Goal: Task Accomplishment & Management: Manage account settings

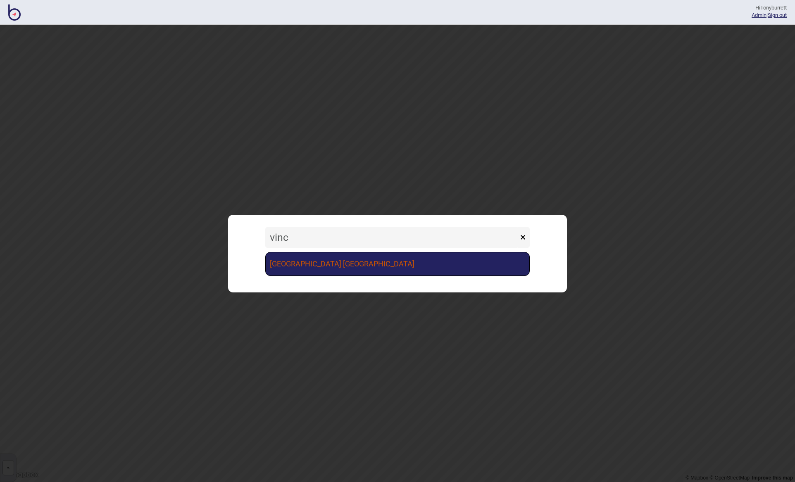
type input "vinc"
click at [289, 262] on link "[GEOGRAPHIC_DATA] [GEOGRAPHIC_DATA]" at bounding box center [397, 264] width 265 height 24
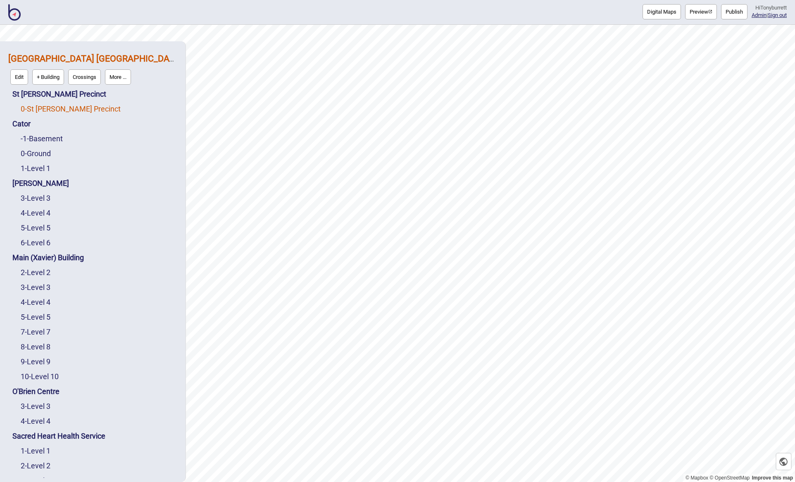
click at [42, 109] on link "0 - St Vincent's Precinct" at bounding box center [71, 109] width 100 height 9
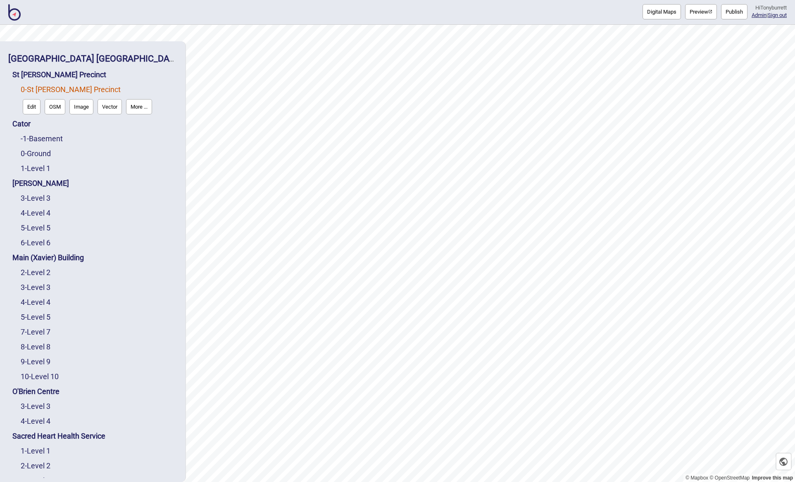
click at [31, 110] on button "Edit" at bounding box center [32, 106] width 18 height 15
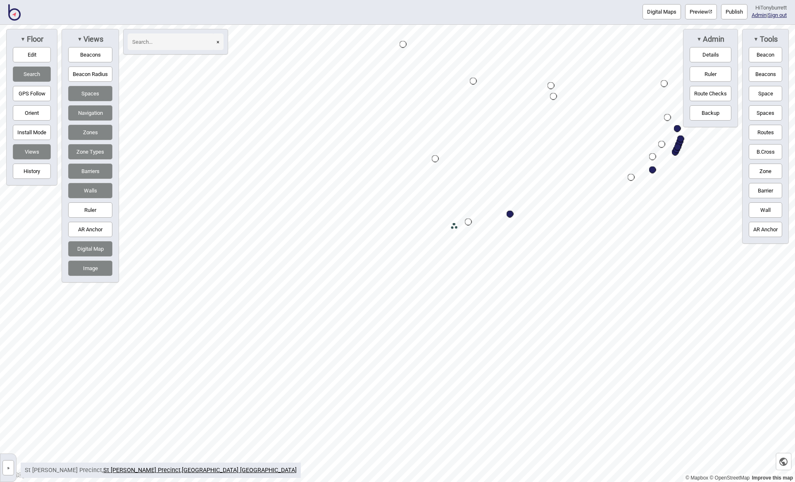
click at [8, 466] on button "»" at bounding box center [8, 467] width 12 height 15
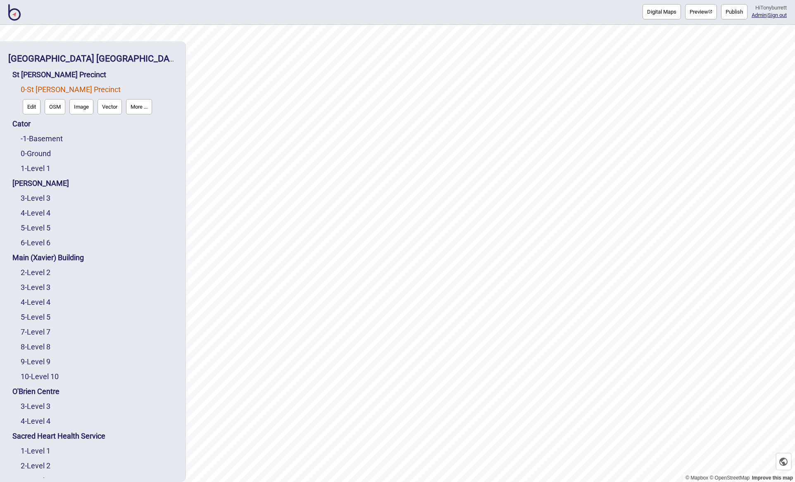
click at [17, 14] on img at bounding box center [14, 12] width 12 height 17
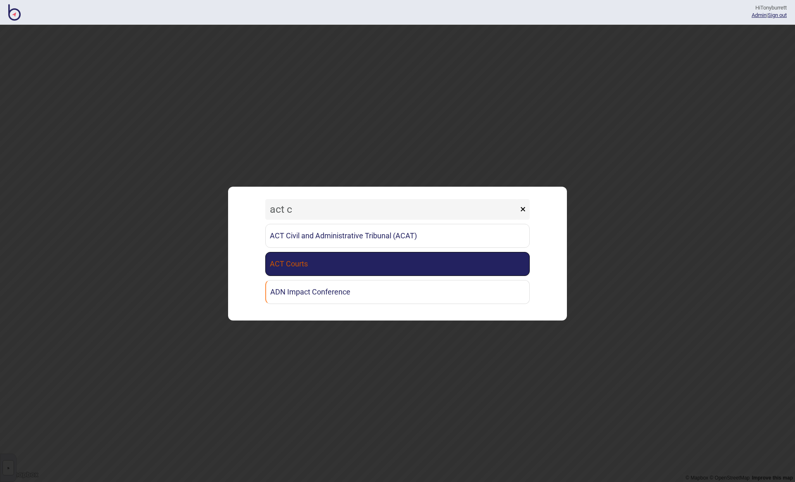
type input "act c"
click at [303, 267] on link "ACT Courts" at bounding box center [397, 264] width 265 height 24
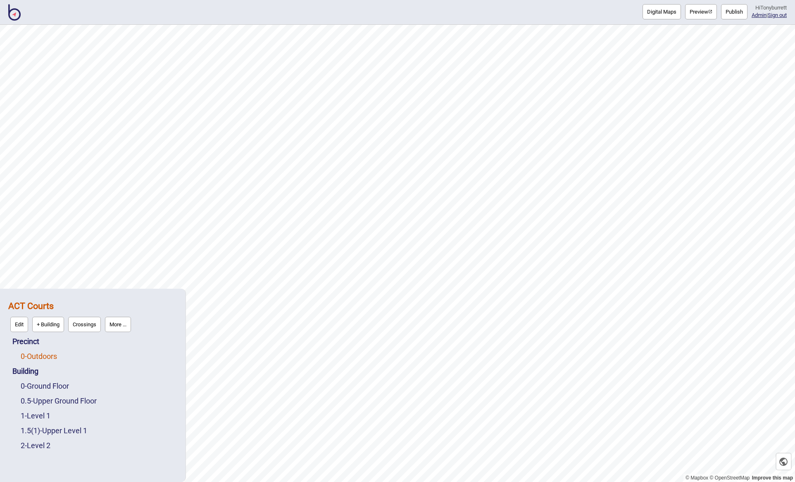
click at [40, 355] on link "0 - Outdoors" at bounding box center [39, 356] width 36 height 9
click at [34, 354] on button "Edit" at bounding box center [32, 354] width 18 height 15
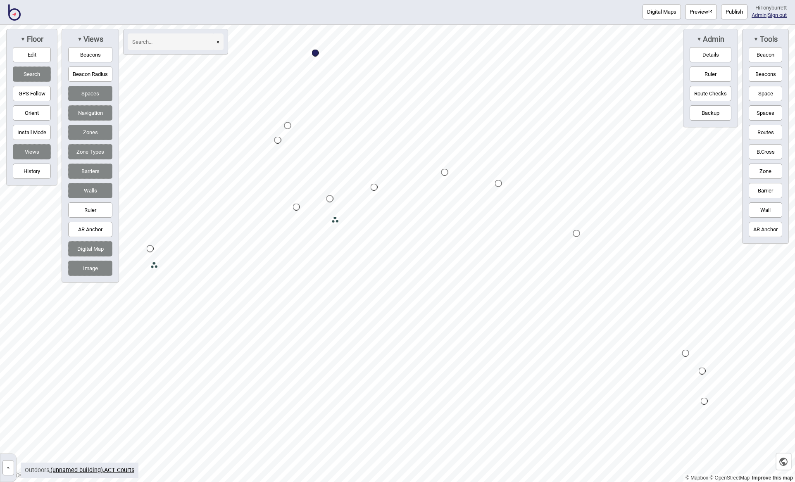
click at [768, 163] on div "▼ Tools Beacon Beacons Space Spaces Routes B.Cross Zone Barrier Wall AR Anchor" at bounding box center [765, 136] width 47 height 215
click at [766, 173] on button "Zone" at bounding box center [765, 171] width 33 height 15
click at [311, 200] on div "Map marker" at bounding box center [310, 198] width 12 height 12
click at [36, 58] on button "Edit" at bounding box center [32, 54] width 38 height 15
click at [310, 196] on div "Map marker" at bounding box center [310, 198] width 12 height 12
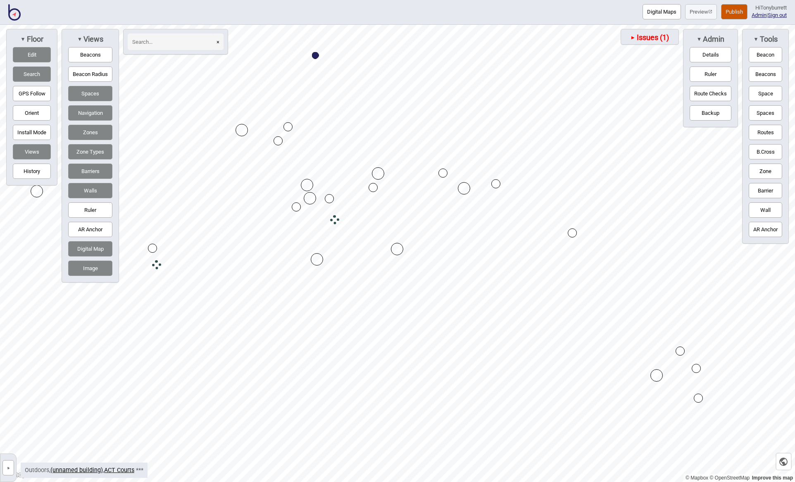
click at [310, 196] on div "Map marker" at bounding box center [310, 198] width 12 height 12
click at [37, 54] on button "Edit" at bounding box center [32, 54] width 38 height 15
drag, startPoint x: 33, startPoint y: 57, endPoint x: 39, endPoint y: 56, distance: 5.8
click at [33, 57] on button "Edit" at bounding box center [32, 54] width 38 height 15
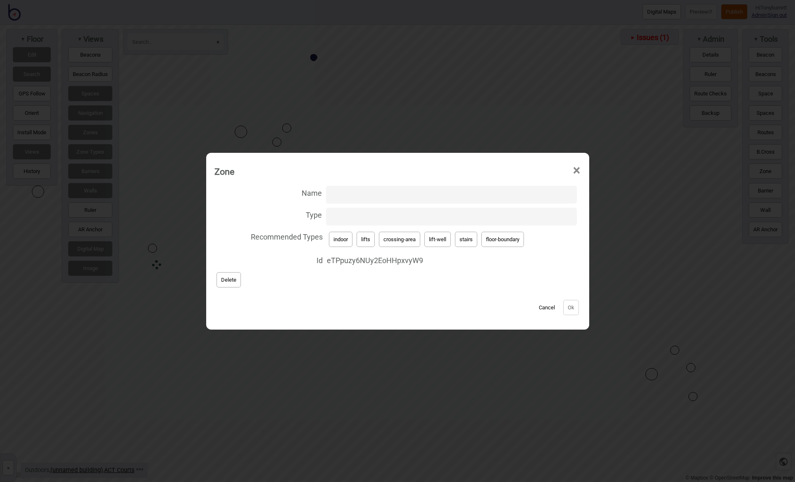
click at [330, 217] on input "Type" at bounding box center [451, 217] width 251 height 18
drag, startPoint x: 387, startPoint y: 218, endPoint x: 293, endPoint y: 215, distance: 94.3
click at [293, 215] on label "Type floor-entrance" at bounding box center [398, 217] width 367 height 22
click at [326, 215] on input "floor-entrance" at bounding box center [451, 217] width 251 height 18
paste input
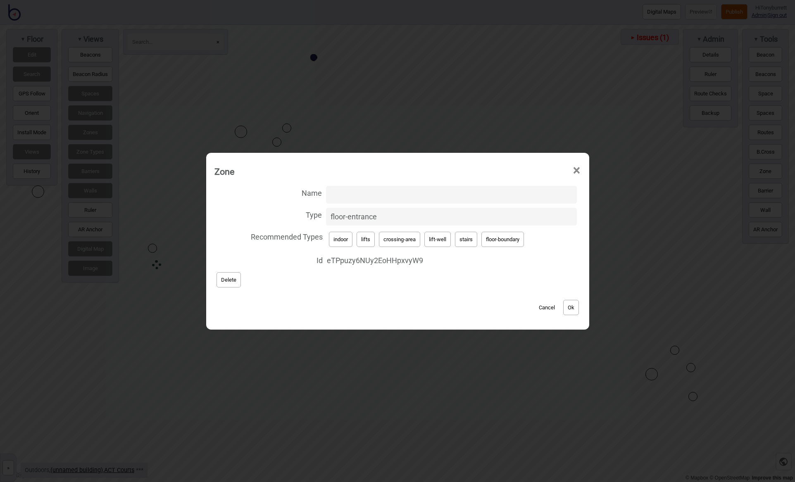
type input "floor-entrance"
click at [347, 193] on input "Name" at bounding box center [451, 195] width 251 height 18
paste input "57354Vwp5wa6Hu3AdubBTZ"
type input "57354Vwp5wa6Hu3AdubBTZ"
click at [324, 282] on div "Name 57354Vwp5wa6Hu3AdubBTZ Type floor-entrance Recommended Types indoor lifts …" at bounding box center [398, 237] width 367 height 106
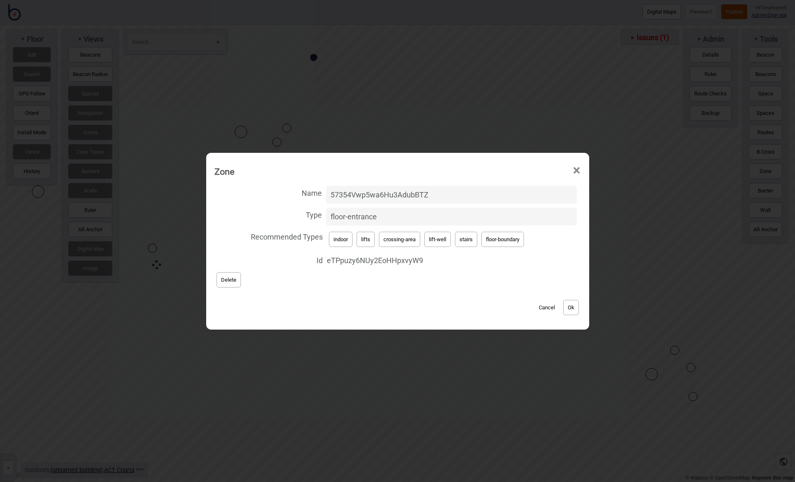
click at [575, 310] on button "Ok" at bounding box center [571, 307] width 16 height 15
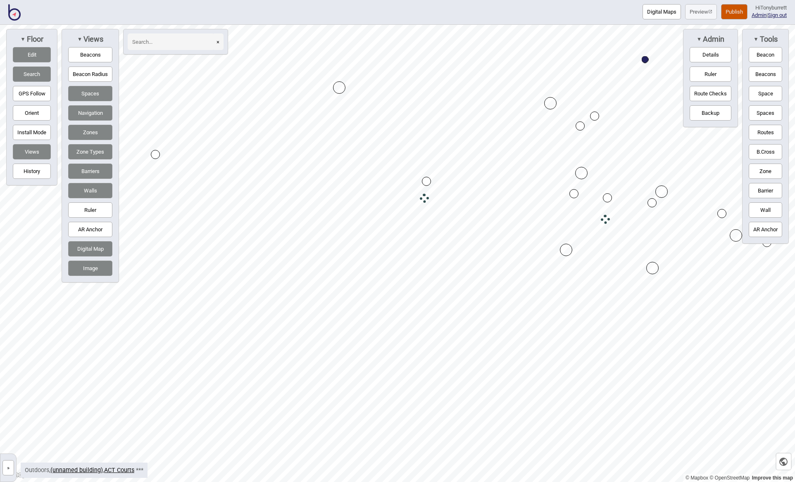
click at [757, 168] on button "Zone" at bounding box center [765, 171] width 33 height 15
click at [391, 160] on div "Map marker" at bounding box center [390, 163] width 12 height 12
click at [391, 165] on div "Map marker" at bounding box center [390, 163] width 12 height 12
click at [389, 165] on div "Map marker" at bounding box center [390, 163] width 12 height 12
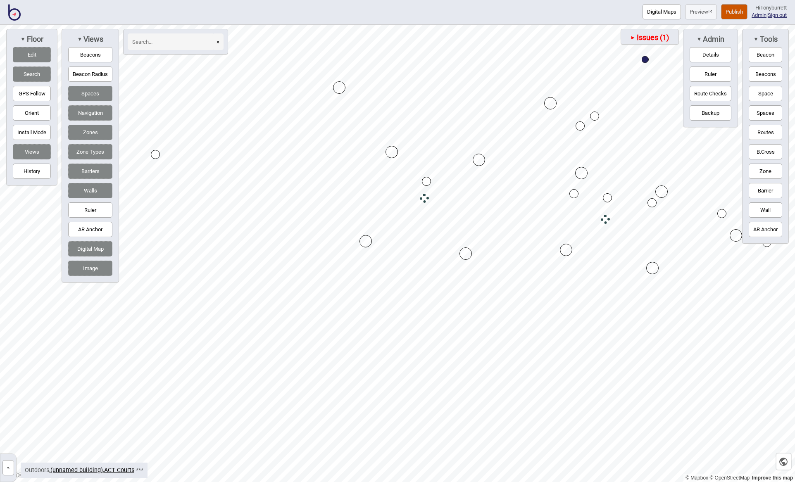
drag, startPoint x: 379, startPoint y: 241, endPoint x: 365, endPoint y: 240, distance: 14.5
drag, startPoint x: 476, startPoint y: 158, endPoint x: 480, endPoint y: 157, distance: 4.7
click at [480, 157] on div "Map marker" at bounding box center [479, 160] width 12 height 12
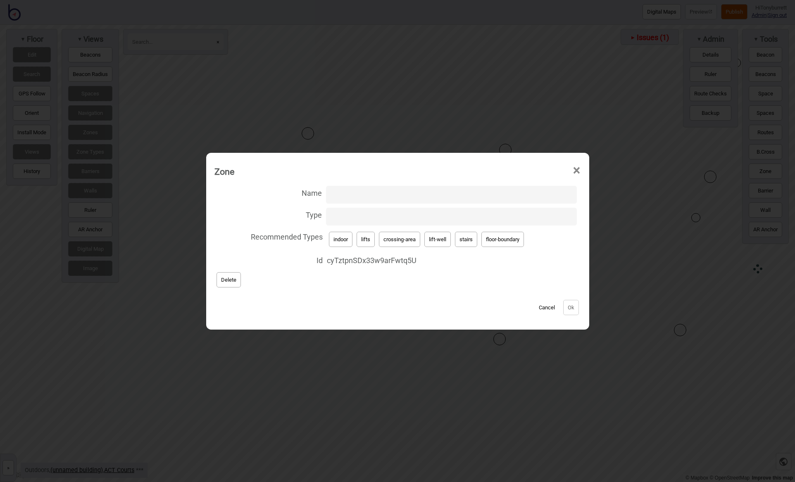
click at [379, 193] on input "Name" at bounding box center [451, 195] width 251 height 18
paste input "57354Vwp5wa6Hu3AdubBTZ"
type input "57354Vwp5wa6Hu3AdubBTZ"
click at [365, 224] on input "Type" at bounding box center [451, 217] width 251 height 18
type input "floor-entrance"
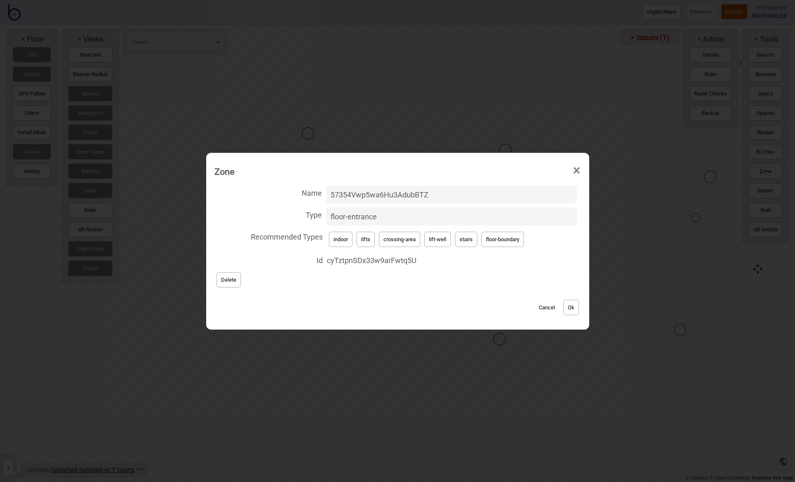
click at [574, 308] on button "Ok" at bounding box center [571, 307] width 16 height 15
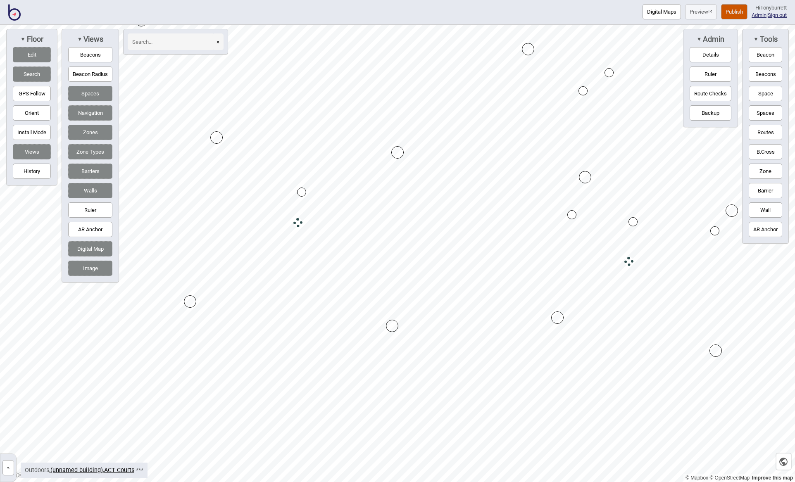
click at [731, 12] on button "Publish" at bounding box center [734, 11] width 26 height 15
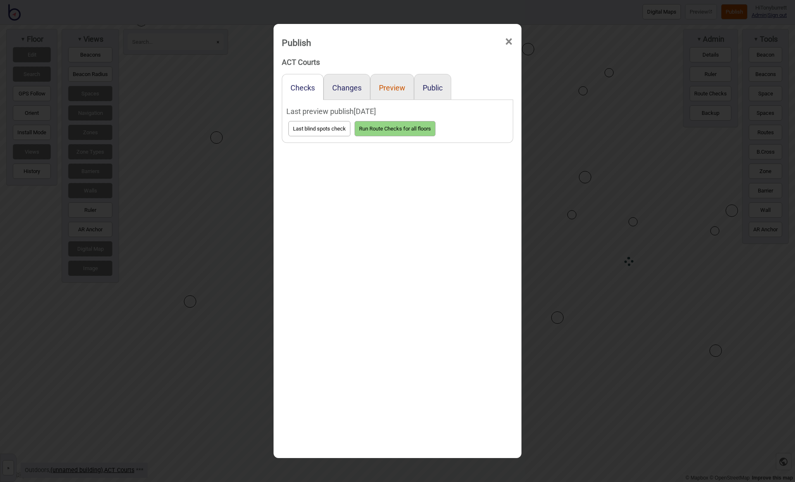
click at [391, 88] on button "Preview" at bounding box center [392, 87] width 26 height 9
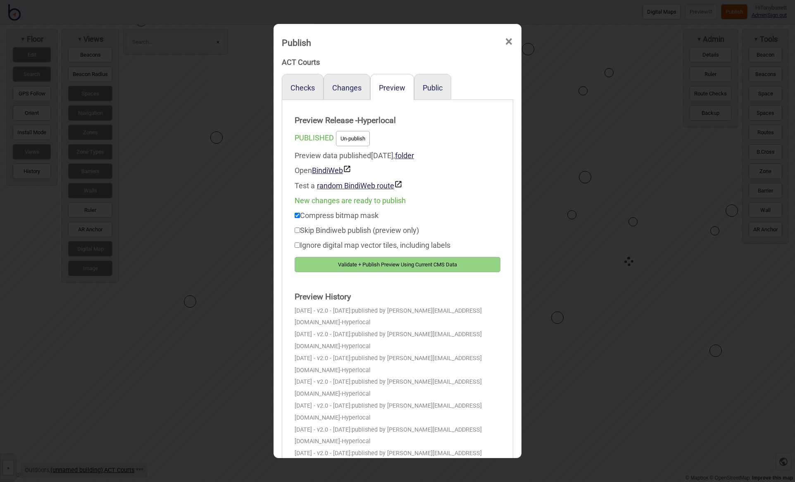
click at [372, 265] on button "Validate + Publish Preview Using Current CMS Data" at bounding box center [398, 264] width 206 height 15
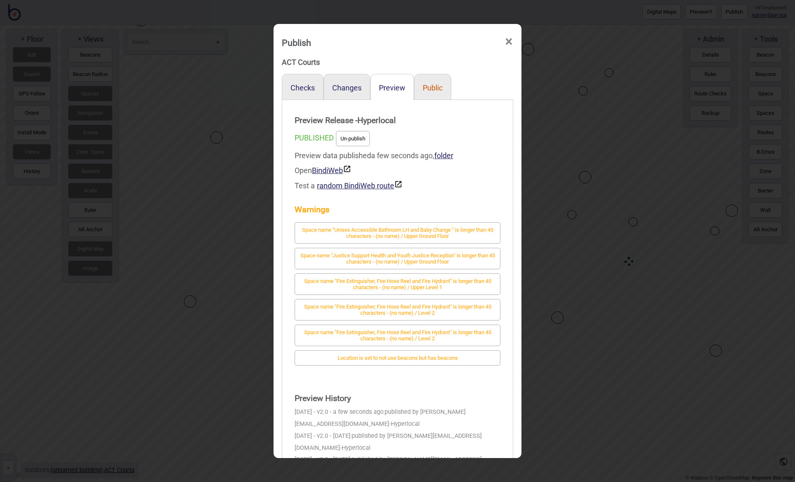
click at [429, 88] on button "Public" at bounding box center [433, 87] width 20 height 9
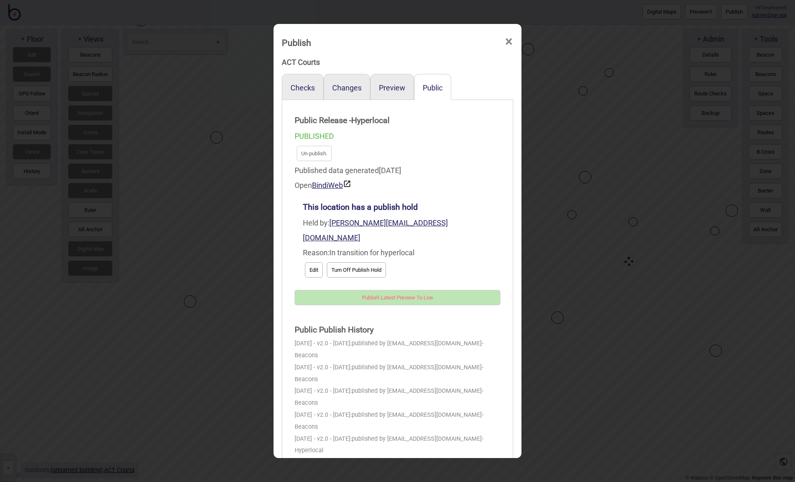
click at [345, 262] on button "Turn Off Publish Hold" at bounding box center [356, 269] width 59 height 15
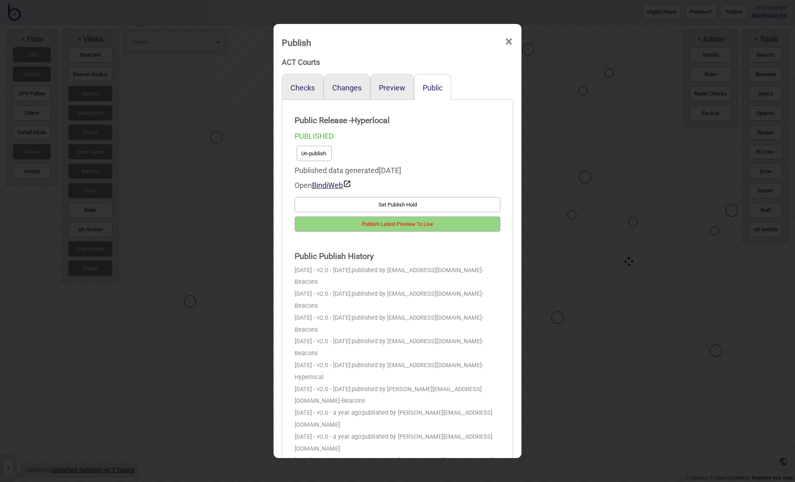
click at [397, 224] on button "Publish Latest Preview To Live" at bounding box center [398, 224] width 206 height 15
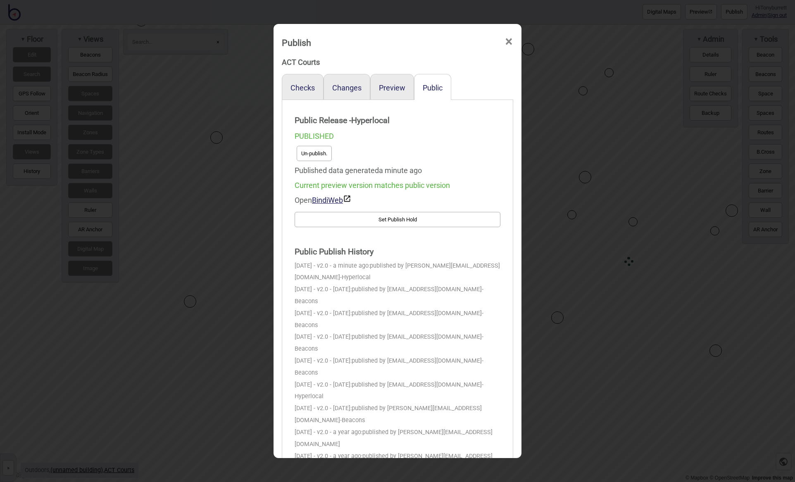
click at [512, 39] on span "×" at bounding box center [509, 41] width 9 height 27
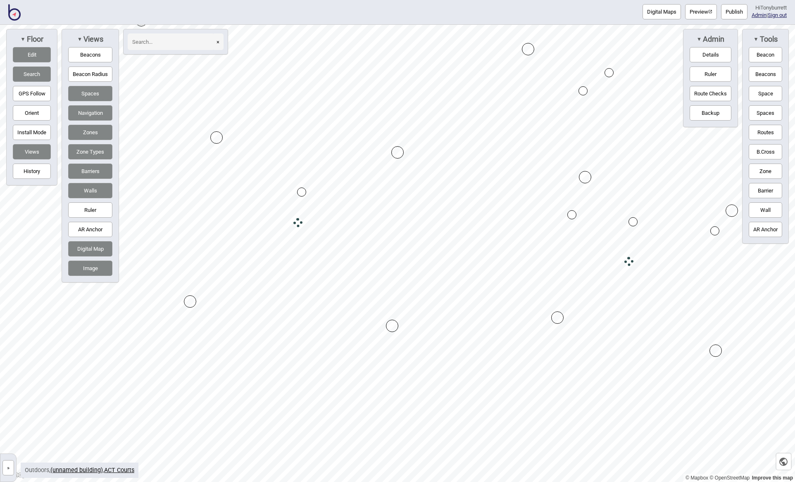
drag, startPoint x: 40, startPoint y: 51, endPoint x: 55, endPoint y: 53, distance: 15.0
click at [45, 52] on button "Edit" at bounding box center [32, 54] width 38 height 15
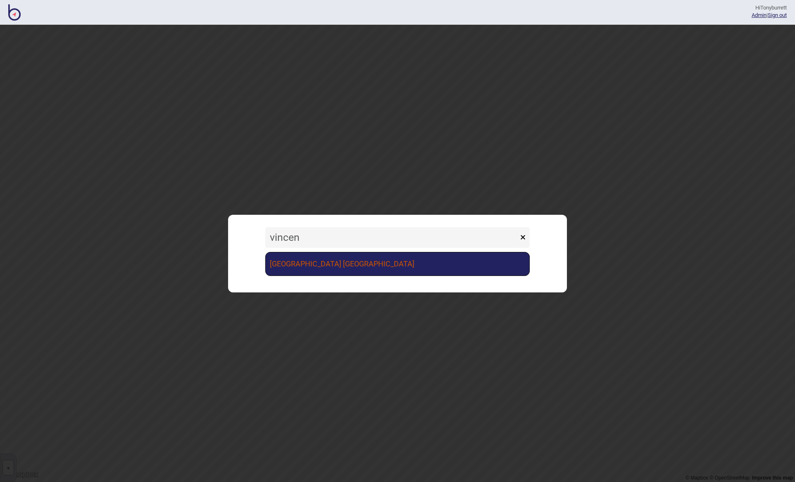
type input "vincen"
click at [327, 268] on link "[GEOGRAPHIC_DATA] [GEOGRAPHIC_DATA]" at bounding box center [397, 264] width 265 height 24
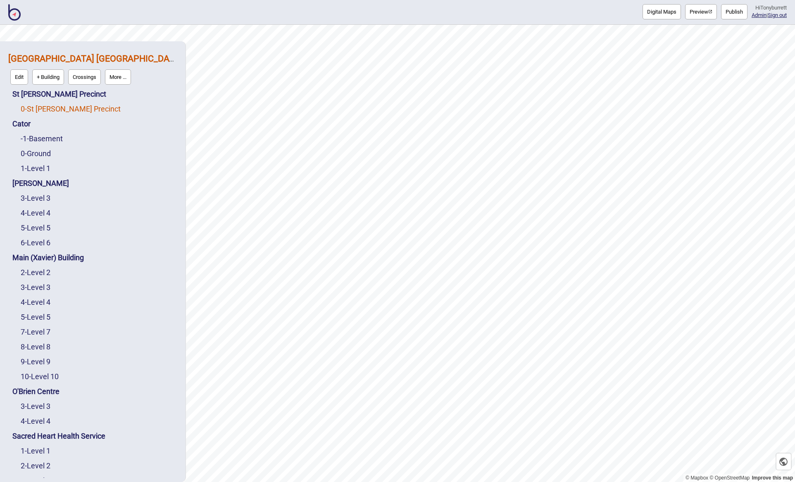
click at [43, 105] on link "0 - St Vincent's Precinct" at bounding box center [71, 109] width 100 height 9
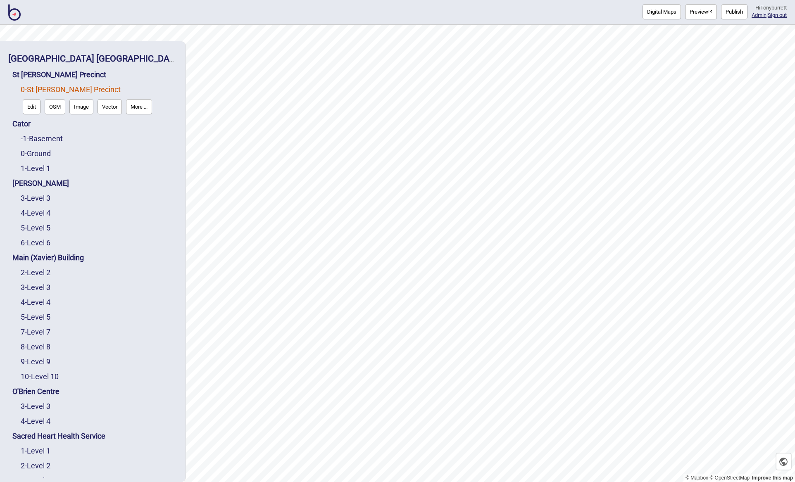
click at [33, 111] on button "Edit" at bounding box center [32, 106] width 18 height 15
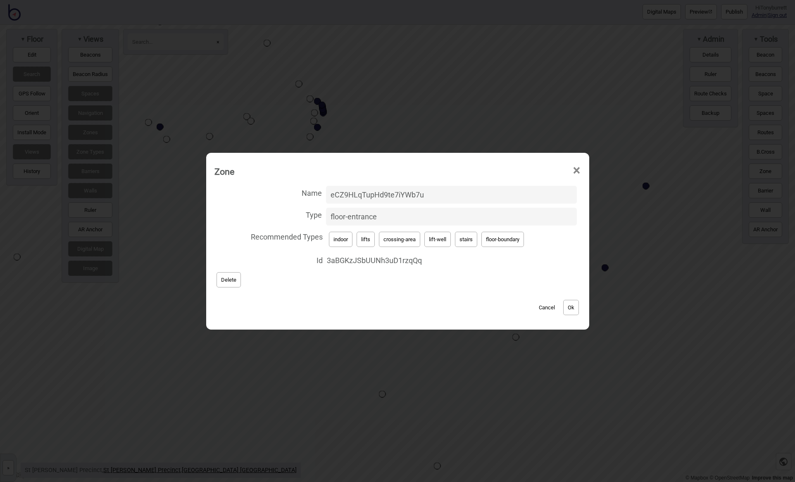
drag, startPoint x: 390, startPoint y: 215, endPoint x: 277, endPoint y: 213, distance: 113.3
click at [277, 213] on label "Type floor-entrance" at bounding box center [398, 217] width 367 height 22
click at [326, 213] on input "floor-entrance" at bounding box center [451, 217] width 251 height 18
click at [578, 170] on span "×" at bounding box center [576, 170] width 9 height 27
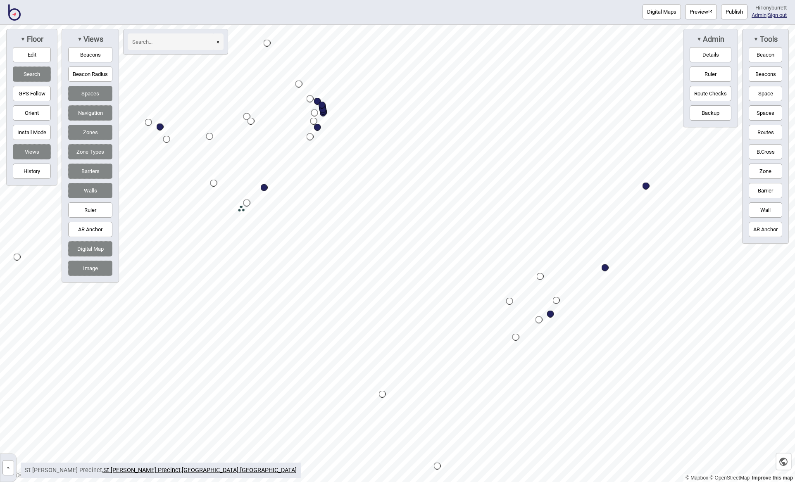
click at [12, 14] on img at bounding box center [14, 12] width 12 height 17
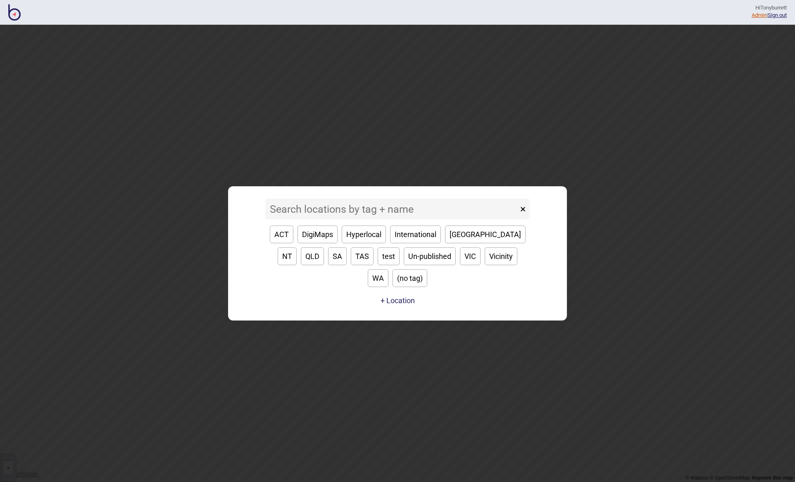
click at [752, 14] on link "Admin" at bounding box center [759, 15] width 15 height 6
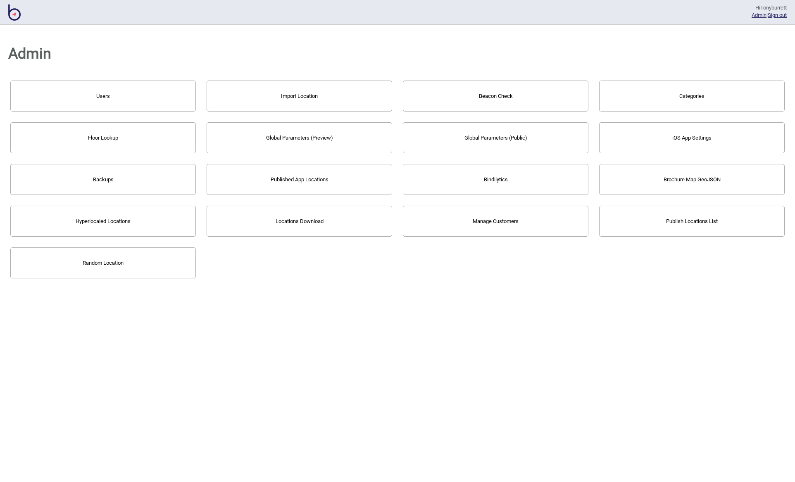
click at [98, 136] on button "Floor Lookup" at bounding box center [103, 137] width 186 height 31
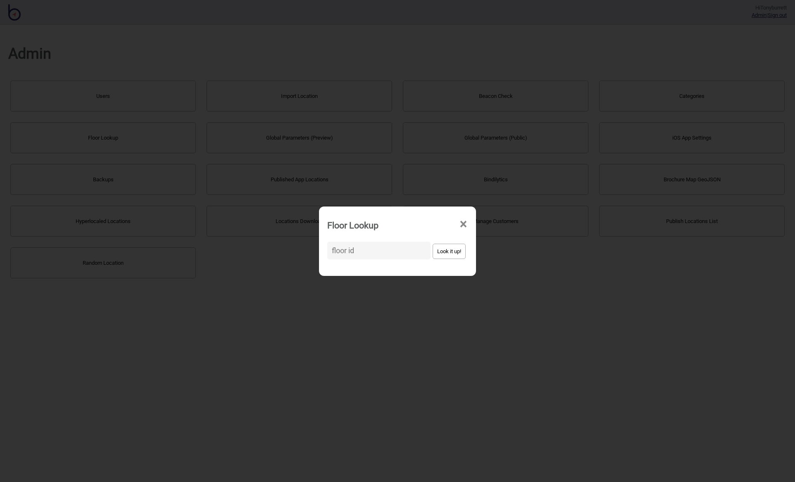
click at [358, 247] on input at bounding box center [378, 251] width 103 height 18
paste input "57354Vwp5wa6Hu3AdubBTZ"
type input "57354Vwp5wa6Hu3AdubBTZ"
click at [440, 256] on button "Look it up!" at bounding box center [449, 251] width 33 height 15
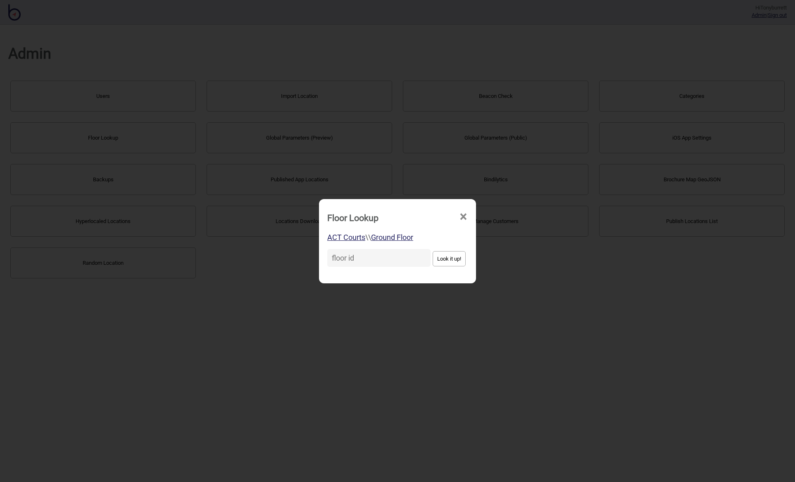
click at [459, 216] on span "×" at bounding box center [463, 216] width 9 height 27
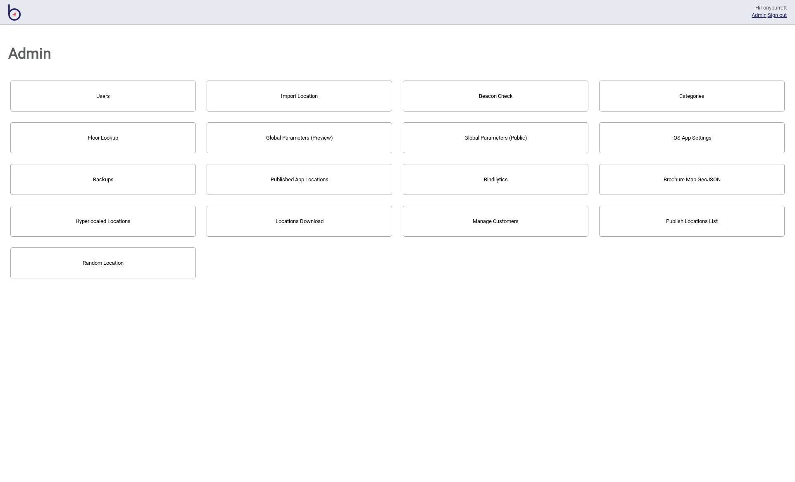
click at [13, 14] on img at bounding box center [14, 12] width 12 height 17
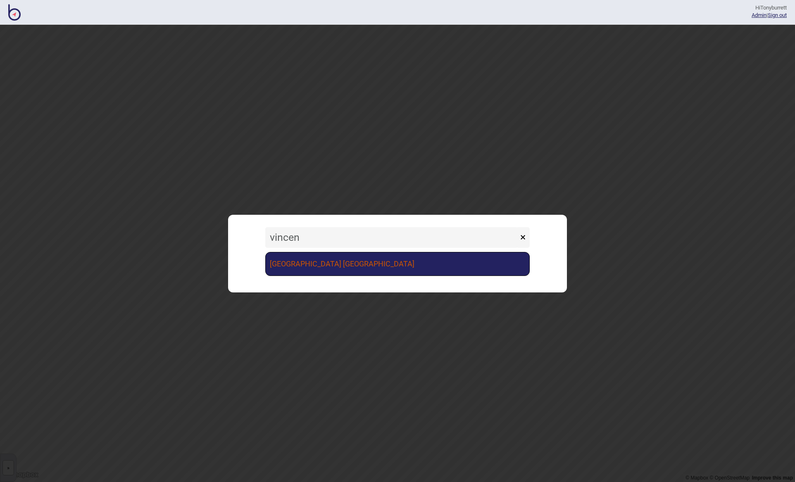
type input "vincen"
click at [344, 270] on link "[GEOGRAPHIC_DATA] [GEOGRAPHIC_DATA]" at bounding box center [397, 264] width 265 height 24
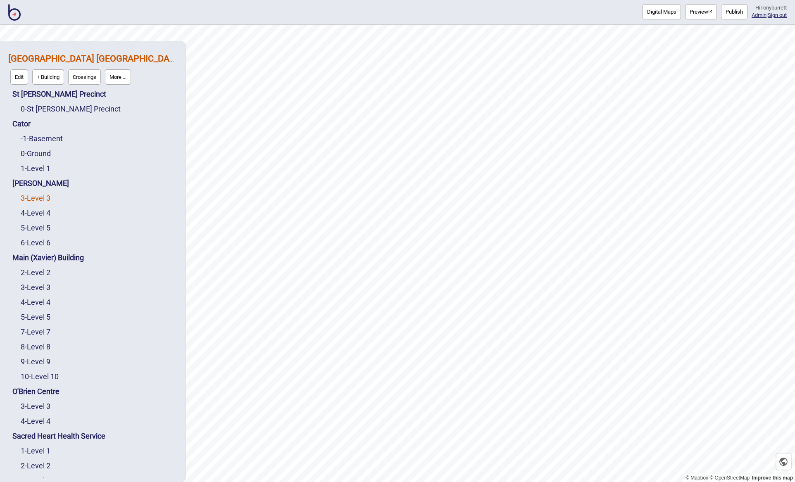
click at [30, 196] on link "3 - Level 3" at bounding box center [36, 198] width 30 height 9
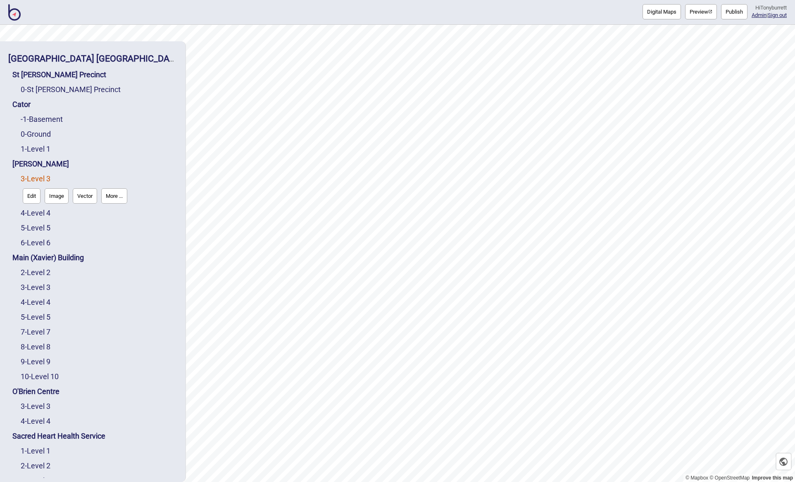
click at [12, 15] on img at bounding box center [14, 12] width 12 height 17
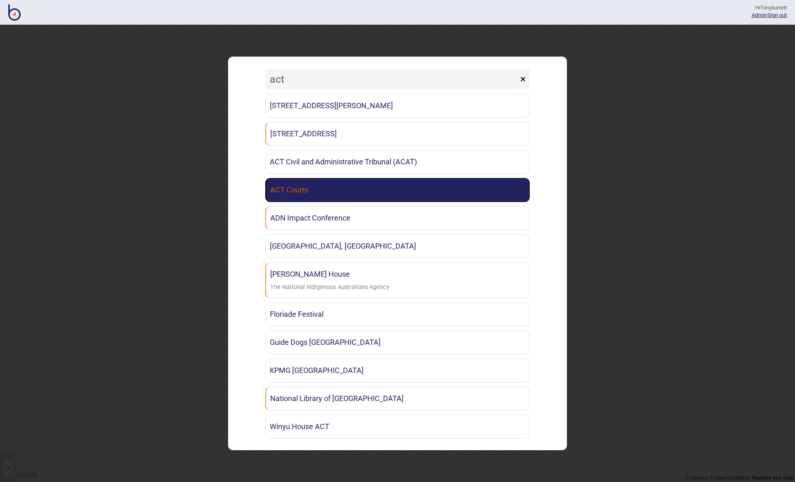
type input "act"
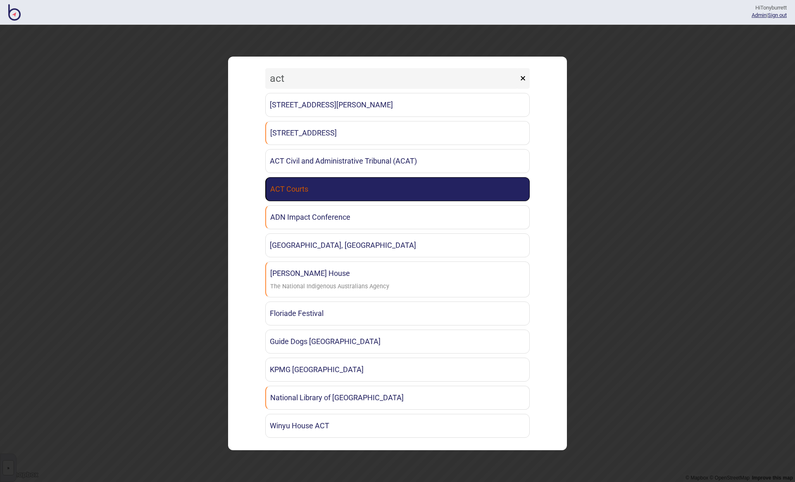
click at [280, 199] on link "ACT Courts" at bounding box center [397, 189] width 265 height 24
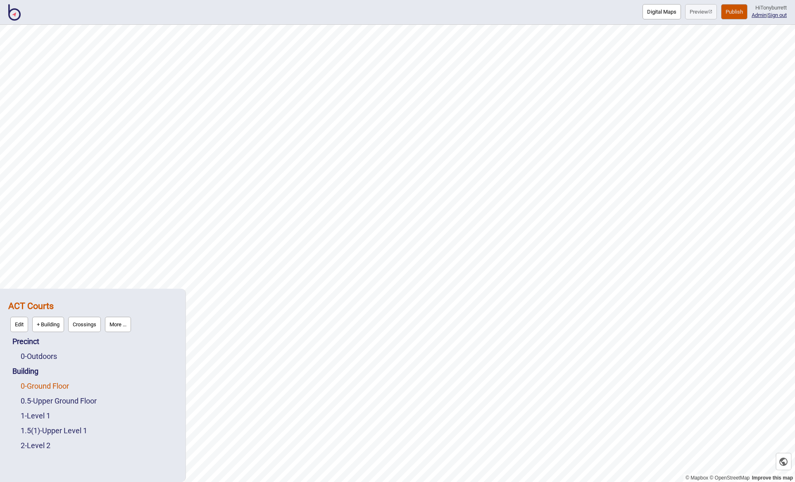
click at [66, 384] on link "0 - Ground Floor" at bounding box center [45, 386] width 48 height 9
click at [29, 386] on button "Edit" at bounding box center [32, 384] width 18 height 15
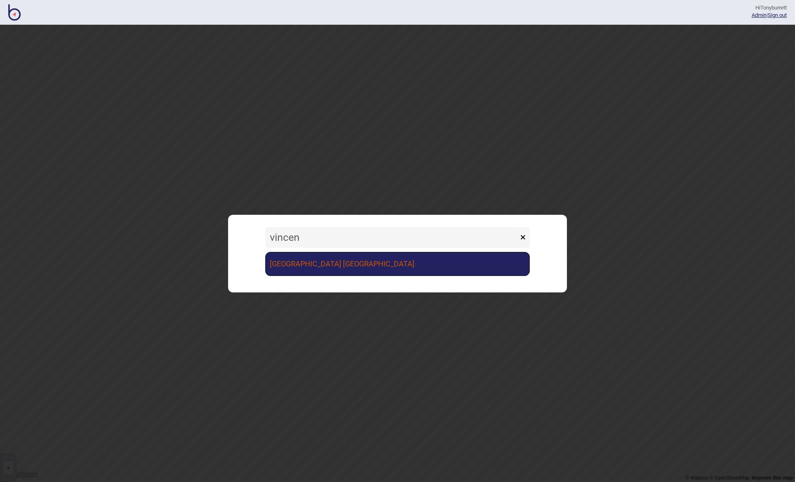
type input "vincen"
click at [310, 270] on link "[GEOGRAPHIC_DATA] [GEOGRAPHIC_DATA]" at bounding box center [397, 264] width 265 height 24
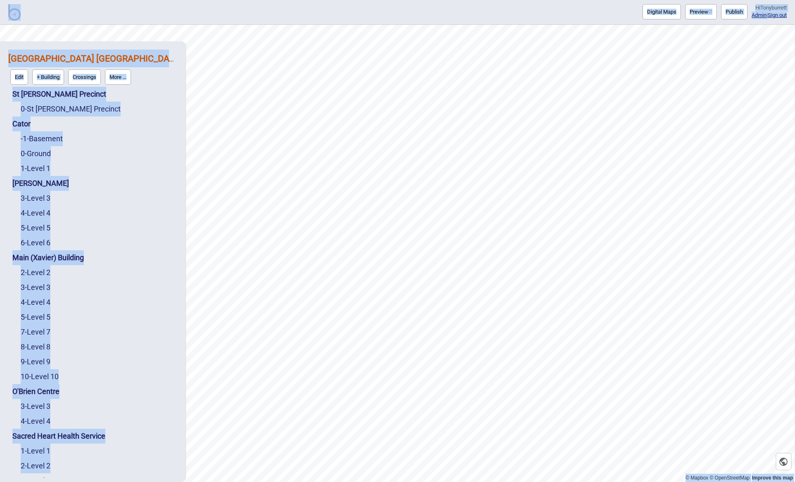
drag, startPoint x: 4, startPoint y: 477, endPoint x: 105, endPoint y: 509, distance: 106.2
click at [105, 0] on html "Digital Maps Preview Publish Hi Tonyburrett Admin | Sign out © Mapbox © OpenStr…" at bounding box center [397, 0] width 795 height 0
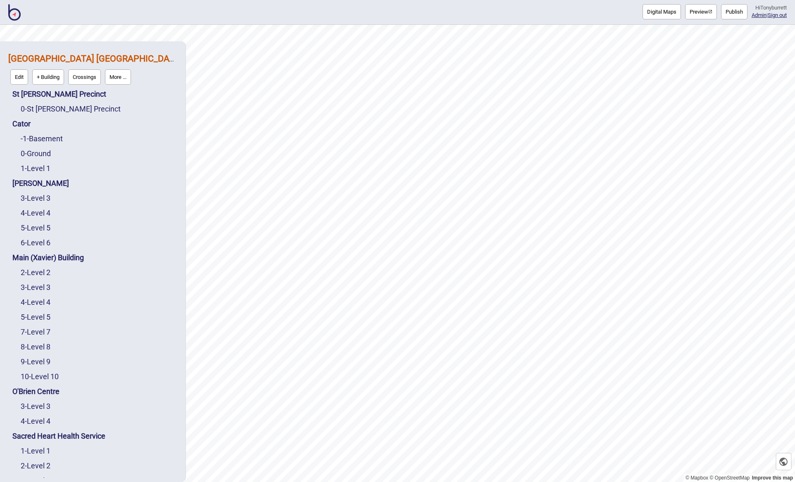
click at [147, 78] on div "Edit + Building Crossings More ..." at bounding box center [92, 76] width 169 height 19
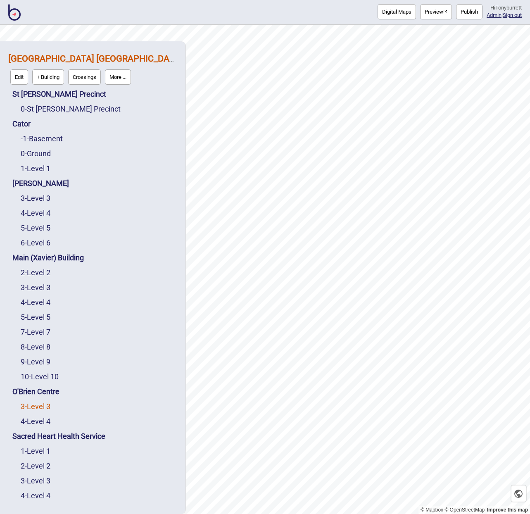
click at [36, 407] on link "3 - Level 3" at bounding box center [36, 406] width 30 height 9
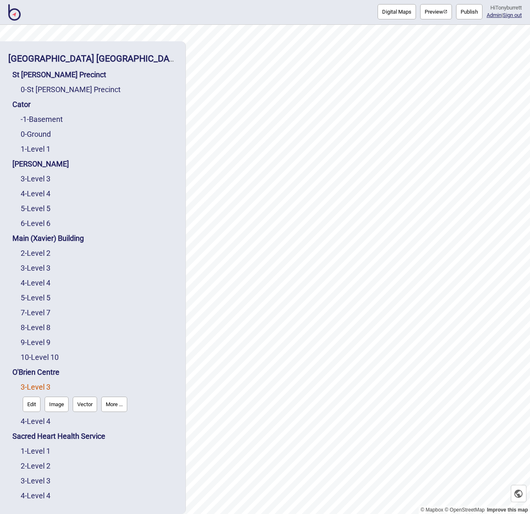
click at [25, 406] on button "Edit" at bounding box center [32, 404] width 18 height 15
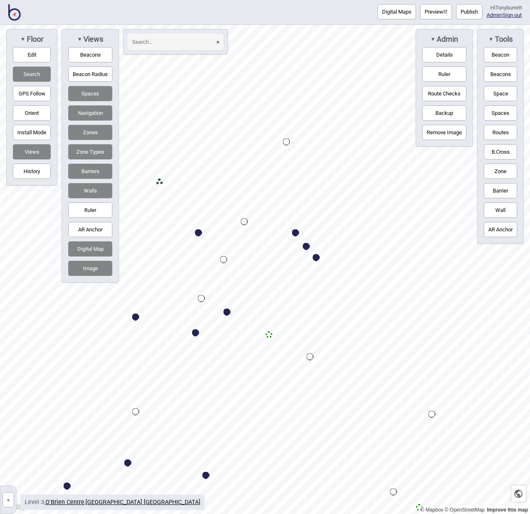
click at [89, 271] on button "Image" at bounding box center [90, 268] width 44 height 15
click at [88, 248] on button "Digital Map" at bounding box center [90, 248] width 44 height 15
click at [88, 186] on button "Walls" at bounding box center [90, 190] width 44 height 15
click at [89, 172] on button "Barriers" at bounding box center [90, 171] width 44 height 15
click at [90, 155] on button "Zone Types" at bounding box center [90, 151] width 44 height 15
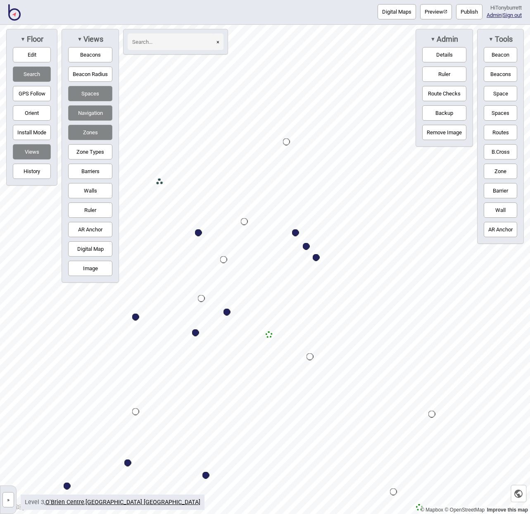
drag, startPoint x: 92, startPoint y: 138, endPoint x: 92, endPoint y: 129, distance: 9.1
click at [92, 137] on button "Zones" at bounding box center [90, 132] width 44 height 15
drag, startPoint x: 89, startPoint y: 116, endPoint x: 84, endPoint y: 118, distance: 5.4
click at [89, 116] on button "Navigation" at bounding box center [90, 112] width 44 height 15
click at [317, 260] on div "Map marker" at bounding box center [316, 257] width 7 height 7
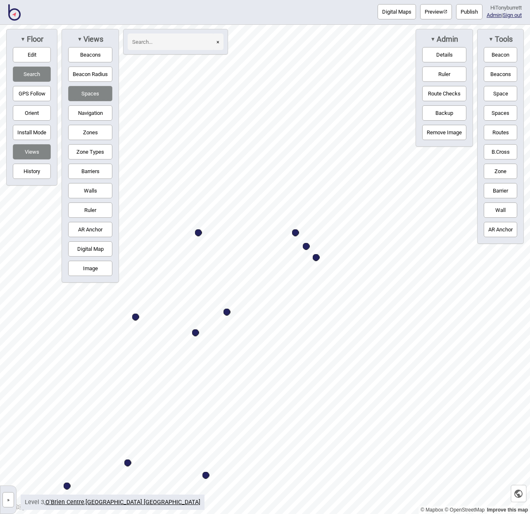
select select "Information and Assistance"
select select "Outpatients"
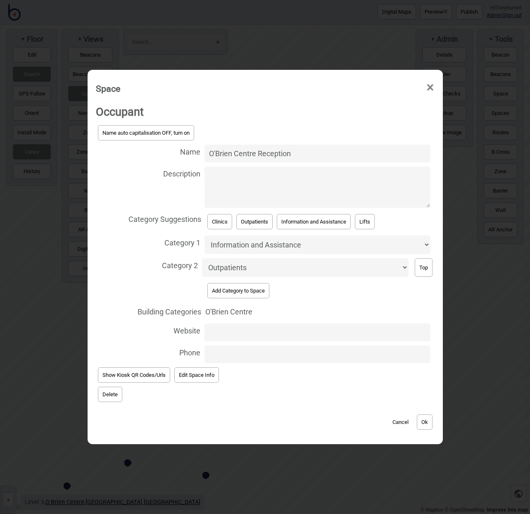
click at [224, 175] on textarea "Description" at bounding box center [318, 187] width 226 height 41
paste textarea "Includes Caritas, [PERSON_NAME] Unit, Uspace"
type textarea "Includes Caritas, [PERSON_NAME] Unit, Uspace."
click at [427, 422] on button "Ok" at bounding box center [425, 422] width 16 height 15
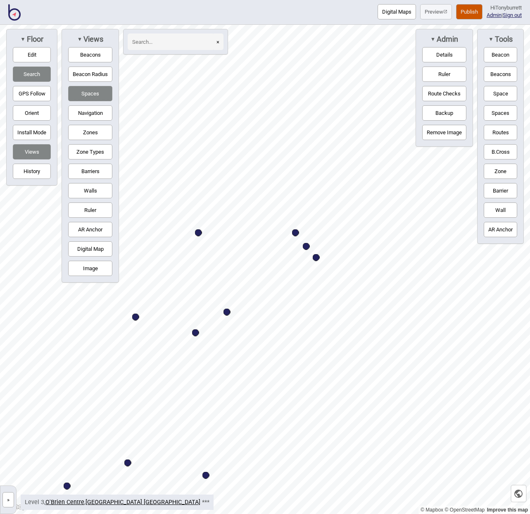
drag, startPoint x: 6, startPoint y: 500, endPoint x: 85, endPoint y: 283, distance: 230.9
click at [6, 482] on button "»" at bounding box center [8, 499] width 12 height 15
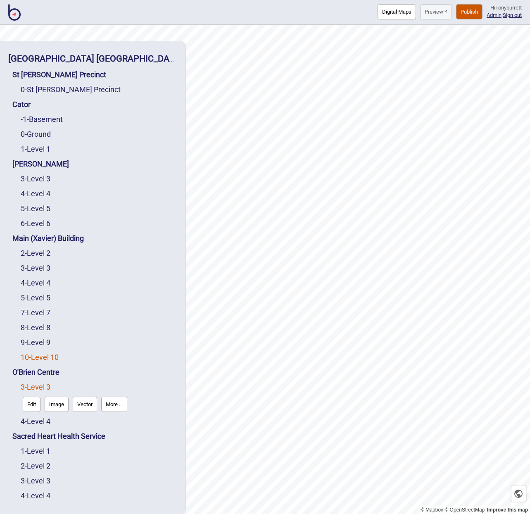
click at [42, 356] on link "10 - Level 10" at bounding box center [40, 357] width 38 height 9
click at [39, 375] on button "Edit" at bounding box center [32, 374] width 18 height 15
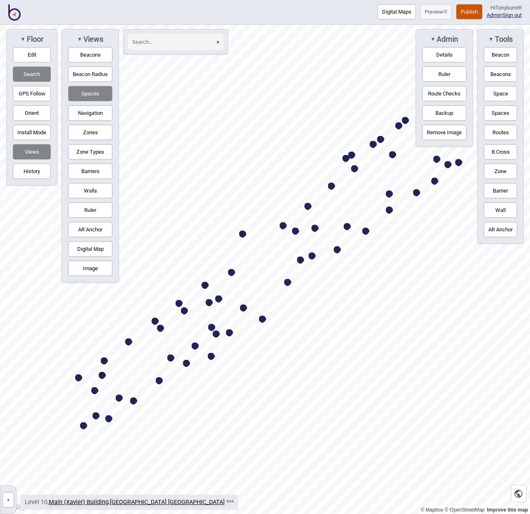
drag, startPoint x: 93, startPoint y: 270, endPoint x: 99, endPoint y: 247, distance: 23.5
click at [93, 270] on button "Image" at bounding box center [90, 268] width 44 height 15
click at [148, 44] on input at bounding box center [171, 41] width 87 height 17
type input "reception"
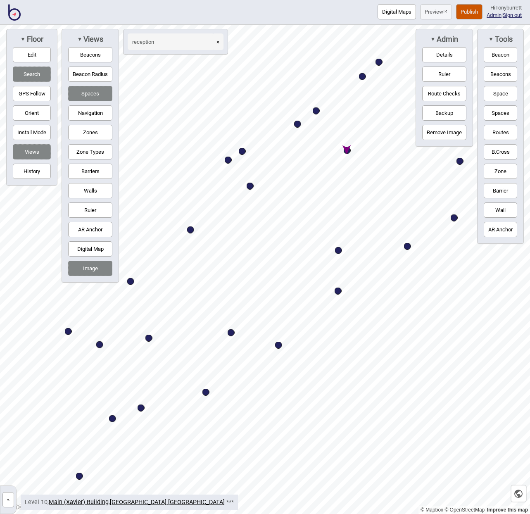
click at [348, 150] on div "Map marker" at bounding box center [347, 150] width 7 height 7
select select "Information and Assistance"
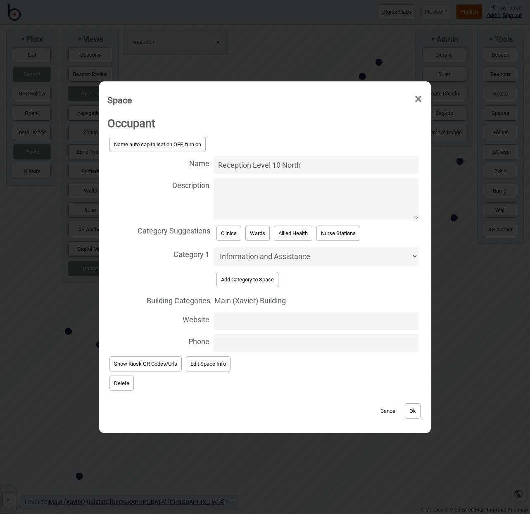
type input "Reception Level 10 North"
click at [390, 407] on button "Cancel" at bounding box center [389, 410] width 24 height 15
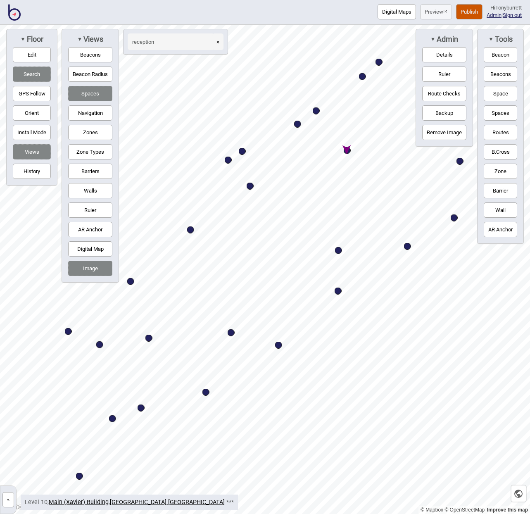
click at [221, 41] on button "×" at bounding box center [217, 41] width 11 height 17
click at [197, 40] on input at bounding box center [171, 41] width 87 height 17
click at [102, 344] on div "Map marker" at bounding box center [99, 344] width 7 height 7
type input "nurse"
select select "Nurse Stations"
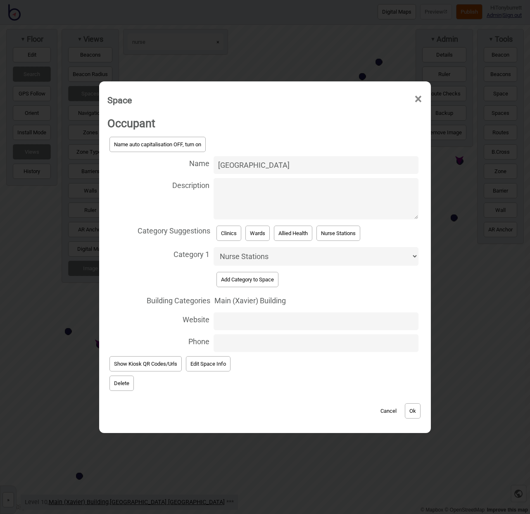
click at [121, 382] on button "Delete" at bounding box center [122, 383] width 24 height 15
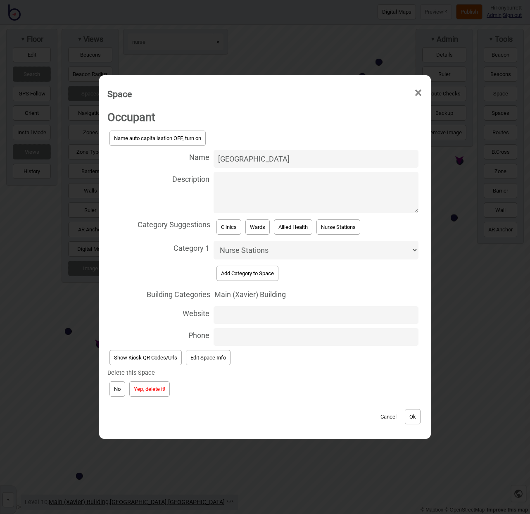
click at [143, 389] on button "Yep, delete it!" at bounding box center [149, 389] width 41 height 15
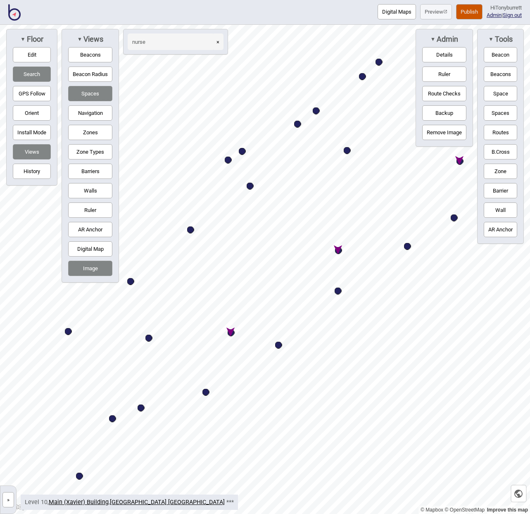
click at [231, 334] on div "Map marker" at bounding box center [231, 332] width 7 height 7
select select "Nurse Stations"
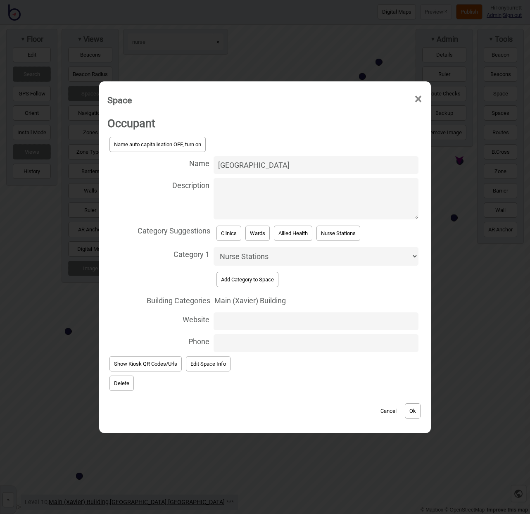
click at [122, 386] on button "Delete" at bounding box center [122, 383] width 24 height 15
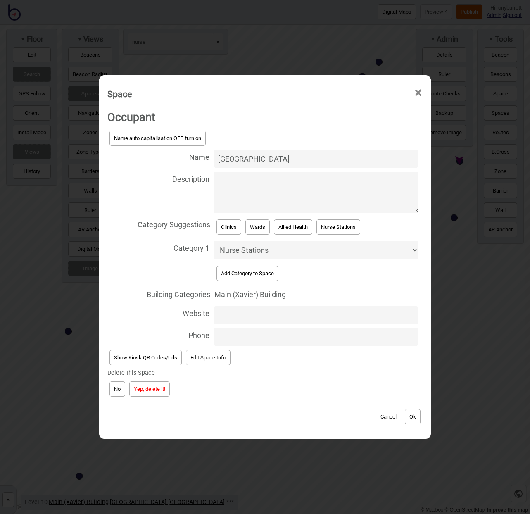
click at [160, 385] on button "Yep, delete it!" at bounding box center [149, 389] width 41 height 15
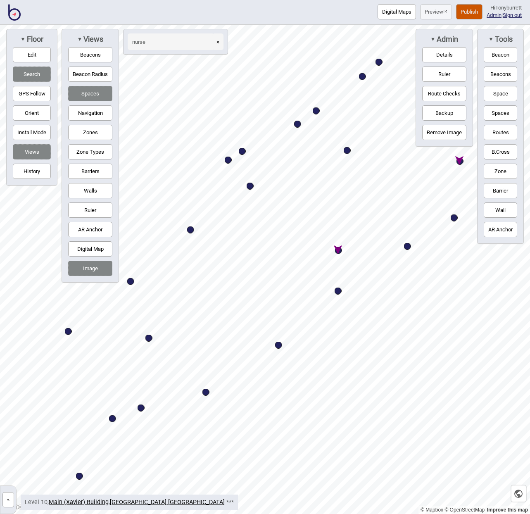
click at [339, 253] on div "Map marker" at bounding box center [338, 250] width 7 height 7
select select "Nurse Stations"
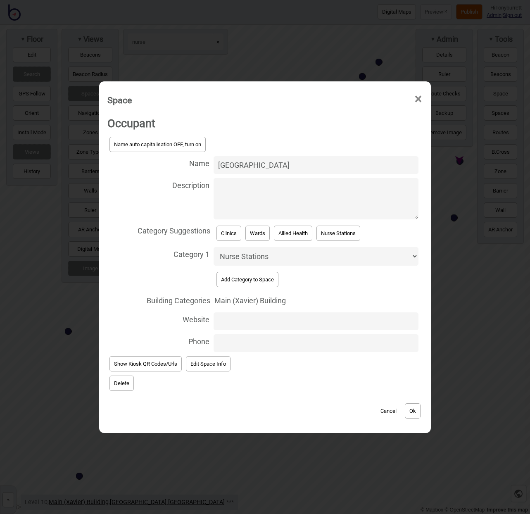
click at [105, 377] on div "Occupant Name auto capitalisation OFF, turn on Name Nurse Station Description C…" at bounding box center [265, 269] width 324 height 319
click at [122, 381] on button "Delete" at bounding box center [122, 383] width 24 height 15
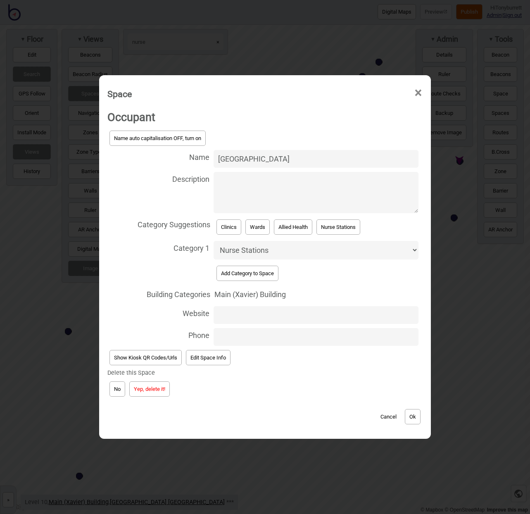
click at [155, 384] on button "Yep, delete it!" at bounding box center [149, 389] width 41 height 15
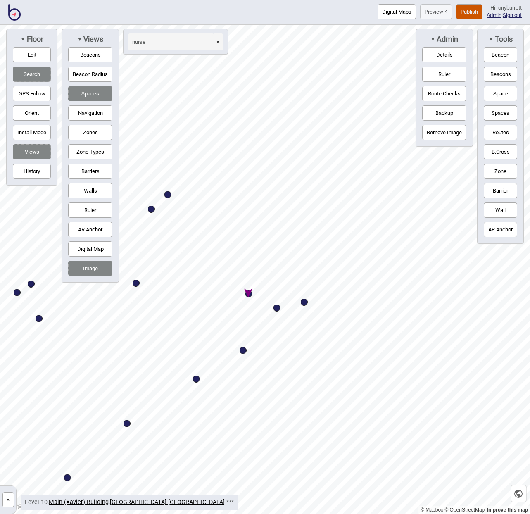
click at [252, 295] on div "Map marker" at bounding box center [249, 294] width 7 height 7
select select "Nurse Stations"
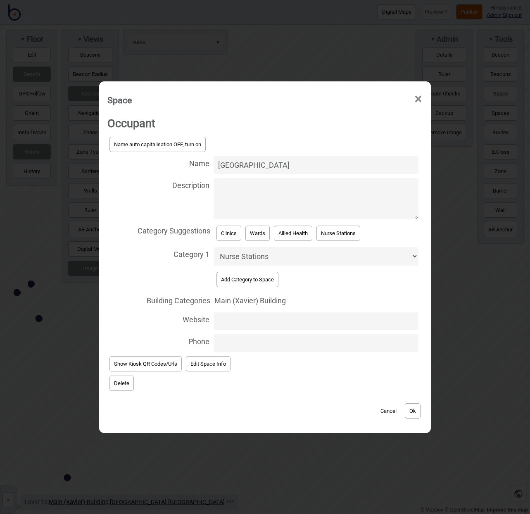
click at [122, 380] on button "Delete" at bounding box center [122, 383] width 24 height 15
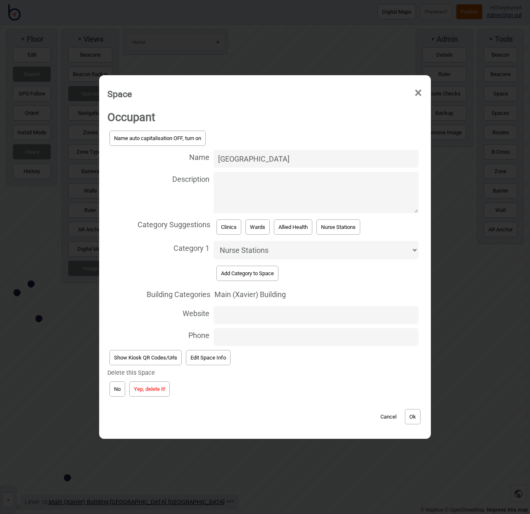
click at [147, 387] on button "Yep, delete it!" at bounding box center [149, 389] width 41 height 15
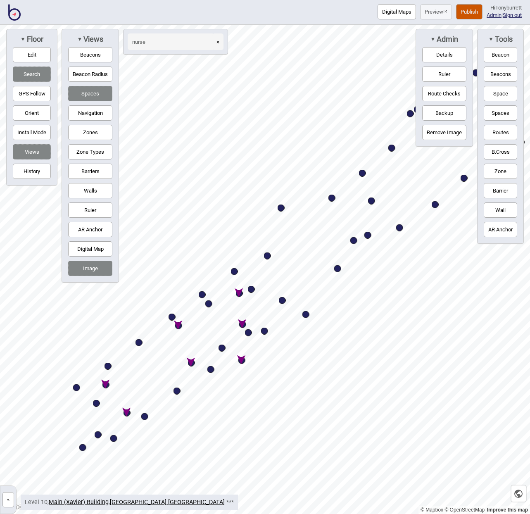
click at [159, 41] on input "nurse" at bounding box center [171, 41] width 87 height 17
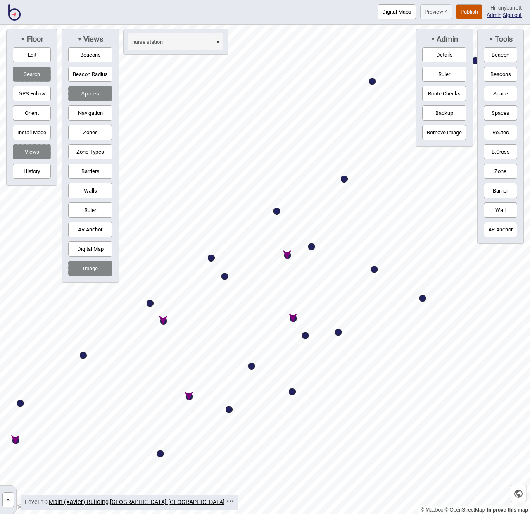
click at [295, 320] on div "Map marker" at bounding box center [293, 318] width 7 height 7
type input "nurse station"
select select "Nurse Stations"
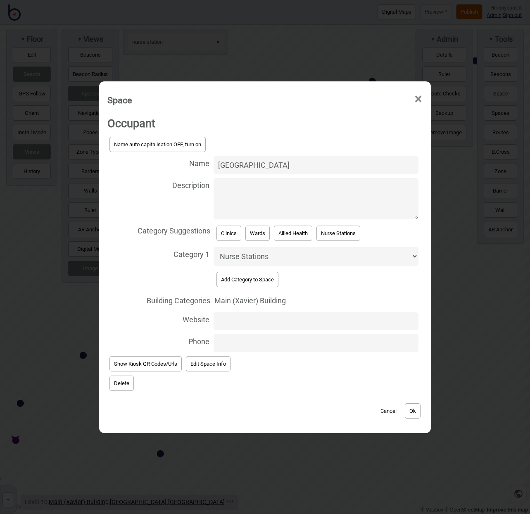
click at [119, 383] on button "Delete" at bounding box center [122, 383] width 24 height 15
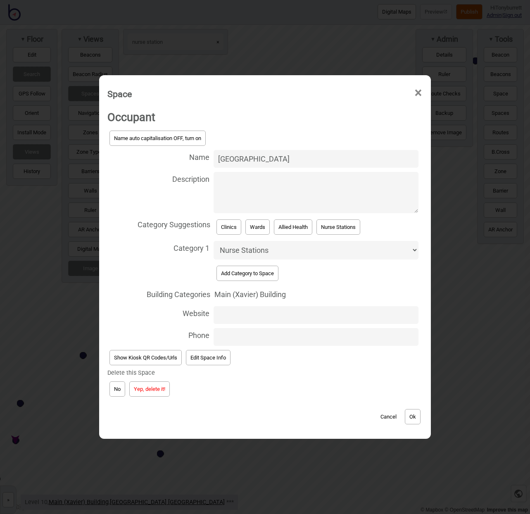
click at [150, 385] on button "Yep, delete it!" at bounding box center [149, 389] width 41 height 15
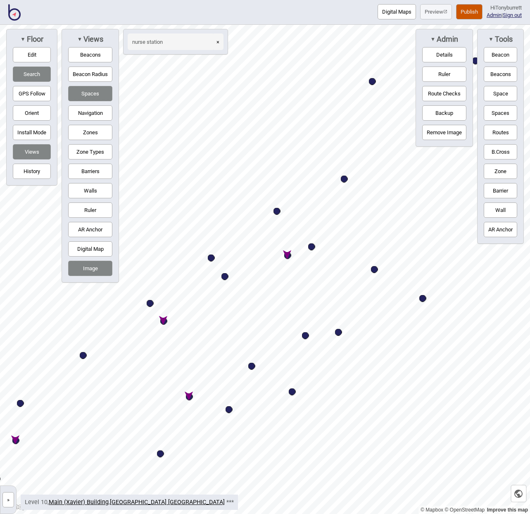
click at [288, 255] on div "Map marker" at bounding box center [287, 255] width 7 height 7
select select "Nurse Stations"
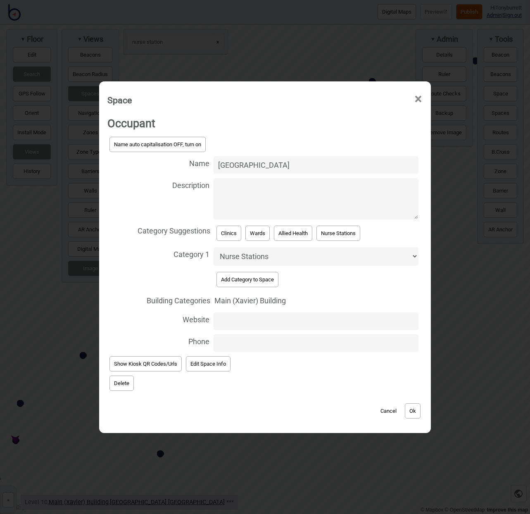
click at [129, 383] on button "Delete" at bounding box center [122, 383] width 24 height 15
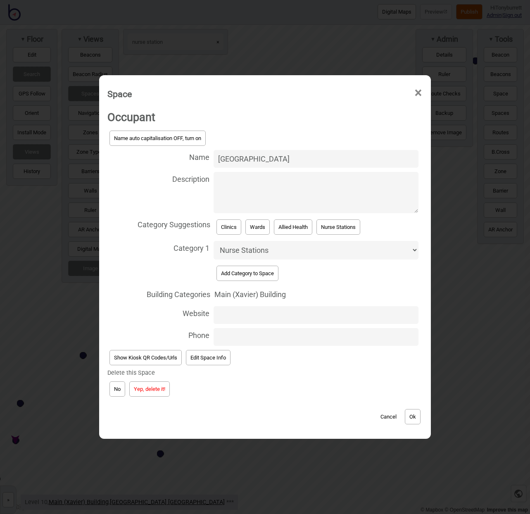
click at [144, 382] on button "Yep, delete it!" at bounding box center [149, 389] width 41 height 15
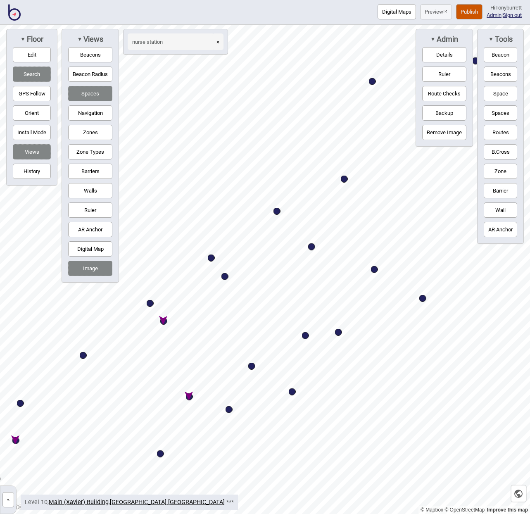
click at [189, 394] on div "Map marker" at bounding box center [189, 397] width 7 height 7
select select "Nurse Stations"
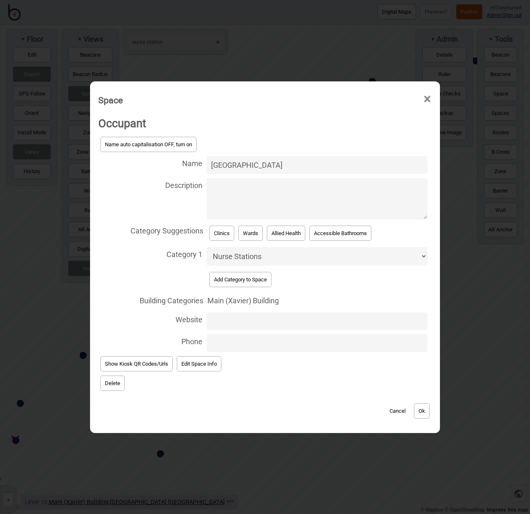
click at [117, 380] on button "Delete" at bounding box center [112, 383] width 24 height 15
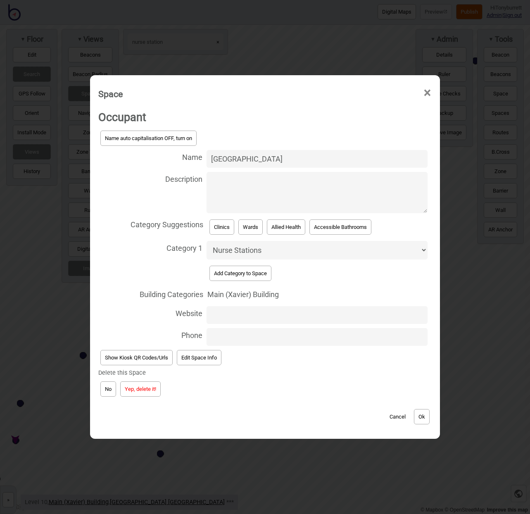
click at [140, 384] on button "Yep, delete it!" at bounding box center [140, 389] width 41 height 15
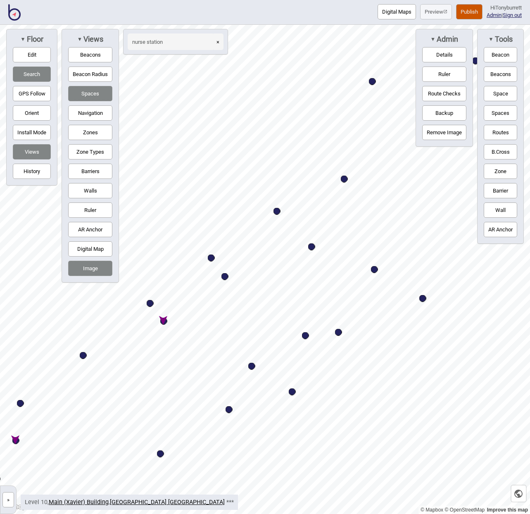
click at [164, 321] on div "Map marker" at bounding box center [163, 321] width 7 height 7
select select "Nurse Stations"
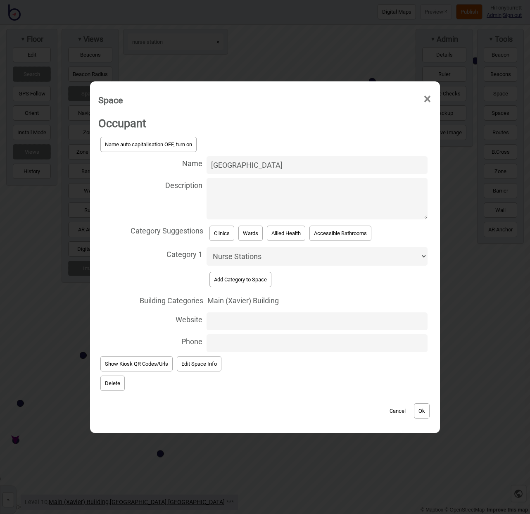
click at [104, 379] on button "Delete" at bounding box center [112, 383] width 24 height 15
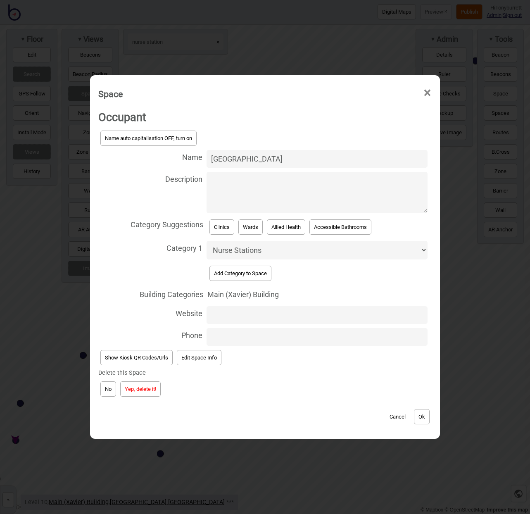
click at [141, 389] on button "Yep, delete it!" at bounding box center [140, 389] width 41 height 15
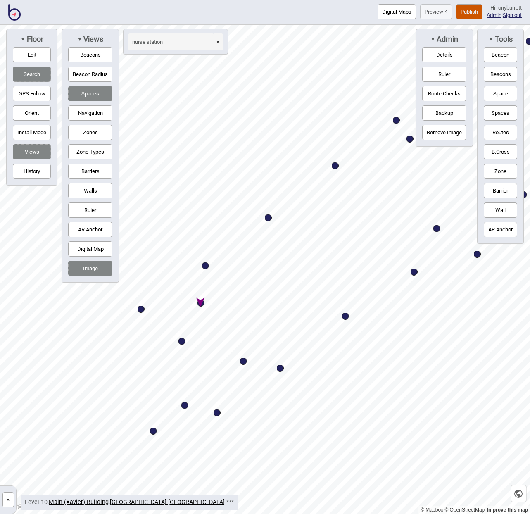
click at [203, 305] on div "Map marker" at bounding box center [201, 303] width 7 height 7
select select "Nurse Stations"
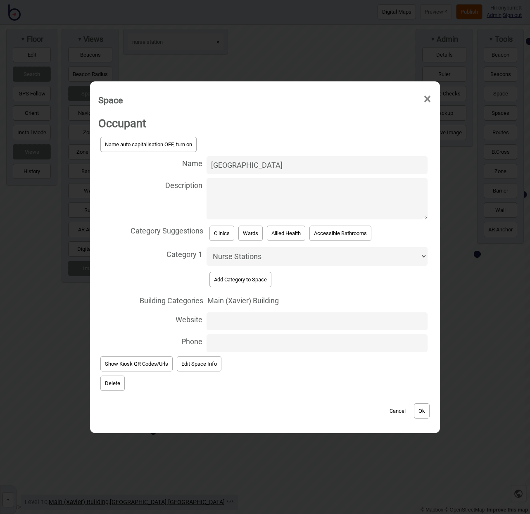
click at [119, 379] on button "Delete" at bounding box center [112, 383] width 24 height 15
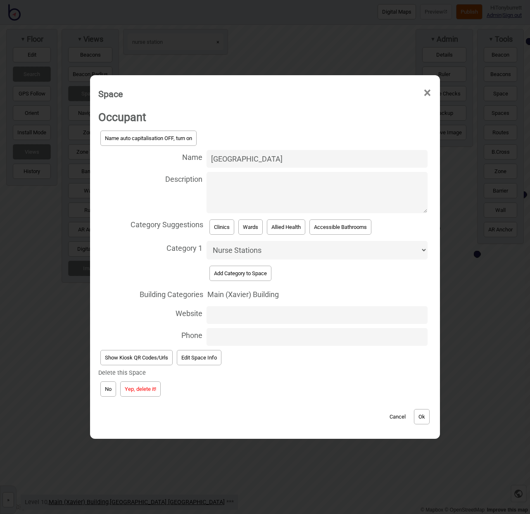
click at [134, 385] on button "Yep, delete it!" at bounding box center [140, 389] width 41 height 15
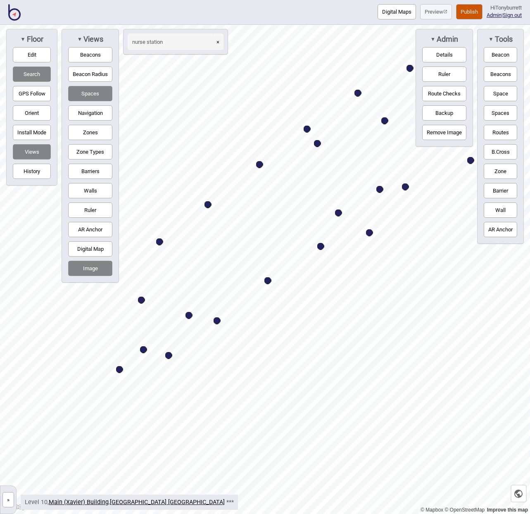
click at [188, 315] on div "Map marker" at bounding box center [189, 315] width 7 height 7
select select "Nurse Stations"
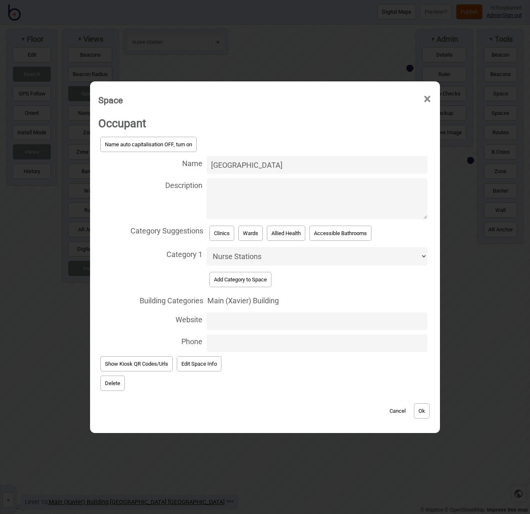
click at [106, 381] on button "Delete" at bounding box center [112, 383] width 24 height 15
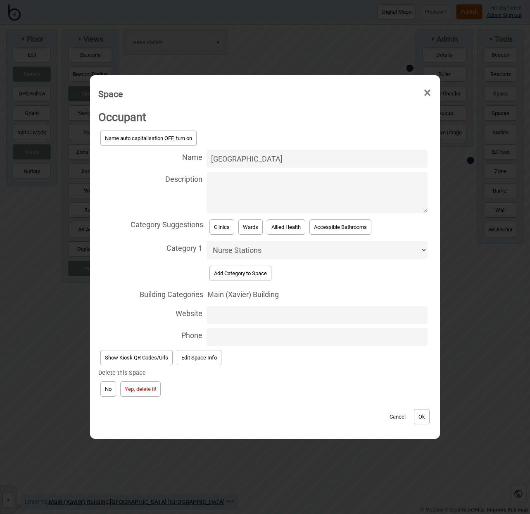
click at [137, 383] on button "Yep, delete it!" at bounding box center [140, 389] width 41 height 15
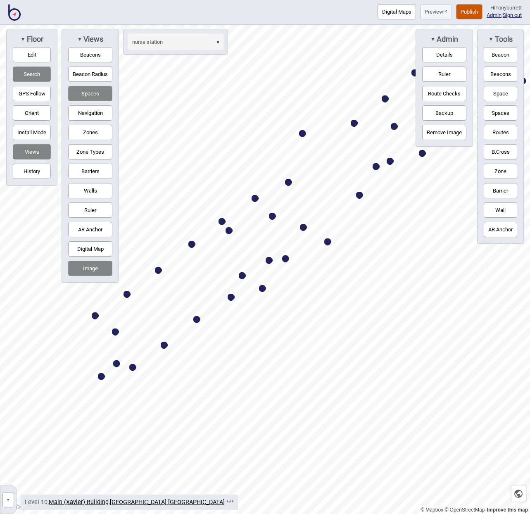
click at [218, 42] on button "×" at bounding box center [217, 41] width 11 height 17
click at [141, 41] on input at bounding box center [171, 41] width 87 height 17
click at [392, 162] on div "Map marker" at bounding box center [390, 161] width 7 height 7
type input "level 10 north"
select select "Wards"
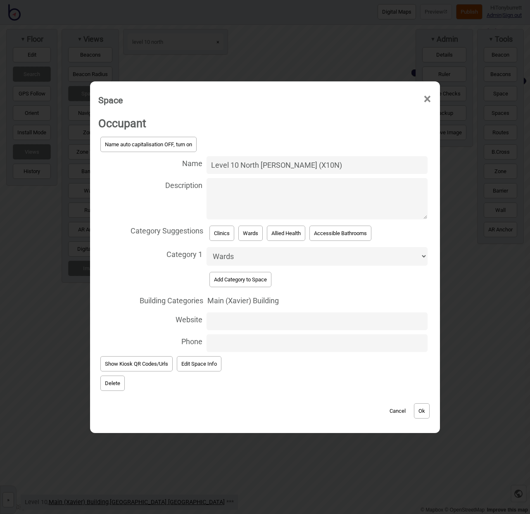
type input "Level 10 North [PERSON_NAME] (X10N)"
click at [425, 405] on button "Ok" at bounding box center [422, 410] width 16 height 15
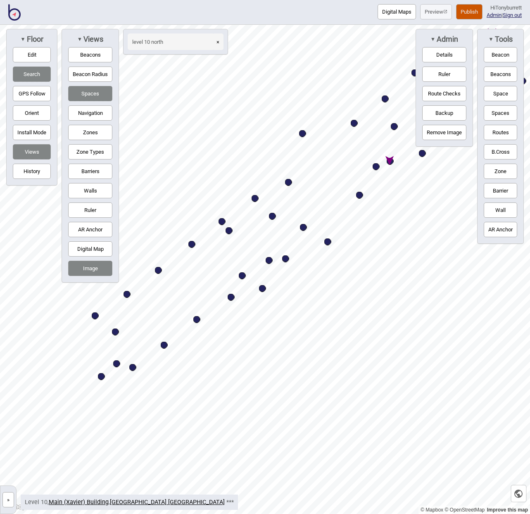
click at [393, 162] on div "Map marker" at bounding box center [390, 161] width 7 height 7
select select "Wards"
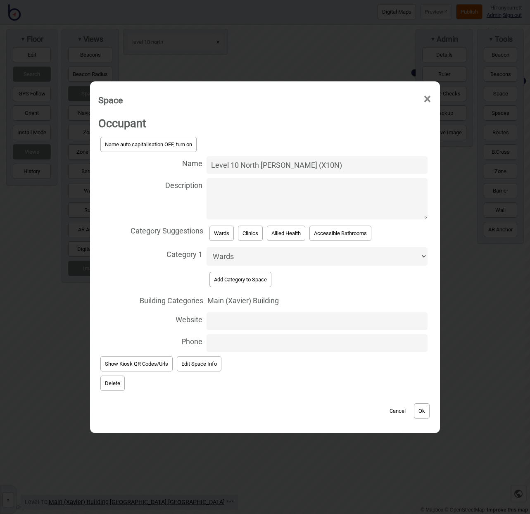
click at [231, 203] on textarea "Description" at bounding box center [317, 198] width 221 height 41
paste textarea "Visiting hours 10 am to 8 pm"
type textarea "Visiting hours 10 am to 8 pm."
click at [420, 406] on button "Ok" at bounding box center [422, 410] width 16 height 15
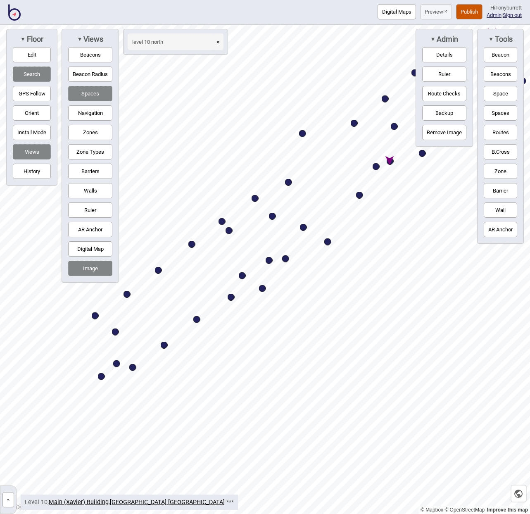
click at [157, 42] on input "level 10 north" at bounding box center [171, 41] width 87 height 17
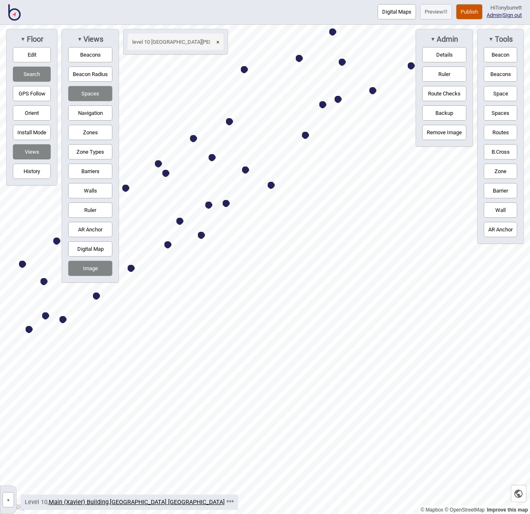
type input "level 10 [GEOGRAPHIC_DATA][PERSON_NAME]"
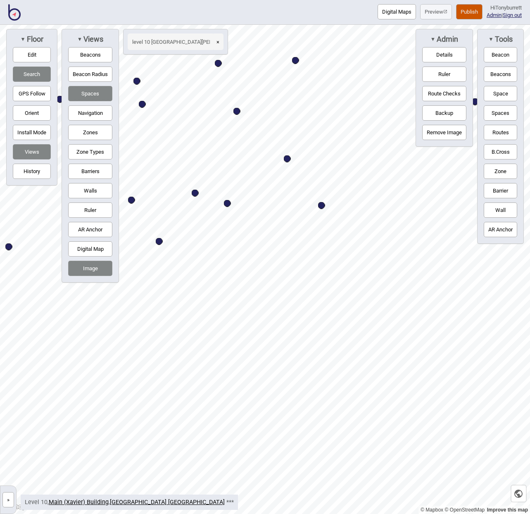
click at [288, 159] on div "Map marker" at bounding box center [287, 158] width 7 height 7
select select "Wards"
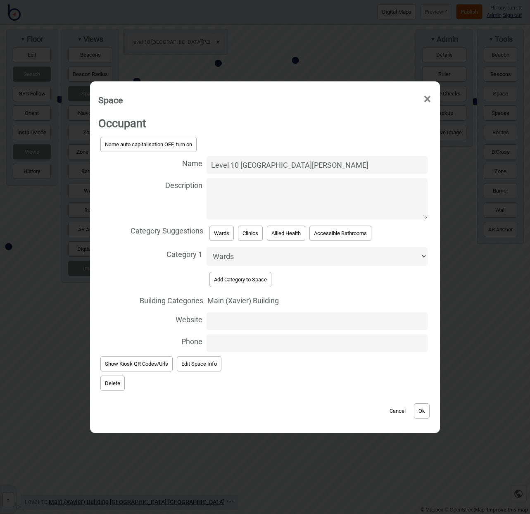
click at [220, 194] on textarea "Description" at bounding box center [317, 198] width 221 height 41
paste textarea "Visiting hours 10 am to 8 pm"
type textarea "Visiting hours 10 am to 8 pm"
drag, startPoint x: 211, startPoint y: 166, endPoint x: 215, endPoint y: 166, distance: 4.5
click at [211, 166] on input "Level 10 [GEOGRAPHIC_DATA][PERSON_NAME]" at bounding box center [317, 165] width 221 height 18
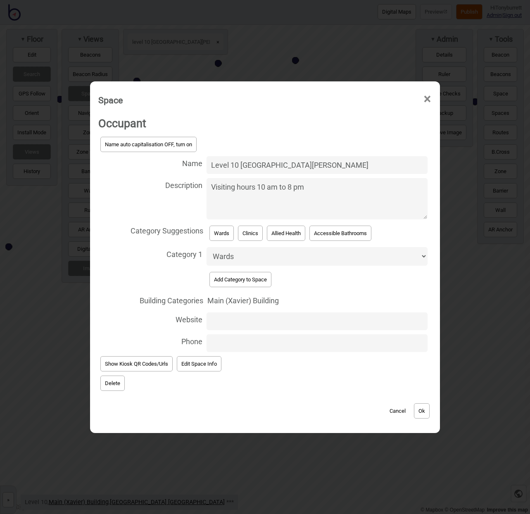
click at [252, 204] on textarea "Visiting hours 10 am to 8 pm" at bounding box center [317, 198] width 221 height 41
click at [427, 405] on button "Ok" at bounding box center [422, 410] width 16 height 15
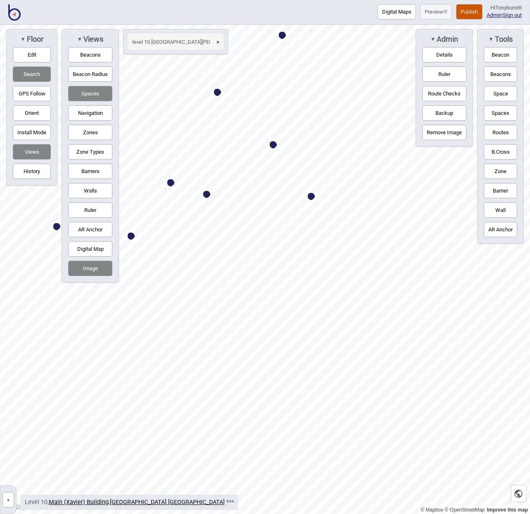
click at [220, 42] on button "×" at bounding box center [217, 41] width 11 height 17
click at [195, 41] on input at bounding box center [171, 41] width 87 height 17
type input "kitchenette"
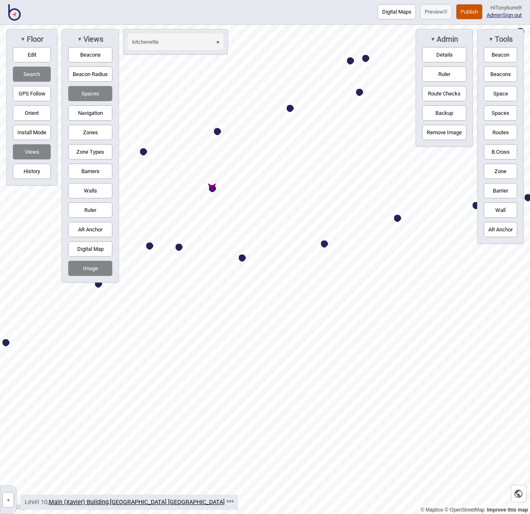
click at [212, 190] on div "Map marker" at bounding box center [212, 188] width 7 height 7
select select "Eating Areas"
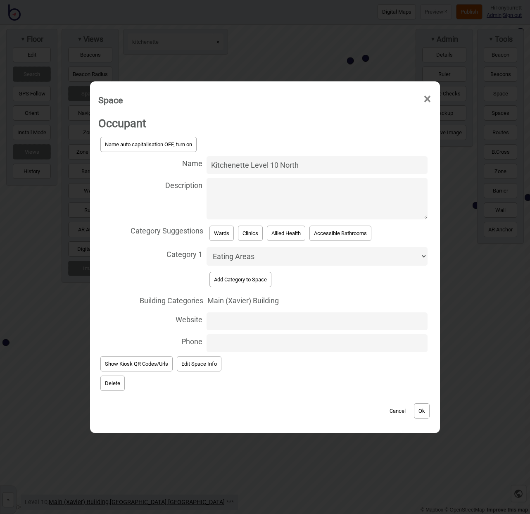
drag, startPoint x: 310, startPoint y: 168, endPoint x: 145, endPoint y: 157, distance: 165.2
click at [145, 157] on label "Name Kitchenette Level 10 North" at bounding box center [265, 165] width 334 height 22
click at [207, 157] on input "Kitchenette Level 10 North" at bounding box center [317, 165] width 221 height 18
type input "Patient Kitchenette"
click at [425, 409] on button "Ok" at bounding box center [422, 410] width 16 height 15
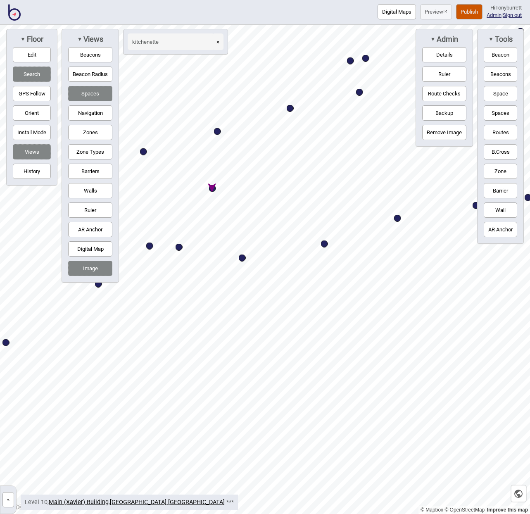
click at [219, 41] on button "×" at bounding box center [217, 41] width 11 height 17
click at [185, 42] on input at bounding box center [171, 41] width 87 height 17
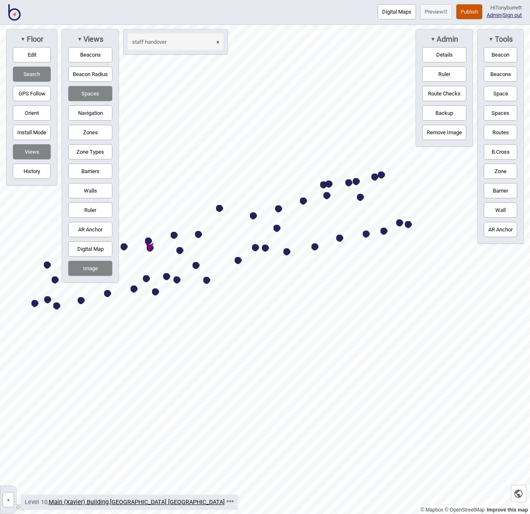
type input "staff handover"
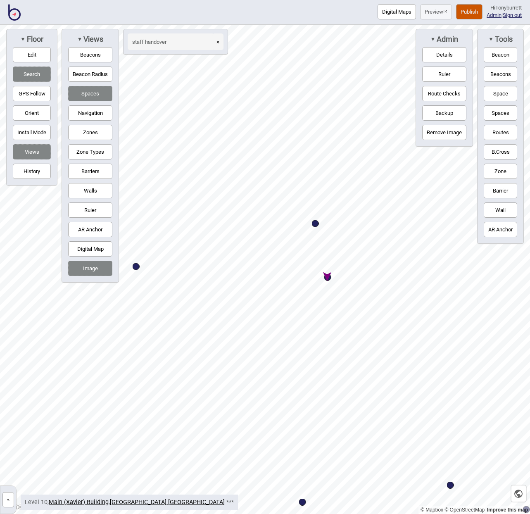
click at [329, 280] on div "Map marker" at bounding box center [327, 277] width 7 height 7
select select "Meeting Rooms"
select select "Staff Areas"
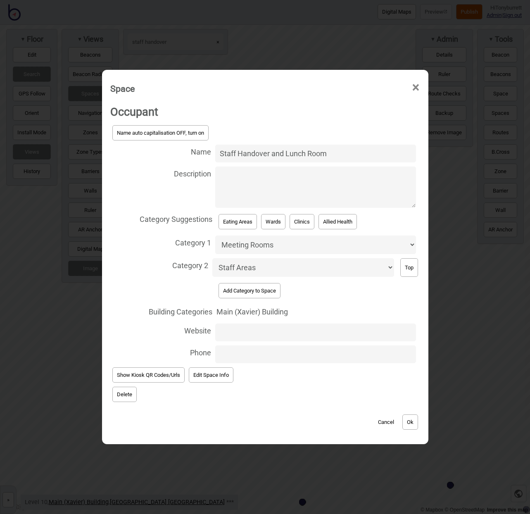
click at [126, 388] on button "Delete" at bounding box center [124, 394] width 24 height 15
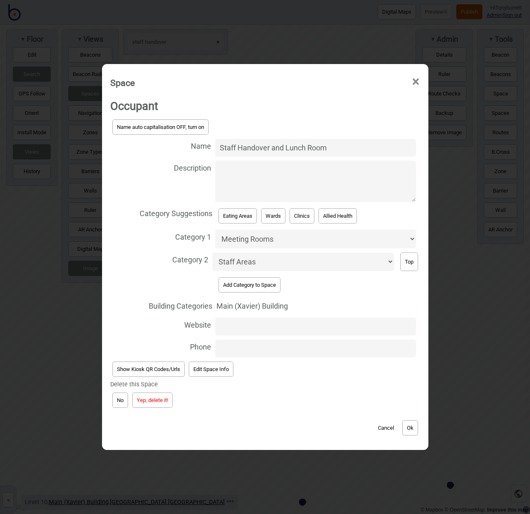
click at [157, 393] on button "Yep, delete it!" at bounding box center [152, 400] width 41 height 15
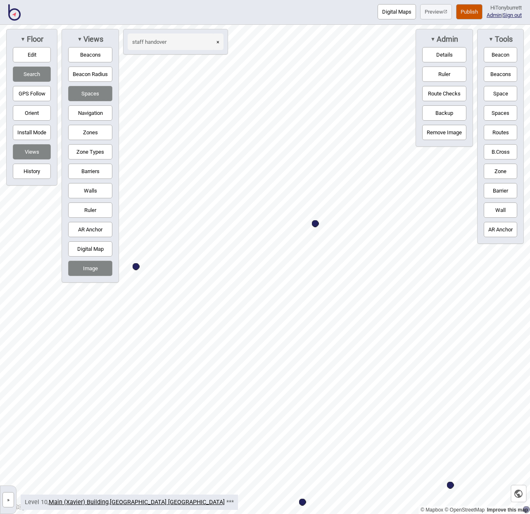
drag, startPoint x: 219, startPoint y: 41, endPoint x: 166, endPoint y: 40, distance: 53.3
click at [218, 41] on button "×" at bounding box center [217, 41] width 11 height 17
click at [158, 40] on input at bounding box center [171, 41] width 87 height 17
type input "F"
type input "Level 10 north"
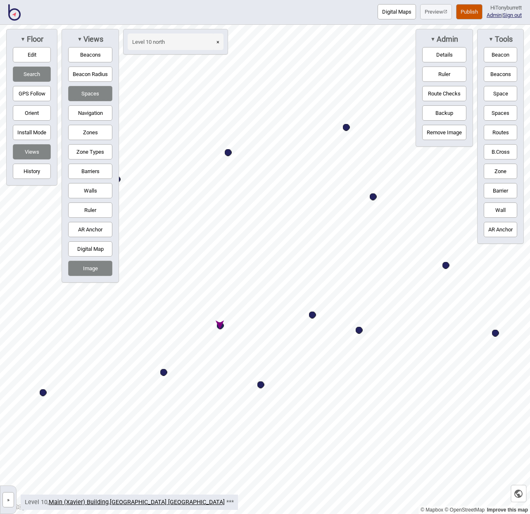
click at [221, 326] on div "Map marker" at bounding box center [220, 325] width 7 height 7
select select "Wards"
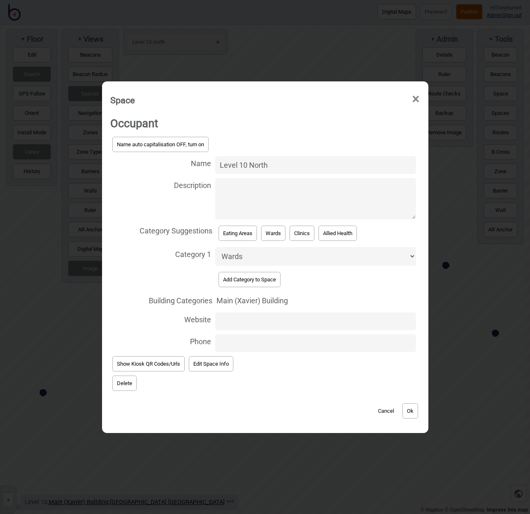
click at [117, 385] on button "Delete" at bounding box center [124, 383] width 24 height 15
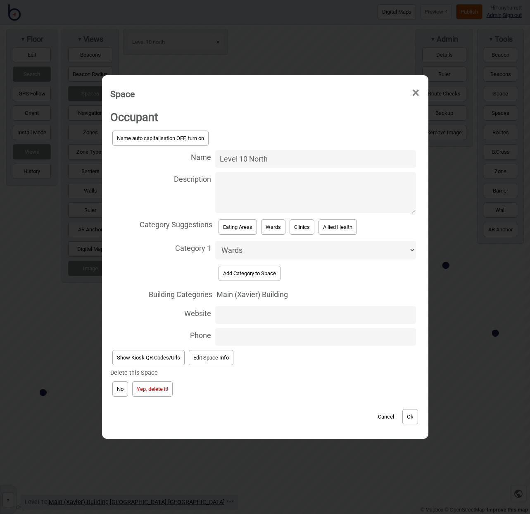
click at [146, 390] on button "Yep, delete it!" at bounding box center [152, 389] width 41 height 15
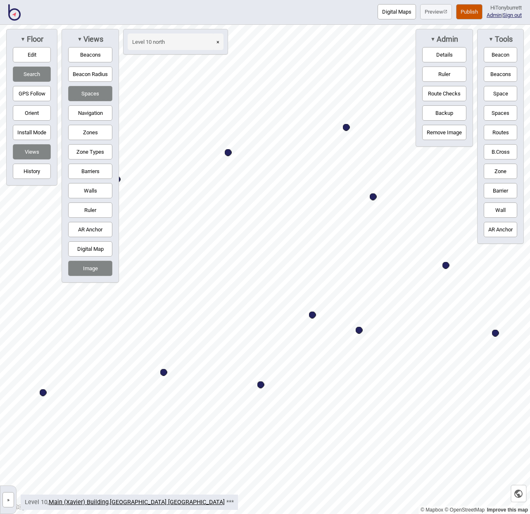
click at [5, 482] on button "»" at bounding box center [8, 499] width 12 height 15
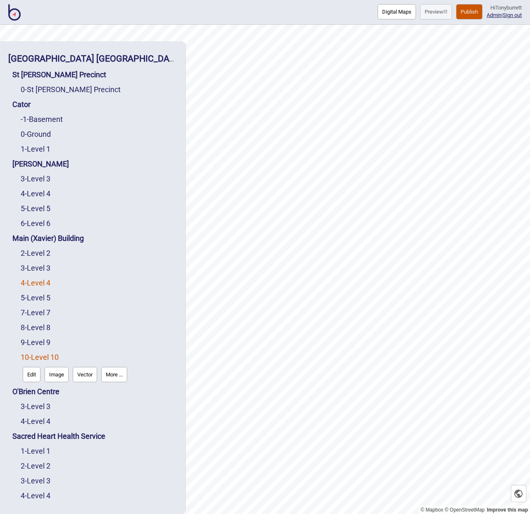
click at [39, 286] on link "4 - Level 4" at bounding box center [36, 283] width 30 height 9
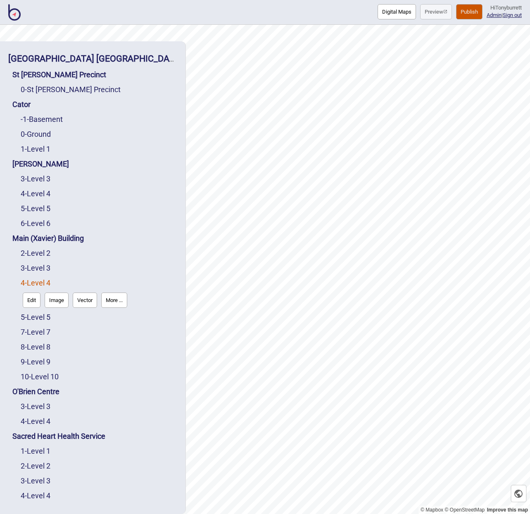
click at [23, 301] on button "Edit" at bounding box center [32, 300] width 18 height 15
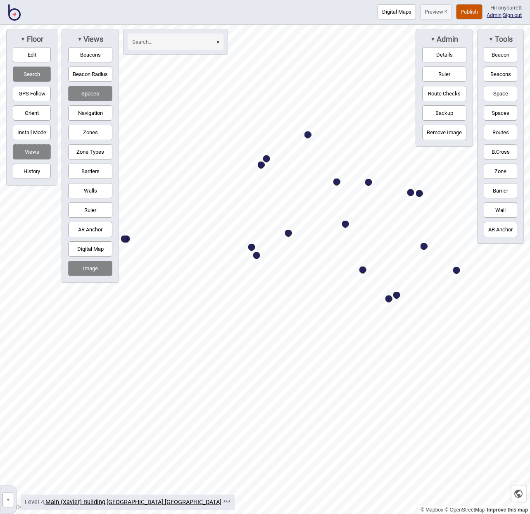
click at [149, 42] on input at bounding box center [171, 41] width 87 height 17
click at [257, 255] on div "Map marker" at bounding box center [256, 255] width 7 height 7
type input "renal ambu"
select select "Information and Assistance"
select select "Outpatients"
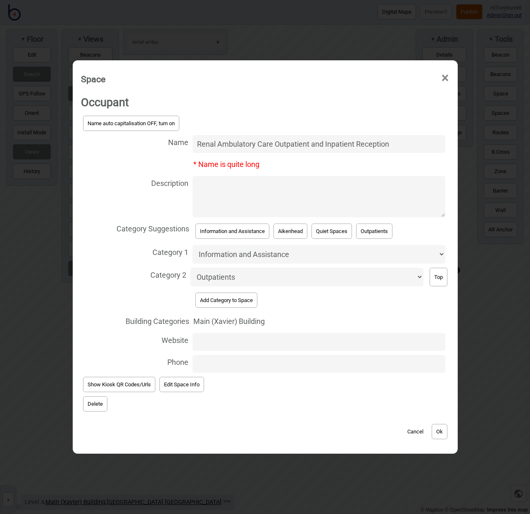
drag, startPoint x: 399, startPoint y: 148, endPoint x: 186, endPoint y: 148, distance: 213.3
click at [187, 150] on label "Name Renal Ambulatory Care Outpatient and Inpatient Reception" at bounding box center [265, 144] width 369 height 22
click at [193, 150] on input "Renal Ambulatory Care Outpatient and Inpatient Reception" at bounding box center [319, 144] width 253 height 18
paste input "([MEDICAL_DATA])"
drag, startPoint x: 198, startPoint y: 148, endPoint x: 240, endPoint y: 144, distance: 42.4
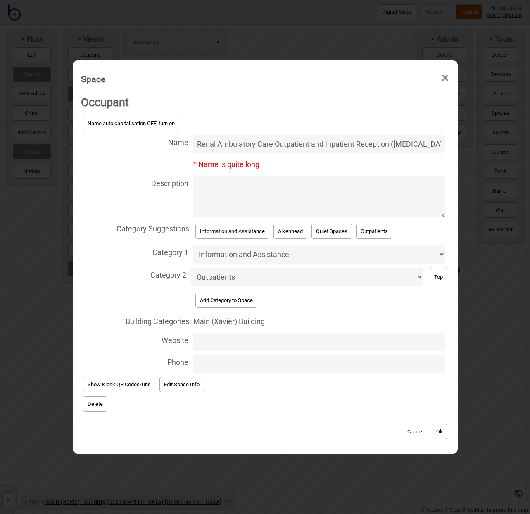
click at [198, 148] on input "Renal Ambulatory Care Outpatient and Inpatient Reception ([MEDICAL_DATA])" at bounding box center [319, 144] width 253 height 18
type input "Renal Ambulatory Care Outpatient and Inpatient Reception ([MEDICAL_DATA])"
click at [447, 429] on button "Ok" at bounding box center [440, 431] width 16 height 15
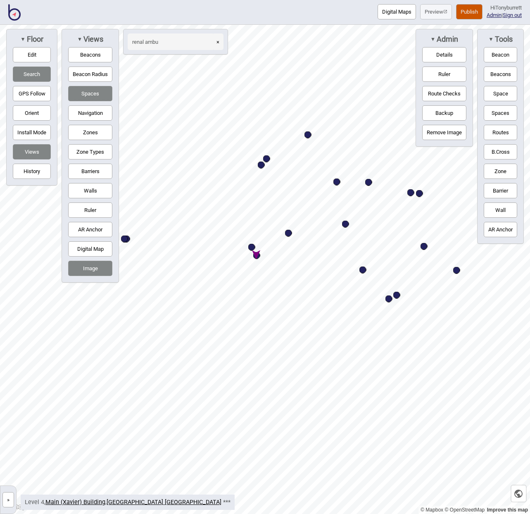
drag, startPoint x: 222, startPoint y: 40, endPoint x: 218, endPoint y: 44, distance: 5.8
click at [222, 40] on button "×" at bounding box center [217, 41] width 11 height 17
click at [7, 482] on button "»" at bounding box center [8, 499] width 12 height 15
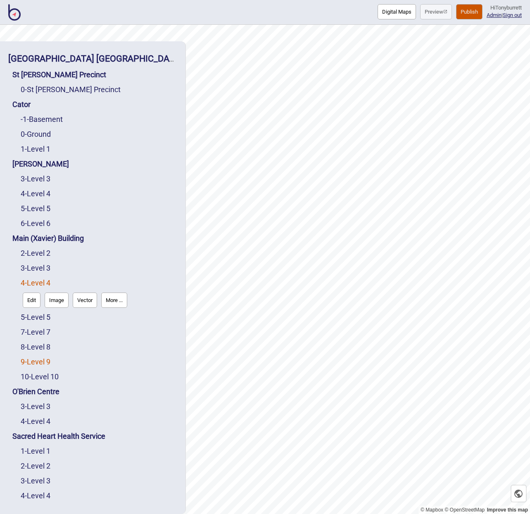
click at [40, 361] on link "9 - Level 9" at bounding box center [36, 362] width 30 height 9
click at [33, 363] on button "Edit" at bounding box center [32, 359] width 18 height 15
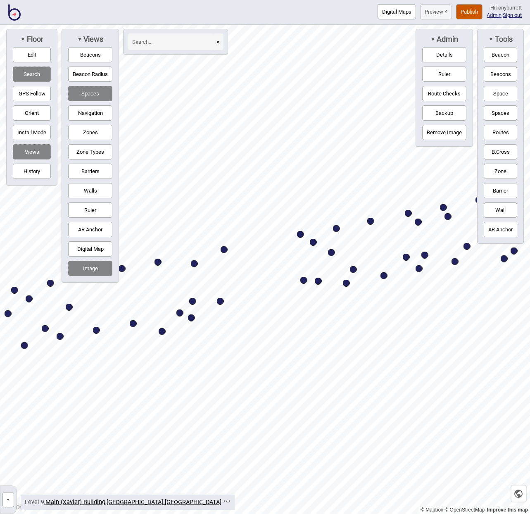
click at [149, 43] on input at bounding box center [171, 41] width 87 height 17
type input "nurse station"
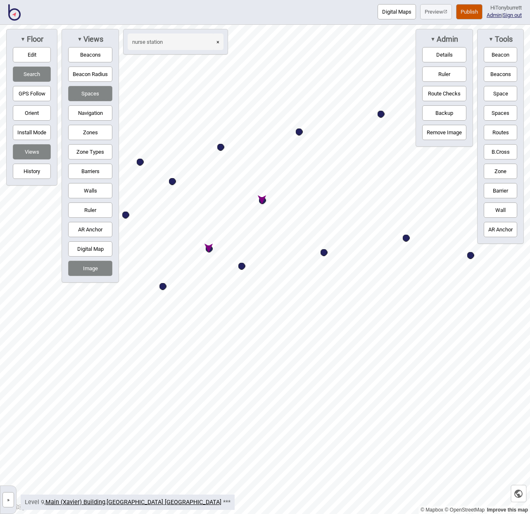
click at [209, 248] on div "Map marker" at bounding box center [209, 249] width 7 height 7
select select "Nurse Stations"
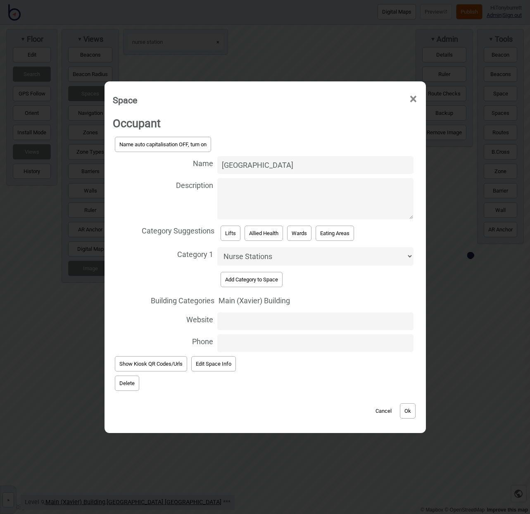
click at [125, 380] on button "Delete" at bounding box center [127, 383] width 24 height 15
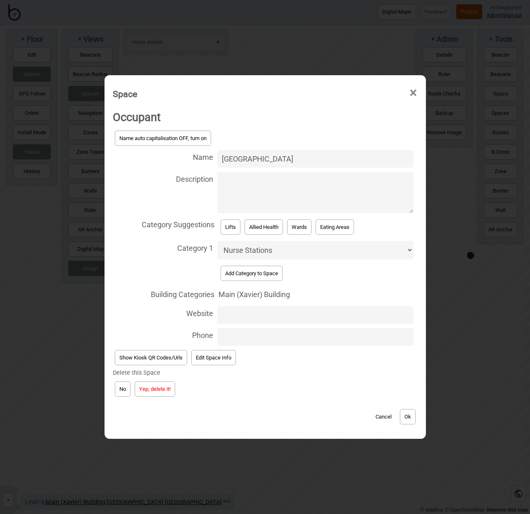
click at [148, 387] on button "Yep, delete it!" at bounding box center [155, 389] width 41 height 15
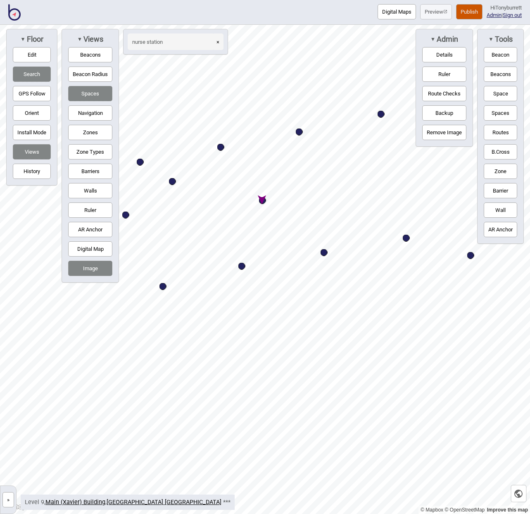
click at [262, 201] on div "Map marker" at bounding box center [262, 200] width 7 height 7
select select "Nurse Stations"
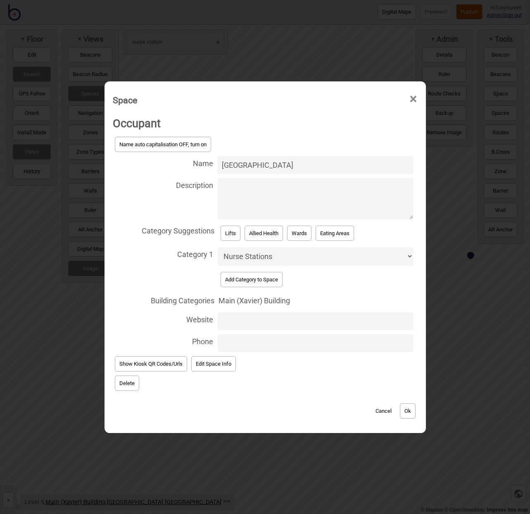
click at [121, 382] on button "Delete" at bounding box center [127, 383] width 24 height 15
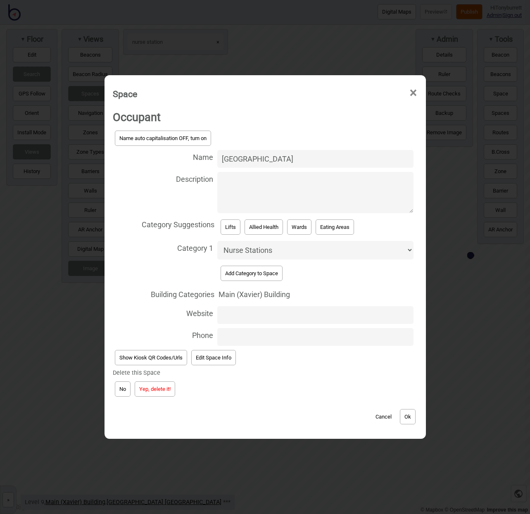
click at [154, 384] on button "Yep, delete it!" at bounding box center [155, 389] width 41 height 15
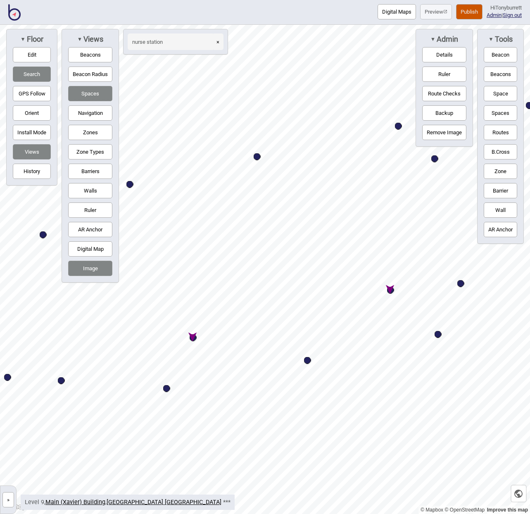
click at [194, 340] on div "Map marker" at bounding box center [193, 337] width 7 height 7
select select "Nurse Stations"
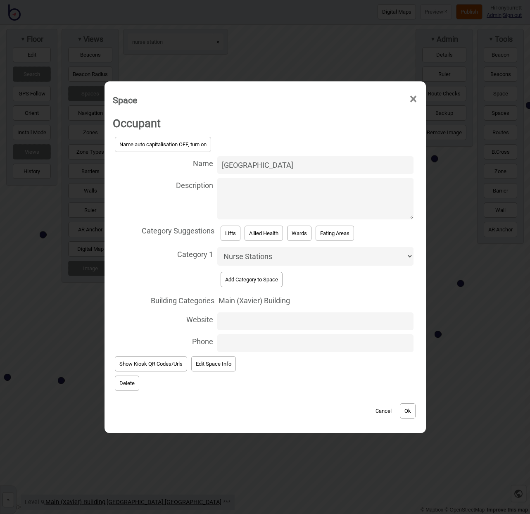
click at [133, 380] on button "Delete" at bounding box center [127, 383] width 24 height 15
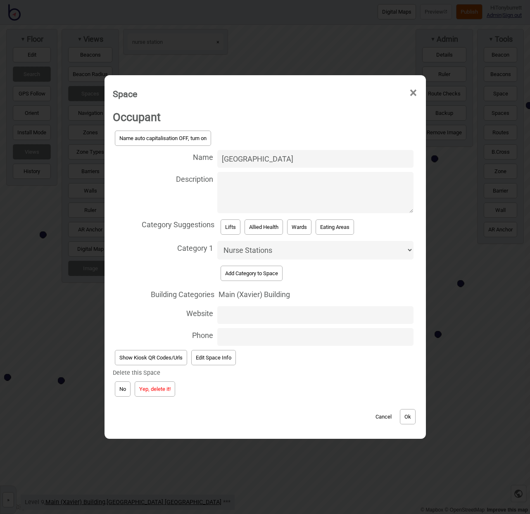
click at [150, 386] on button "Yep, delete it!" at bounding box center [155, 389] width 41 height 15
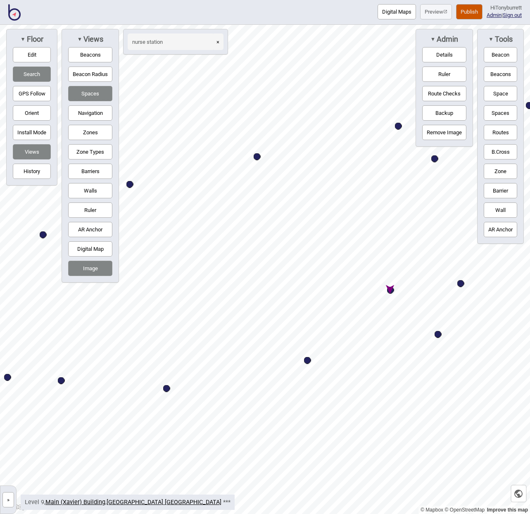
click at [392, 290] on div "Map marker" at bounding box center [390, 290] width 7 height 7
select select "Nurse Stations"
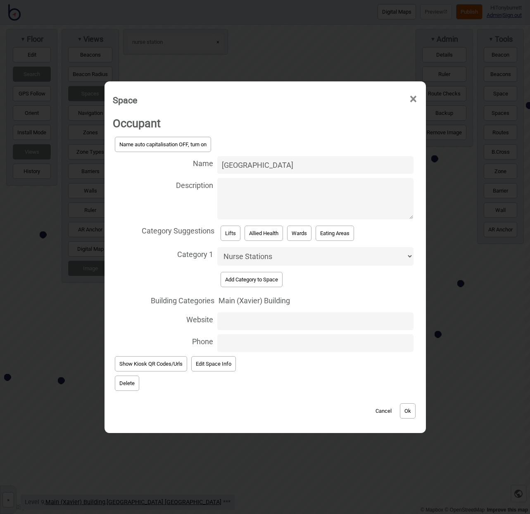
click at [127, 382] on button "Delete" at bounding box center [127, 383] width 24 height 15
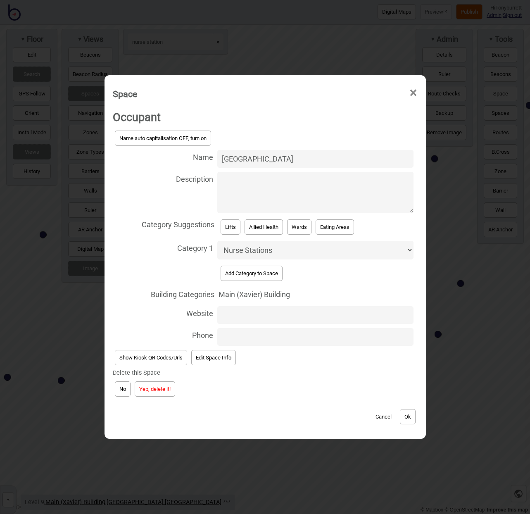
click at [157, 389] on button "Yep, delete it!" at bounding box center [155, 389] width 41 height 15
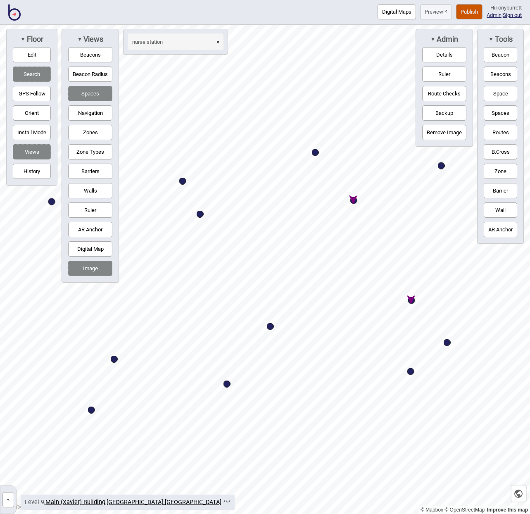
click at [0, 0] on html "Digital Maps Preview Publish Hi Tonyburrett Admin | Sign out © Mapbox © OpenStr…" at bounding box center [265, 0] width 530 height 0
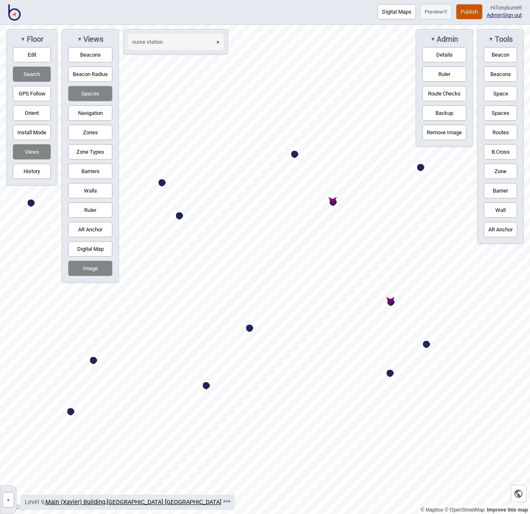
click at [334, 203] on div "Map marker" at bounding box center [333, 202] width 7 height 7
select select "Nurse Stations"
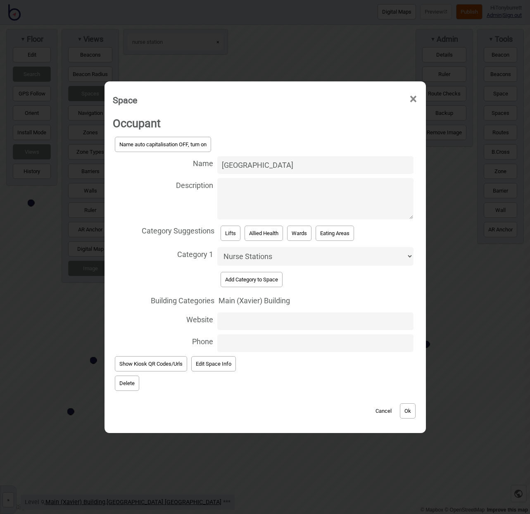
click at [123, 381] on button "Delete" at bounding box center [127, 383] width 24 height 15
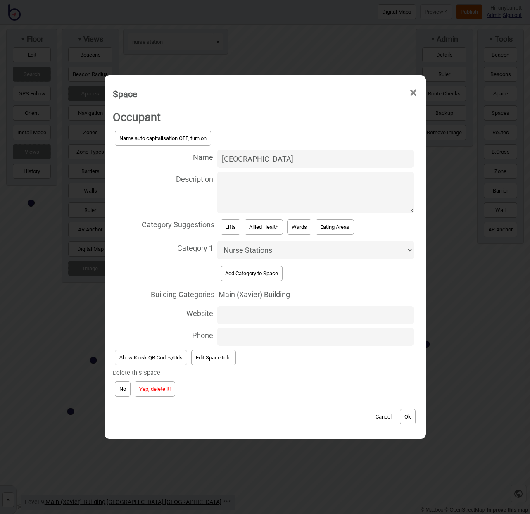
click at [148, 391] on button "Yep, delete it!" at bounding box center [155, 389] width 41 height 15
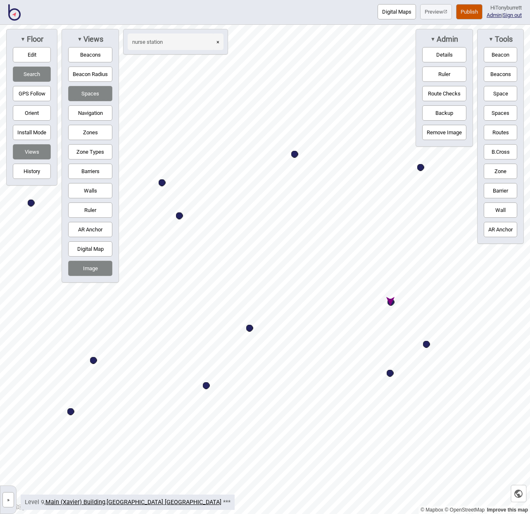
click at [393, 302] on div "Map marker" at bounding box center [391, 302] width 7 height 7
select select "Nurse Stations"
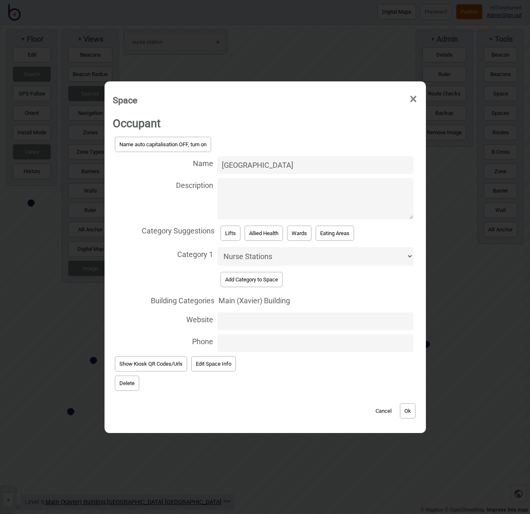
click at [124, 385] on button "Delete" at bounding box center [127, 383] width 24 height 15
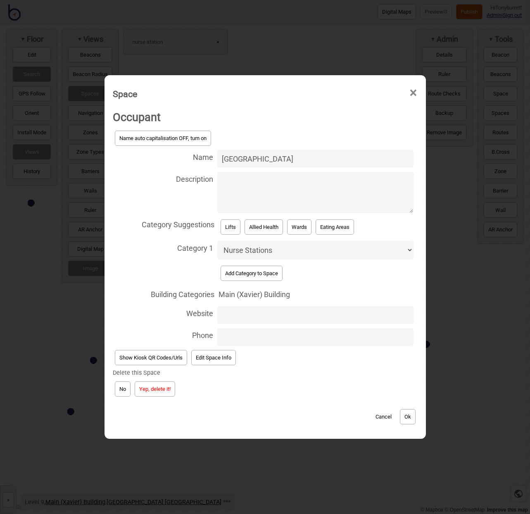
drag, startPoint x: 157, startPoint y: 392, endPoint x: 165, endPoint y: 394, distance: 8.4
click at [165, 394] on button "Yep, delete it!" at bounding box center [155, 389] width 41 height 15
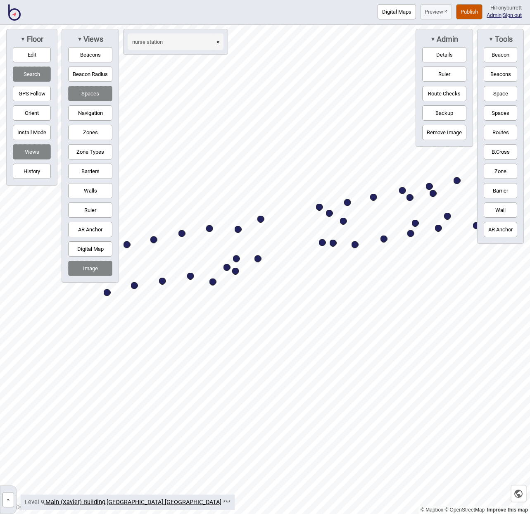
drag, startPoint x: 219, startPoint y: 41, endPoint x: 210, endPoint y: 41, distance: 9.1
click at [219, 41] on button "×" at bounding box center [217, 41] width 11 height 17
click at [151, 40] on input at bounding box center [171, 41] width 87 height 17
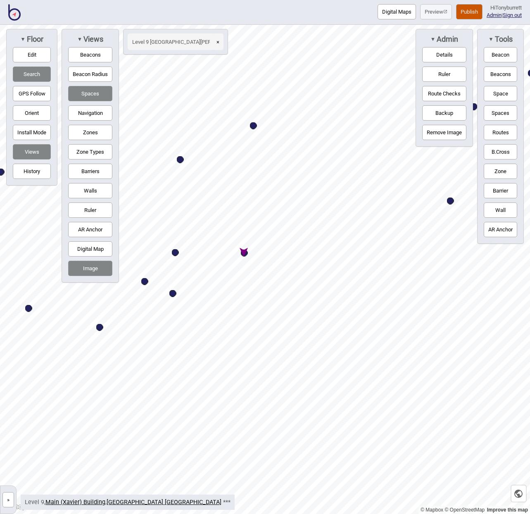
click at [246, 255] on div "Map marker" at bounding box center [244, 253] width 7 height 7
type input "Level 9 [GEOGRAPHIC_DATA][PERSON_NAME]"
select select "Wards"
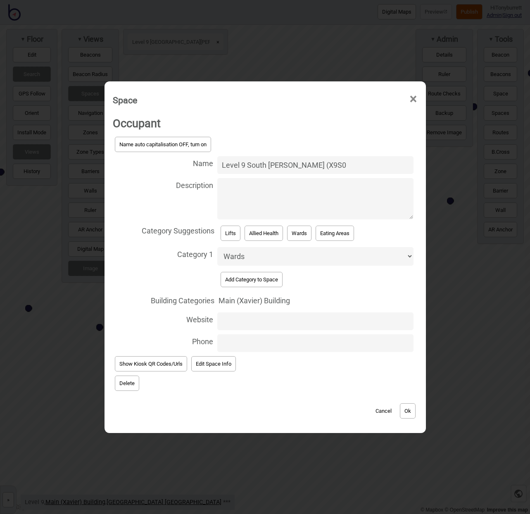
type input "Level 9 South [PERSON_NAME] (X9S0"
click at [411, 408] on button "Ok" at bounding box center [408, 410] width 16 height 15
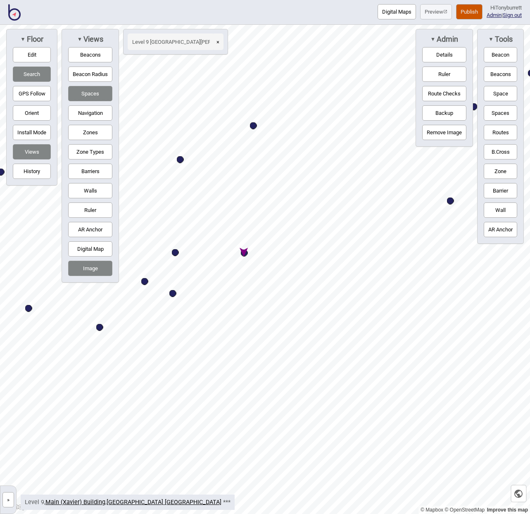
click at [244, 252] on div "Map marker" at bounding box center [244, 253] width 7 height 7
select select "Wards"
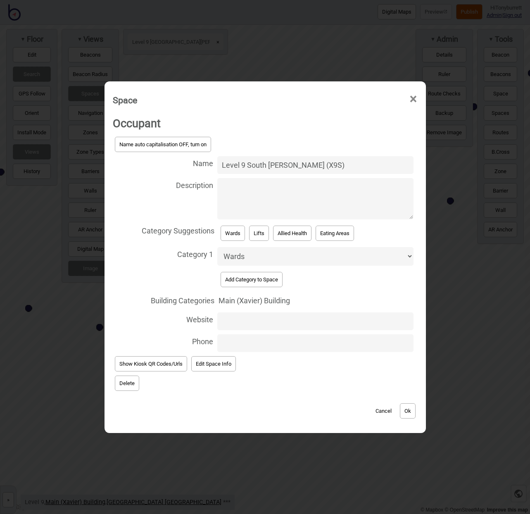
type input "Level 9 South [PERSON_NAME] (X9S)"
click at [403, 408] on button "Ok" at bounding box center [408, 410] width 16 height 15
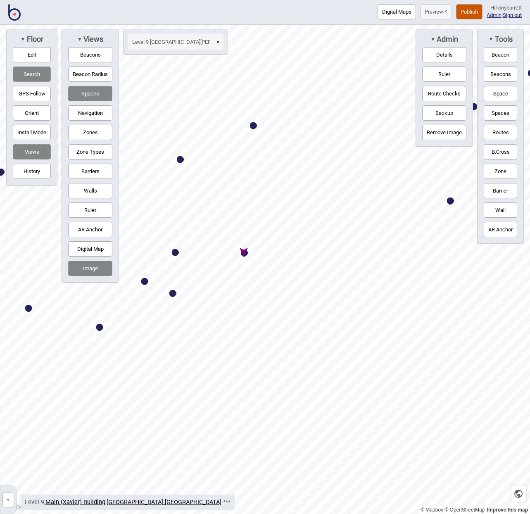
click at [246, 253] on div "Map marker" at bounding box center [244, 253] width 7 height 7
select select "Wards"
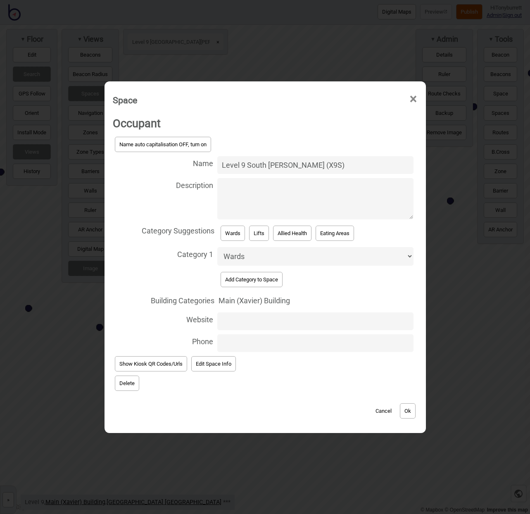
click at [234, 192] on textarea "Description" at bounding box center [315, 198] width 196 height 41
paste textarea "Visiting hours 10 am to 8 pm"
type textarea "Visiting hours 10 am to 8 pm"
click at [413, 412] on button "Ok" at bounding box center [408, 410] width 16 height 15
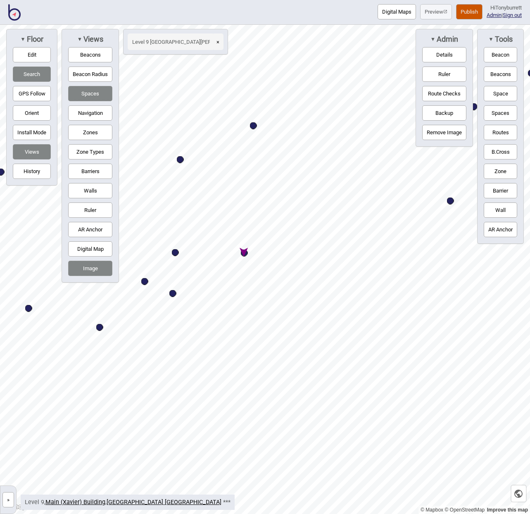
click at [246, 253] on div "Map marker" at bounding box center [244, 253] width 7 height 7
select select "Wards"
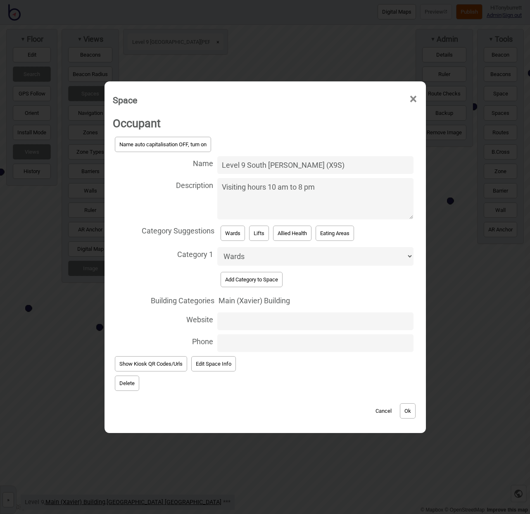
click at [382, 411] on button "Cancel" at bounding box center [384, 410] width 24 height 15
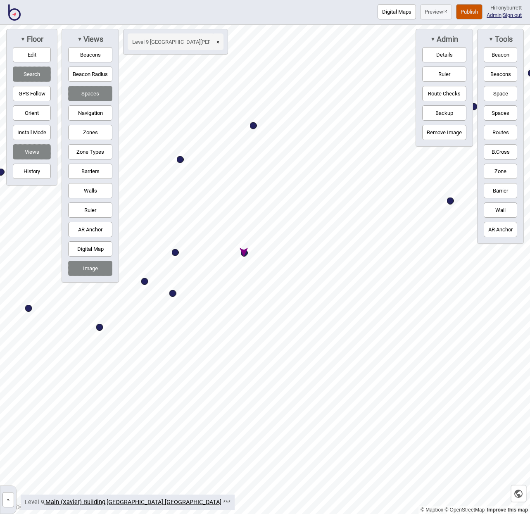
click at [218, 41] on button "×" at bounding box center [217, 41] width 11 height 17
click at [155, 40] on input at bounding box center [171, 41] width 87 height 17
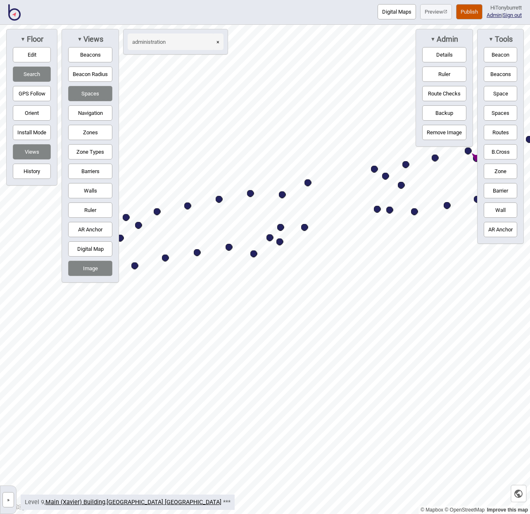
type input "administration"
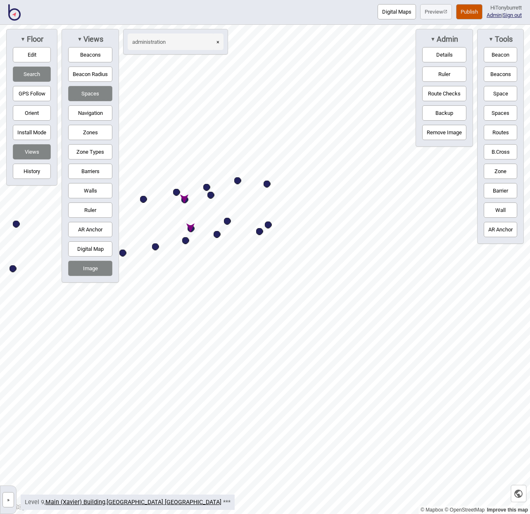
click at [72, 246] on div "© Mapbox © OpenStreetMap Improve this map » [GEOGRAPHIC_DATA] [GEOGRAPHIC_DATA]…" at bounding box center [265, 269] width 530 height 489
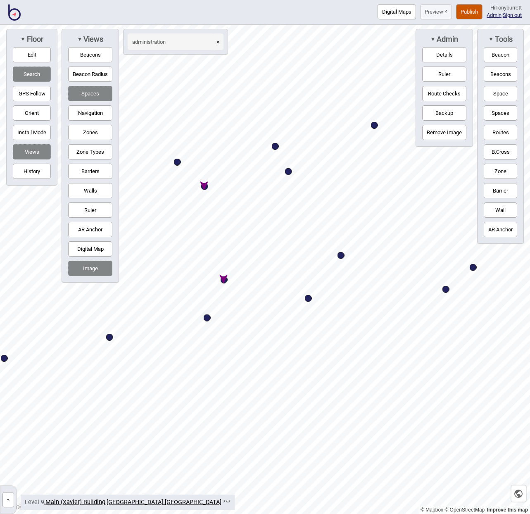
click at [224, 278] on div "Map marker" at bounding box center [224, 280] width 7 height 7
select select "Offices"
select select "Staff Areas"
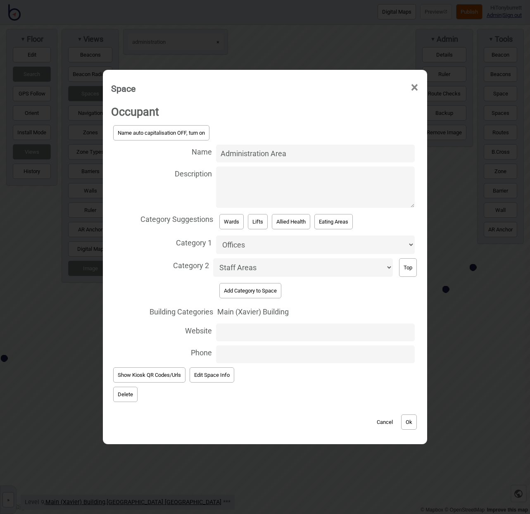
drag, startPoint x: 307, startPoint y: 158, endPoint x: 169, endPoint y: 151, distance: 138.6
click at [169, 151] on label "Name Administration Area" at bounding box center [265, 154] width 308 height 22
click at [216, 151] on input "Administration Area" at bounding box center [315, 154] width 199 height 18
type input "[GEOGRAPHIC_DATA]"
click at [406, 415] on button "Ok" at bounding box center [409, 422] width 16 height 15
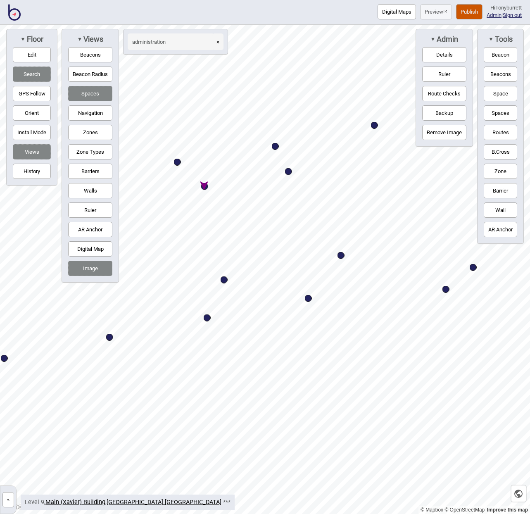
click at [205, 186] on div "Map marker" at bounding box center [204, 186] width 7 height 7
select select "Offices"
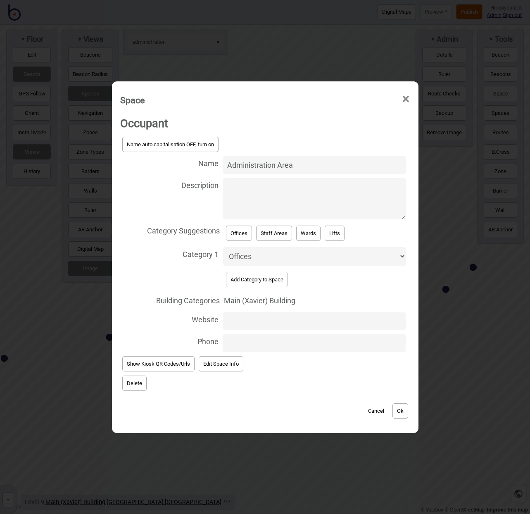
drag, startPoint x: 254, startPoint y: 166, endPoint x: 171, endPoint y: 161, distance: 82.8
click at [171, 161] on label "Name Administration Area" at bounding box center [265, 165] width 290 height 22
click at [223, 161] on input "Administration Area" at bounding box center [314, 165] width 183 height 18
type input "[GEOGRAPHIC_DATA]"
click at [401, 415] on button "Ok" at bounding box center [401, 410] width 16 height 15
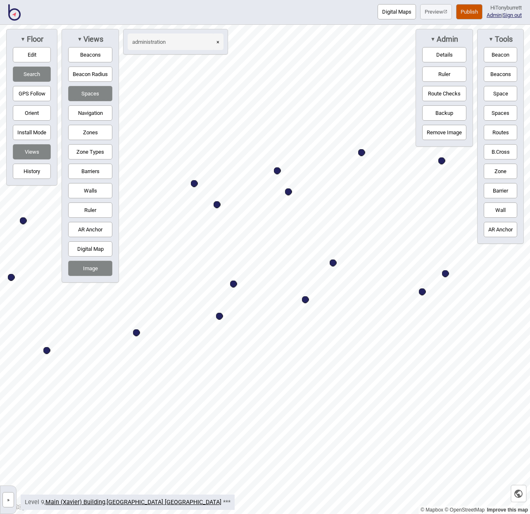
click at [219, 41] on button "×" at bounding box center [217, 41] width 11 height 17
click at [187, 41] on input at bounding box center [171, 41] width 87 height 17
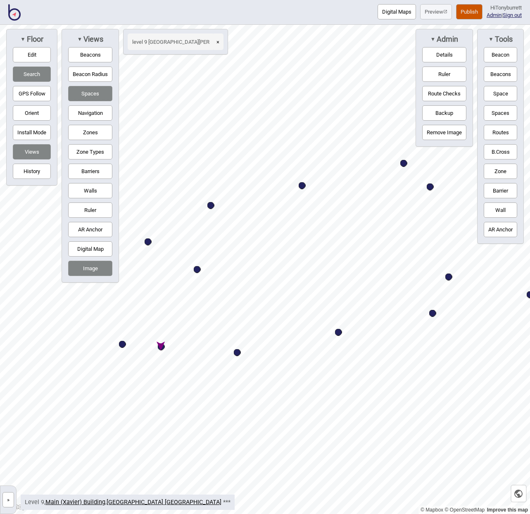
click at [162, 347] on div "Map marker" at bounding box center [161, 346] width 7 height 7
type input "level 9 [GEOGRAPHIC_DATA][PERSON_NAME]"
select select "Wards"
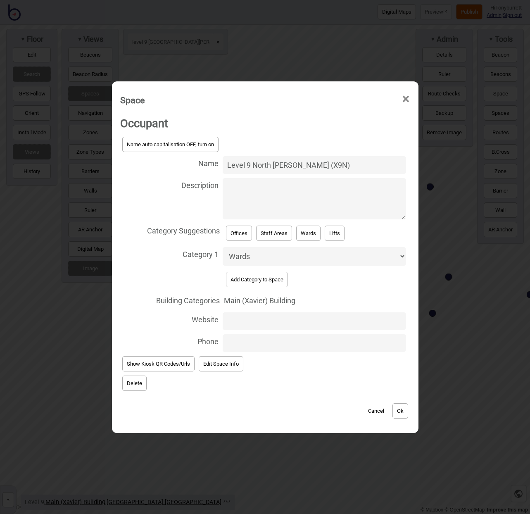
type input "Level 9 North [PERSON_NAME] (X9N)"
click at [401, 413] on button "Ok" at bounding box center [401, 410] width 16 height 15
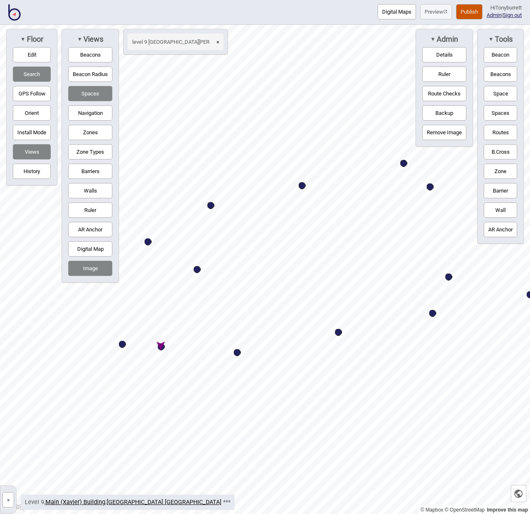
click at [219, 41] on button "×" at bounding box center [217, 41] width 11 height 17
click at [199, 41] on input at bounding box center [171, 41] width 87 height 17
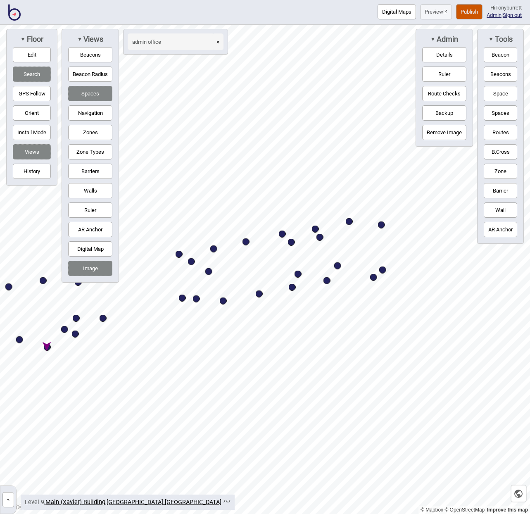
type input "admin office"
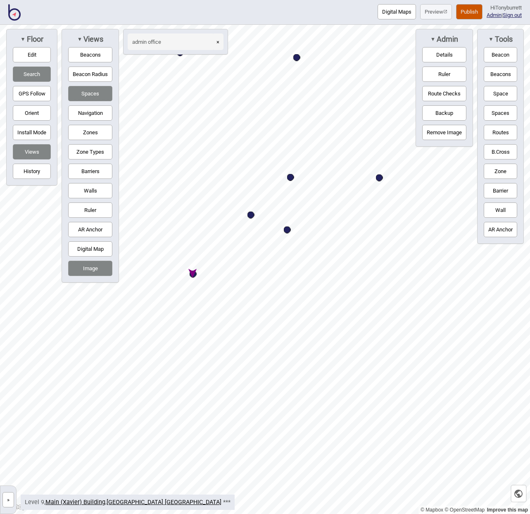
click at [195, 274] on div "Map marker" at bounding box center [193, 274] width 7 height 7
select select "Offices"
select select "Staff Areas"
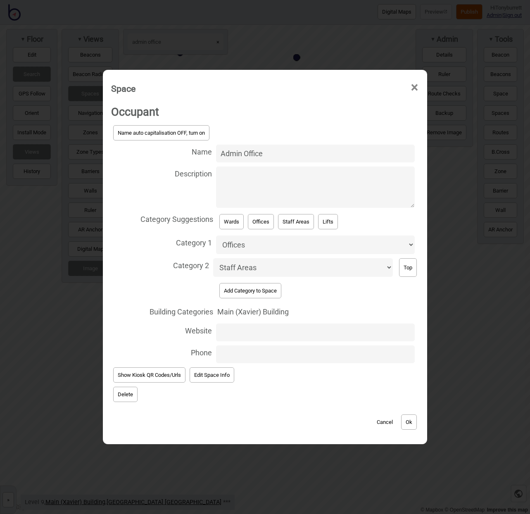
click at [133, 389] on button "Delete" at bounding box center [125, 394] width 24 height 15
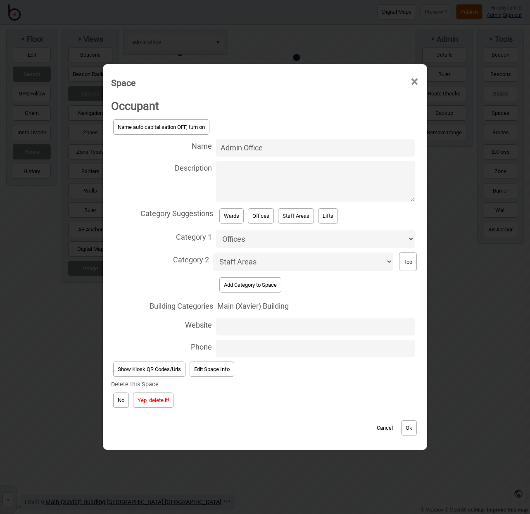
click at [148, 393] on button "Yep, delete it!" at bounding box center [153, 400] width 41 height 15
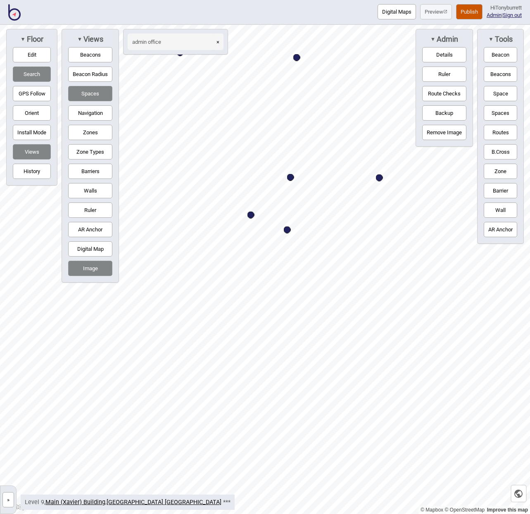
click at [219, 42] on button "×" at bounding box center [217, 41] width 11 height 17
click at [206, 42] on input at bounding box center [171, 41] width 87 height 17
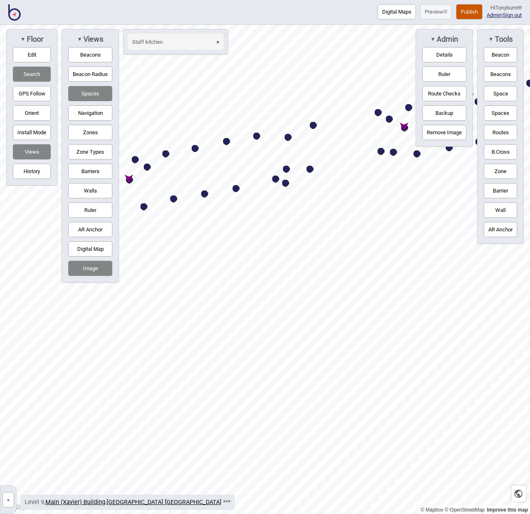
type input "Staff kitchen"
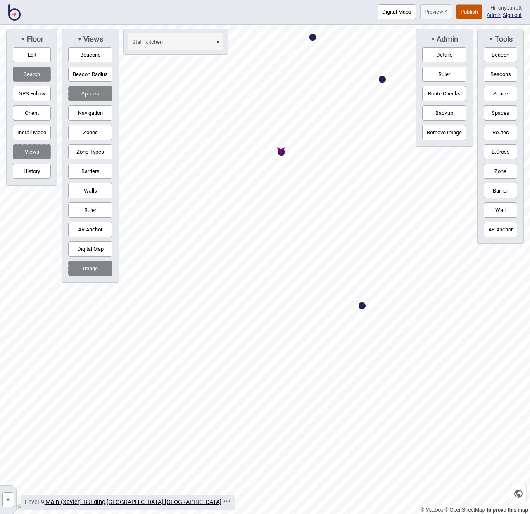
click at [283, 153] on div "Map marker" at bounding box center [281, 152] width 7 height 7
select select "Eating Areas"
select select "Staff Areas"
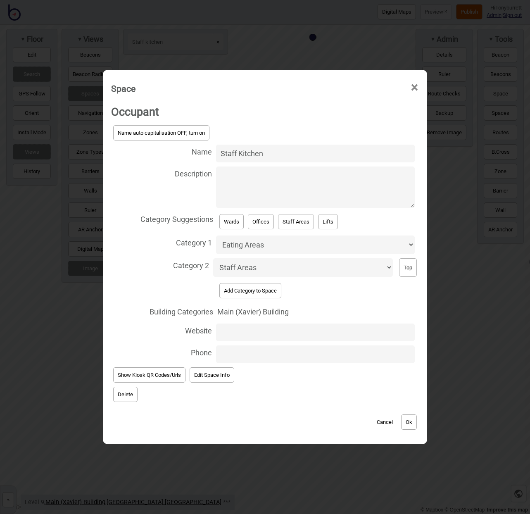
drag, startPoint x: 283, startPoint y: 153, endPoint x: 158, endPoint y: 152, distance: 124.8
click at [158, 152] on label "Name Staff Kitchen" at bounding box center [265, 154] width 308 height 22
click at [216, 152] on input "Staff Kitchen" at bounding box center [315, 154] width 199 height 18
drag, startPoint x: 274, startPoint y: 161, endPoint x: 212, endPoint y: 156, distance: 62.6
click at [212, 156] on label "Name Staff Kitchen" at bounding box center [265, 154] width 308 height 22
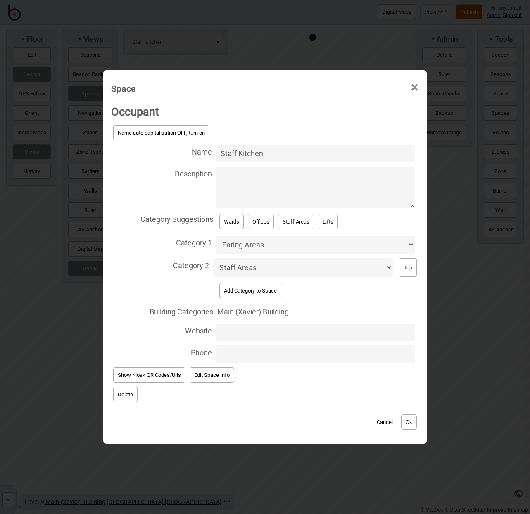
click at [216, 156] on input "Staff Kitchen" at bounding box center [315, 154] width 199 height 18
type input "Patient Kitchenette"
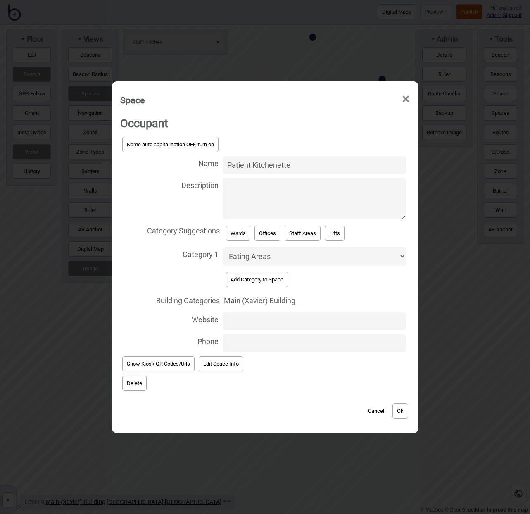
click at [401, 410] on button "Ok" at bounding box center [401, 410] width 16 height 15
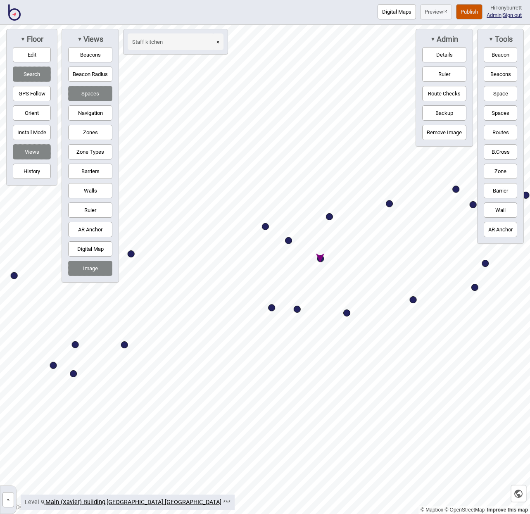
click at [0, 0] on html "Digital Maps Preview Publish Hi Tonyburrett Admin | Sign out © Mapbox © OpenStr…" at bounding box center [265, 0] width 530 height 0
click at [318, 260] on div "Map marker" at bounding box center [318, 258] width 7 height 7
select select "Eating Areas"
select select "Staff Areas"
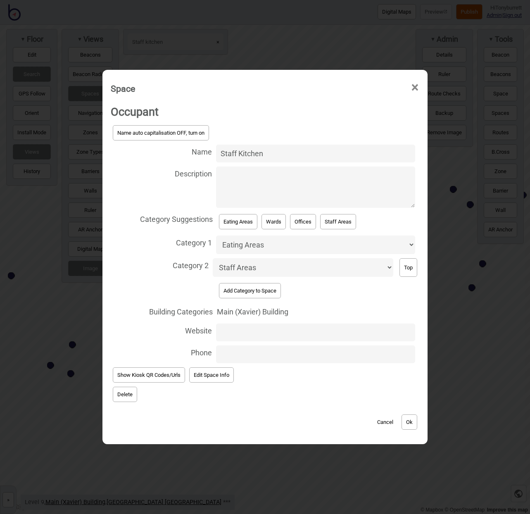
click at [167, 154] on label "Name Staff Kitchen" at bounding box center [265, 154] width 309 height 22
click at [216, 154] on input "Staff Kitchen" at bounding box center [315, 154] width 199 height 18
type input "Patient Kitchenette"
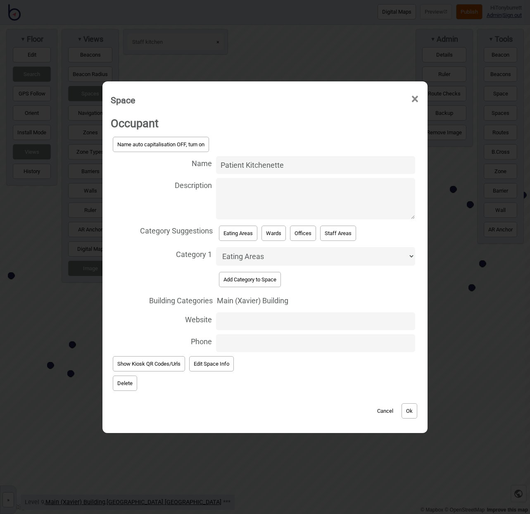
click at [409, 409] on button "Ok" at bounding box center [410, 410] width 16 height 15
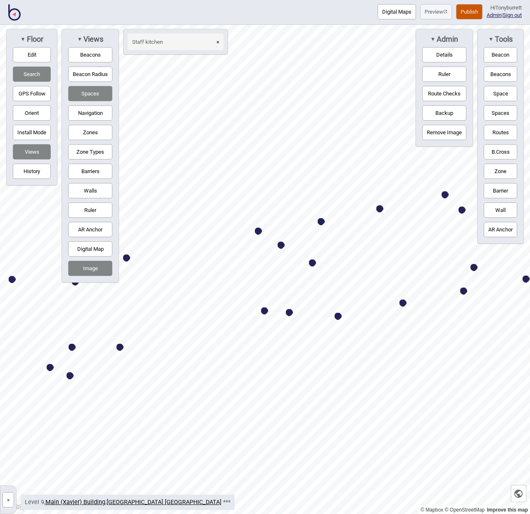
click at [6, 482] on button "»" at bounding box center [8, 499] width 12 height 15
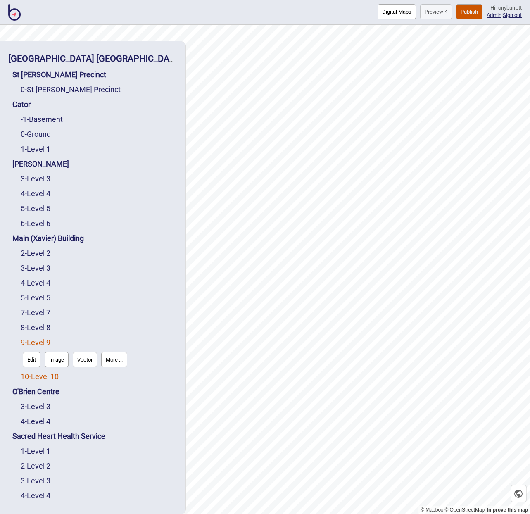
scroll to position [1, 0]
click at [39, 297] on link "5 - Level 5" at bounding box center [36, 297] width 30 height 9
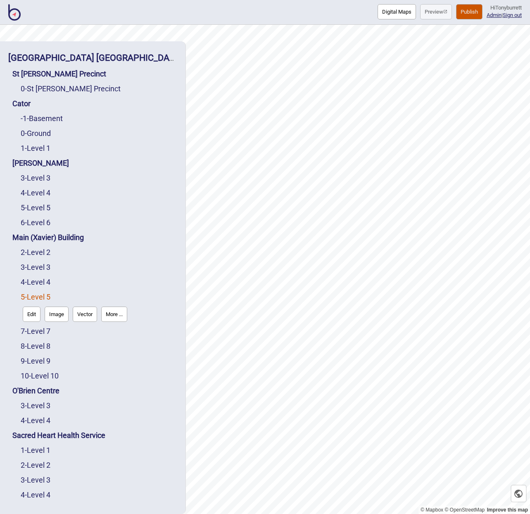
click at [31, 310] on button "Edit" at bounding box center [32, 314] width 18 height 15
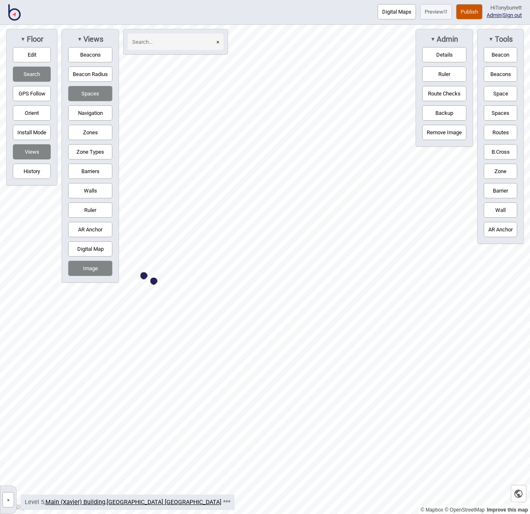
click at [153, 279] on div "Map marker" at bounding box center [153, 281] width 7 height 7
select select "Medical Services"
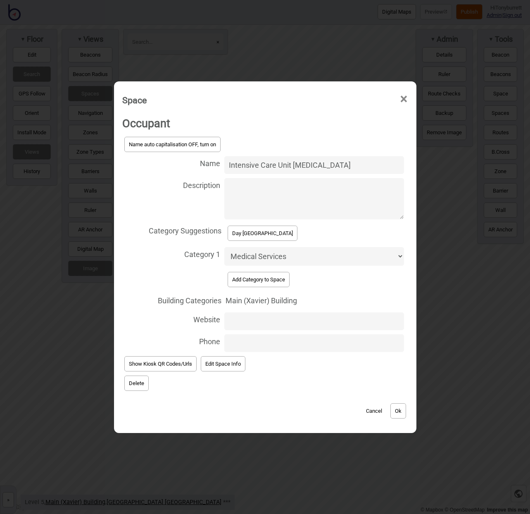
click at [251, 184] on textarea "Description" at bounding box center [314, 198] width 180 height 41
paste textarea "Visiting hours 9 am to 9 pm"
type textarea "Visiting hours 9 am to 9 pm"
click at [402, 410] on button "Ok" at bounding box center [399, 410] width 16 height 15
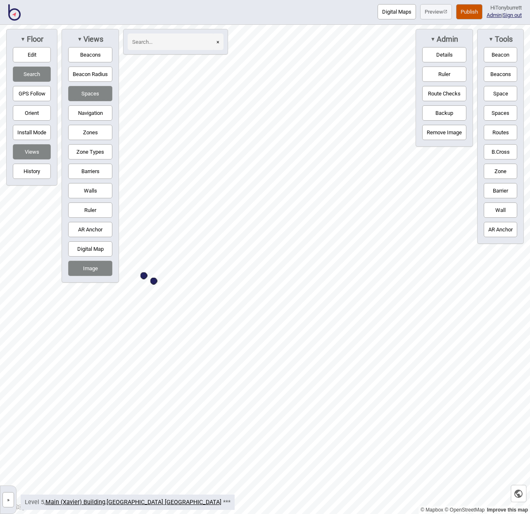
click at [7, 482] on button "»" at bounding box center [8, 499] width 12 height 15
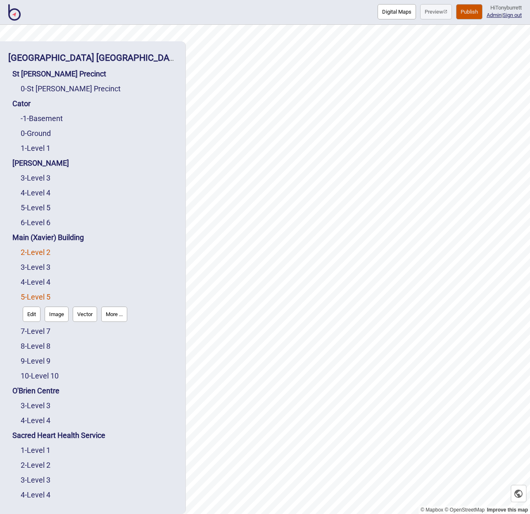
click at [41, 251] on link "2 - Level 2" at bounding box center [36, 252] width 30 height 9
click at [33, 270] on button "Edit" at bounding box center [32, 269] width 18 height 15
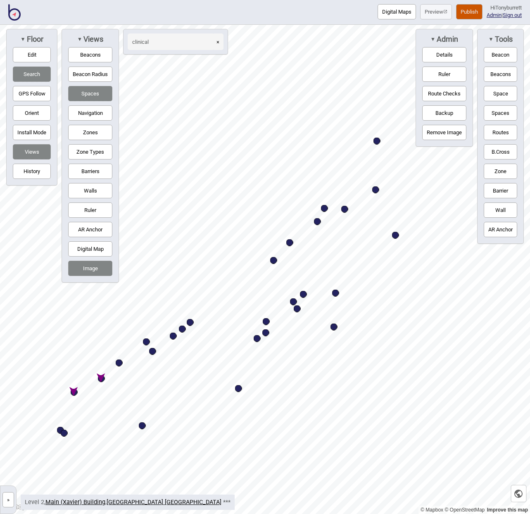
type input "clinical"
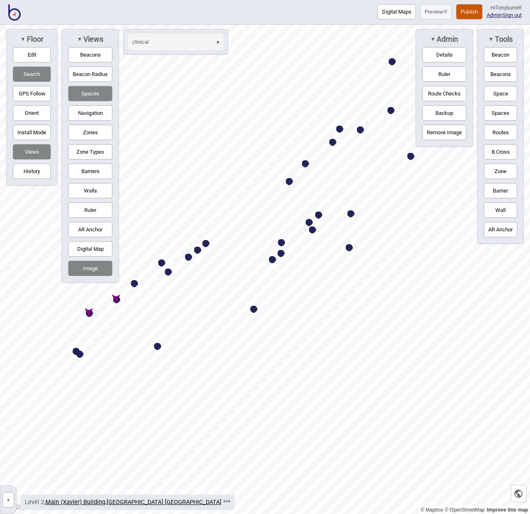
click at [88, 314] on div "Map marker" at bounding box center [89, 313] width 7 height 7
select select "Information and Assistance"
select select "Pharmacies"
select select "Allied Health"
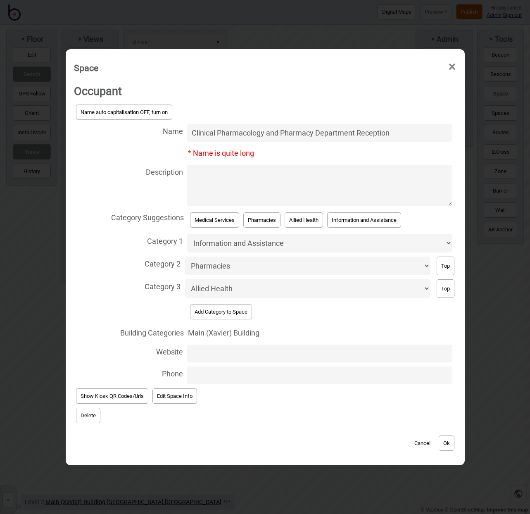
click at [211, 183] on textarea "Description" at bounding box center [319, 185] width 265 height 41
select select "Pharmacies"
select select "Allied Health"
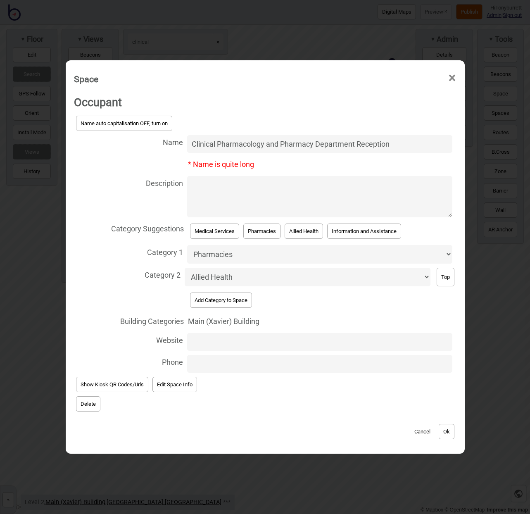
click at [230, 195] on textarea "Description" at bounding box center [319, 196] width 265 height 41
type textarea "Staff only"
click at [446, 431] on button "Ok" at bounding box center [447, 431] width 16 height 15
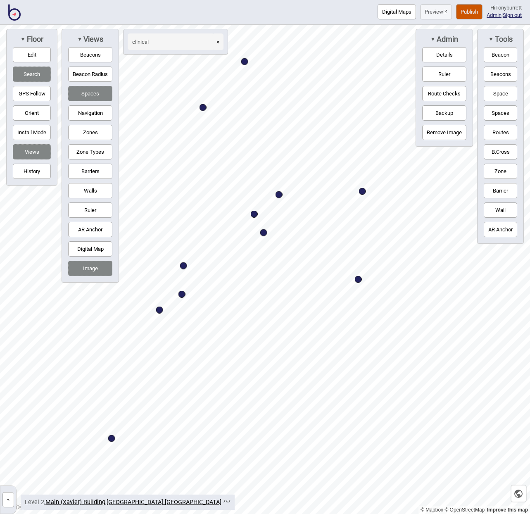
click at [254, 214] on div "Map marker" at bounding box center [254, 214] width 7 height 7
select select "Medical Imaging"
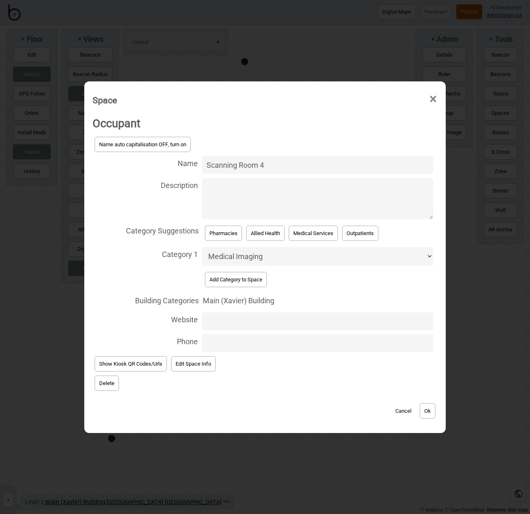
click at [106, 376] on button "Delete" at bounding box center [107, 383] width 24 height 15
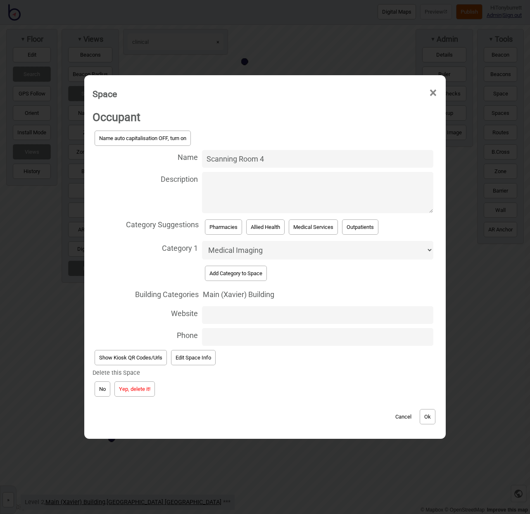
click at [126, 387] on button "Yep, delete it!" at bounding box center [134, 389] width 41 height 15
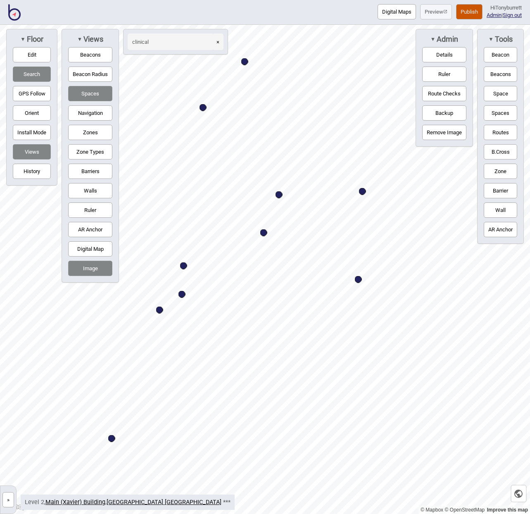
click at [264, 234] on div "Map marker" at bounding box center [263, 232] width 7 height 7
select select "Medical Imaging"
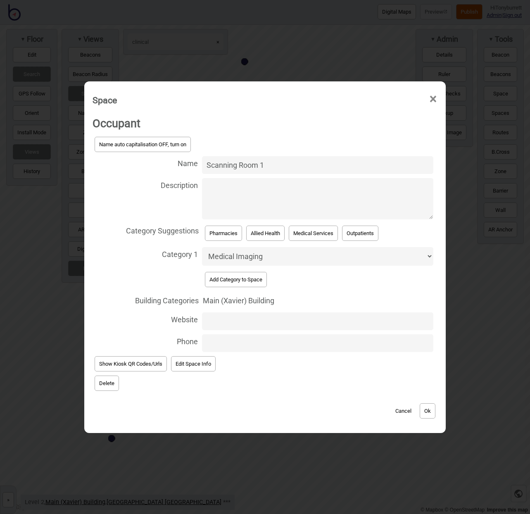
click at [107, 381] on button "Delete" at bounding box center [107, 383] width 24 height 15
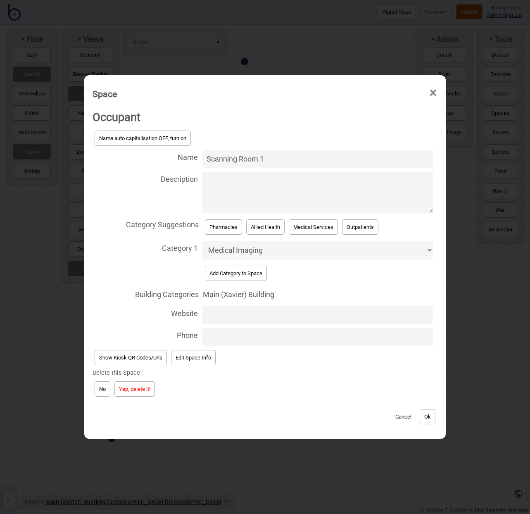
click at [136, 386] on button "Yep, delete it!" at bounding box center [134, 389] width 41 height 15
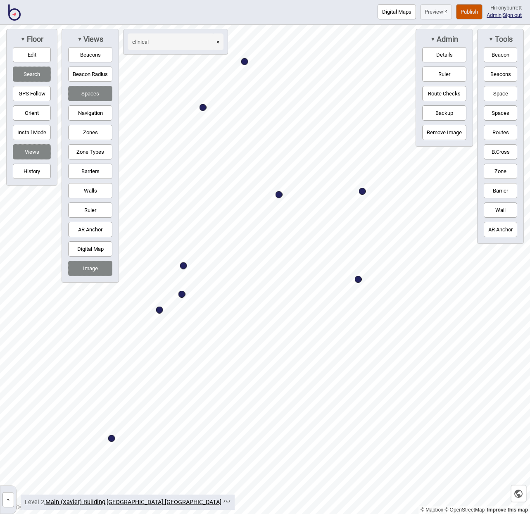
click at [183, 296] on div "Map marker" at bounding box center [182, 294] width 7 height 7
select select "Medical Imaging"
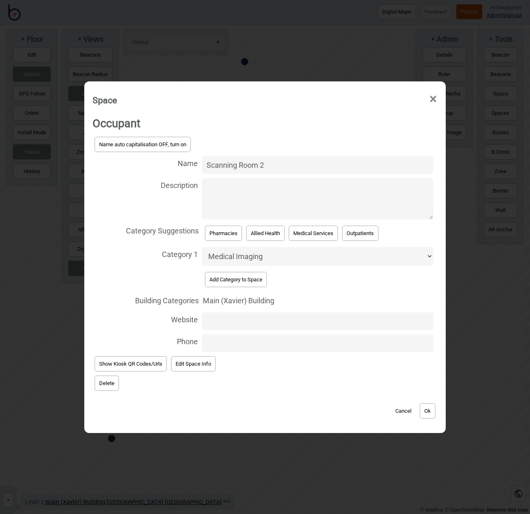
click at [100, 379] on button "Delete" at bounding box center [107, 383] width 24 height 15
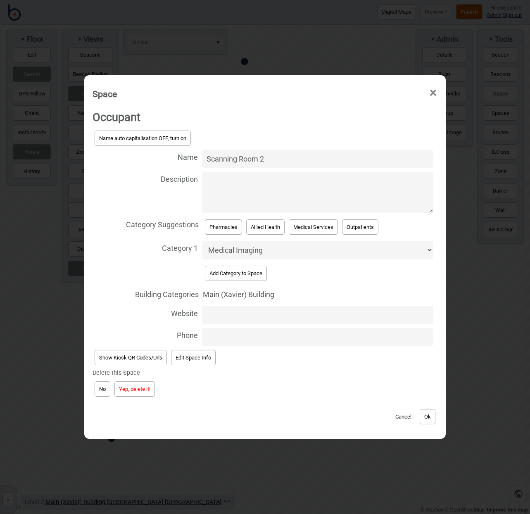
click at [129, 390] on button "Yep, delete it!" at bounding box center [134, 389] width 41 height 15
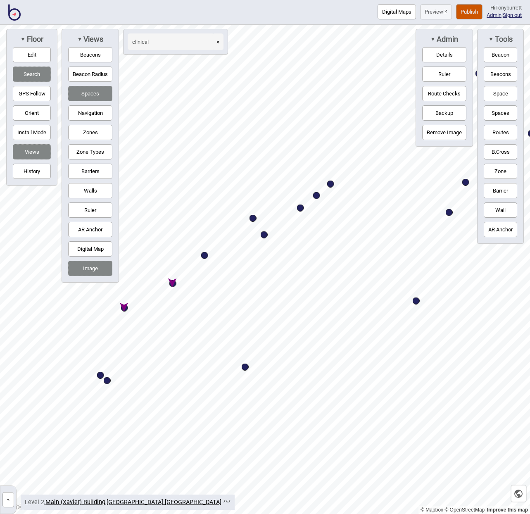
click at [215, 41] on button "×" at bounding box center [217, 41] width 11 height 17
click at [187, 40] on input at bounding box center [171, 41] width 87 height 17
click at [204, 256] on div "Map marker" at bounding box center [204, 255] width 7 height 7
type input "pharmacy"
select select "Pharmacies"
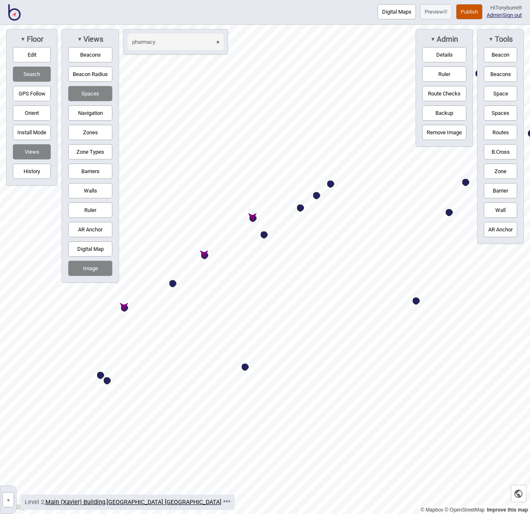
select select "Allied Health"
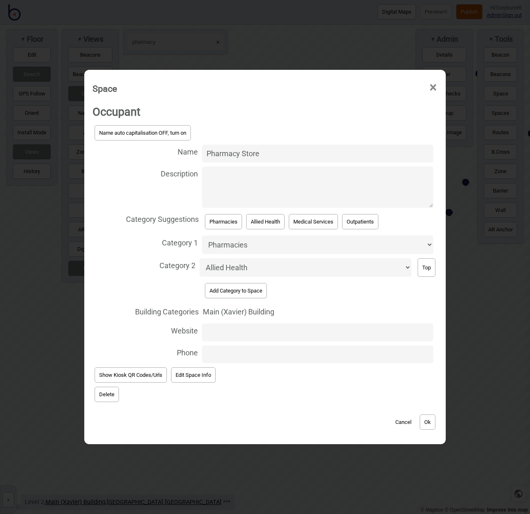
click at [246, 188] on textarea "Description" at bounding box center [317, 187] width 231 height 41
type textarea "Staff only"
click at [427, 416] on button "Ok" at bounding box center [428, 422] width 16 height 15
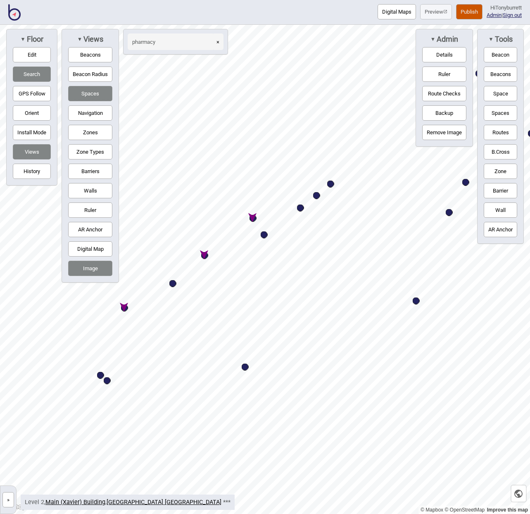
click at [265, 236] on div "Map marker" at bounding box center [264, 234] width 7 height 7
select select "Medical Services"
select select "Staff Areas"
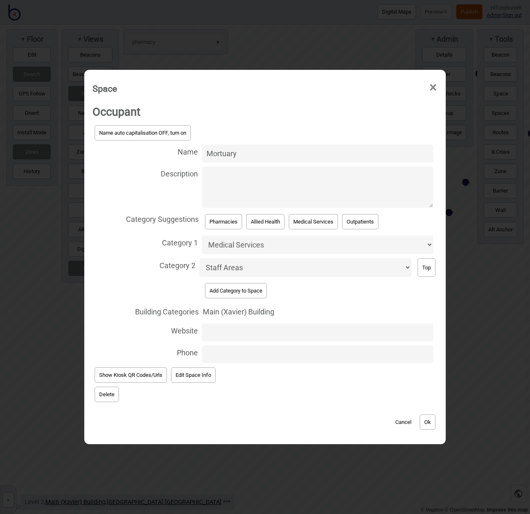
click at [98, 387] on button "Delete" at bounding box center [107, 394] width 24 height 15
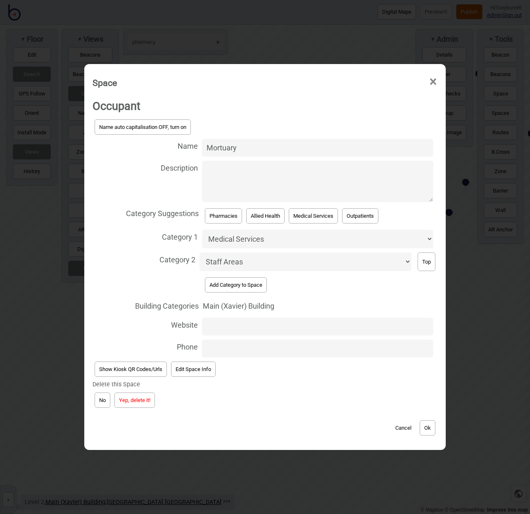
click at [127, 396] on button "Yep, delete it!" at bounding box center [134, 400] width 41 height 15
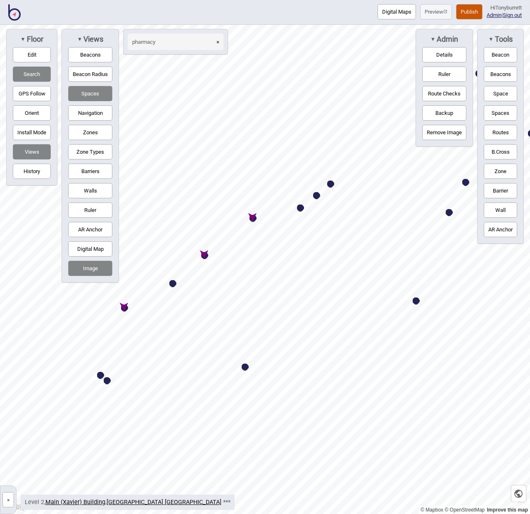
click at [251, 217] on div "Map marker" at bounding box center [253, 218] width 7 height 7
select select "Pharmacies"
select select "Allied Health"
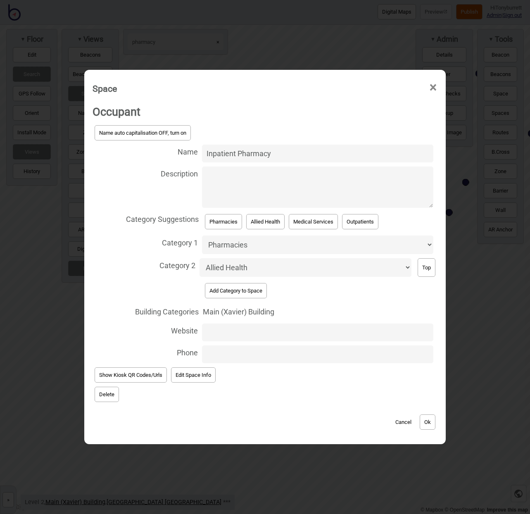
click at [227, 192] on textarea "Description" at bounding box center [317, 187] width 231 height 41
type textarea "Staff only"
click at [427, 422] on button "Ok" at bounding box center [428, 422] width 16 height 15
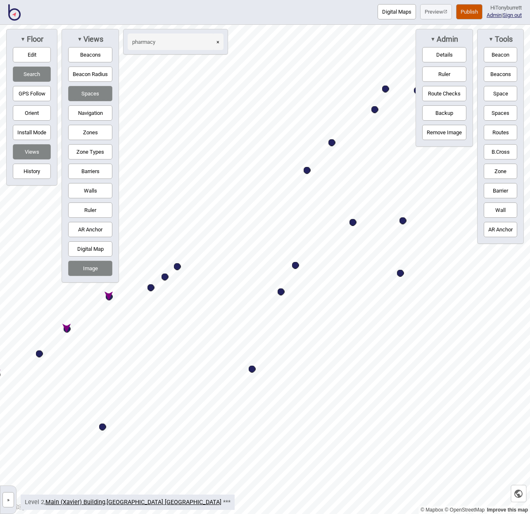
click at [284, 293] on div "Map marker" at bounding box center [281, 292] width 7 height 7
select select "Medical Imaging"
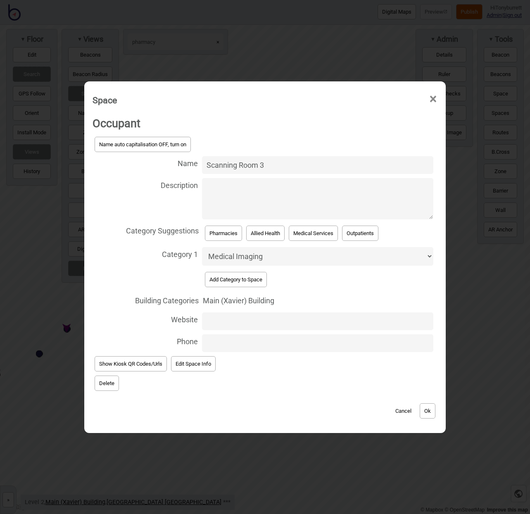
click at [96, 380] on button "Delete" at bounding box center [107, 383] width 24 height 15
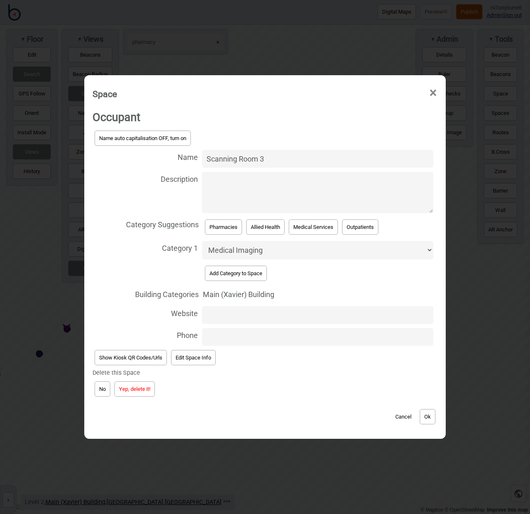
click at [131, 388] on button "Yep, delete it!" at bounding box center [134, 389] width 41 height 15
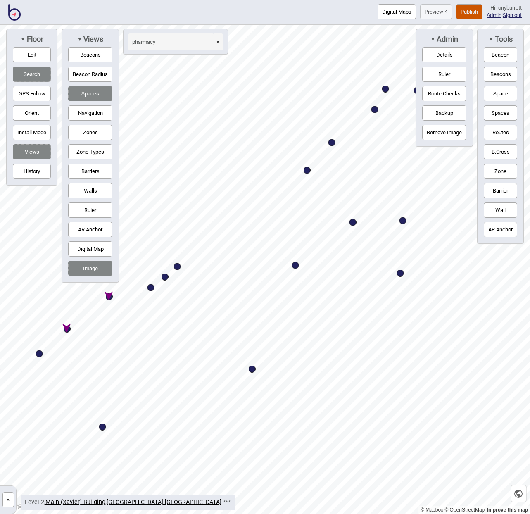
click at [220, 42] on button "×" at bounding box center [217, 41] width 11 height 17
click at [181, 42] on input at bounding box center [171, 41] width 87 height 17
click at [39, 355] on div "Map marker" at bounding box center [39, 354] width 7 height 7
type input "therapeutics"
select select "Medical Services"
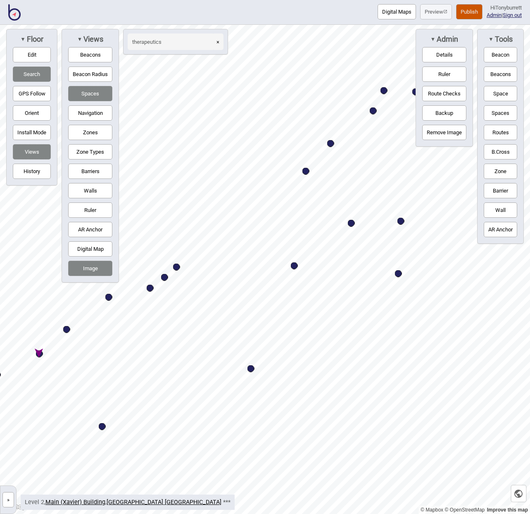
select select "Pharmacies"
select select "Allied Health"
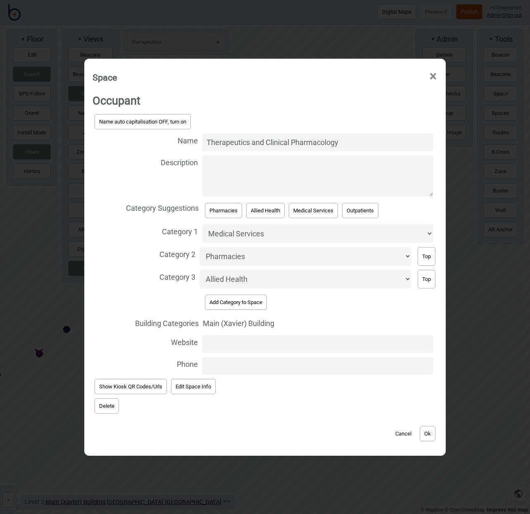
click at [243, 179] on textarea "Description" at bounding box center [317, 175] width 231 height 41
type textarea "Staff only"
click at [426, 426] on button "Ok" at bounding box center [428, 433] width 16 height 15
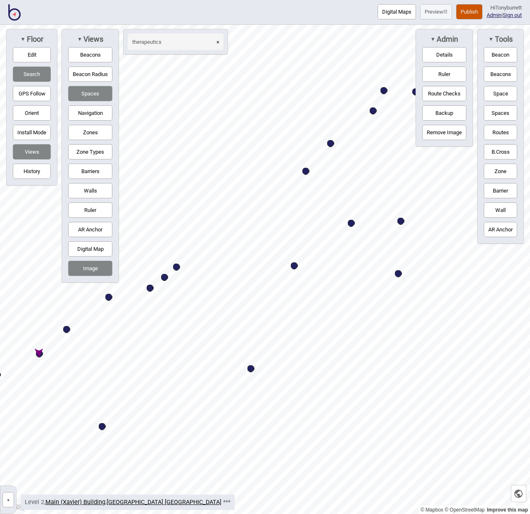
click at [250, 371] on div "Map marker" at bounding box center [251, 368] width 7 height 7
select select "Medical Imaging"
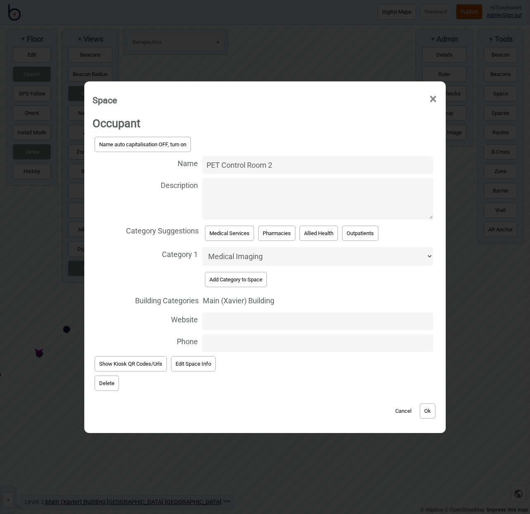
click at [107, 382] on button "Delete" at bounding box center [107, 383] width 24 height 15
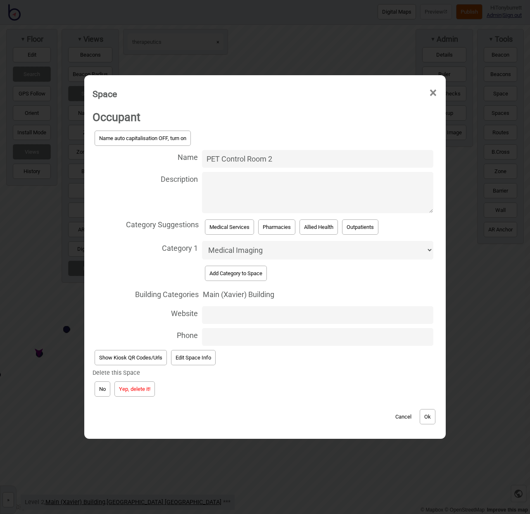
click at [128, 386] on button "Yep, delete it!" at bounding box center [134, 389] width 41 height 15
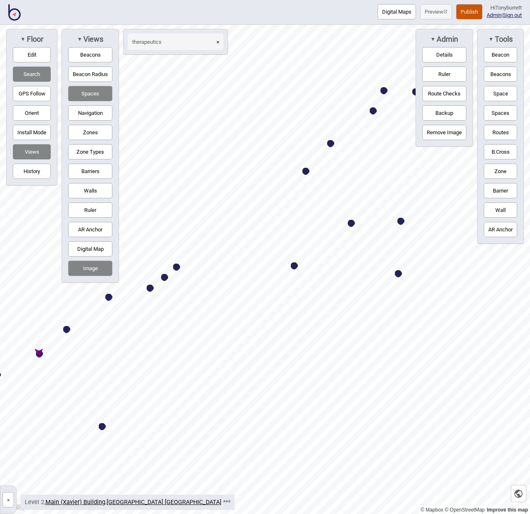
drag, startPoint x: 220, startPoint y: 40, endPoint x: 201, endPoint y: 43, distance: 19.2
click at [219, 41] on button "×" at bounding box center [217, 41] width 11 height 17
click at [180, 43] on input at bounding box center [171, 41] width 87 height 17
click at [352, 223] on div "Map marker" at bounding box center [351, 223] width 7 height 7
type input "hot lab"
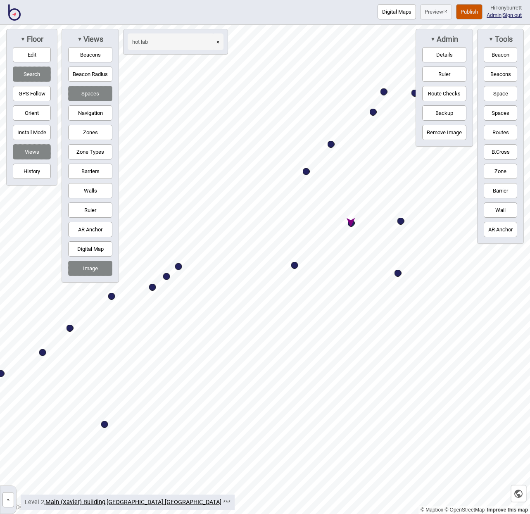
select select "Facilities"
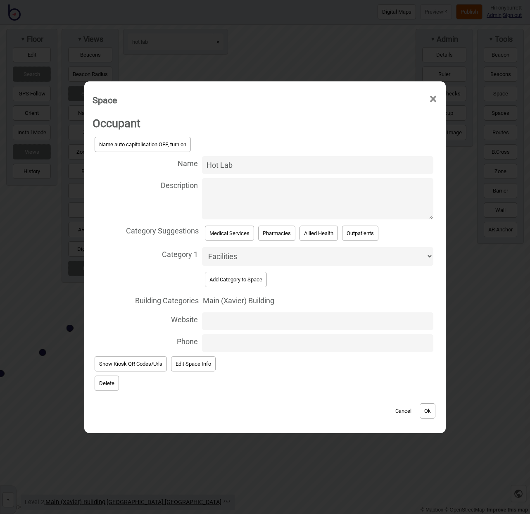
click at [107, 384] on button "Delete" at bounding box center [107, 383] width 24 height 15
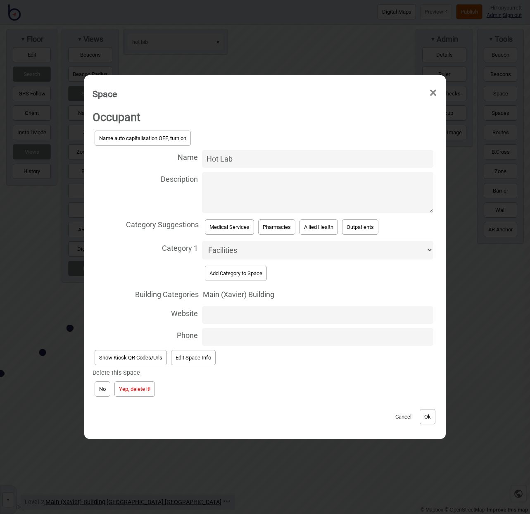
click at [129, 390] on button "Yep, delete it!" at bounding box center [134, 389] width 41 height 15
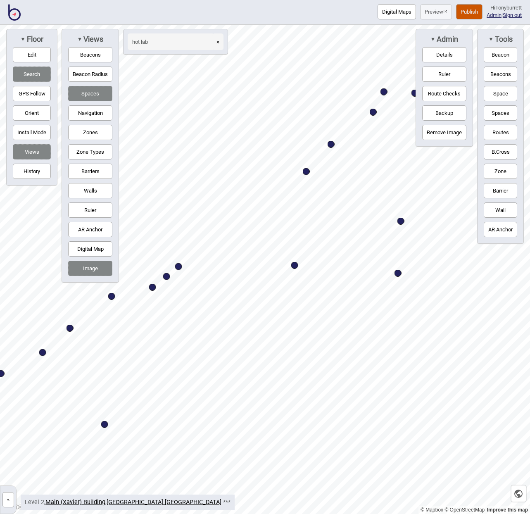
click at [297, 266] on div "Map marker" at bounding box center [294, 265] width 7 height 7
click at [294, 265] on div "Map marker" at bounding box center [294, 265] width 7 height 7
select select "Medical Imaging"
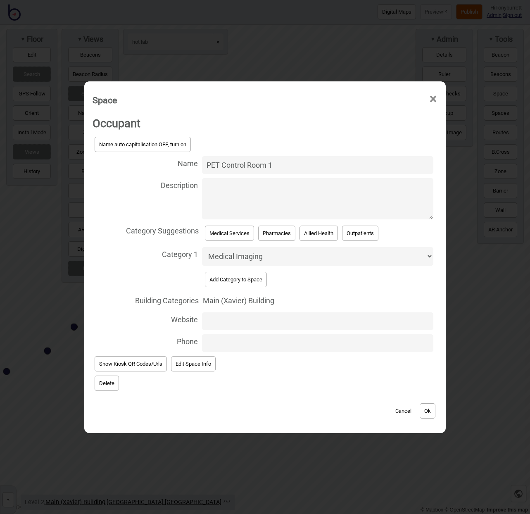
click at [105, 379] on button "Delete" at bounding box center [107, 383] width 24 height 15
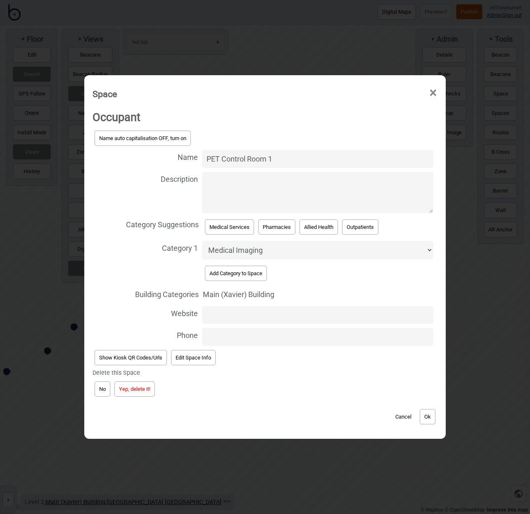
click at [130, 385] on button "Yep, delete it!" at bounding box center [134, 389] width 41 height 15
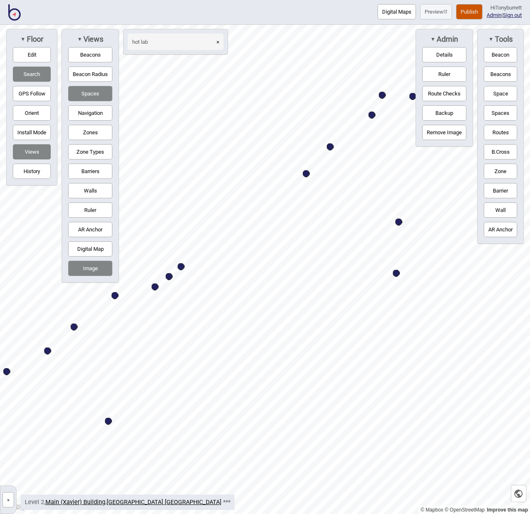
drag, startPoint x: 12, startPoint y: 498, endPoint x: 26, endPoint y: 445, distance: 54.7
click at [12, 482] on button "»" at bounding box center [8, 499] width 12 height 15
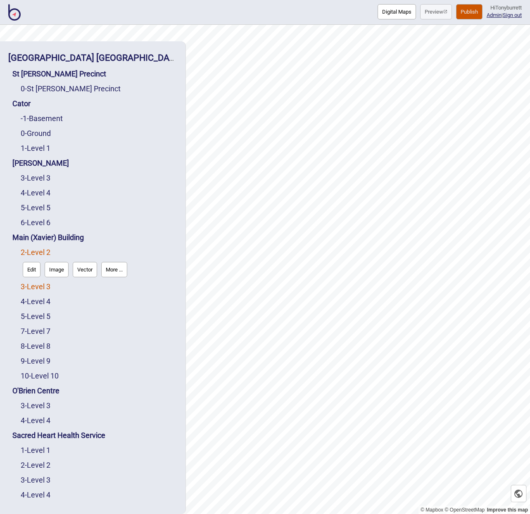
click at [36, 287] on link "3 - Level 3" at bounding box center [36, 286] width 30 height 9
click at [32, 288] on button "Edit" at bounding box center [32, 284] width 18 height 15
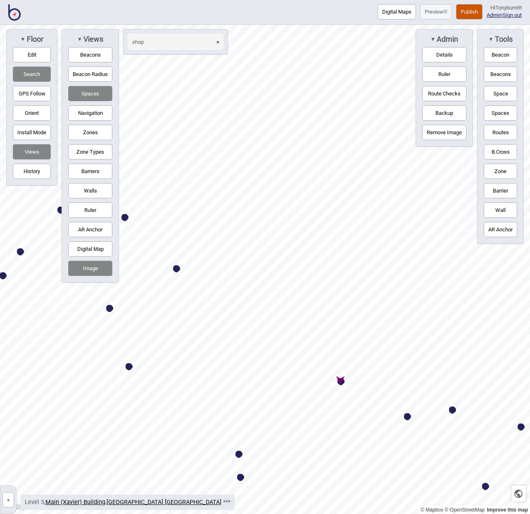
type input "shop"
click at [323, 322] on div "Map marker" at bounding box center [324, 323] width 7 height 7
select select "Facilities"
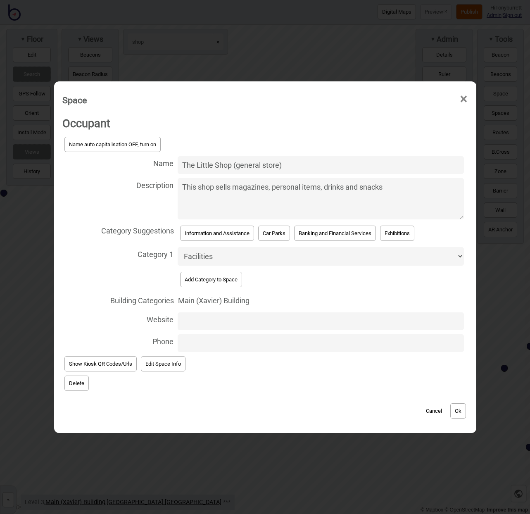
click at [417, 192] on textarea "This shop sells magazines, personal items, drinks and snacks" at bounding box center [321, 198] width 286 height 41
paste textarea "Open [DATE] to [DATE]: 8 am to 4 pm [DATE]: 8 am to 12 noon [DATE]: closed 8am …"
click at [215, 196] on textarea "This shop sells magazines, personal items, drinks and snacks. Open [DATE] to [D…" at bounding box center [321, 198] width 286 height 41
click at [235, 216] on textarea "This shop sells magazines, personal items, drinks and snacks. Open [DATE] to [D…" at bounding box center [321, 198] width 286 height 41
type textarea "This shop sells magazines, personal items, drinks and snacks. Open [DATE] to [D…"
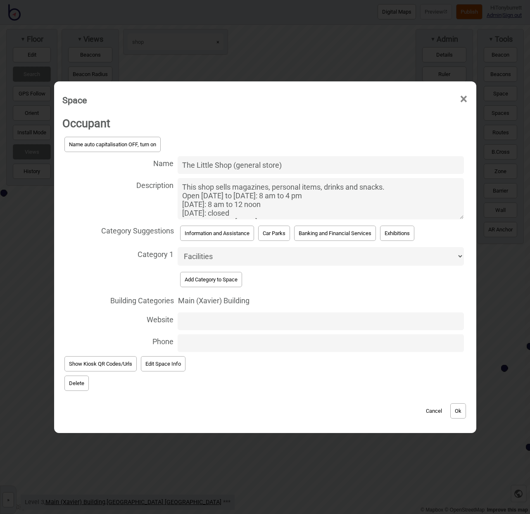
click at [205, 270] on span "Add Category to Space" at bounding box center [321, 279] width 286 height 19
click at [205, 272] on button "Add Category to Space" at bounding box center [211, 279] width 62 height 15
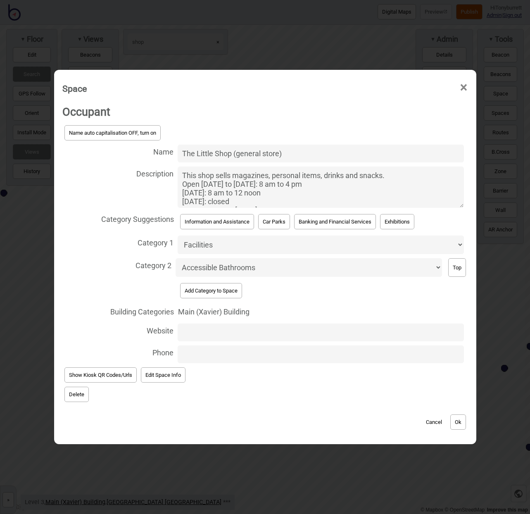
select select "Food and Drink"
click at [463, 416] on button "Ok" at bounding box center [459, 422] width 16 height 15
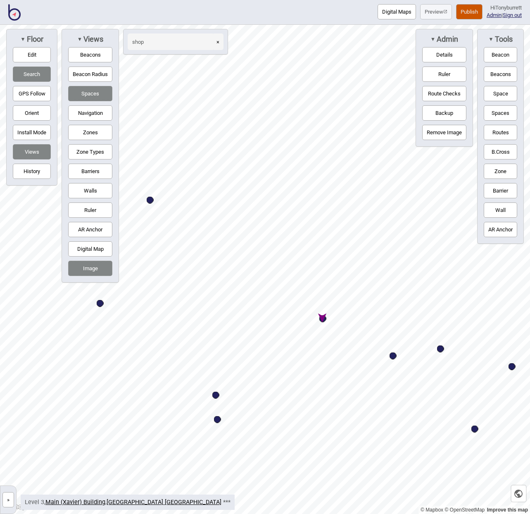
click at [322, 318] on div "Map marker" at bounding box center [323, 318] width 7 height 7
select select "Facilities"
select select "Food and Drink"
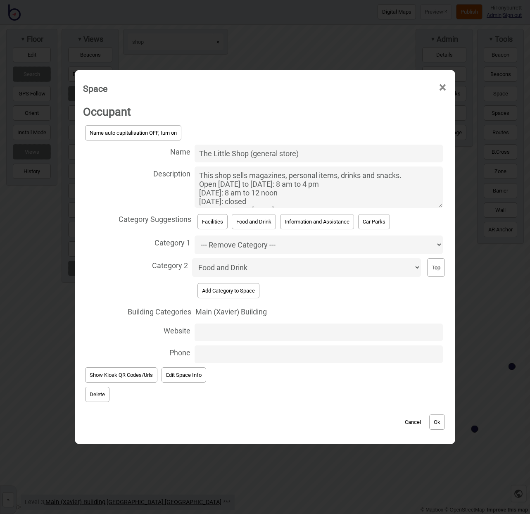
select select "Food and Drink"
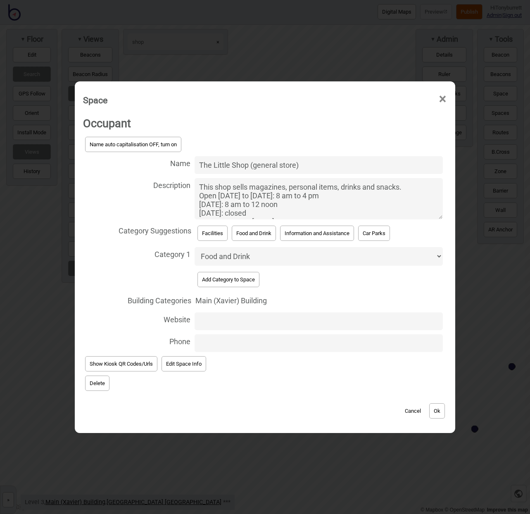
click at [438, 405] on button "Ok" at bounding box center [437, 410] width 16 height 15
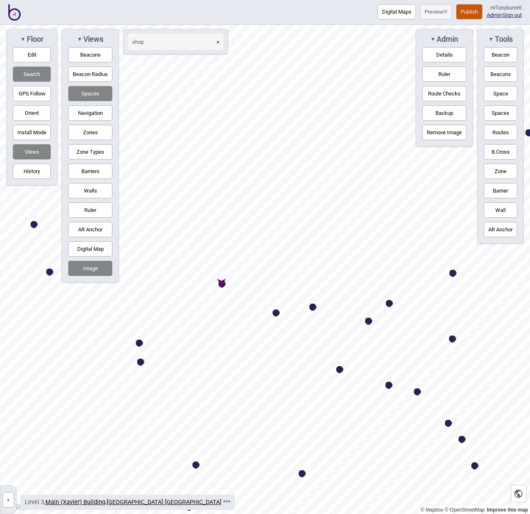
click at [219, 40] on button "×" at bounding box center [217, 41] width 11 height 17
click at [277, 314] on div "Map marker" at bounding box center [276, 313] width 7 height 7
select select "Mail Services"
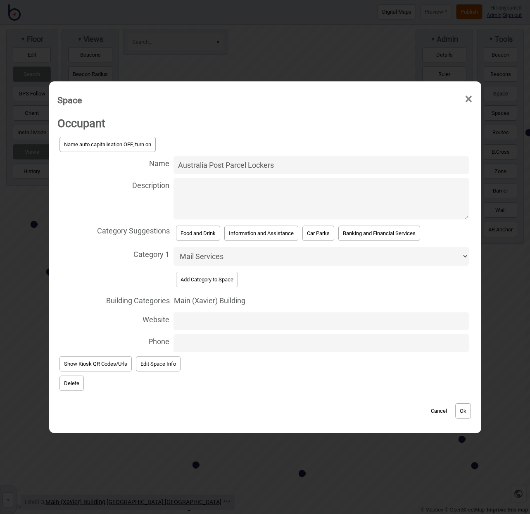
click at [205, 202] on textarea "Description" at bounding box center [322, 198] width 296 height 41
type textarea "24 hours/7 days"
click at [463, 406] on button "Ok" at bounding box center [464, 410] width 16 height 15
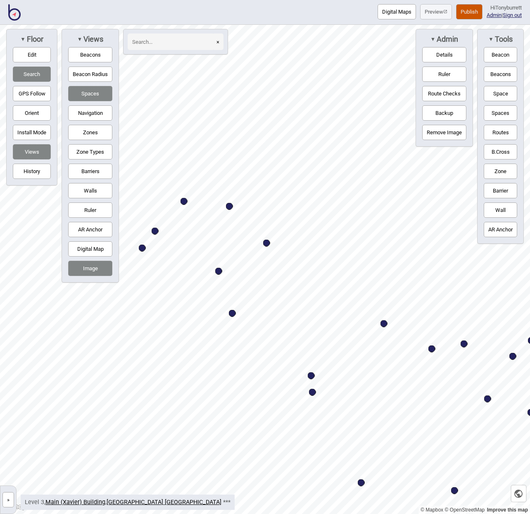
click at [218, 272] on div "Map marker" at bounding box center [218, 271] width 7 height 7
select select "Information and Assistance"
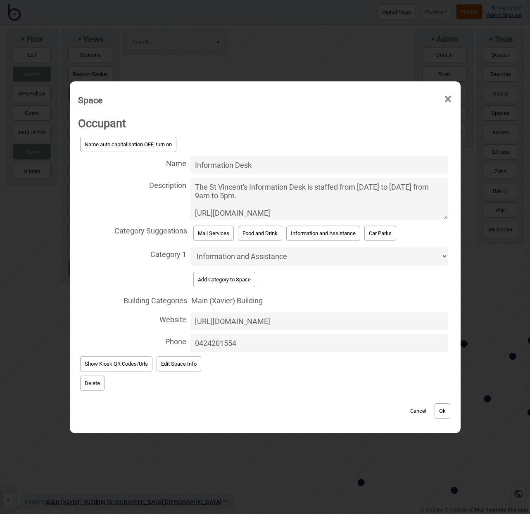
click at [294, 200] on textarea "The St Vincent's Information Desk is staffed from [DATE] to [DATE] from 9am to …" at bounding box center [320, 198] width 258 height 41
drag, startPoint x: 196, startPoint y: 188, endPoint x: 482, endPoint y: 254, distance: 294.0
click at [482, 254] on div "Space × Occupant Name auto capitalisation OFF, turn on Name Information Desk De…" at bounding box center [265, 257] width 530 height 514
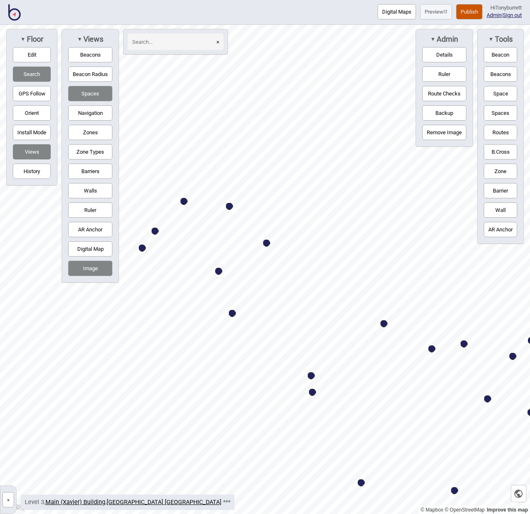
click at [219, 273] on div "Map marker" at bounding box center [218, 271] width 7 height 7
select select "Information and Assistance"
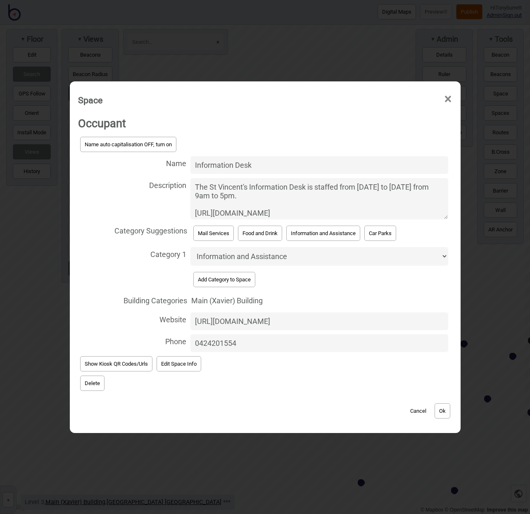
click at [212, 200] on textarea "The St Vincent's Information Desk is staffed from [DATE] to [DATE] from 9am to …" at bounding box center [320, 198] width 258 height 41
drag, startPoint x: 194, startPoint y: 187, endPoint x: 443, endPoint y: 217, distance: 250.6
click at [443, 217] on textarea "The St Vincent's Information Desk is staffed from [DATE] to [DATE] from 9am to …" at bounding box center [320, 198] width 258 height 41
paste textarea "[DATE] to [DATE]: 6.30 am to 6:15 pm [DATE] and [DATE]: 8 am to 6.15 pm"
click at [334, 212] on textarea "[DATE] to [DATE]: 6.30 am to 6:15 pm [DATE] and [DATE]: 8 am to 6.15 pm" at bounding box center [320, 198] width 258 height 41
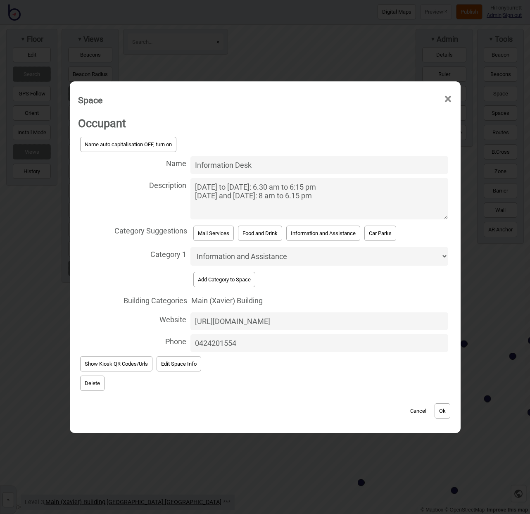
type textarea "[DATE] to [DATE]: 6.30 am to 6:15 pm [DATE] and [DATE]: 8 am to 6.15 pm"
drag, startPoint x: 291, startPoint y: 321, endPoint x: 171, endPoint y: 315, distance: 120.0
click at [171, 315] on label "Website [URL][DOMAIN_NAME]" at bounding box center [265, 321] width 374 height 22
click at [191, 315] on input "[URL][DOMAIN_NAME]" at bounding box center [320, 321] width 258 height 18
drag, startPoint x: 252, startPoint y: 343, endPoint x: 163, endPoint y: 336, distance: 89.1
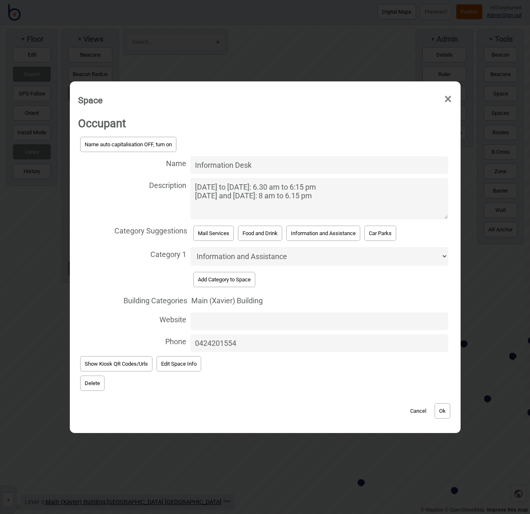
click at [163, 336] on label "Phone [PHONE_NUMBER]" at bounding box center [265, 343] width 374 height 22
click at [191, 336] on input "0424201554" at bounding box center [320, 343] width 258 height 18
click at [447, 407] on button "Ok" at bounding box center [443, 410] width 16 height 15
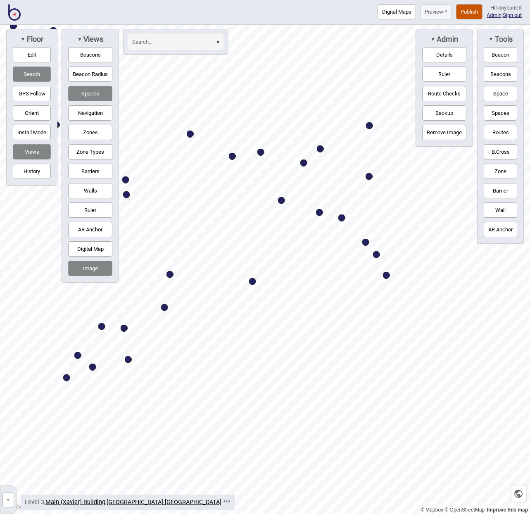
click at [251, 281] on div "Map marker" at bounding box center [252, 281] width 7 height 7
select select "Cafes"
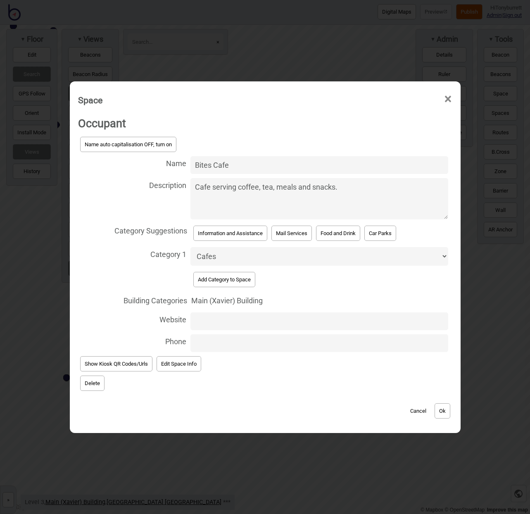
click at [352, 189] on textarea "Cafe serving coffee, tea, meals and snacks." at bounding box center [320, 198] width 258 height 41
paste textarea "Open [DATE] to [DATE]: 6:30 am to 6:30 pm Weekends/public holidays: 7:30 am to …"
click at [224, 198] on textarea "Cafe serving coffee, tea, meals and snacks. Open [DATE] to [DATE]: 6:30 am to 6…" at bounding box center [320, 198] width 258 height 41
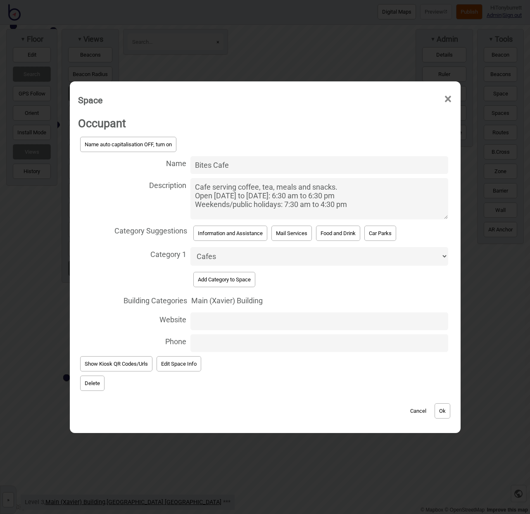
click at [325, 200] on textarea "Cafe serving coffee, tea, meals and snacks. Open [DATE] to [DATE]: 6:30 am to 6…" at bounding box center [320, 198] width 258 height 41
type textarea "Cafe serving coffee, tea, meals and snacks. Open [DATE] to [DATE]: 6:30 am to 6…"
click at [443, 409] on button "Ok" at bounding box center [443, 410] width 16 height 15
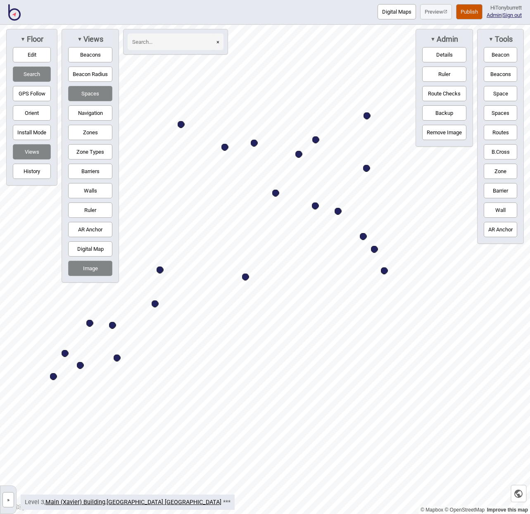
click at [9, 482] on button "»" at bounding box center [8, 499] width 12 height 15
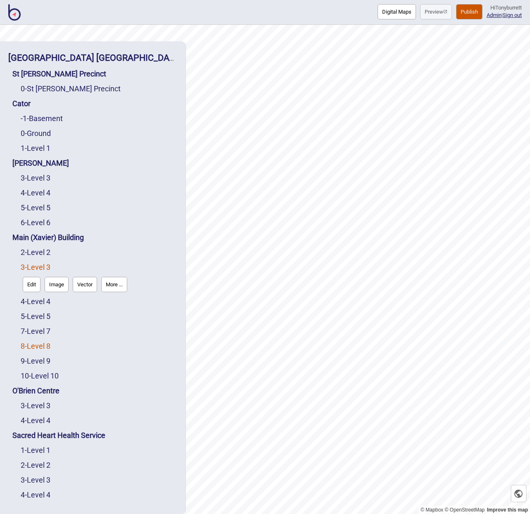
click at [33, 348] on link "8 - Level 8" at bounding box center [36, 346] width 30 height 9
click at [29, 348] on button "Edit" at bounding box center [32, 343] width 18 height 15
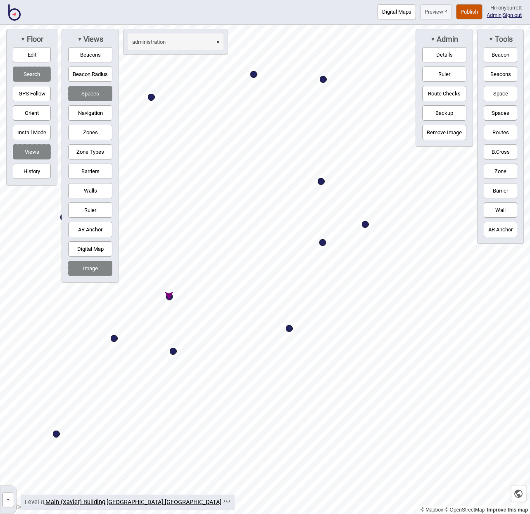
click at [169, 296] on div "Map marker" at bounding box center [169, 296] width 7 height 7
type input "administration"
select select "Offices"
select select "Staff Areas"
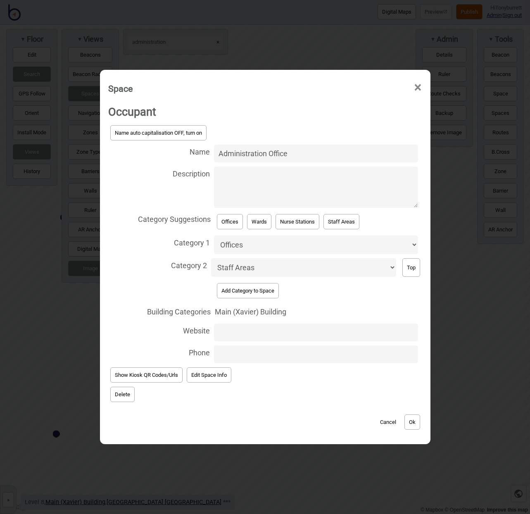
drag, startPoint x: 303, startPoint y: 162, endPoint x: 174, endPoint y: 158, distance: 128.6
click at [174, 158] on label "Name Administration Office" at bounding box center [265, 154] width 314 height 22
click at [214, 158] on input "Administration Office" at bounding box center [316, 154] width 204 height 18
type input "[GEOGRAPHIC_DATA]"
click at [416, 420] on button "Ok" at bounding box center [413, 422] width 16 height 15
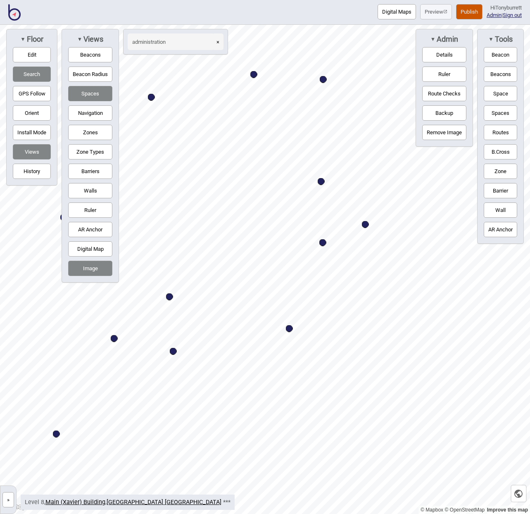
drag, startPoint x: 219, startPoint y: 42, endPoint x: 165, endPoint y: 41, distance: 53.3
click at [218, 43] on button "×" at bounding box center [217, 41] width 11 height 17
click at [153, 40] on input at bounding box center [171, 41] width 87 height 17
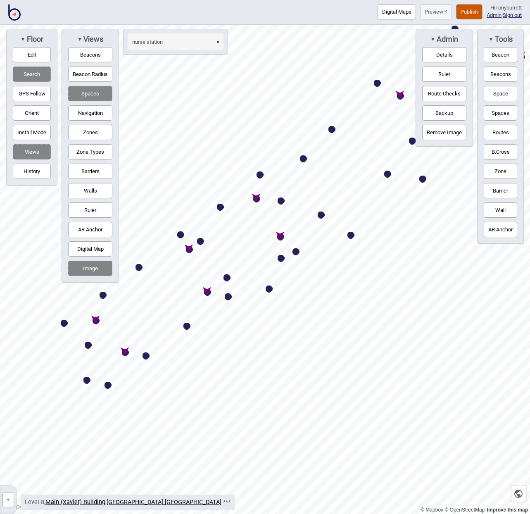
type input "nurse station"
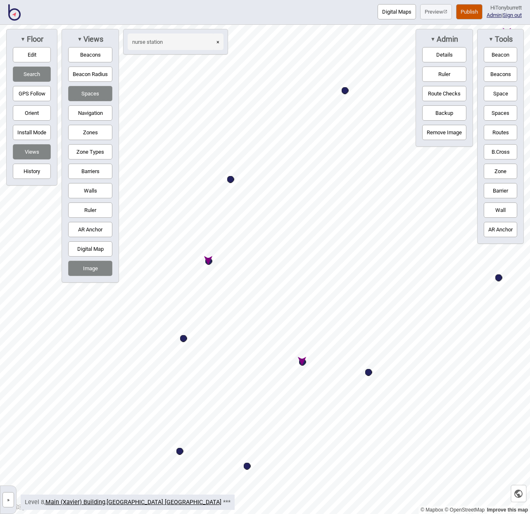
click at [210, 261] on div "Map marker" at bounding box center [208, 261] width 7 height 7
select select "Nurse Stations"
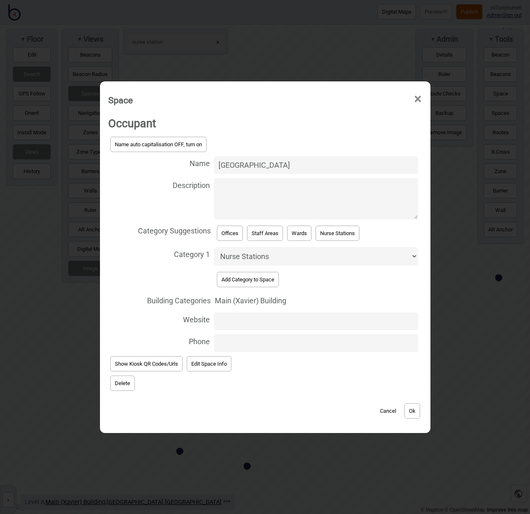
click at [116, 385] on button "Delete" at bounding box center [122, 383] width 24 height 15
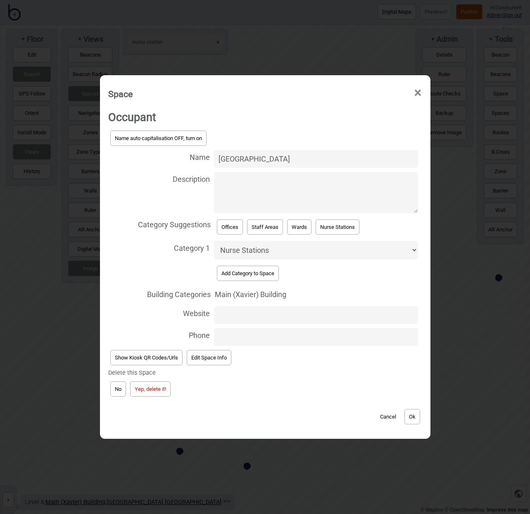
click at [150, 390] on button "Yep, delete it!" at bounding box center [150, 389] width 41 height 15
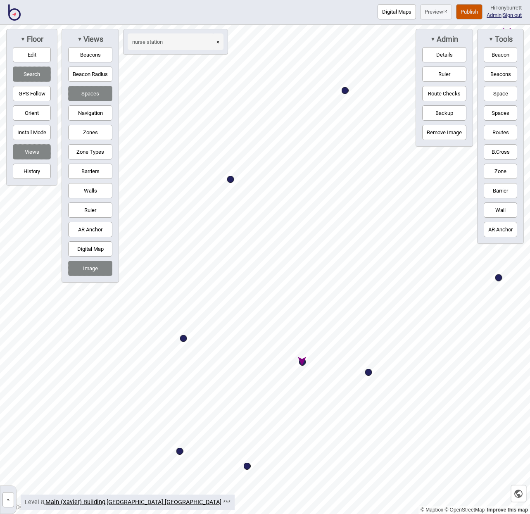
click at [304, 364] on div "Map marker" at bounding box center [302, 362] width 7 height 7
select select "Nurse Stations"
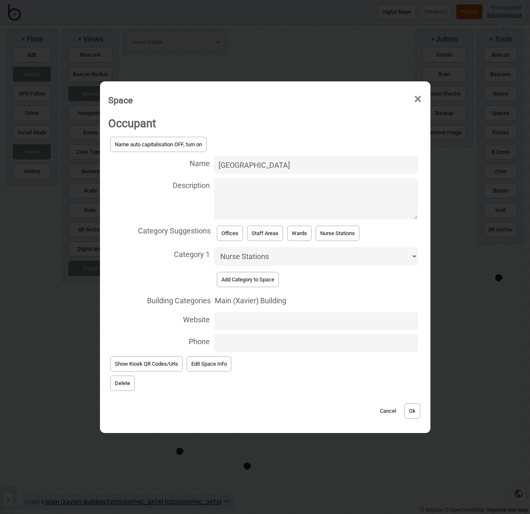
click at [131, 379] on button "Delete" at bounding box center [122, 383] width 24 height 15
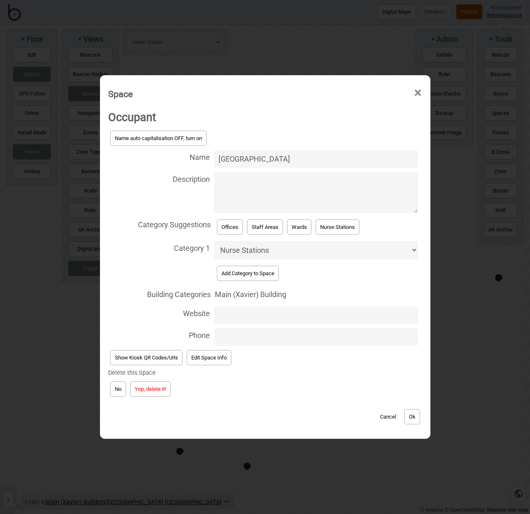
click at [155, 389] on button "Yep, delete it!" at bounding box center [150, 389] width 41 height 15
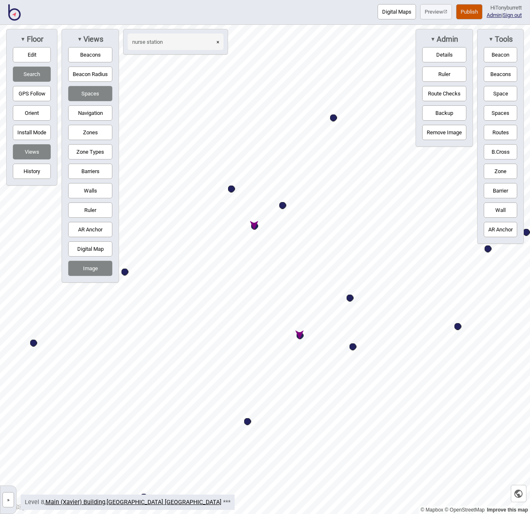
click at [302, 336] on div "Map marker" at bounding box center [300, 335] width 7 height 7
select select "Nurse Stations"
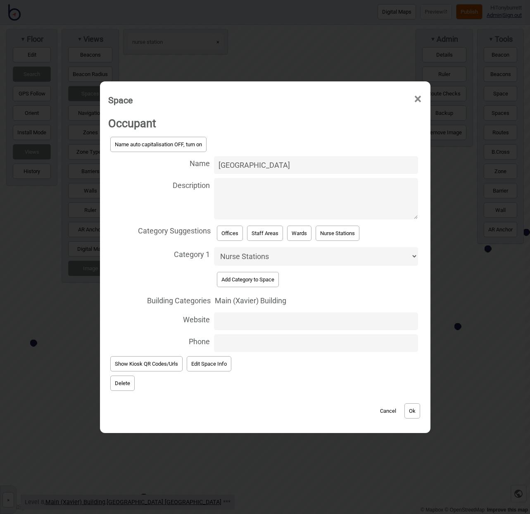
click at [133, 381] on button "Delete" at bounding box center [122, 383] width 24 height 15
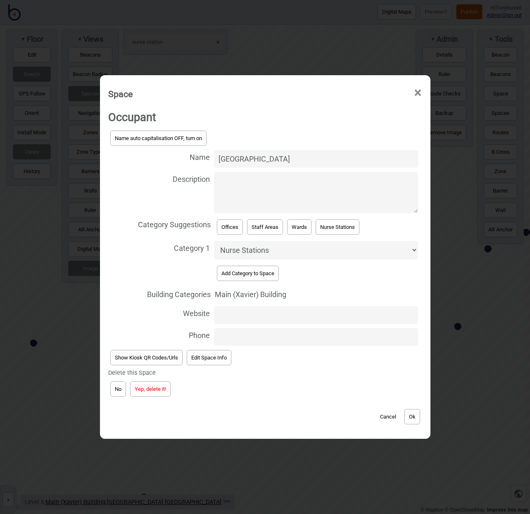
click at [159, 389] on button "Yep, delete it!" at bounding box center [150, 389] width 41 height 15
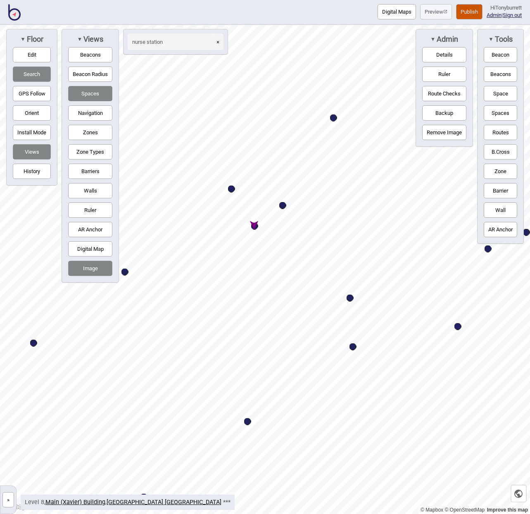
click at [253, 227] on div "Map marker" at bounding box center [254, 226] width 7 height 7
select select "Nurse Stations"
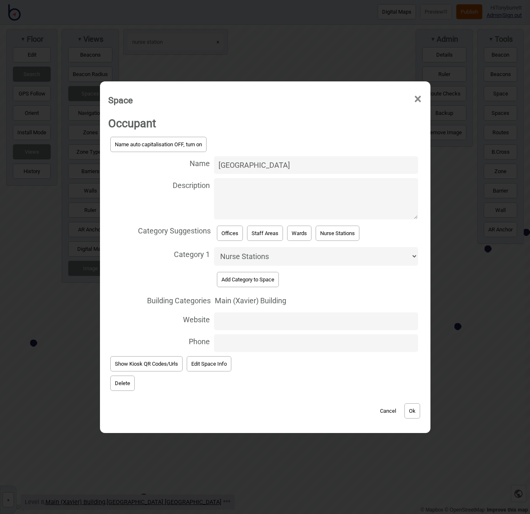
click at [122, 382] on button "Delete" at bounding box center [122, 383] width 24 height 15
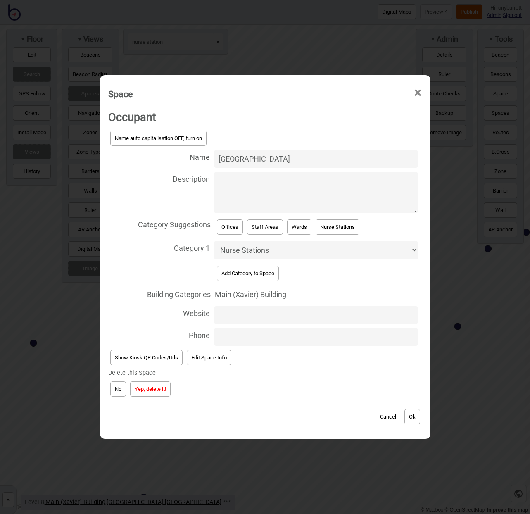
click at [145, 390] on button "Yep, delete it!" at bounding box center [150, 389] width 41 height 15
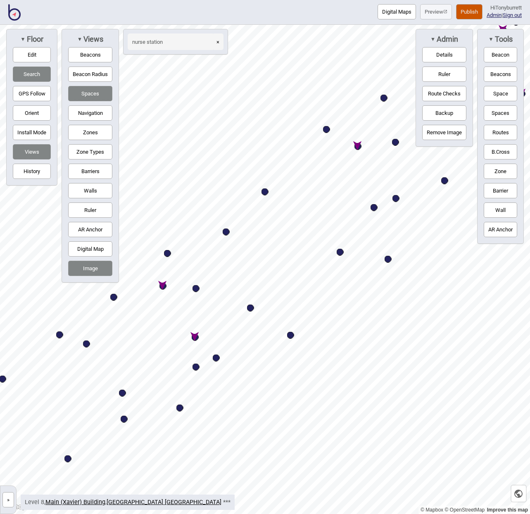
click at [196, 338] on div "Map marker" at bounding box center [195, 337] width 7 height 7
select select "Nurse Stations"
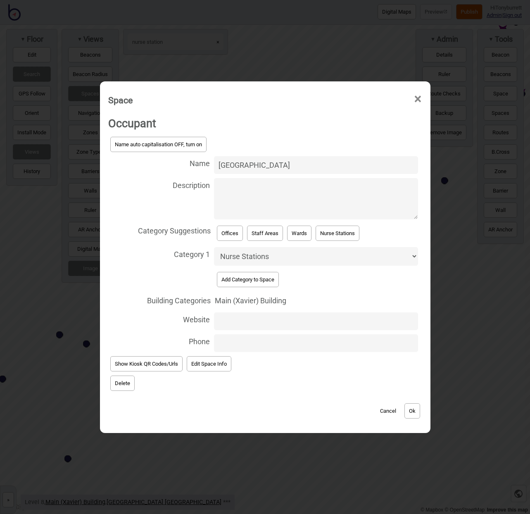
click at [133, 381] on button "Delete" at bounding box center [122, 383] width 24 height 15
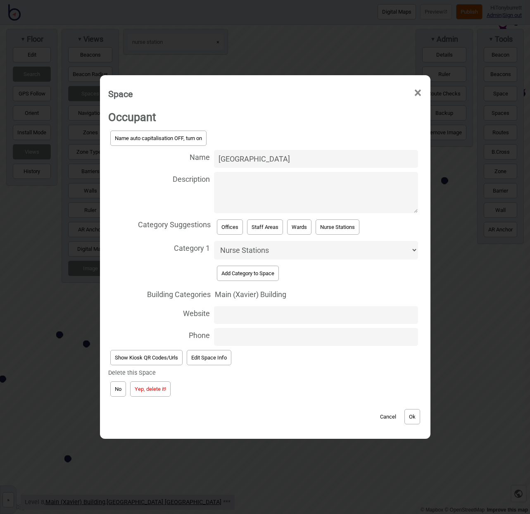
click at [160, 389] on button "Yep, delete it!" at bounding box center [150, 389] width 41 height 15
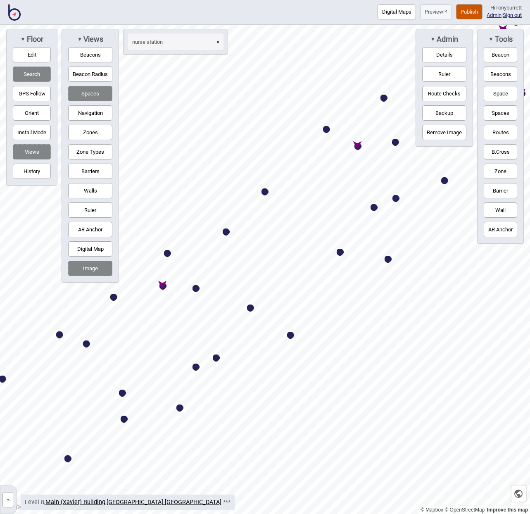
click at [162, 285] on div "Map marker" at bounding box center [163, 286] width 7 height 7
select select "Nurse Stations"
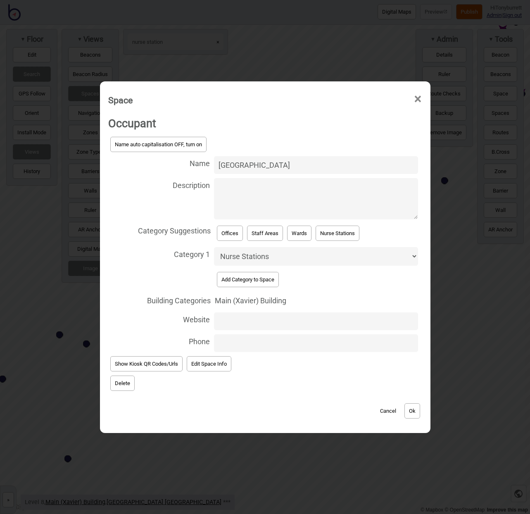
click at [120, 382] on button "Delete" at bounding box center [122, 383] width 24 height 15
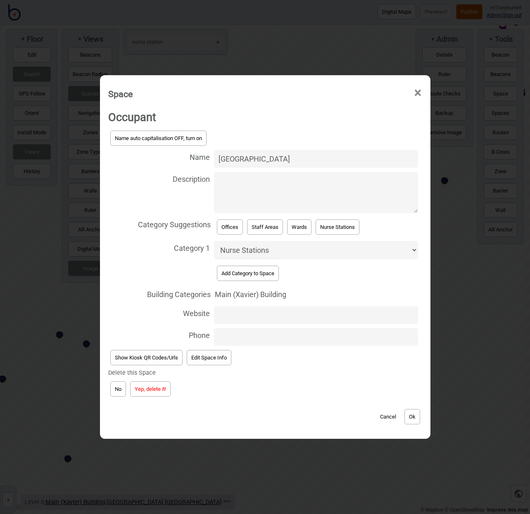
click at [139, 386] on button "Yep, delete it!" at bounding box center [150, 389] width 41 height 15
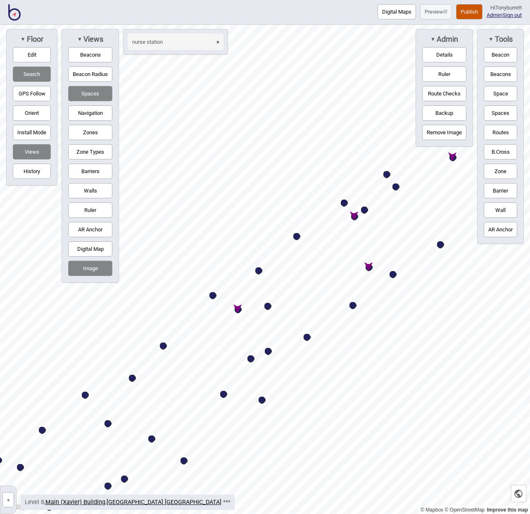
click at [241, 311] on div "Map marker" at bounding box center [238, 309] width 7 height 7
select select "Nurse Stations"
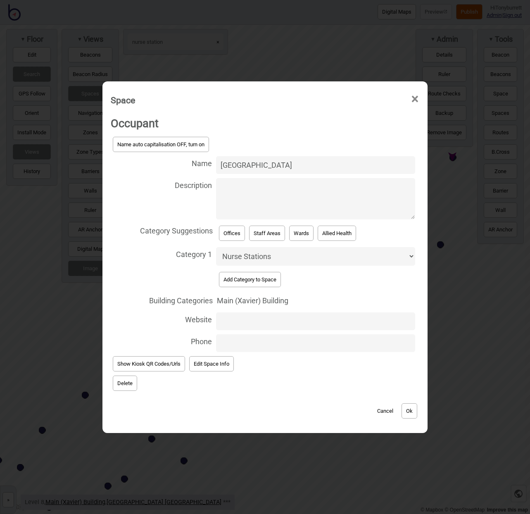
click at [126, 380] on button "Delete" at bounding box center [125, 383] width 24 height 15
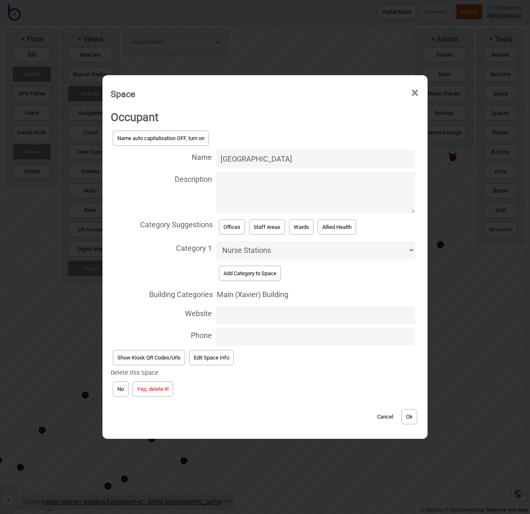
click at [144, 388] on button "Yep, delete it!" at bounding box center [153, 389] width 41 height 15
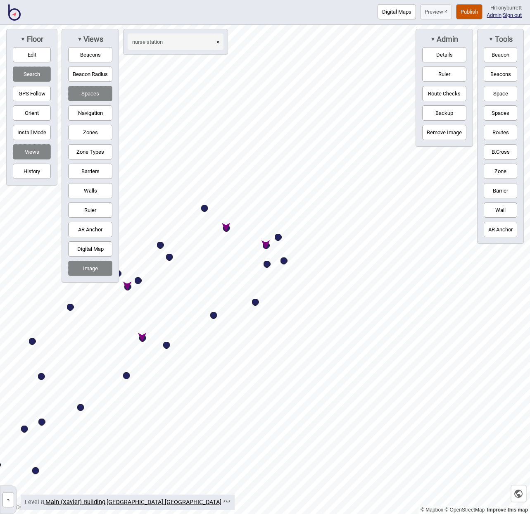
click at [143, 339] on div "Map marker" at bounding box center [142, 338] width 7 height 7
select select "Nurse Stations"
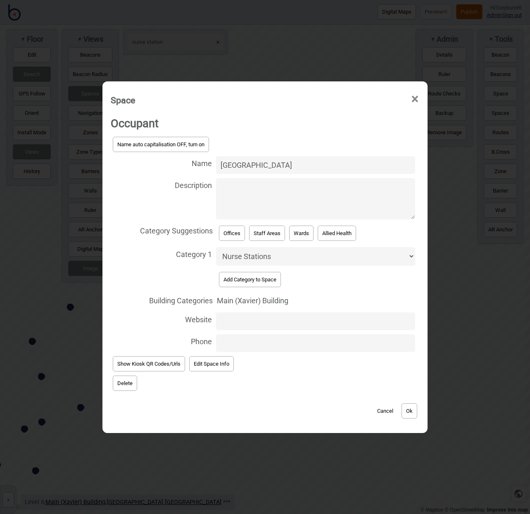
click at [125, 384] on button "Delete" at bounding box center [125, 383] width 24 height 15
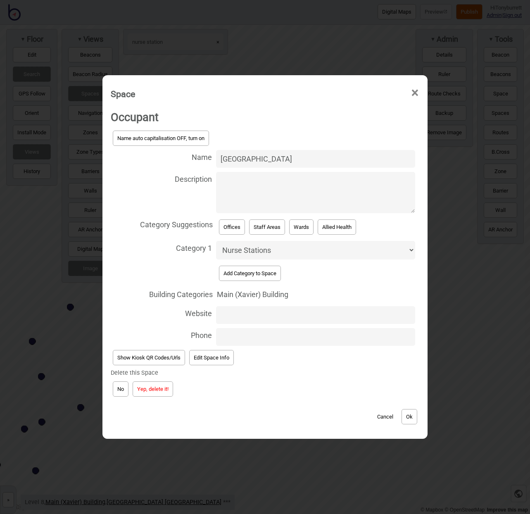
click at [150, 391] on button "Yep, delete it!" at bounding box center [153, 389] width 41 height 15
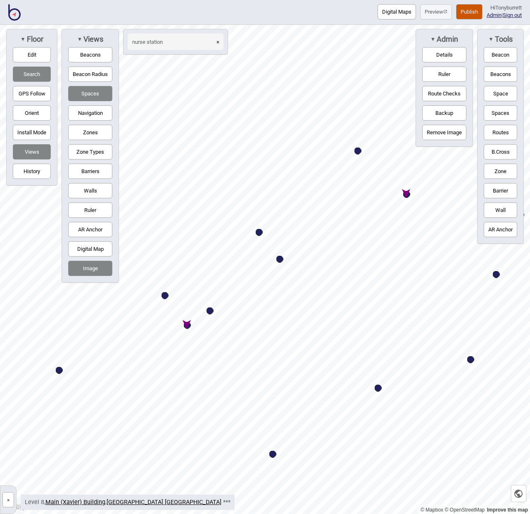
click at [188, 328] on div "Map marker" at bounding box center [187, 325] width 7 height 7
select select "Nurse Stations"
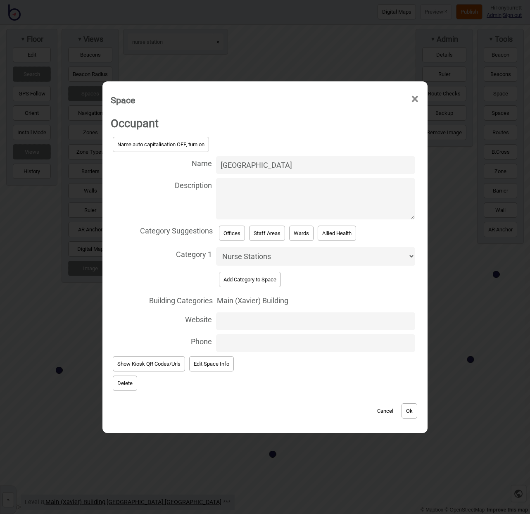
click at [127, 386] on button "Delete" at bounding box center [125, 383] width 24 height 15
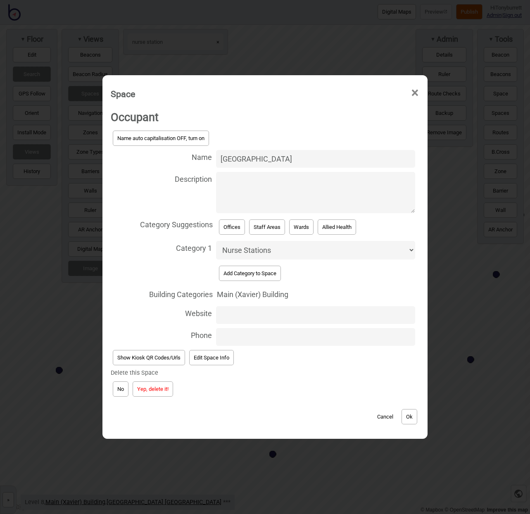
click at [155, 392] on button "Yep, delete it!" at bounding box center [153, 389] width 41 height 15
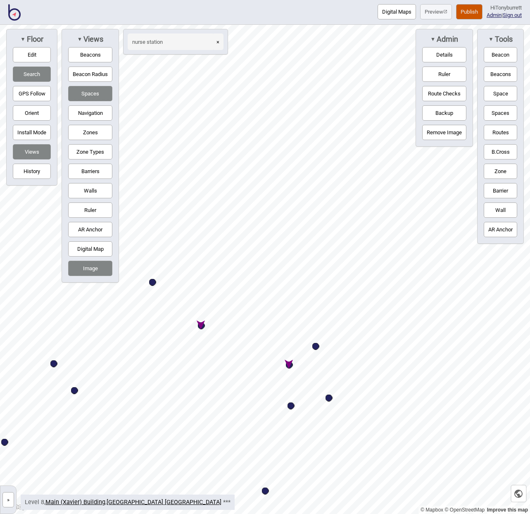
click at [203, 328] on div "Map marker" at bounding box center [201, 325] width 7 height 7
select select "Nurse Stations"
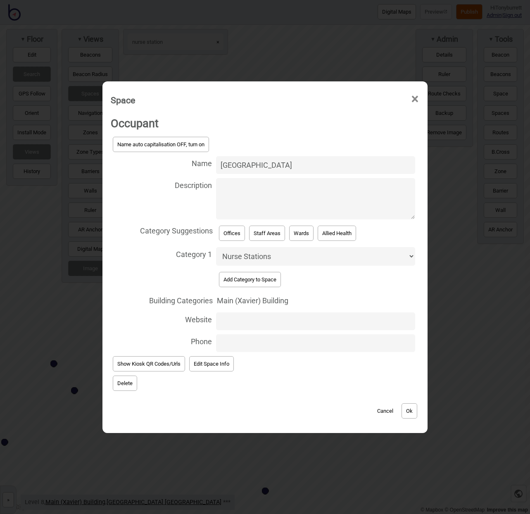
click at [130, 378] on button "Delete" at bounding box center [125, 383] width 24 height 15
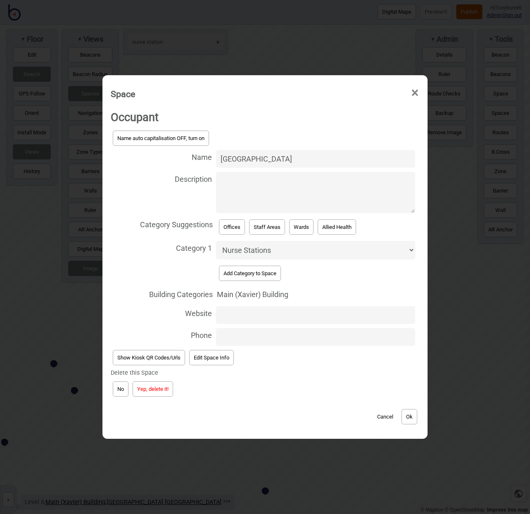
click at [148, 382] on button "Yep, delete it!" at bounding box center [153, 389] width 41 height 15
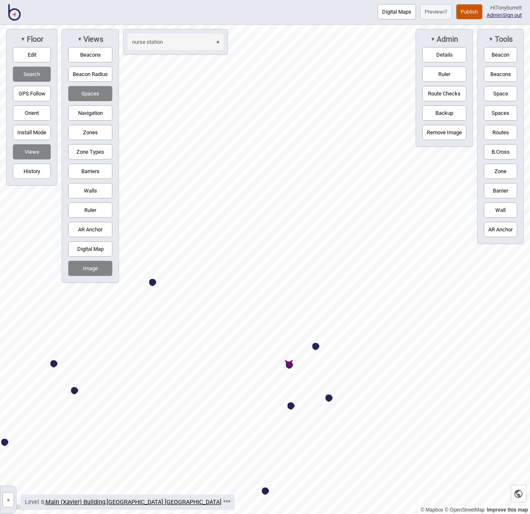
click at [289, 366] on div "Map marker" at bounding box center [289, 365] width 7 height 7
select select "Nurse Stations"
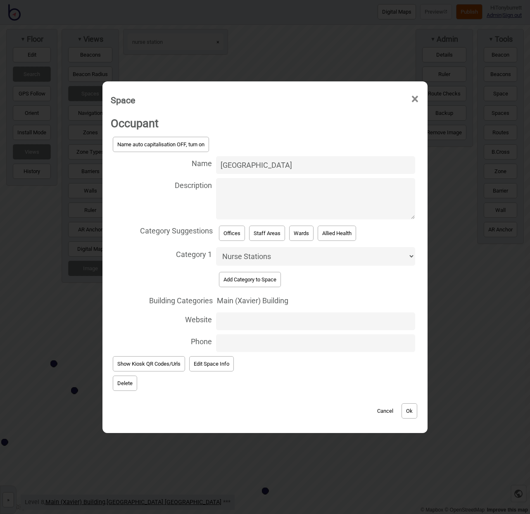
click at [123, 382] on button "Delete" at bounding box center [125, 383] width 24 height 15
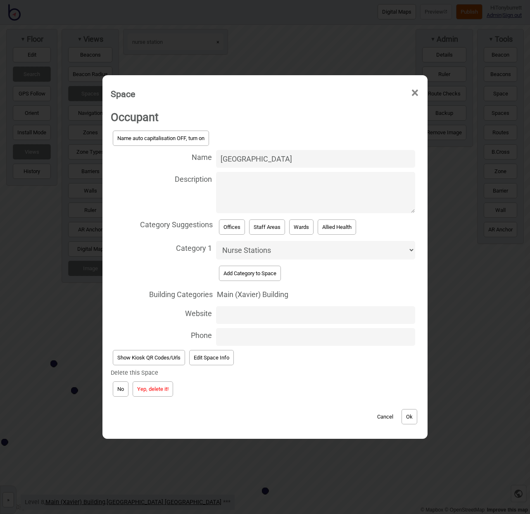
click at [166, 386] on button "Yep, delete it!" at bounding box center [153, 389] width 41 height 15
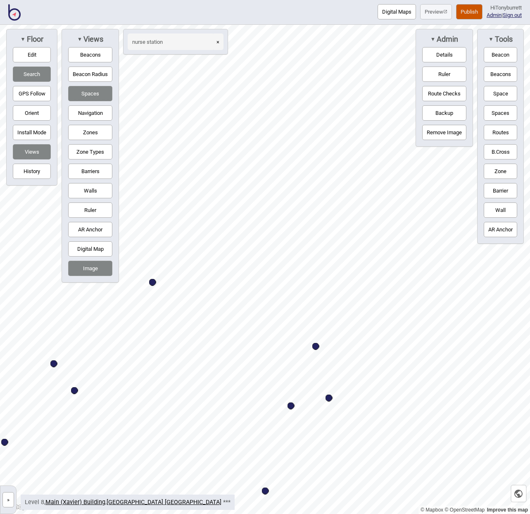
click at [209, 41] on input "nurse station" at bounding box center [171, 41] width 87 height 17
click at [221, 44] on button "×" at bounding box center [217, 41] width 11 height 17
click at [198, 43] on input at bounding box center [171, 41] width 87 height 17
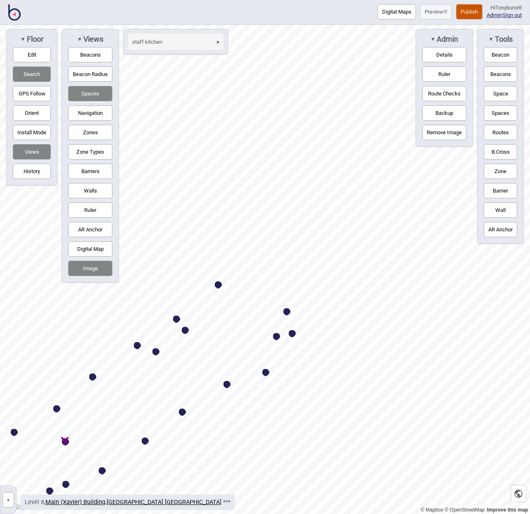
type input "staff kitchen"
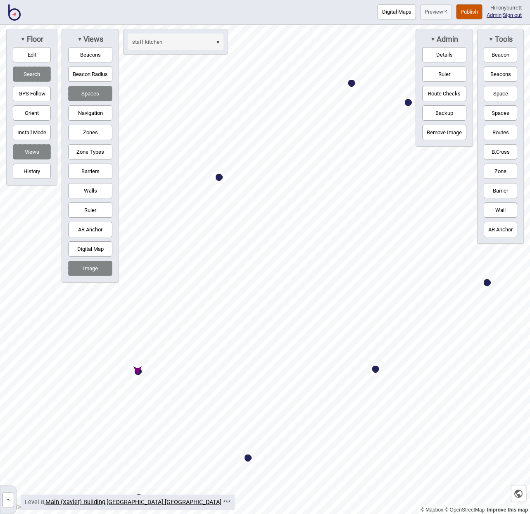
click at [138, 375] on div "Map marker" at bounding box center [138, 371] width 7 height 7
select select "Eating Areas"
select select "Staff Areas"
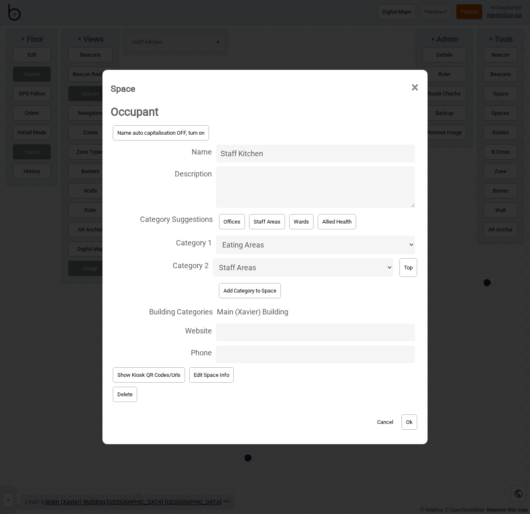
drag, startPoint x: 277, startPoint y: 157, endPoint x: 195, endPoint y: 155, distance: 81.9
click at [195, 155] on label "Name Staff Kitchen" at bounding box center [265, 154] width 309 height 22
click at [216, 155] on input "Staff Kitchen" at bounding box center [315, 154] width 199 height 18
type input "Patient Kitchenette"
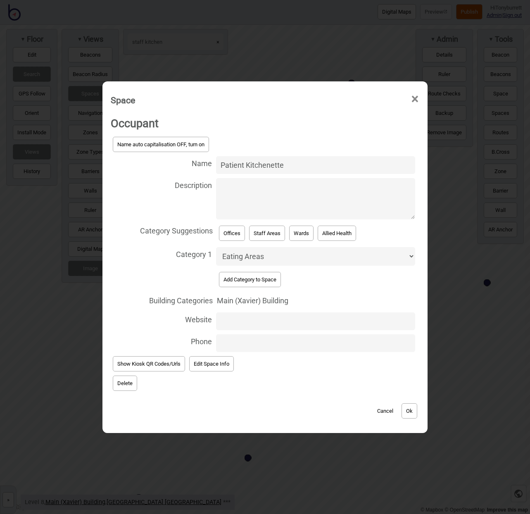
click at [411, 410] on button "Ok" at bounding box center [410, 410] width 16 height 15
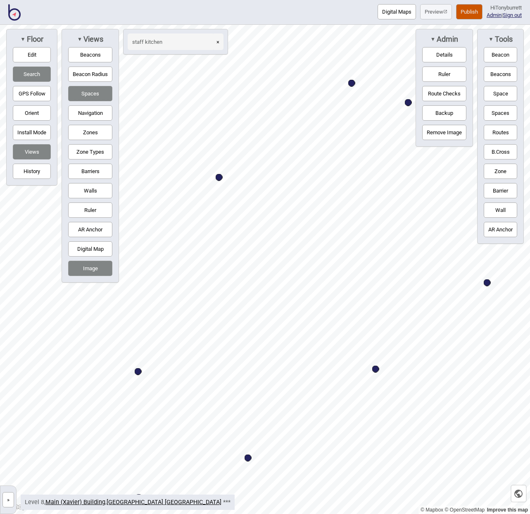
click at [219, 43] on button "×" at bounding box center [217, 41] width 11 height 17
click at [177, 50] on div "×" at bounding box center [175, 42] width 105 height 26
click at [134, 43] on input at bounding box center [171, 41] width 87 height 17
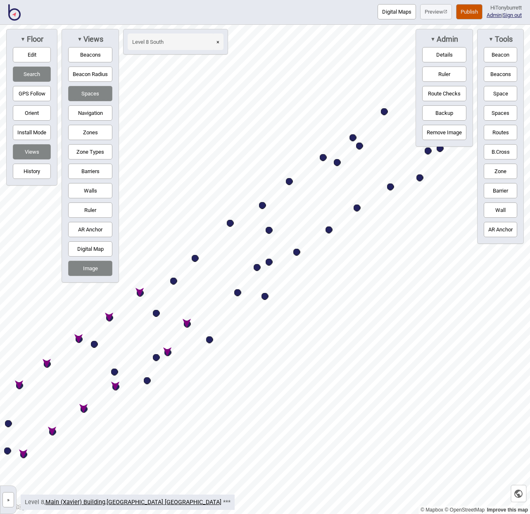
drag, startPoint x: 218, startPoint y: 308, endPoint x: 254, endPoint y: 269, distance: 52.9
click at [255, 270] on div "Map marker" at bounding box center [257, 267] width 7 height 7
click at [187, 323] on div "Map marker" at bounding box center [187, 324] width 7 height 7
type input "Level 8 [GEOGRAPHIC_DATA][PERSON_NAME]"
select select "Wards"
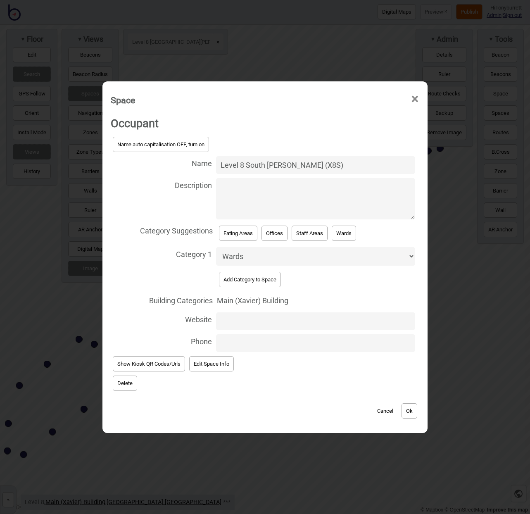
type input "Level 8 South [PERSON_NAME] (X8S)"
click at [286, 190] on textarea "Description" at bounding box center [315, 198] width 199 height 41
paste textarea "Visiting hours 10 am to 8 pm"
type textarea "Visiting hours 10 am to 8 pm"
click at [412, 403] on button "Ok" at bounding box center [410, 410] width 16 height 15
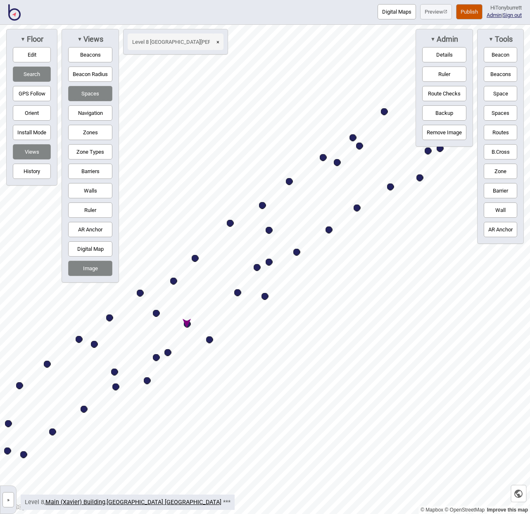
click at [160, 39] on input "Level 8 [GEOGRAPHIC_DATA][PERSON_NAME]" at bounding box center [171, 41] width 87 height 17
click at [160, 42] on input "Level 8 [GEOGRAPHIC_DATA][PERSON_NAME]" at bounding box center [171, 41] width 87 height 17
click at [270, 262] on div "Map marker" at bounding box center [269, 262] width 7 height 7
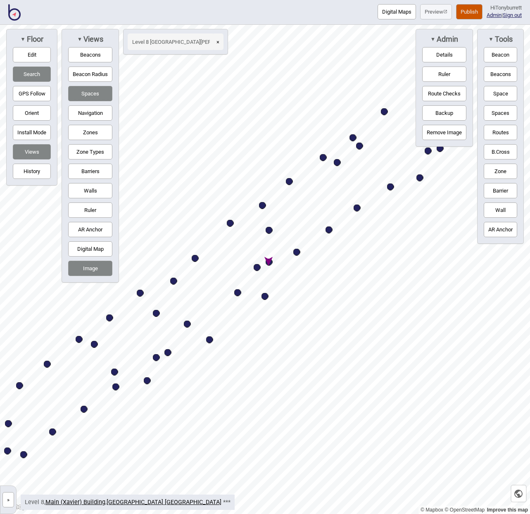
type input "Level 8 [GEOGRAPHIC_DATA][PERSON_NAME]"
select select "Wards"
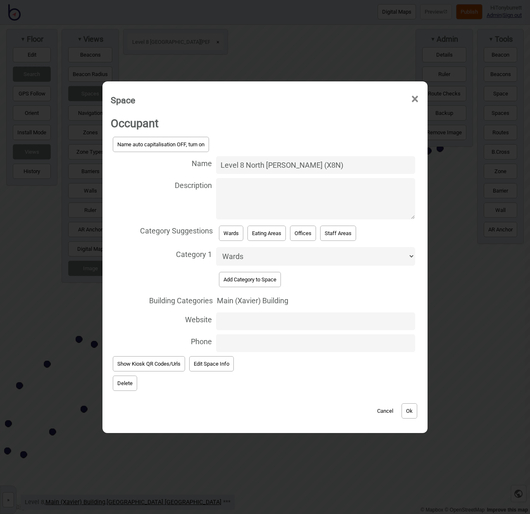
type input "Level 8 North [PERSON_NAME] (X8N)"
click at [305, 188] on textarea "Description" at bounding box center [315, 198] width 199 height 41
paste textarea "Visiting hours 10 am to 8 pm"
type textarea "Visiting hours 10 am to 8 pm"
click at [408, 410] on button "Ok" at bounding box center [410, 410] width 16 height 15
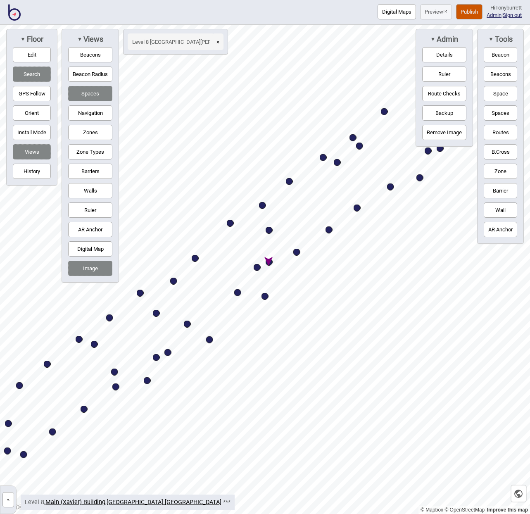
click at [219, 41] on button "×" at bounding box center [217, 41] width 11 height 17
click at [184, 42] on input at bounding box center [171, 41] width 87 height 17
type input "interview"
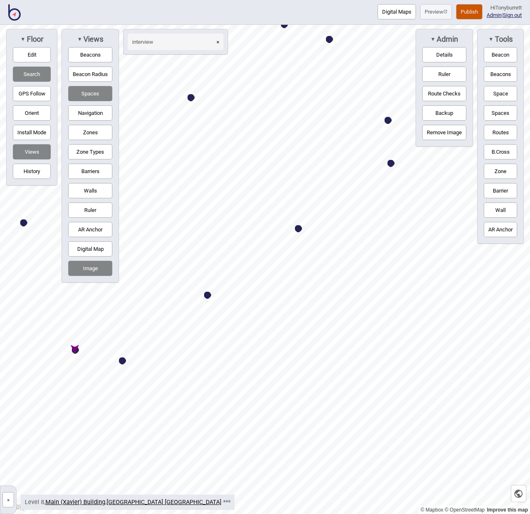
click at [76, 352] on div "Map marker" at bounding box center [75, 350] width 7 height 7
select select "Offices"
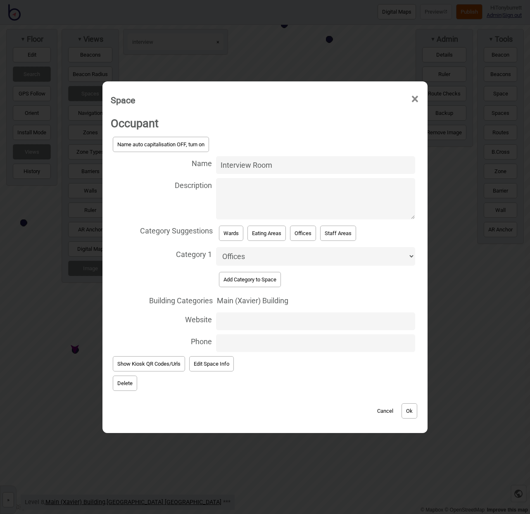
click at [119, 376] on button "Delete" at bounding box center [125, 383] width 24 height 15
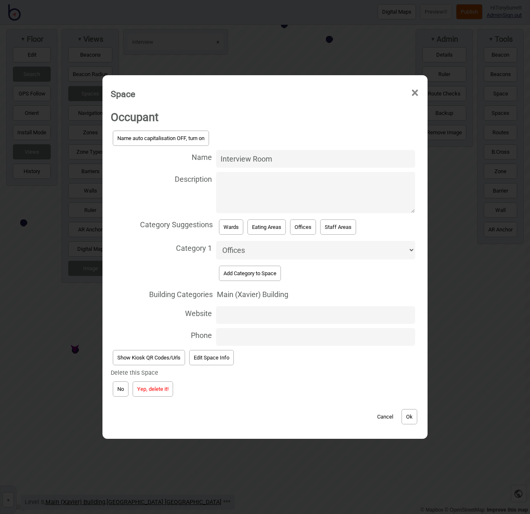
click at [134, 390] on button "Yep, delete it!" at bounding box center [153, 389] width 41 height 15
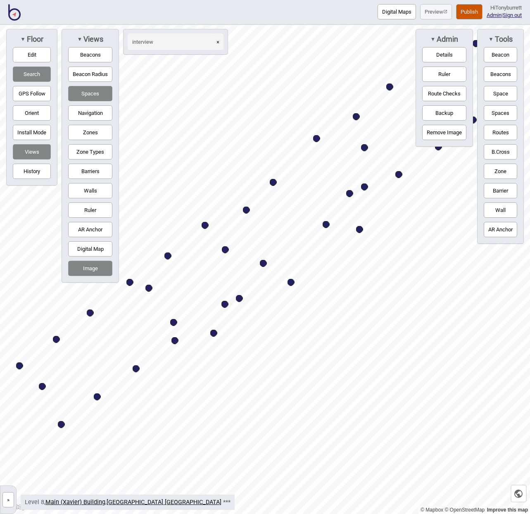
click at [220, 41] on button "×" at bounding box center [217, 41] width 11 height 17
click at [143, 39] on input at bounding box center [171, 41] width 87 height 17
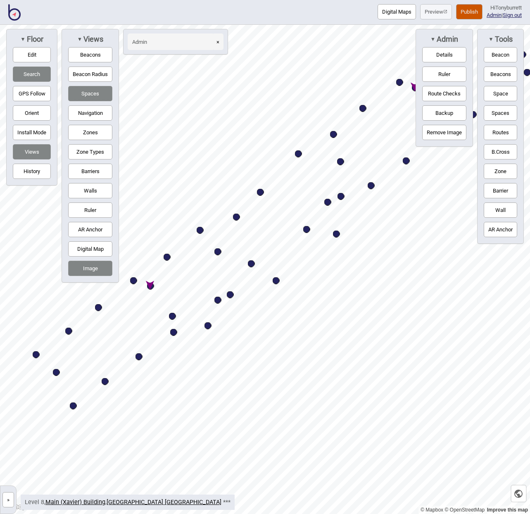
click at [150, 285] on div "Map marker" at bounding box center [150, 286] width 7 height 7
type input "Admin"
select select "Offices"
select select "Staff Areas"
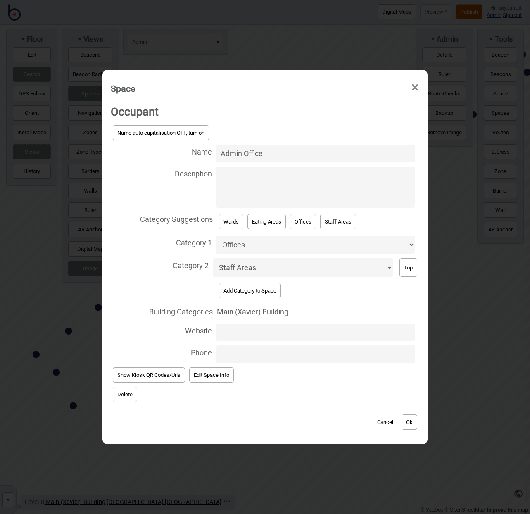
drag, startPoint x: 277, startPoint y: 158, endPoint x: 190, endPoint y: 155, distance: 86.9
click at [190, 155] on label "Name Admin Office" at bounding box center [265, 154] width 309 height 22
click at [216, 155] on input "Admin Office" at bounding box center [315, 154] width 199 height 18
type input "[GEOGRAPHIC_DATA]"
select select "Nurse Stations"
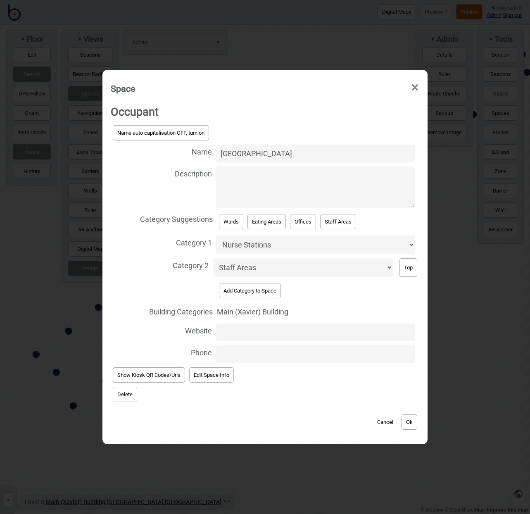
click at [407, 415] on button "Ok" at bounding box center [410, 422] width 16 height 15
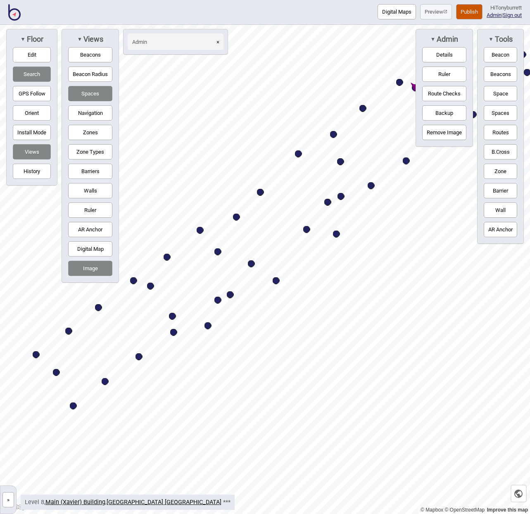
click at [174, 318] on div "Map marker" at bounding box center [172, 316] width 7 height 7
select select "Offices"
select select "Staff Areas"
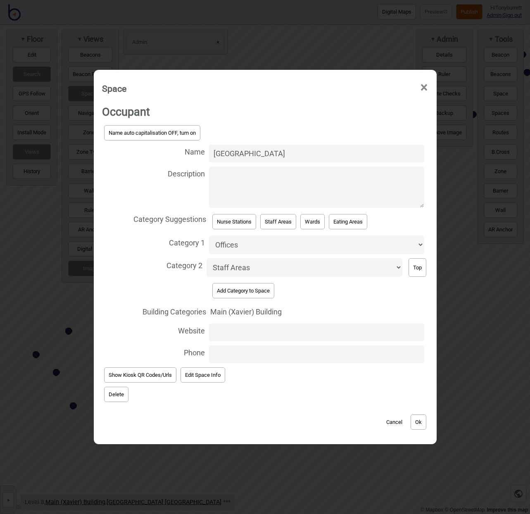
select select "Nurse Stations"
click at [417, 415] on button "Ok" at bounding box center [419, 422] width 16 height 15
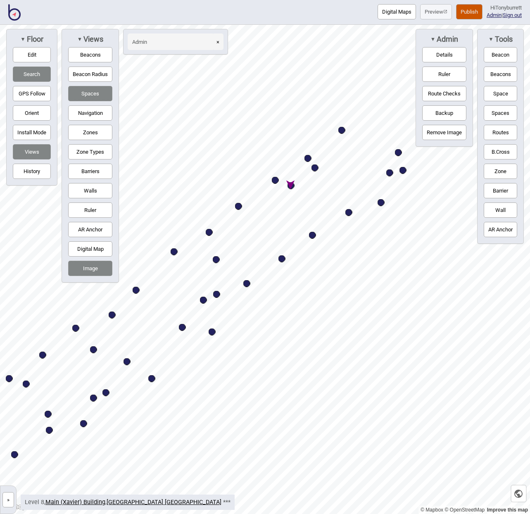
click at [291, 184] on div "Map marker" at bounding box center [291, 185] width 7 height 7
select select "Offices"
select select "Staff Areas"
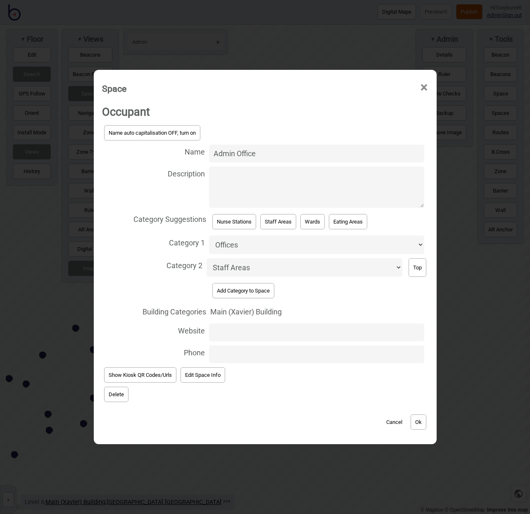
drag, startPoint x: 269, startPoint y: 156, endPoint x: 127, endPoint y: 145, distance: 142.2
click at [127, 145] on div "Name auto capitalisation OFF, turn on Name Admin Office Description Category Su…" at bounding box center [265, 244] width 327 height 242
type input "[GEOGRAPHIC_DATA]"
select select "Nurse Stations"
click at [424, 418] on button "Ok" at bounding box center [419, 422] width 16 height 15
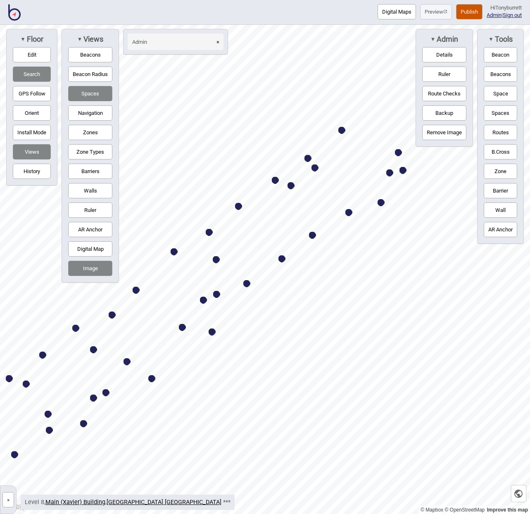
click at [220, 42] on button "×" at bounding box center [217, 41] width 11 height 17
click at [80, 38] on span "▼" at bounding box center [79, 39] width 5 height 6
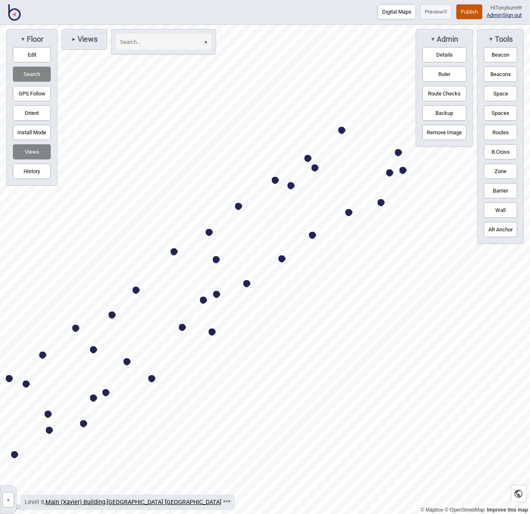
click at [162, 41] on input at bounding box center [159, 41] width 87 height 17
type input "staff room"
click at [431, 38] on span "▼" at bounding box center [433, 39] width 5 height 6
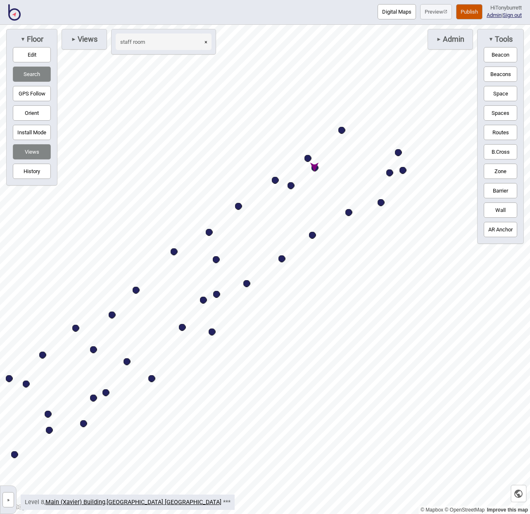
click at [316, 168] on div "Map marker" at bounding box center [315, 168] width 7 height 7
select select "Offices"
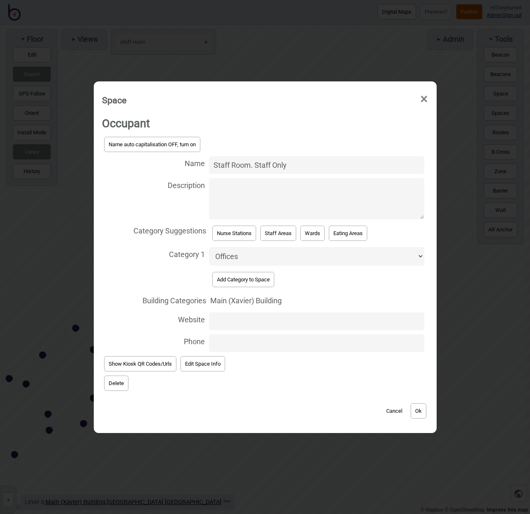
click at [114, 377] on button "Delete" at bounding box center [116, 383] width 24 height 15
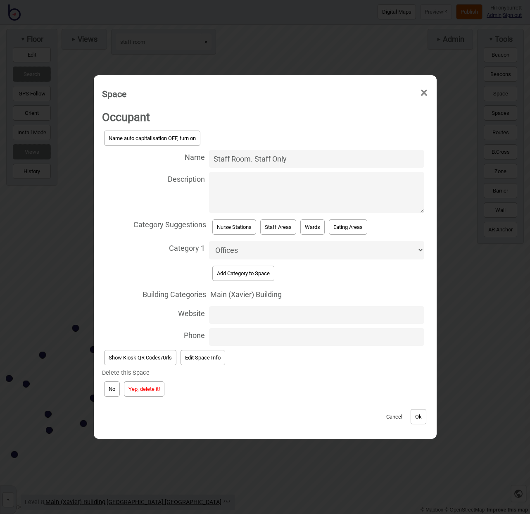
click at [142, 389] on button "Yep, delete it!" at bounding box center [144, 389] width 41 height 15
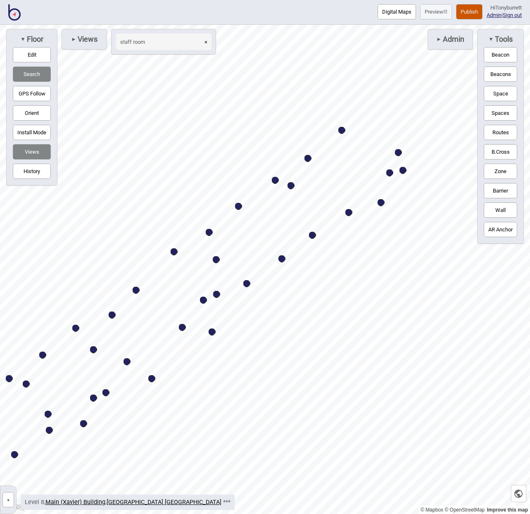
click at [162, 48] on input "staff room" at bounding box center [159, 41] width 87 height 17
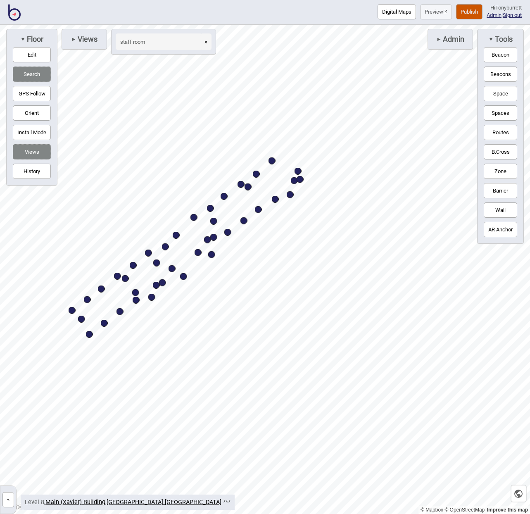
drag, startPoint x: 209, startPoint y: 41, endPoint x: 176, endPoint y: 38, distance: 33.1
click at [208, 41] on button "×" at bounding box center [205, 41] width 11 height 17
click at [167, 39] on input at bounding box center [159, 41] width 87 height 17
type input "admin"
drag, startPoint x: 208, startPoint y: 41, endPoint x: 200, endPoint y: 52, distance: 14.0
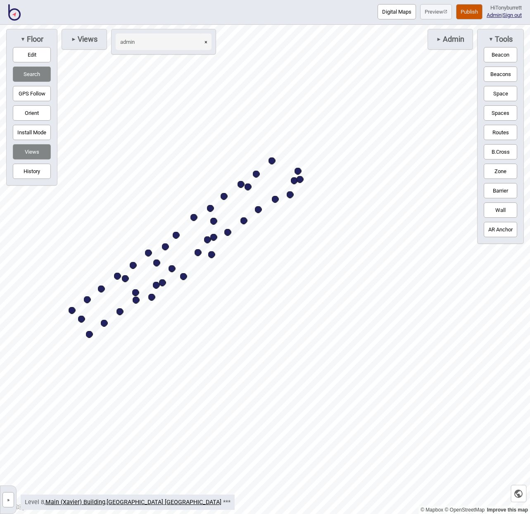
click at [207, 41] on button "×" at bounding box center [205, 41] width 11 height 17
click at [9, 482] on button "»" at bounding box center [8, 499] width 12 height 15
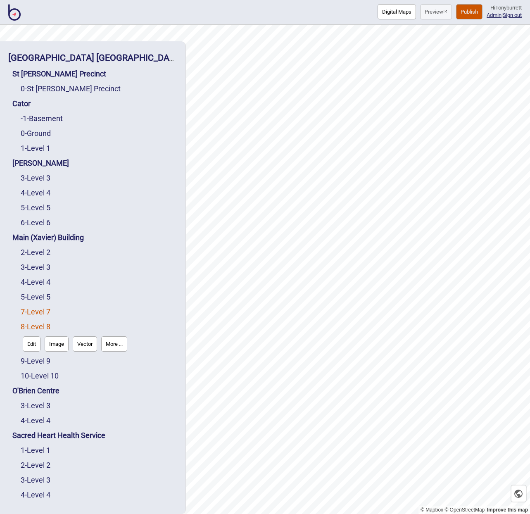
click at [41, 311] on link "7 - Level 7" at bounding box center [36, 312] width 30 height 9
click at [30, 327] on button "Edit" at bounding box center [32, 329] width 18 height 15
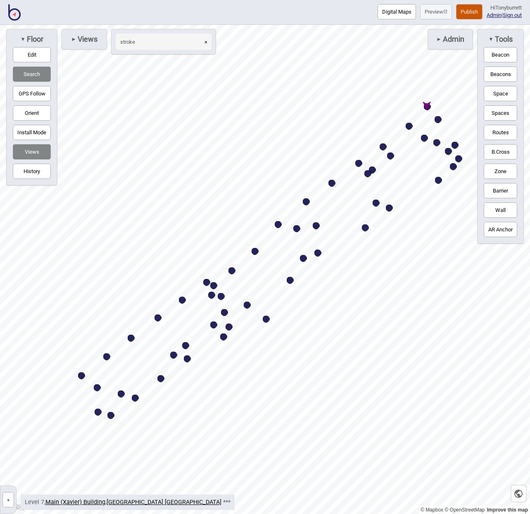
click at [428, 107] on div "Map marker" at bounding box center [427, 106] width 7 height 7
type input "stroke"
select select "Medical Services"
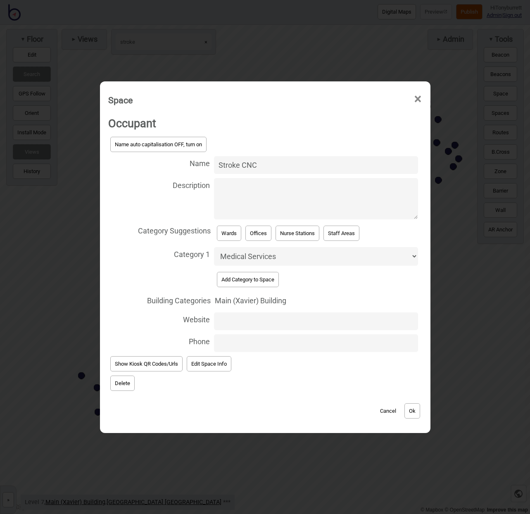
click at [116, 384] on button "Delete" at bounding box center [122, 383] width 24 height 15
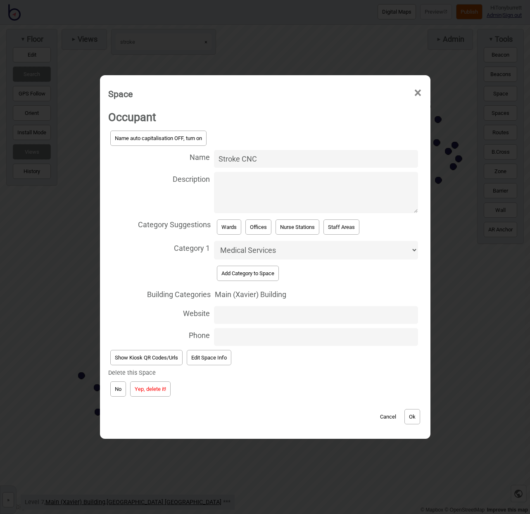
click at [145, 391] on button "Yep, delete it!" at bounding box center [150, 389] width 41 height 15
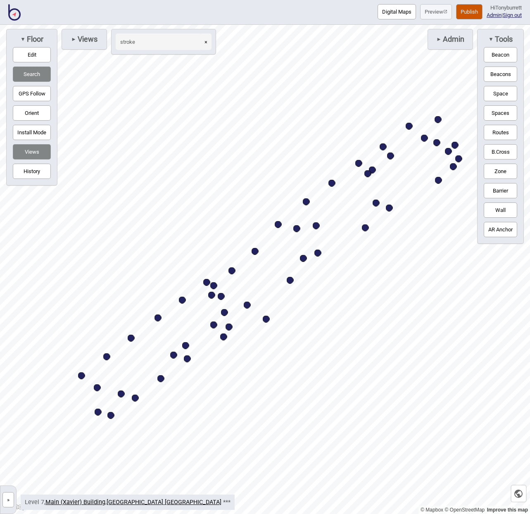
click at [208, 43] on button "×" at bounding box center [205, 41] width 11 height 17
click at [190, 44] on input at bounding box center [159, 41] width 87 height 17
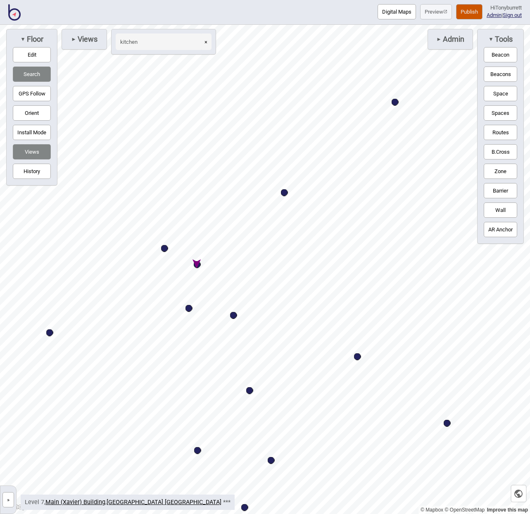
click at [197, 265] on div "Map marker" at bounding box center [197, 264] width 7 height 7
type input "kitchen"
select select "Eating Areas"
select select "Staff Areas"
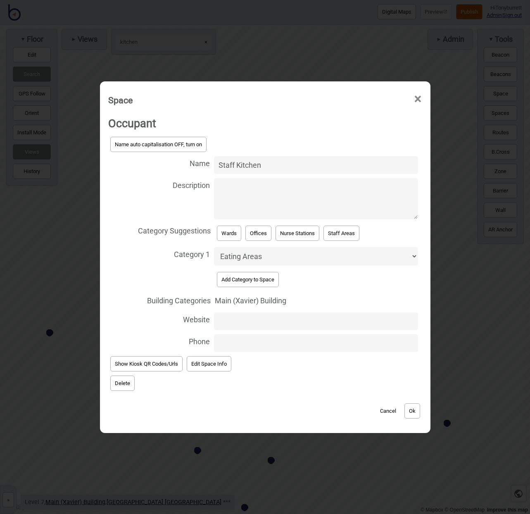
drag, startPoint x: 269, startPoint y: 169, endPoint x: 180, endPoint y: 162, distance: 88.7
click at [180, 162] on label "Name Staff Kitchen" at bounding box center [265, 165] width 314 height 22
click at [214, 162] on input "Staff Kitchen" at bounding box center [316, 165] width 204 height 18
type input "Patient Kitchenette"
click at [408, 406] on button "Ok" at bounding box center [413, 410] width 16 height 15
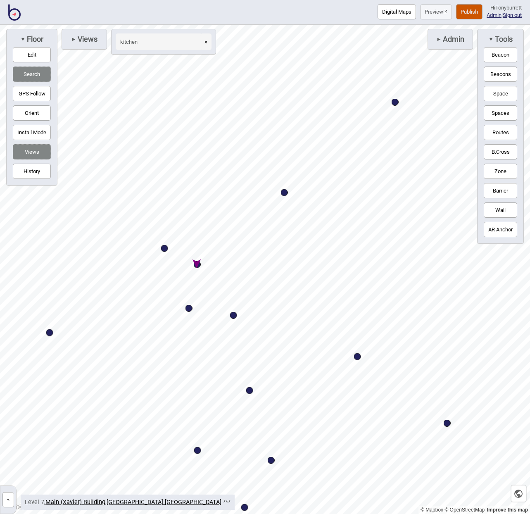
click at [205, 41] on button "×" at bounding box center [205, 41] width 11 height 17
click at [184, 45] on input at bounding box center [159, 41] width 87 height 17
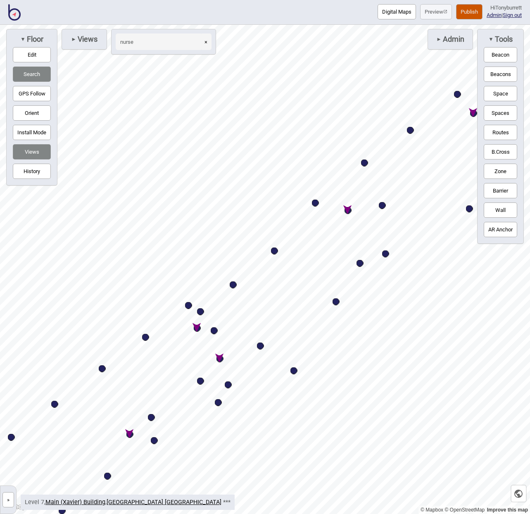
type input "nurse"
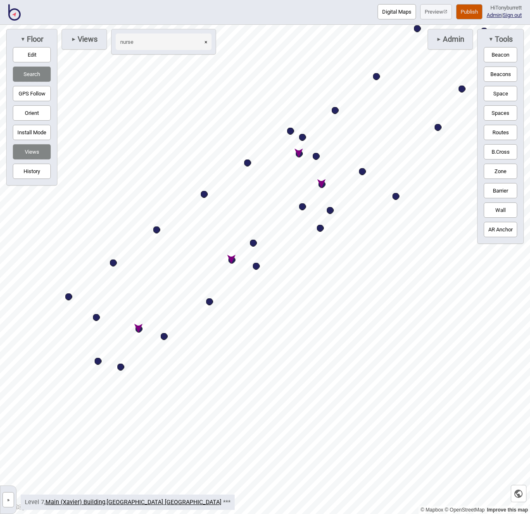
click at [138, 329] on div "Map marker" at bounding box center [139, 329] width 7 height 7
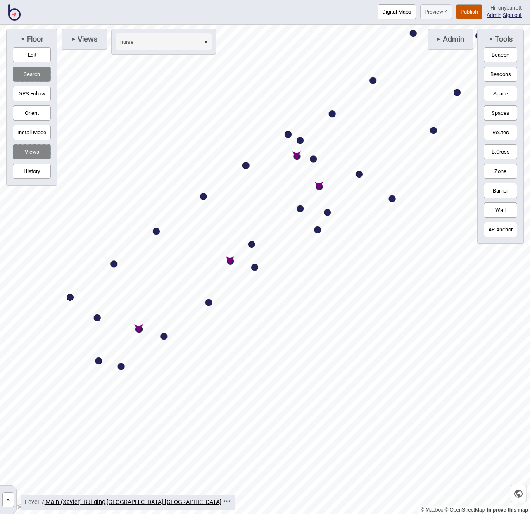
click at [140, 332] on div "Map marker" at bounding box center [139, 329] width 7 height 7
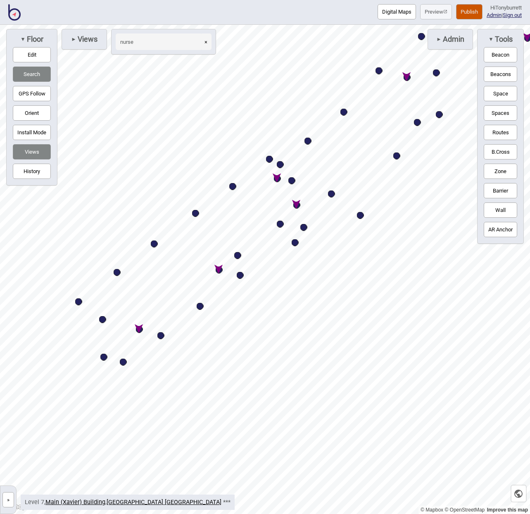
click at [138, 329] on div "Map marker" at bounding box center [139, 329] width 7 height 7
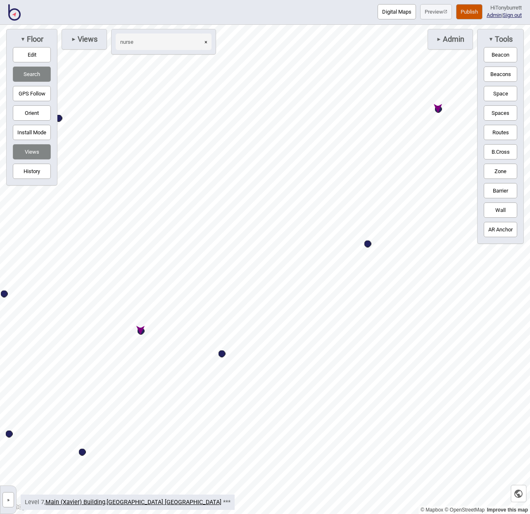
click at [143, 329] on div "Map marker" at bounding box center [141, 331] width 7 height 7
select select "Nurse Stations"
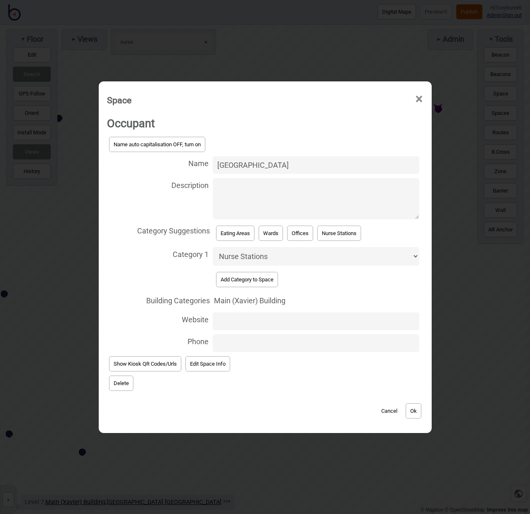
drag, startPoint x: 120, startPoint y: 382, endPoint x: 124, endPoint y: 384, distance: 4.6
click at [124, 384] on button "Delete" at bounding box center [121, 383] width 24 height 15
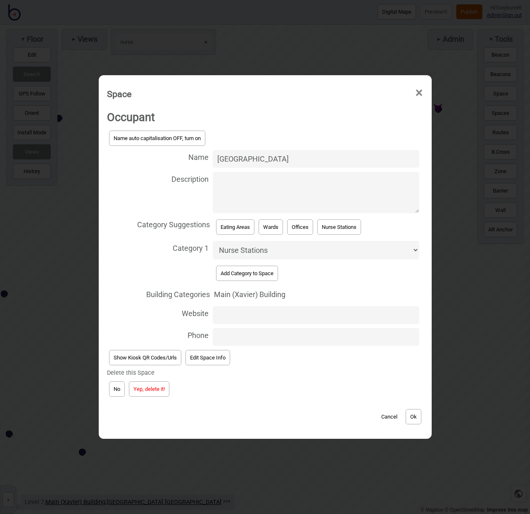
drag, startPoint x: 124, startPoint y: 384, endPoint x: 139, endPoint y: 389, distance: 15.7
click at [139, 389] on button "Yep, delete it!" at bounding box center [149, 389] width 41 height 15
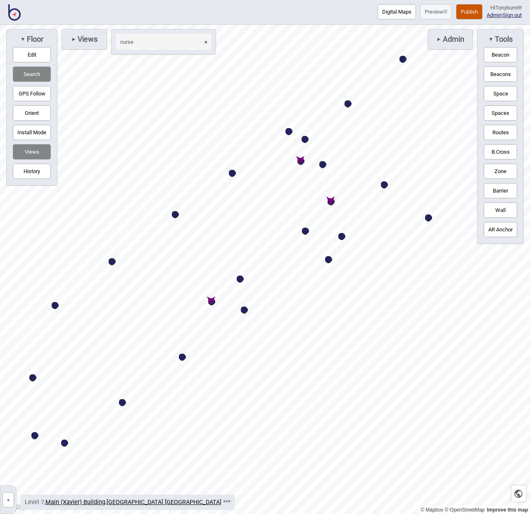
click at [213, 302] on div "Map marker" at bounding box center [211, 301] width 7 height 7
select select "Nurse Stations"
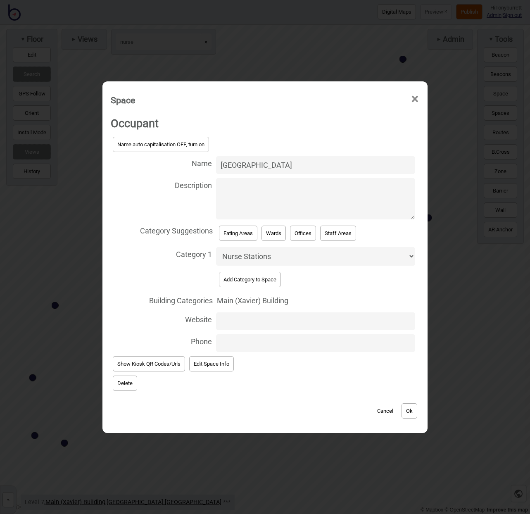
click at [124, 380] on button "Delete" at bounding box center [125, 383] width 24 height 15
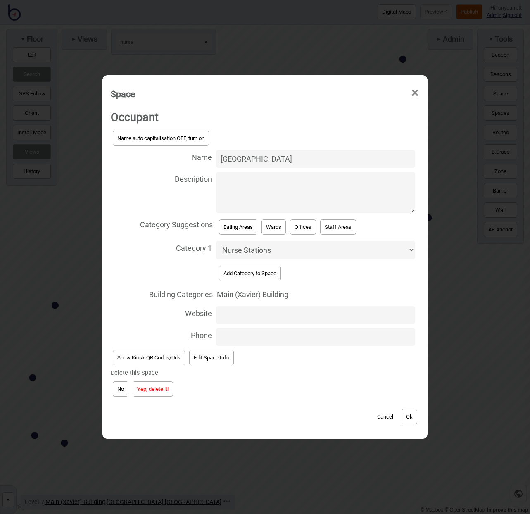
click at [143, 384] on button "Yep, delete it!" at bounding box center [153, 389] width 41 height 15
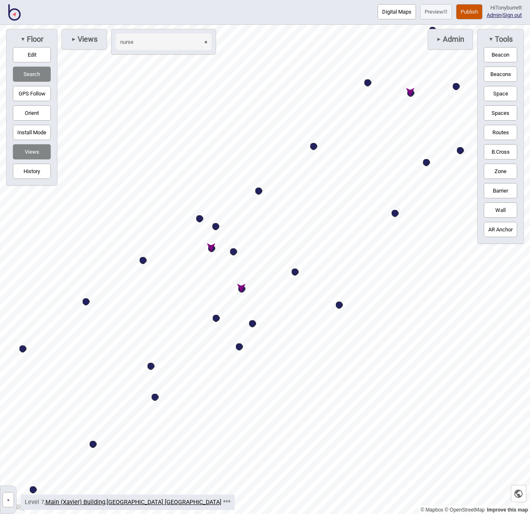
click at [243, 290] on div "Map marker" at bounding box center [242, 289] width 7 height 7
select select "Nurse Stations"
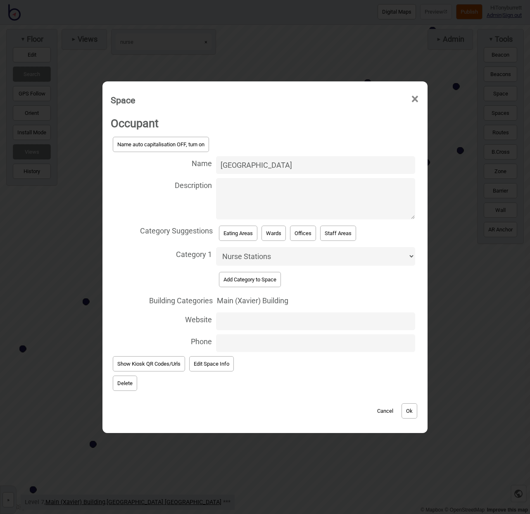
click at [131, 378] on button "Delete" at bounding box center [125, 383] width 24 height 15
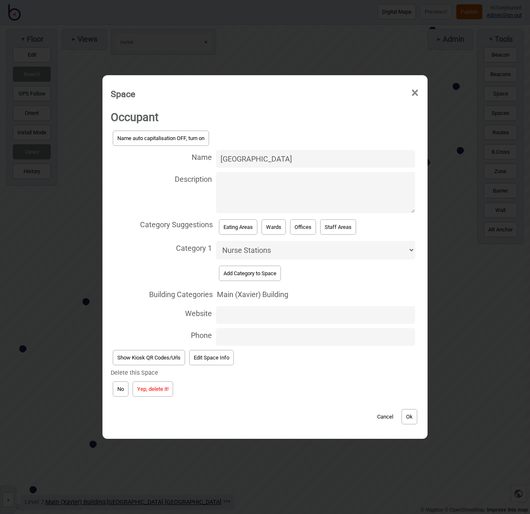
click at [164, 382] on button "Yep, delete it!" at bounding box center [153, 389] width 41 height 15
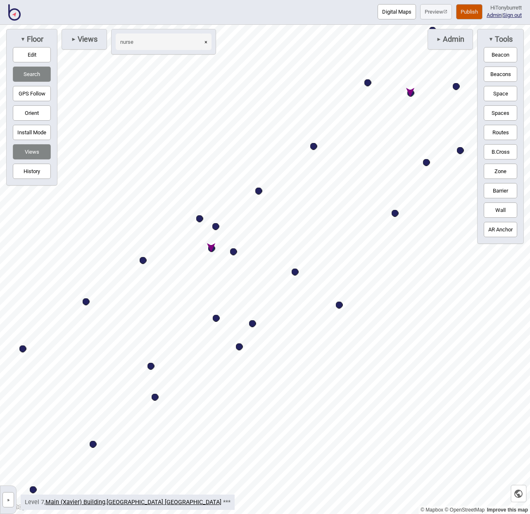
click at [210, 251] on div "Map marker" at bounding box center [211, 248] width 7 height 7
select select "Nurse Stations"
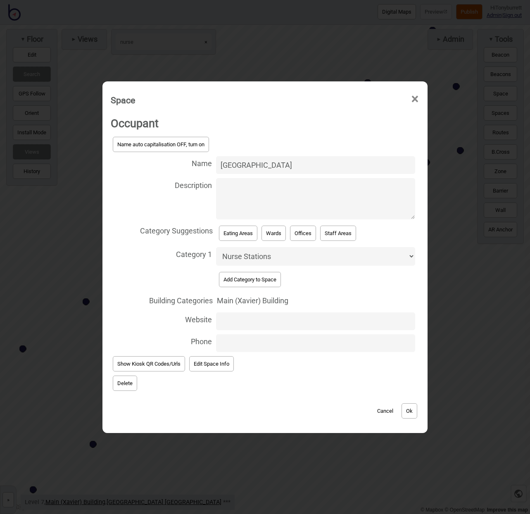
click at [126, 383] on button "Delete" at bounding box center [125, 383] width 24 height 15
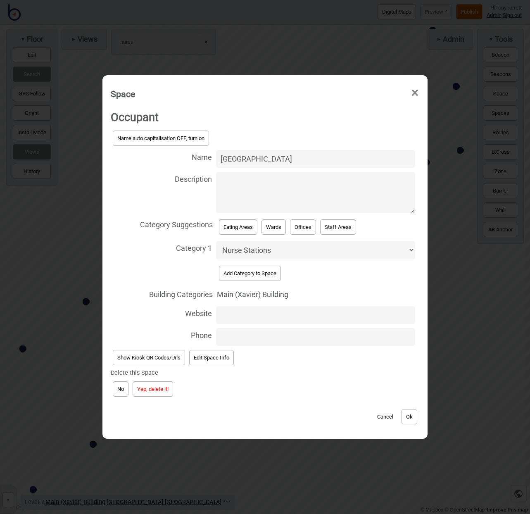
click at [148, 385] on button "Yep, delete it!" at bounding box center [153, 389] width 41 height 15
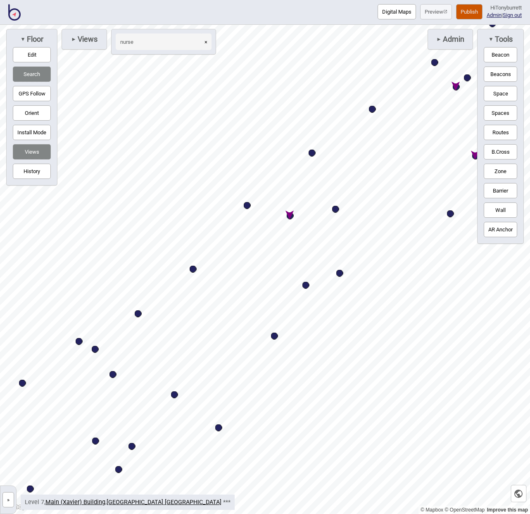
click at [292, 216] on div "Map marker" at bounding box center [290, 215] width 7 height 7
select select "Nurse Stations"
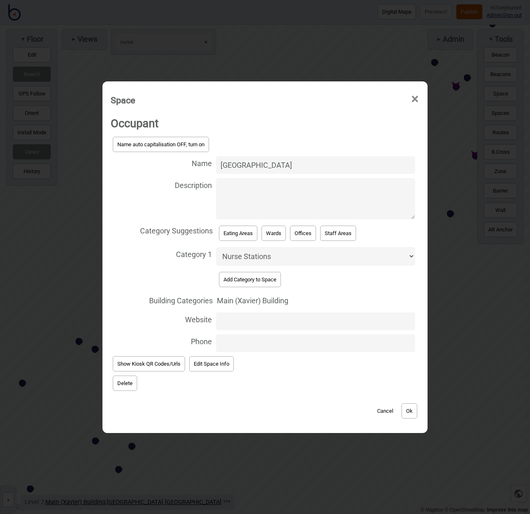
click at [128, 379] on button "Delete" at bounding box center [125, 383] width 24 height 15
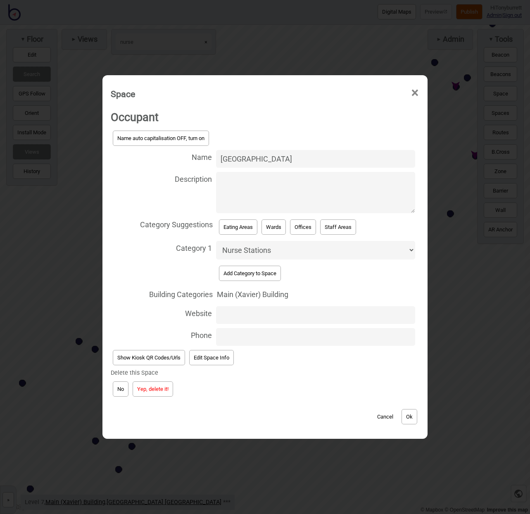
click at [148, 384] on button "Yep, delete it!" at bounding box center [153, 389] width 41 height 15
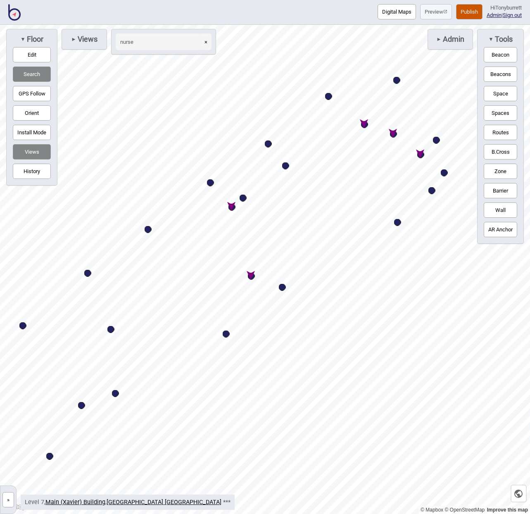
click at [253, 278] on div "Map marker" at bounding box center [251, 276] width 7 height 7
select select "Nurse Stations"
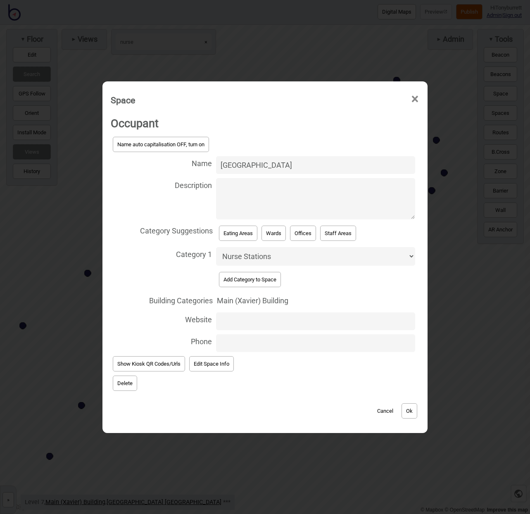
click at [123, 378] on button "Delete" at bounding box center [125, 383] width 24 height 15
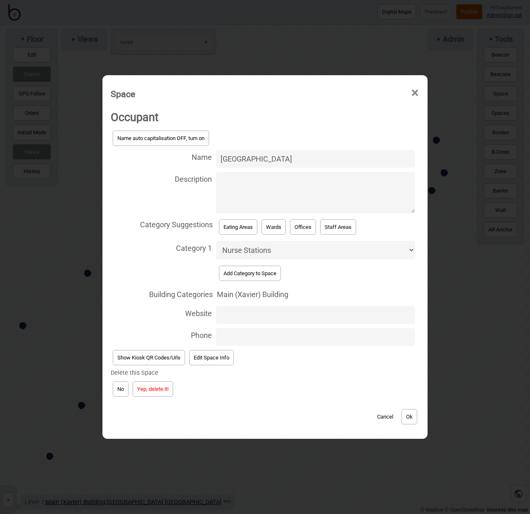
click at [144, 388] on button "Yep, delete it!" at bounding box center [153, 389] width 41 height 15
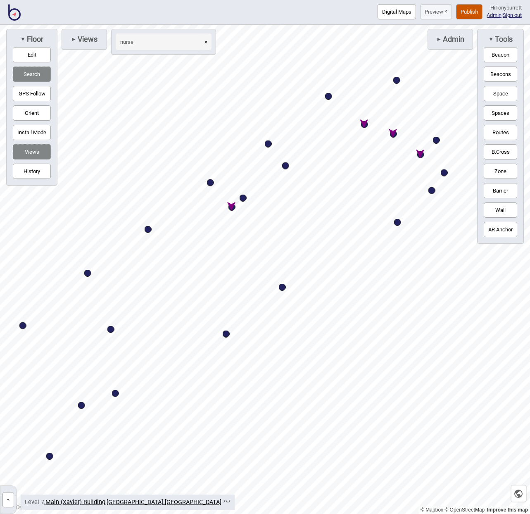
click at [231, 206] on div "Map marker" at bounding box center [232, 207] width 7 height 7
select select "Nurse Stations"
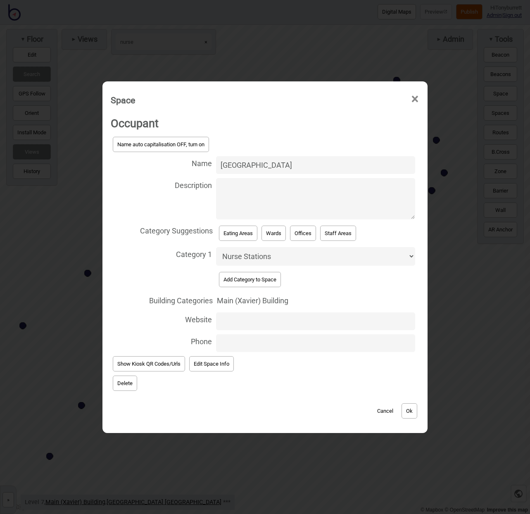
click at [121, 380] on button "Delete" at bounding box center [125, 383] width 24 height 15
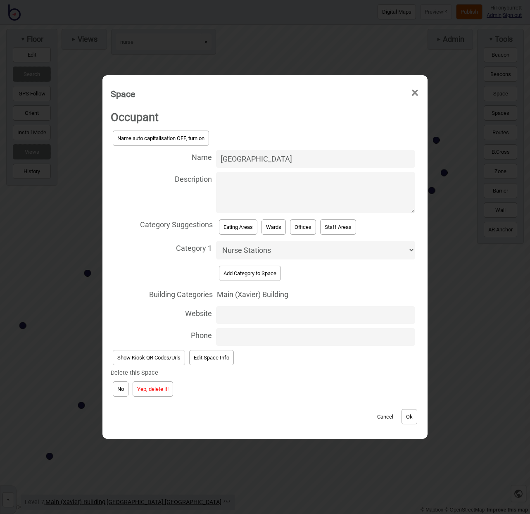
click at [152, 386] on button "Yep, delete it!" at bounding box center [153, 389] width 41 height 15
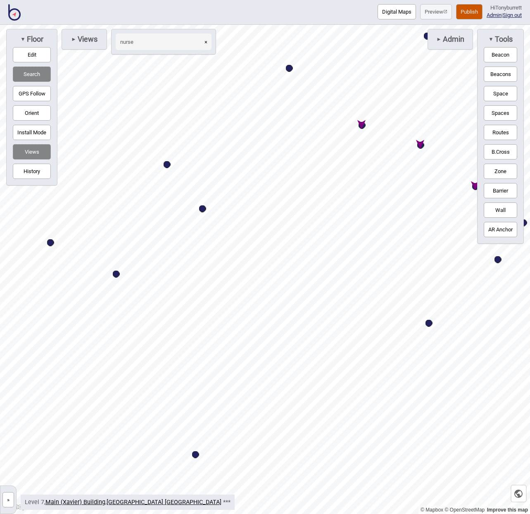
click at [362, 128] on div "Map marker" at bounding box center [362, 125] width 7 height 7
select select "Nurse Stations"
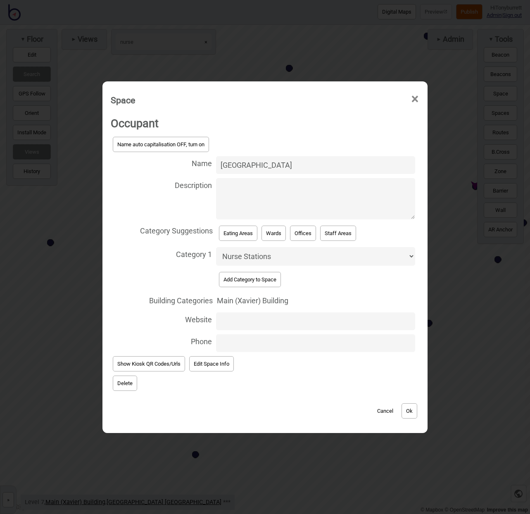
drag, startPoint x: 129, startPoint y: 384, endPoint x: 157, endPoint y: 396, distance: 30.9
click at [129, 384] on button "Delete" at bounding box center [125, 383] width 24 height 15
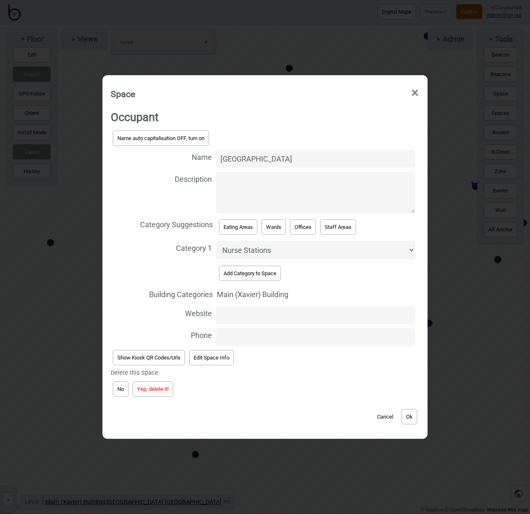
click at [156, 388] on button "Yep, delete it!" at bounding box center [153, 389] width 41 height 15
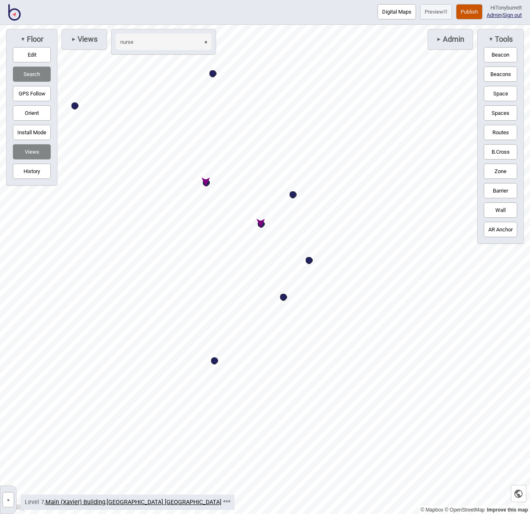
click at [262, 222] on div "Map marker" at bounding box center [261, 224] width 7 height 7
select select "Nurse Stations"
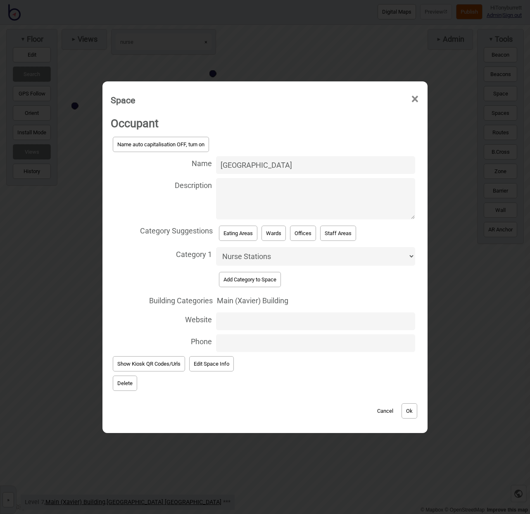
click at [127, 378] on button "Delete" at bounding box center [125, 383] width 24 height 15
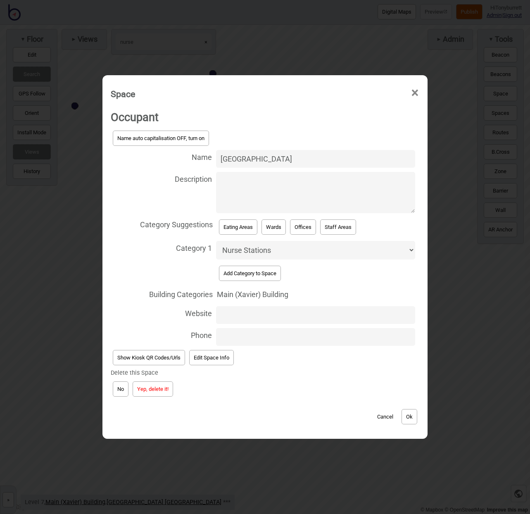
click at [141, 382] on button "Yep, delete it!" at bounding box center [153, 389] width 41 height 15
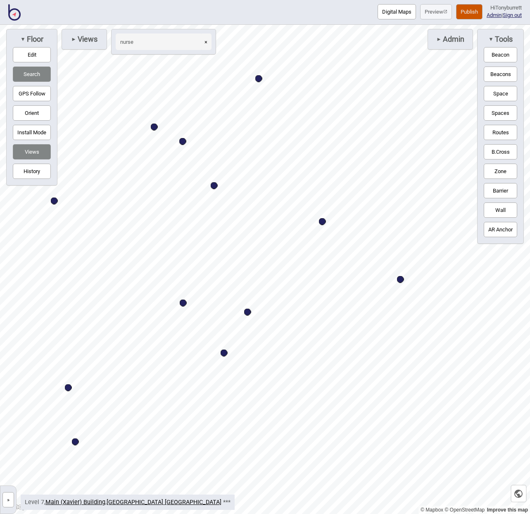
click at [182, 138] on div "Map marker" at bounding box center [182, 141] width 7 height 7
select select "Eating Areas"
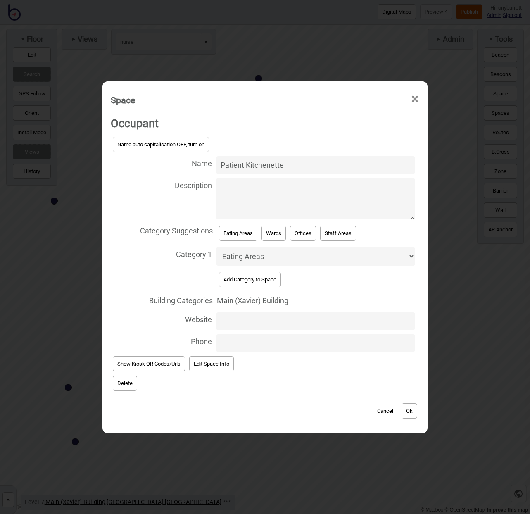
click at [122, 382] on button "Delete" at bounding box center [125, 383] width 24 height 15
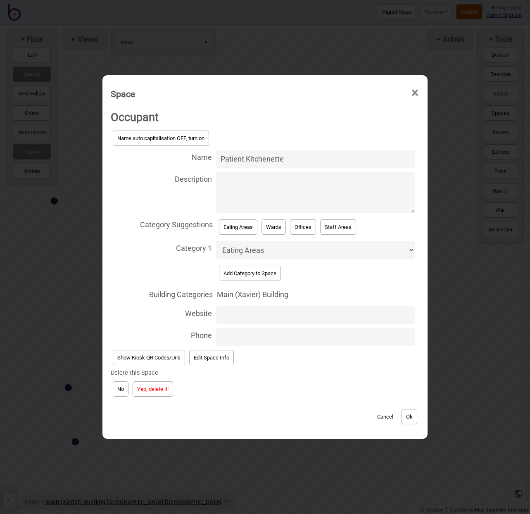
click at [146, 390] on button "Yep, delete it!" at bounding box center [153, 389] width 41 height 15
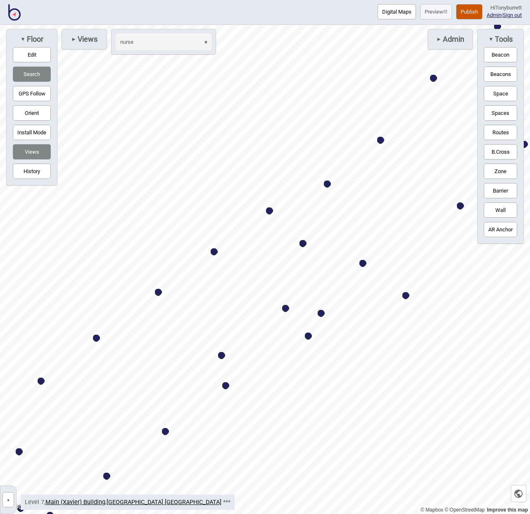
drag, startPoint x: 208, startPoint y: 39, endPoint x: 201, endPoint y: 41, distance: 7.5
click at [208, 39] on button "×" at bounding box center [205, 41] width 11 height 17
click at [177, 41] on input at bounding box center [159, 41] width 87 height 17
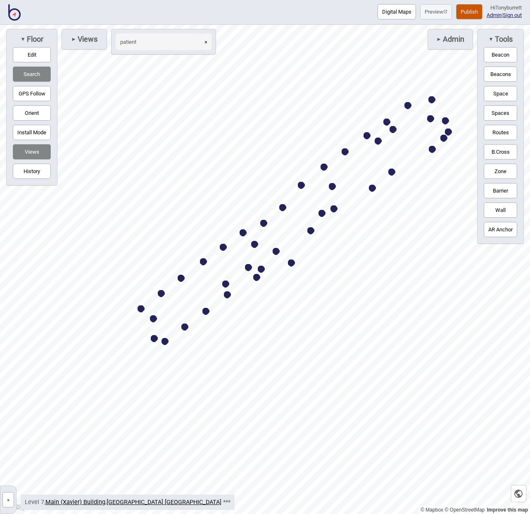
type input "patient"
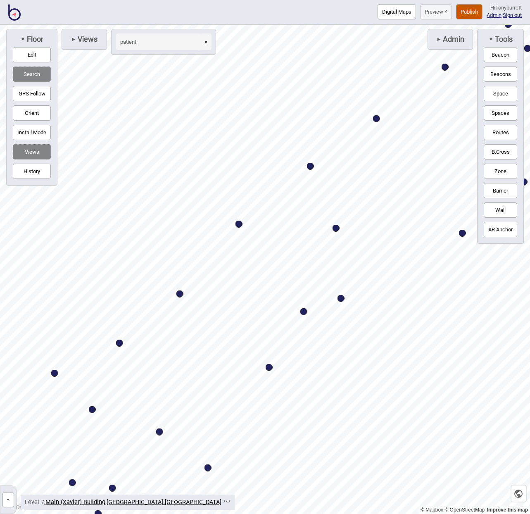
click at [338, 230] on div "Map marker" at bounding box center [336, 228] width 7 height 7
select select "Eating Areas"
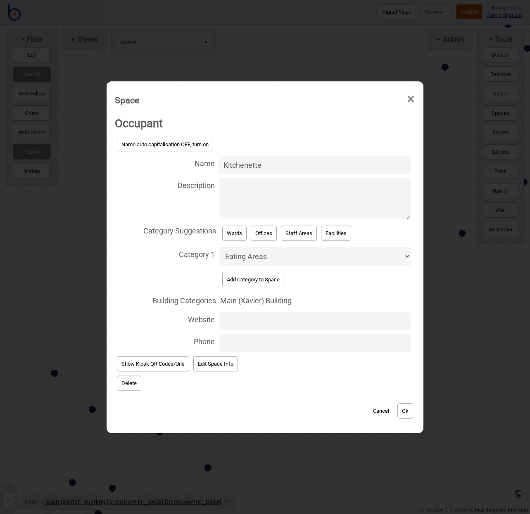
drag, startPoint x: 223, startPoint y: 169, endPoint x: 285, endPoint y: 169, distance: 62.0
click at [223, 169] on input "Kitchenette" at bounding box center [315, 165] width 192 height 18
type input "Patient Kitchenette"
click at [402, 408] on button "Ok" at bounding box center [406, 410] width 16 height 15
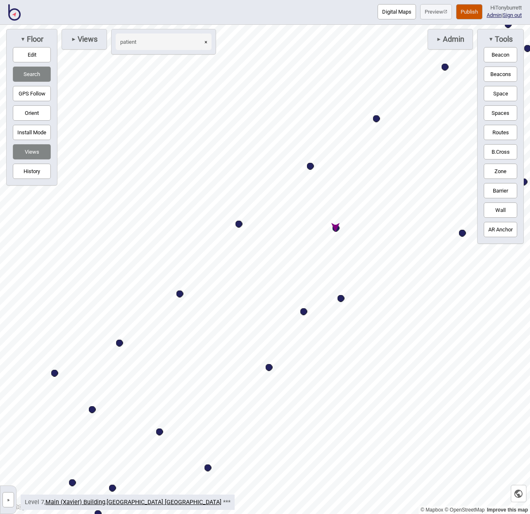
click at [207, 41] on button "×" at bounding box center [205, 41] width 11 height 17
click at [146, 43] on input at bounding box center [159, 41] width 87 height 17
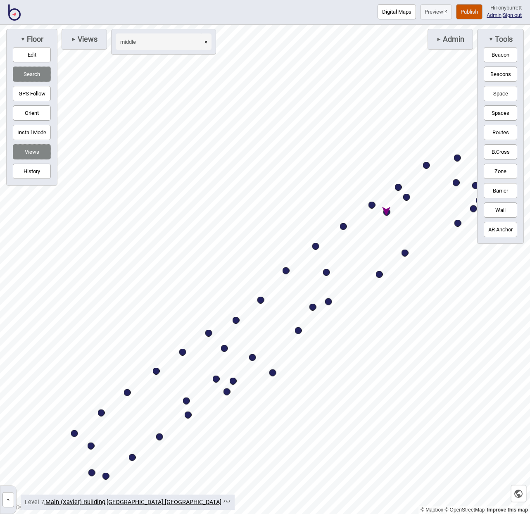
type input "middle"
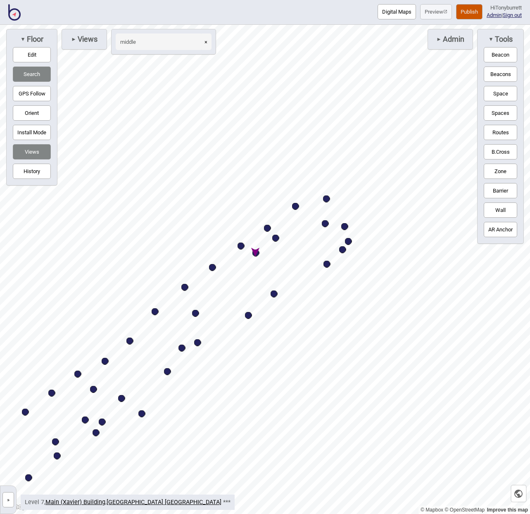
click at [257, 253] on div "Map marker" at bounding box center [256, 253] width 7 height 7
select select "Offices"
select select "Staff Areas"
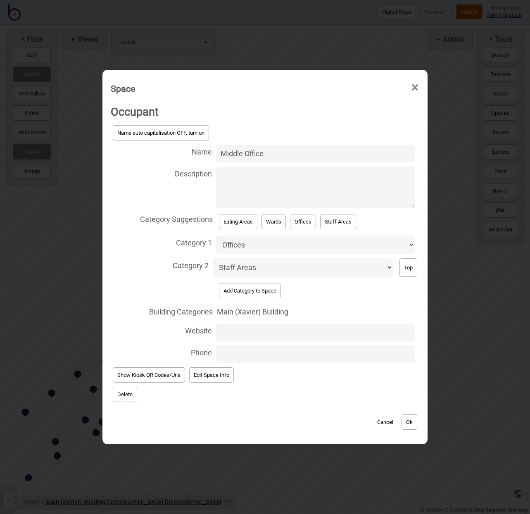
drag, startPoint x: 279, startPoint y: 157, endPoint x: 189, endPoint y: 150, distance: 90.5
click at [189, 150] on label "Name Middle Office" at bounding box center [265, 154] width 309 height 22
click at [216, 150] on input "Middle Office" at bounding box center [315, 154] width 199 height 18
type input "[GEOGRAPHIC_DATA]"
select select "Nurse Stations"
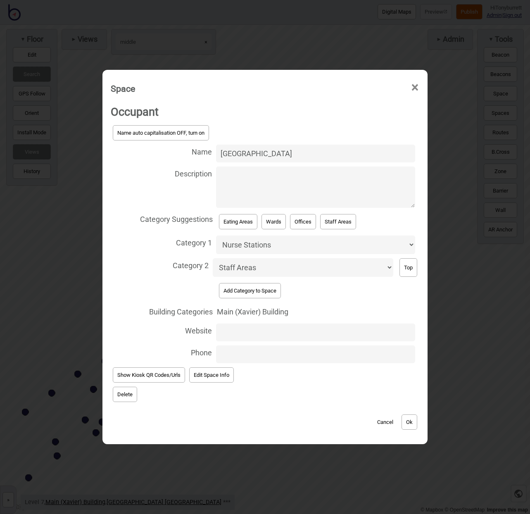
drag, startPoint x: 276, startPoint y: 393, endPoint x: 335, endPoint y: 407, distance: 60.8
click at [278, 394] on span "Delete" at bounding box center [265, 394] width 309 height 19
click at [409, 415] on button "Ok" at bounding box center [410, 422] width 16 height 15
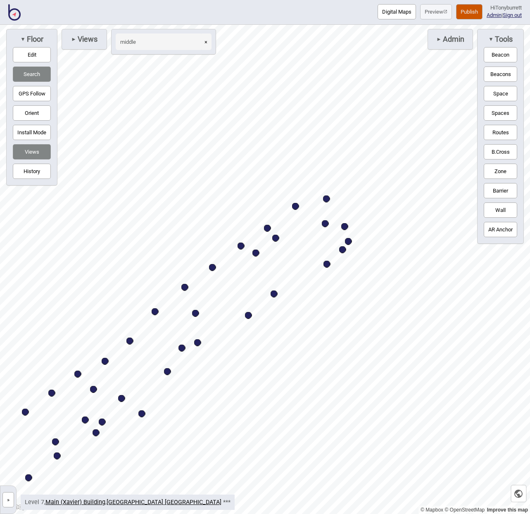
drag, startPoint x: 208, startPoint y: 42, endPoint x: 157, endPoint y: 45, distance: 50.5
click at [204, 44] on button "×" at bounding box center [205, 41] width 11 height 17
click at [156, 45] on input at bounding box center [159, 41] width 87 height 17
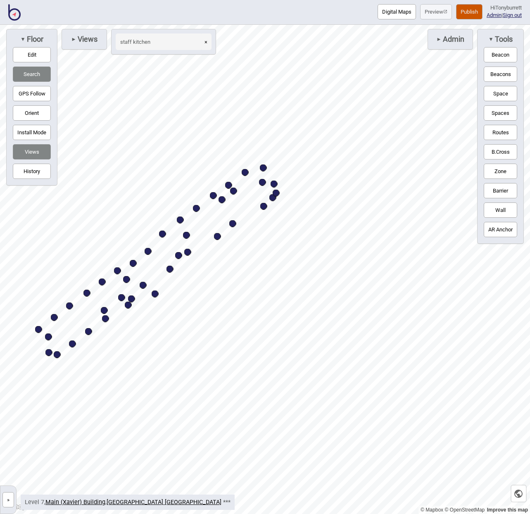
type input "staff kitchen"
drag, startPoint x: 207, startPoint y: 41, endPoint x: 182, endPoint y: 42, distance: 24.4
click at [207, 42] on button "×" at bounding box center [205, 41] width 11 height 17
click at [176, 42] on input at bounding box center [159, 41] width 87 height 17
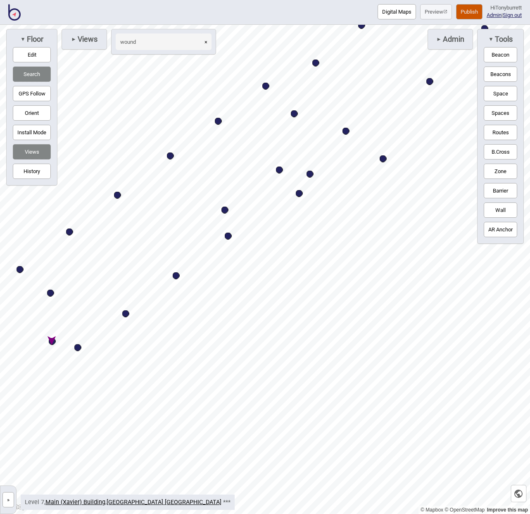
click at [52, 341] on div "Map marker" at bounding box center [52, 341] width 7 height 7
type input "wound"
select select "Offices"
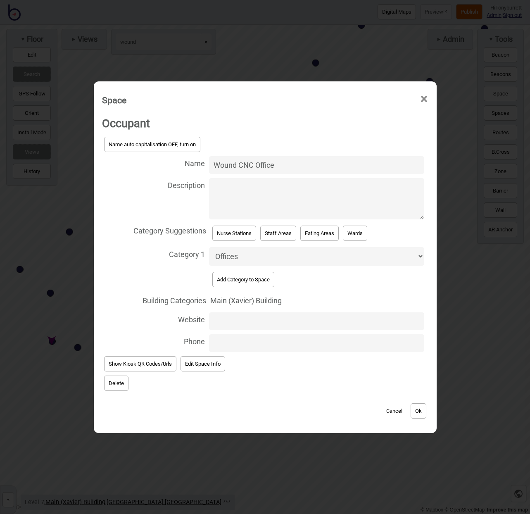
click at [117, 380] on button "Delete" at bounding box center [116, 383] width 24 height 15
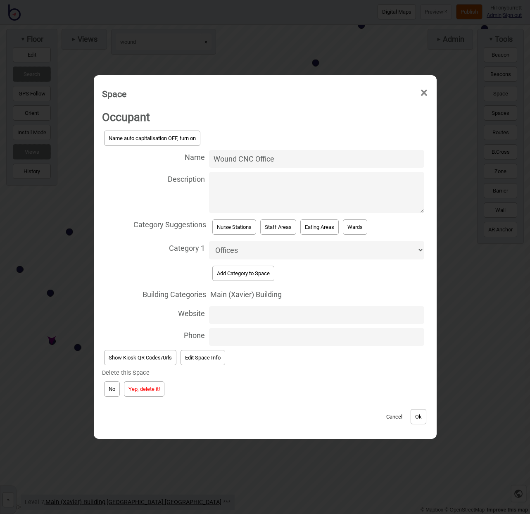
click at [131, 389] on button "Yep, delete it!" at bounding box center [144, 389] width 41 height 15
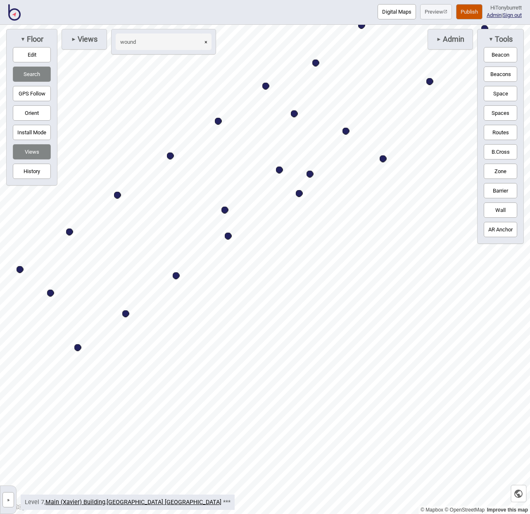
click at [207, 41] on button "×" at bounding box center [205, 41] width 11 height 17
click at [190, 41] on input at bounding box center [159, 41] width 87 height 17
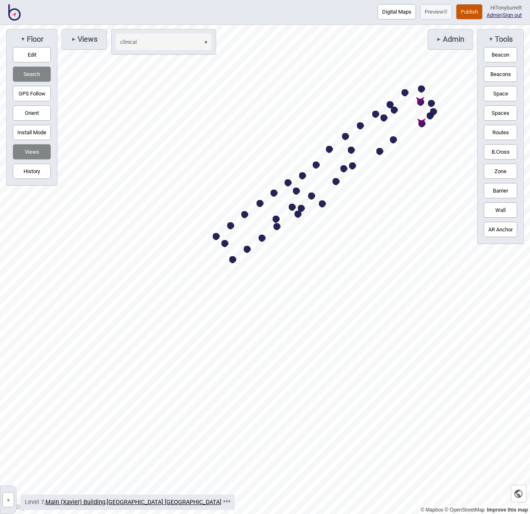
type input "clinical"
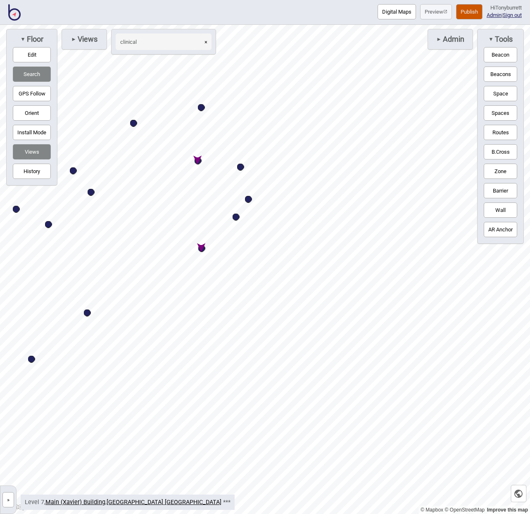
click at [203, 249] on div "Map marker" at bounding box center [201, 248] width 7 height 7
select select "Offices"
select select "Staff Areas"
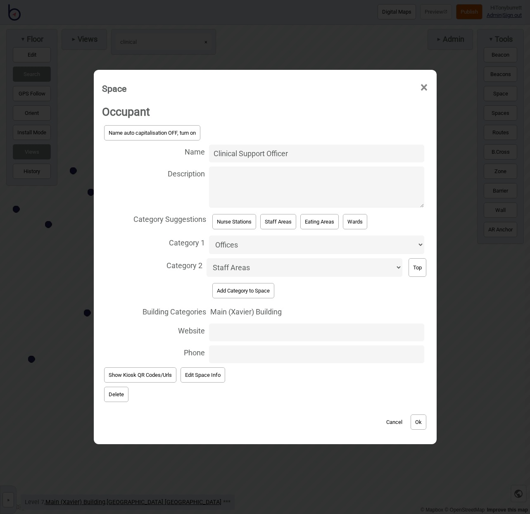
drag, startPoint x: 311, startPoint y: 157, endPoint x: 192, endPoint y: 150, distance: 118.9
click at [192, 150] on label "Name Clinical Support Officer" at bounding box center [265, 154] width 327 height 22
click at [209, 150] on input "Clinical Support Officer" at bounding box center [316, 154] width 215 height 18
click at [417, 415] on button "Ok" at bounding box center [419, 422] width 16 height 15
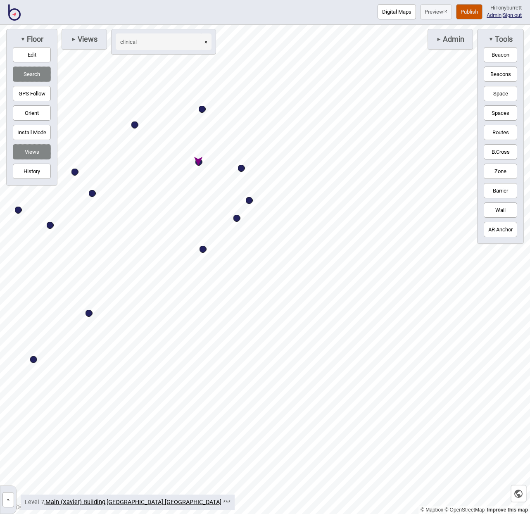
click at [205, 41] on button "×" at bounding box center [205, 41] width 11 height 17
click at [189, 43] on input at bounding box center [159, 41] width 87 height 17
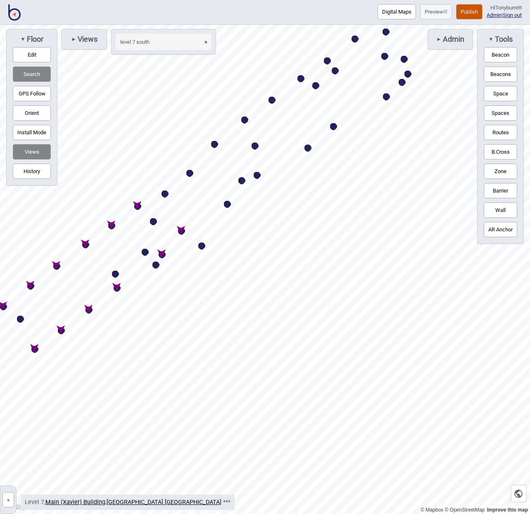
click at [159, 45] on input "level 7 south" at bounding box center [159, 41] width 87 height 17
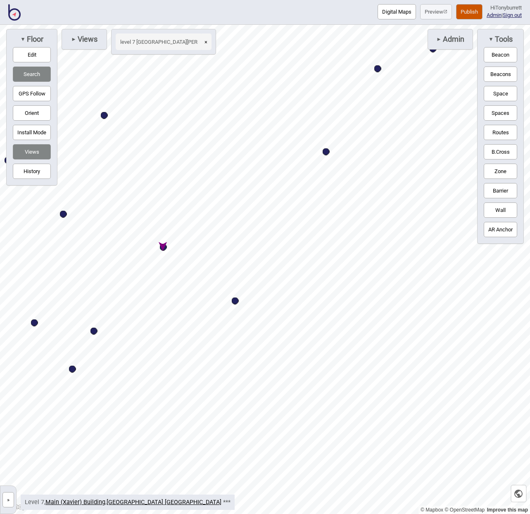
click at [164, 248] on div "Map marker" at bounding box center [163, 247] width 7 height 7
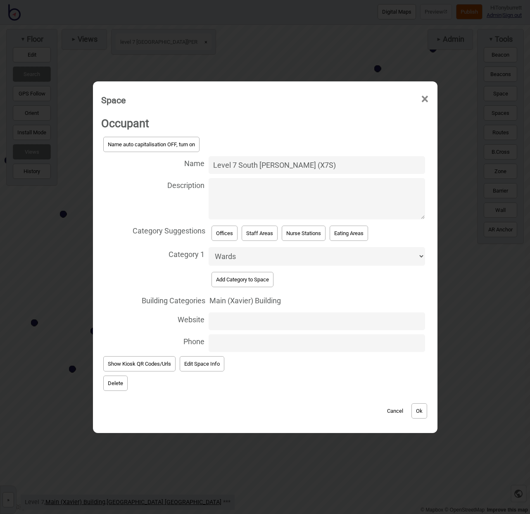
click at [420, 407] on button "Ok" at bounding box center [420, 410] width 16 height 15
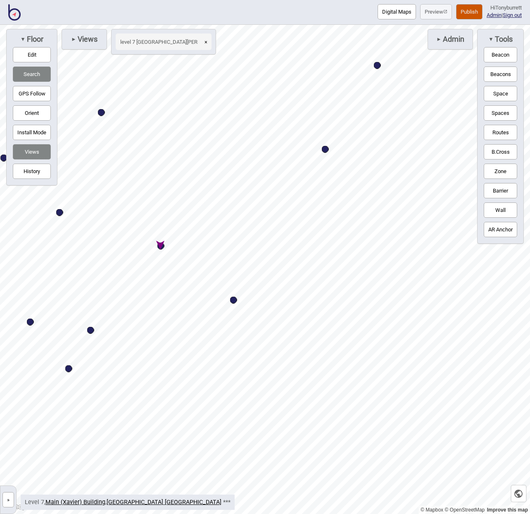
click at [162, 243] on div "Map marker" at bounding box center [160, 246] width 7 height 7
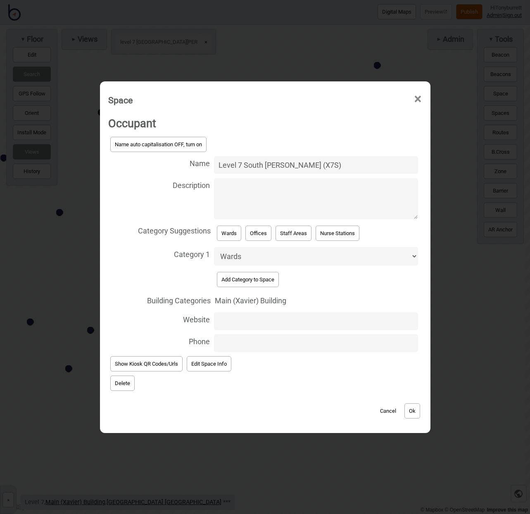
click at [245, 200] on textarea "Description" at bounding box center [316, 198] width 204 height 41
paste textarea "Visiting hours 10 am to 8 pm"
click at [417, 407] on button "Ok" at bounding box center [413, 410] width 16 height 15
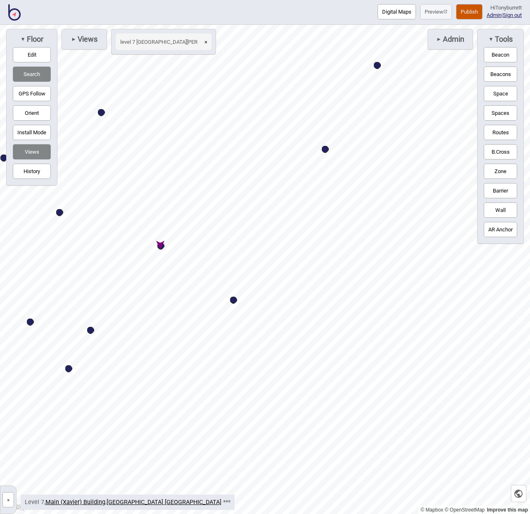
drag, startPoint x: 208, startPoint y: 41, endPoint x: 203, endPoint y: 42, distance: 5.8
click at [208, 42] on button "×" at bounding box center [205, 41] width 11 height 17
click at [166, 39] on input at bounding box center [159, 41] width 87 height 17
click at [31, 323] on div "Map marker" at bounding box center [30, 322] width 7 height 7
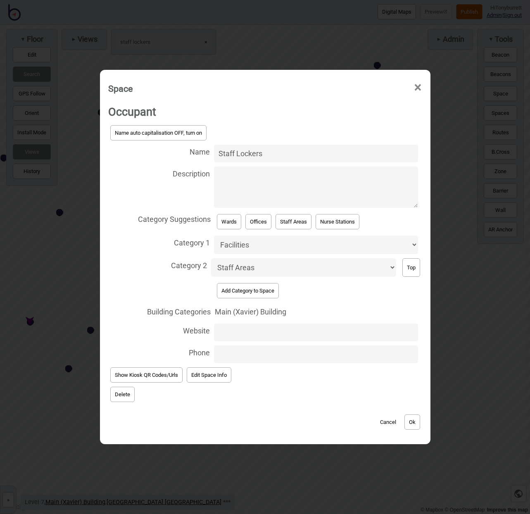
click at [120, 389] on button "Delete" at bounding box center [122, 394] width 24 height 15
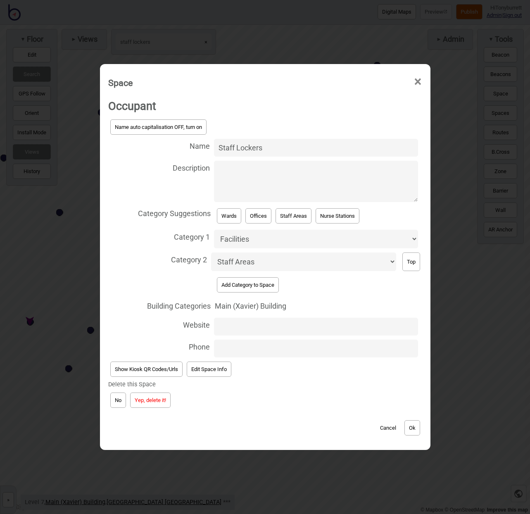
click at [147, 396] on button "Yep, delete it!" at bounding box center [150, 400] width 41 height 15
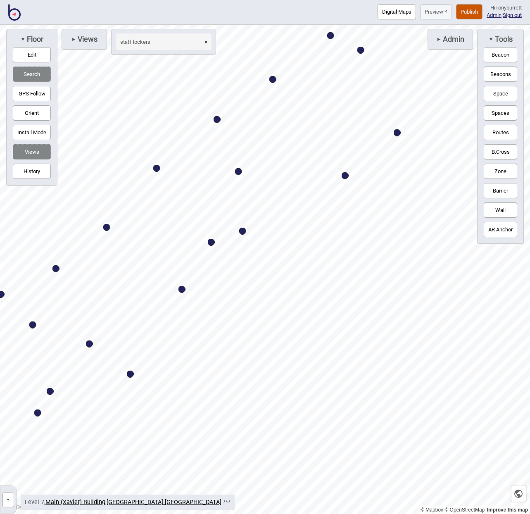
click at [207, 41] on button "×" at bounding box center [205, 41] width 11 height 17
click at [169, 41] on input at bounding box center [159, 41] width 87 height 17
click at [243, 231] on div "Map marker" at bounding box center [242, 231] width 7 height 7
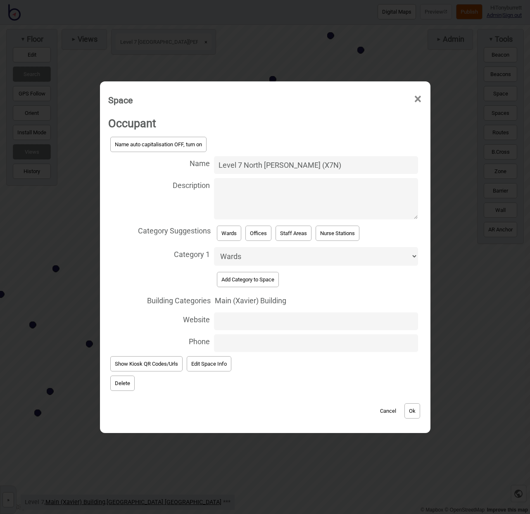
click at [413, 408] on button "Ok" at bounding box center [413, 410] width 16 height 15
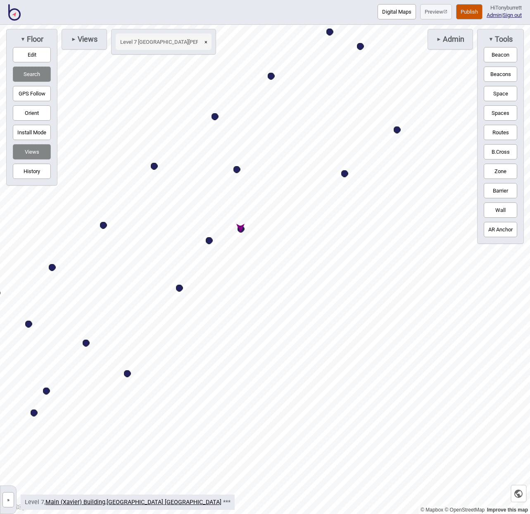
click at [207, 42] on button "×" at bounding box center [205, 41] width 11 height 17
click at [145, 41] on input at bounding box center [159, 41] width 87 height 17
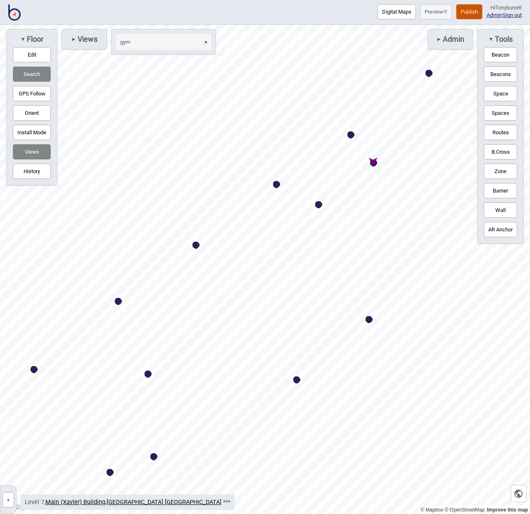
click at [375, 163] on div "Map marker" at bounding box center [373, 163] width 7 height 7
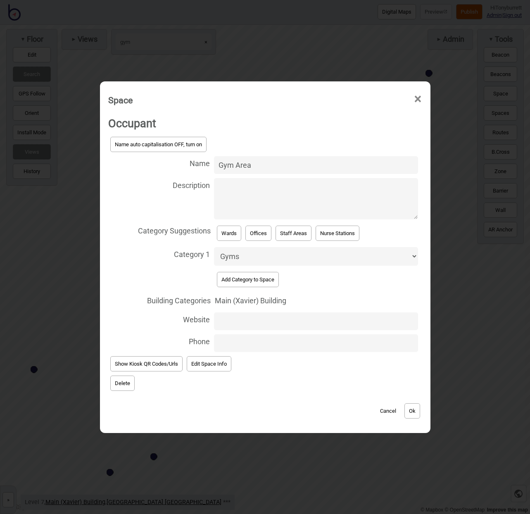
click at [124, 379] on button "Delete" at bounding box center [122, 383] width 24 height 15
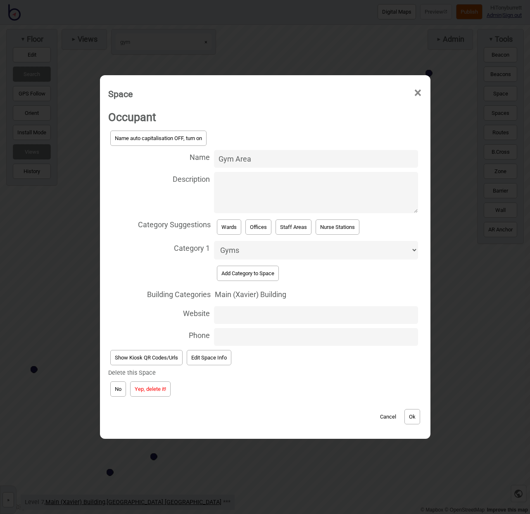
click at [149, 384] on button "Yep, delete it!" at bounding box center [150, 389] width 41 height 15
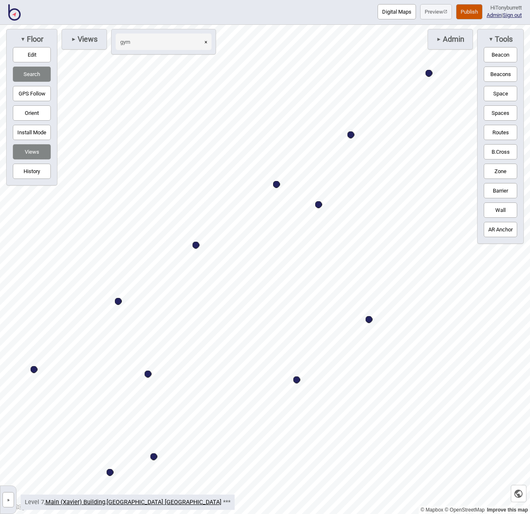
click at [7, 482] on button "»" at bounding box center [8, 499] width 12 height 15
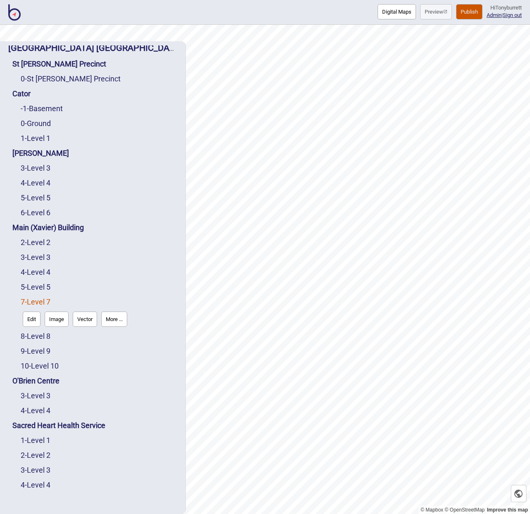
scroll to position [14, 0]
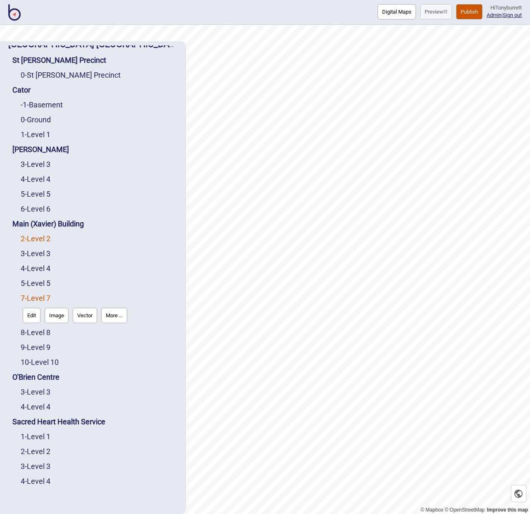
click at [30, 237] on link "2 - Level 2" at bounding box center [36, 238] width 30 height 9
click at [26, 253] on button "Edit" at bounding box center [32, 255] width 18 height 15
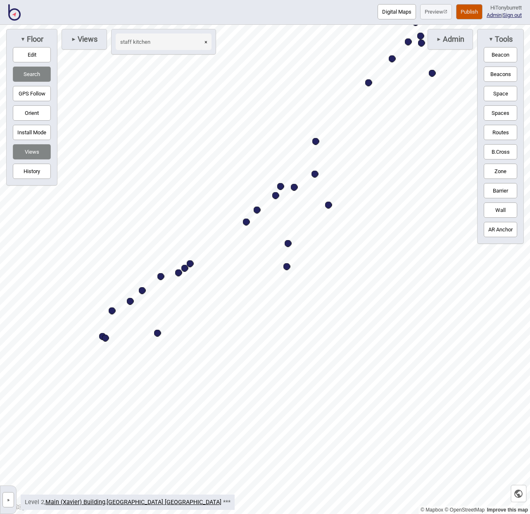
drag, startPoint x: 7, startPoint y: 503, endPoint x: 12, endPoint y: 503, distance: 5.4
click at [7, 482] on button "»" at bounding box center [8, 499] width 12 height 15
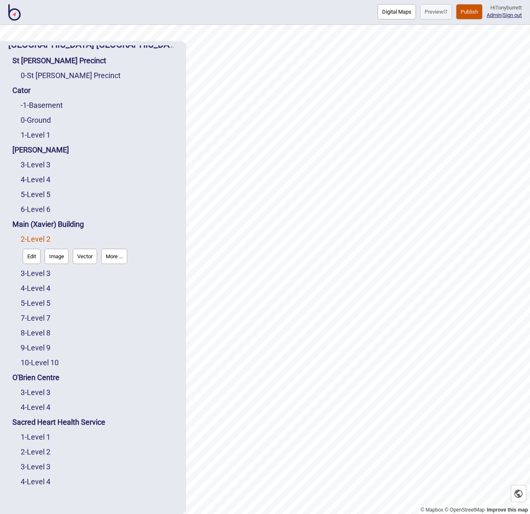
scroll to position [16, 0]
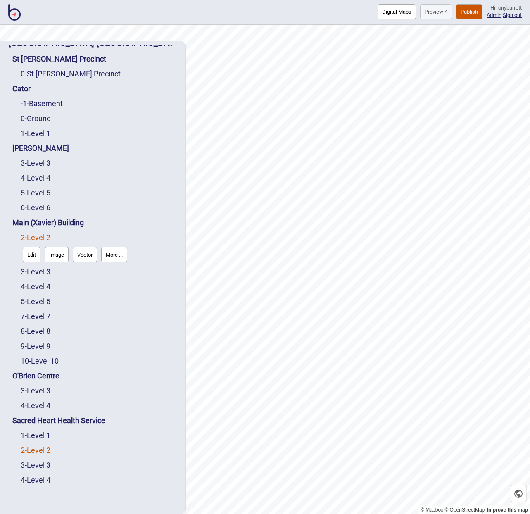
click at [36, 450] on link "2 - Level 2" at bounding box center [36, 450] width 30 height 9
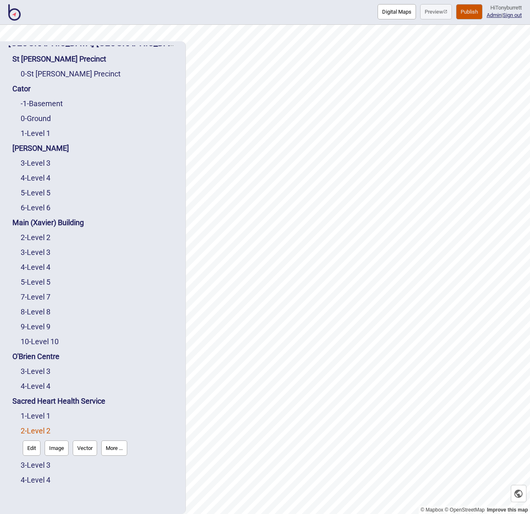
click at [29, 450] on button "Edit" at bounding box center [32, 448] width 18 height 15
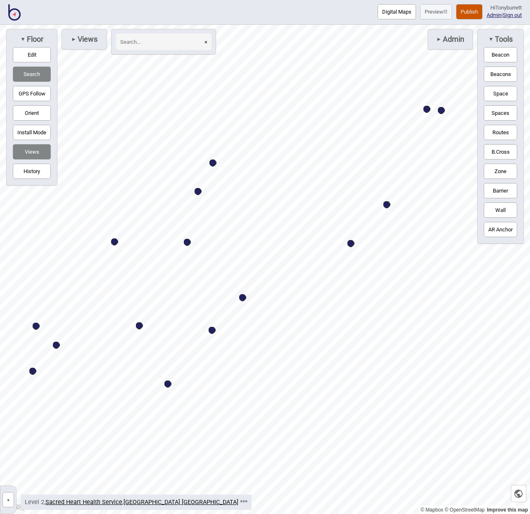
click at [131, 45] on input at bounding box center [159, 41] width 87 height 17
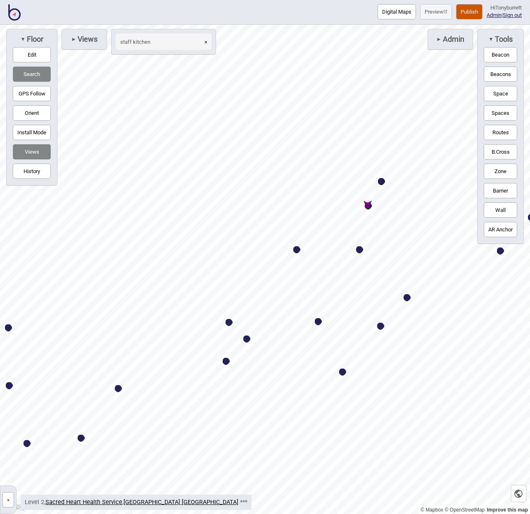
click at [369, 208] on div "Map marker" at bounding box center [368, 206] width 7 height 7
click at [368, 206] on div "Map marker" at bounding box center [368, 206] width 7 height 7
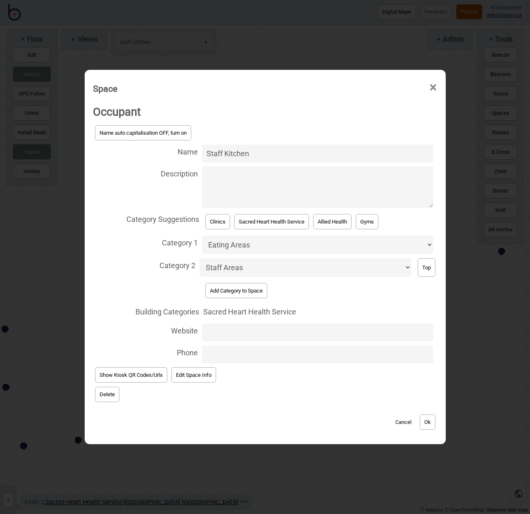
click at [110, 389] on button "Delete" at bounding box center [107, 394] width 24 height 15
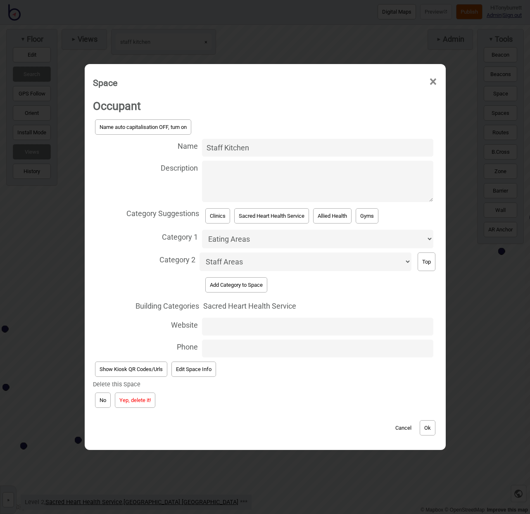
click at [129, 397] on button "Yep, delete it!" at bounding box center [135, 400] width 41 height 15
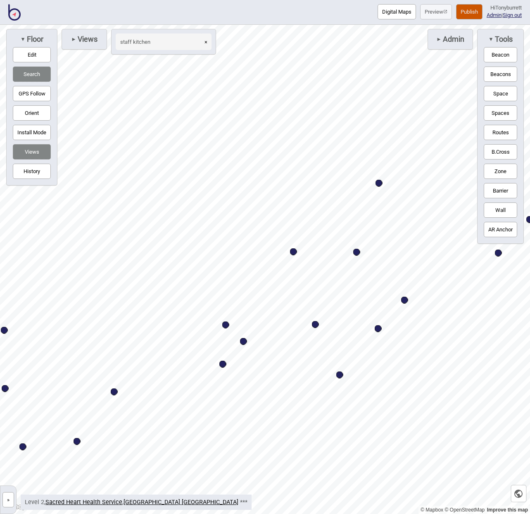
click at [7, 482] on button "»" at bounding box center [8, 499] width 12 height 15
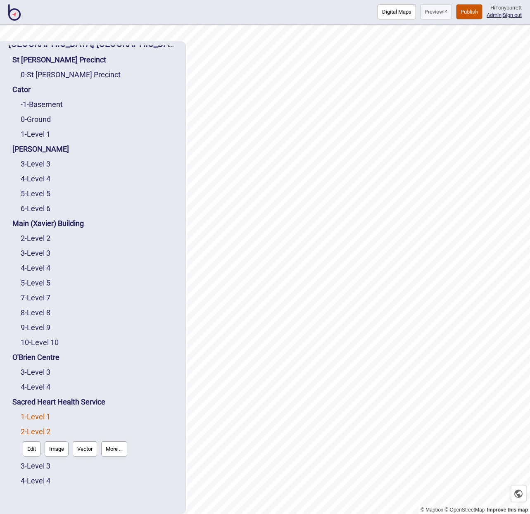
scroll to position [12, 0]
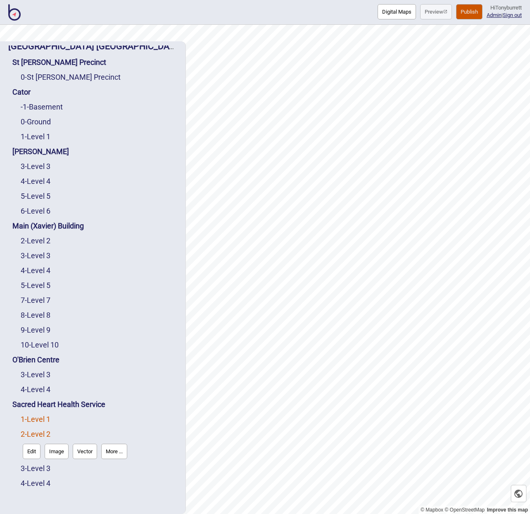
click at [38, 417] on link "1 - Level 1" at bounding box center [36, 419] width 30 height 9
click at [28, 439] on button "Edit" at bounding box center [32, 436] width 18 height 15
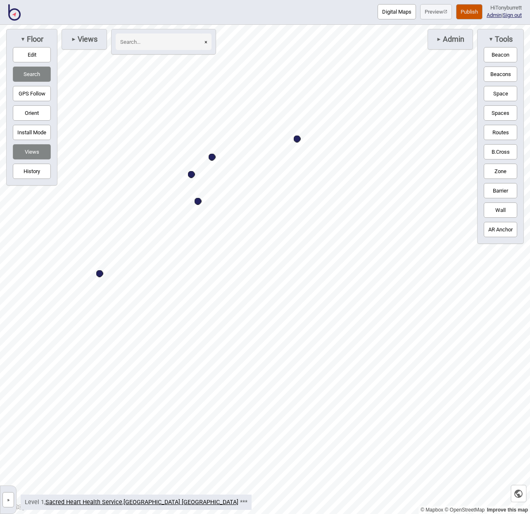
click at [100, 275] on div "Map marker" at bounding box center [99, 273] width 7 height 7
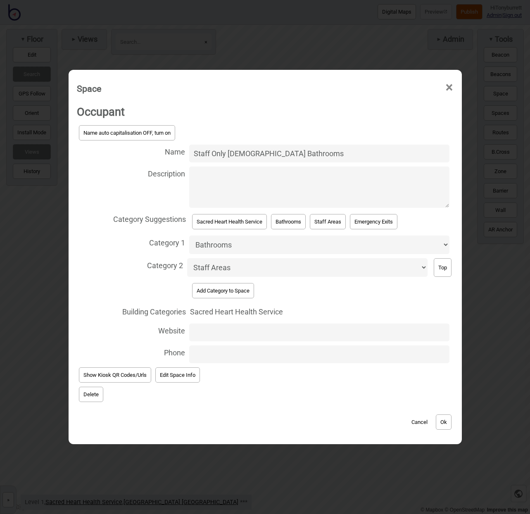
click at [88, 395] on button "Delete" at bounding box center [91, 394] width 24 height 15
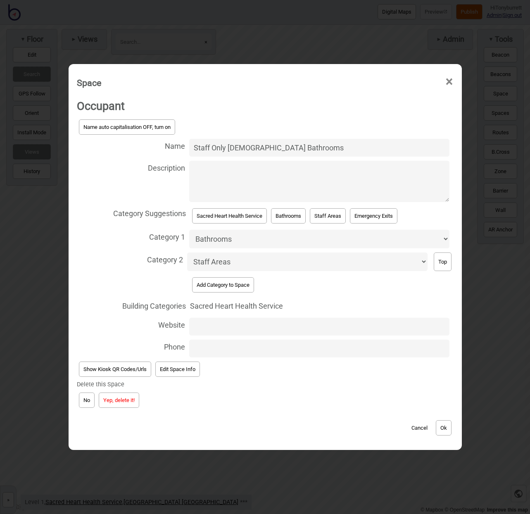
click at [112, 398] on button "Yep, delete it!" at bounding box center [119, 400] width 41 height 15
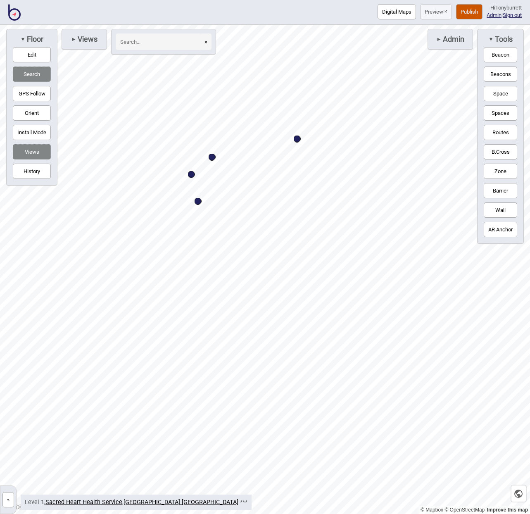
click at [194, 176] on div "Map marker" at bounding box center [191, 174] width 7 height 7
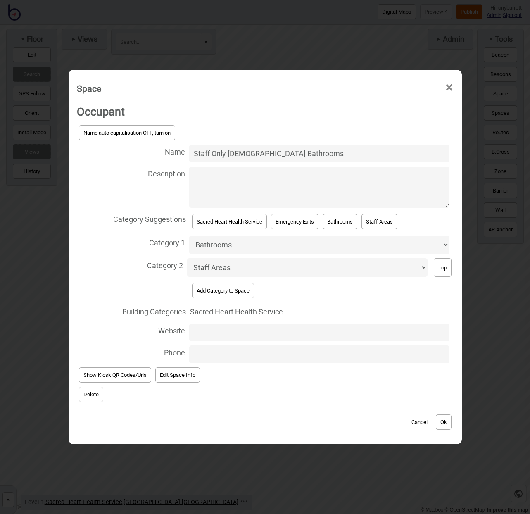
click at [82, 391] on button "Delete" at bounding box center [91, 394] width 24 height 15
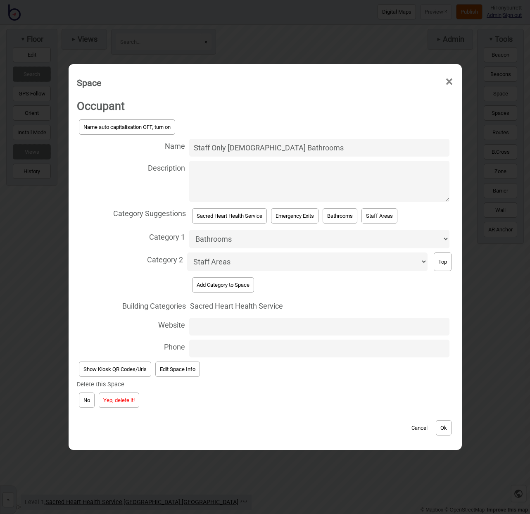
click at [110, 393] on button "Yep, delete it!" at bounding box center [119, 400] width 41 height 15
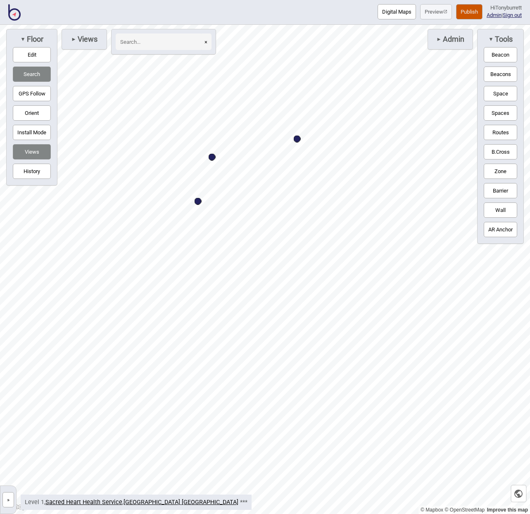
click at [214, 159] on div "Map marker" at bounding box center [212, 157] width 7 height 7
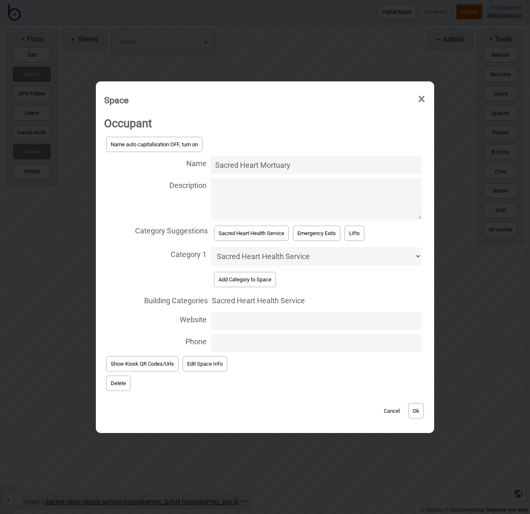
click at [119, 376] on button "Delete" at bounding box center [118, 383] width 24 height 15
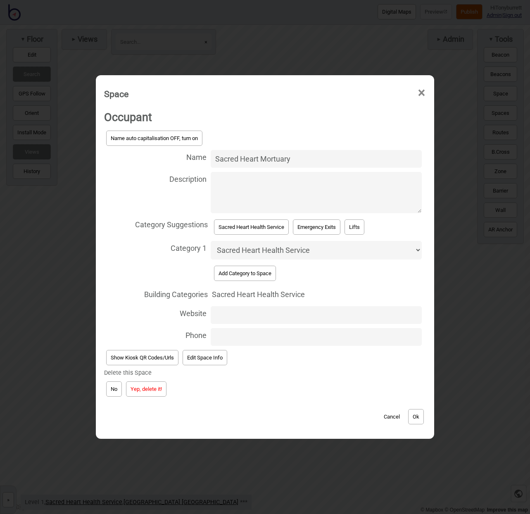
drag, startPoint x: 119, startPoint y: 375, endPoint x: 162, endPoint y: 388, distance: 45.3
click at [162, 388] on button "Yep, delete it!" at bounding box center [146, 389] width 41 height 15
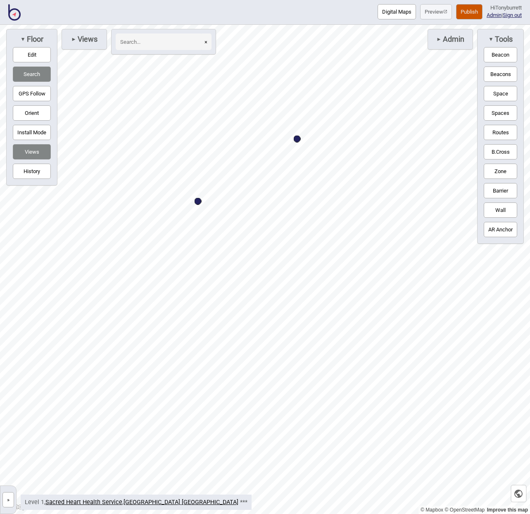
click at [9, 482] on button "»" at bounding box center [8, 499] width 12 height 15
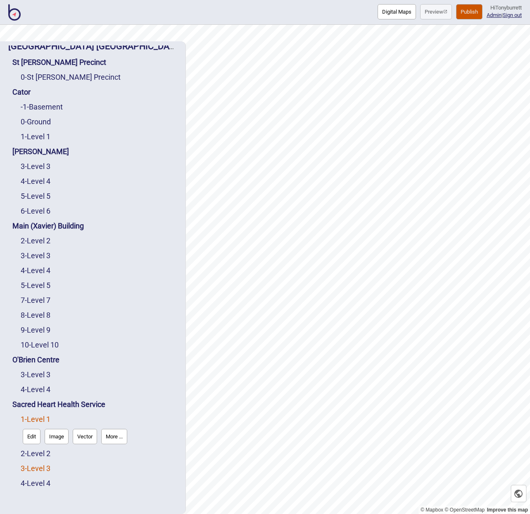
click at [38, 469] on link "3 - Level 3" at bounding box center [36, 468] width 30 height 9
click at [33, 468] on button "Edit" at bounding box center [32, 466] width 18 height 15
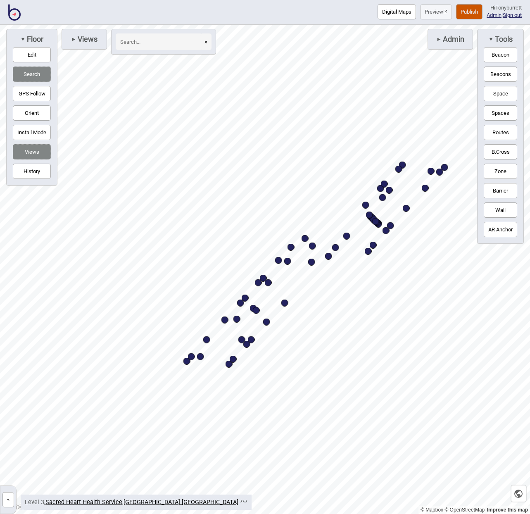
click at [132, 44] on input at bounding box center [159, 41] width 87 height 17
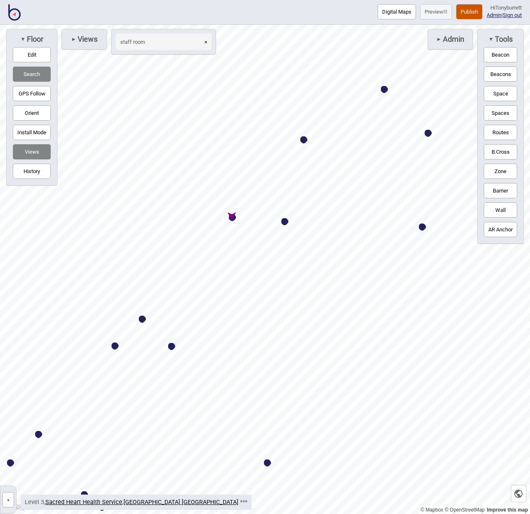
click at [232, 217] on div "Map marker" at bounding box center [232, 217] width 7 height 7
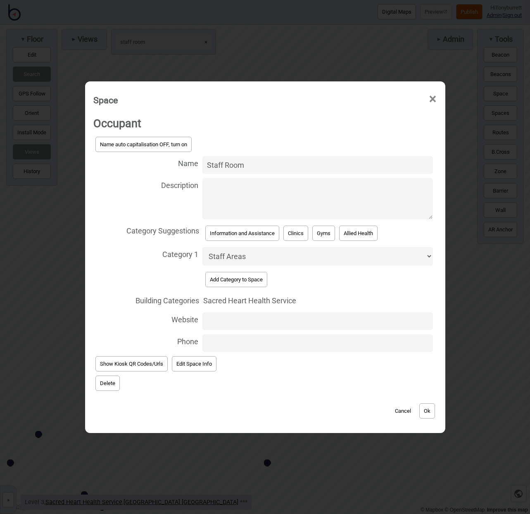
click at [101, 384] on button "Delete" at bounding box center [107, 383] width 24 height 15
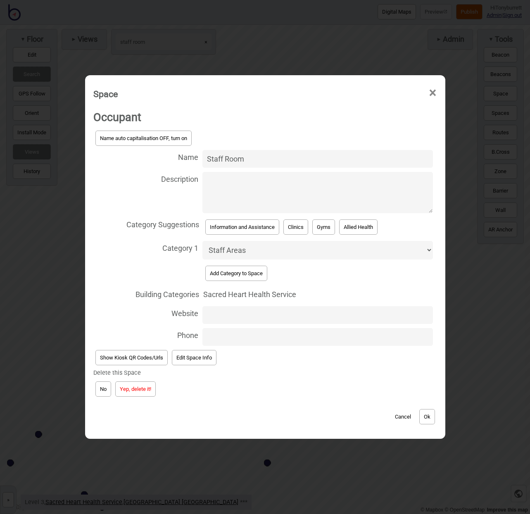
click at [129, 391] on button "Yep, delete it!" at bounding box center [135, 389] width 41 height 15
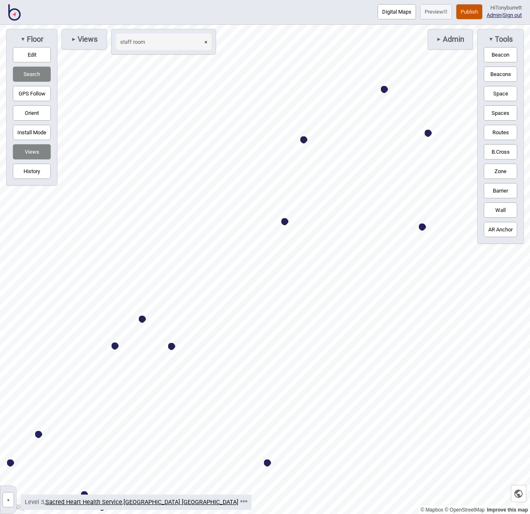
click at [7, 482] on button "»" at bounding box center [8, 499] width 12 height 15
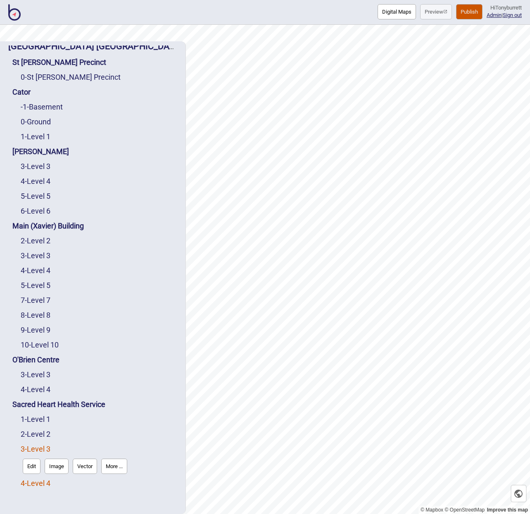
click at [40, 481] on link "4 - Level 4" at bounding box center [36, 483] width 30 height 9
click at [32, 480] on button "Edit" at bounding box center [32, 481] width 18 height 15
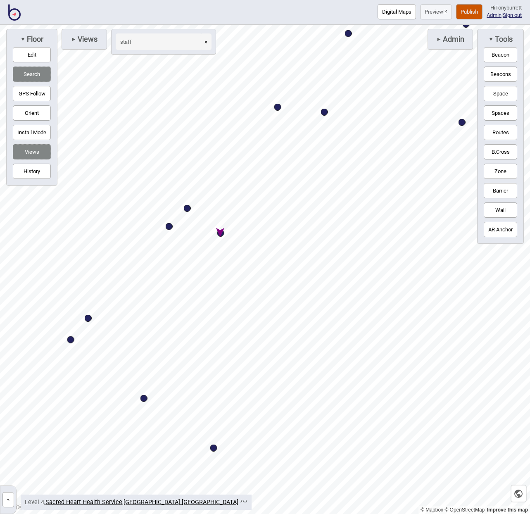
click at [222, 235] on div "Map marker" at bounding box center [220, 233] width 7 height 7
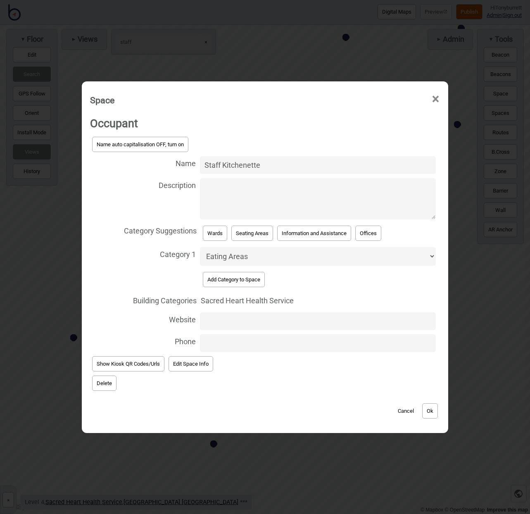
click at [101, 383] on button "Delete" at bounding box center [104, 383] width 24 height 15
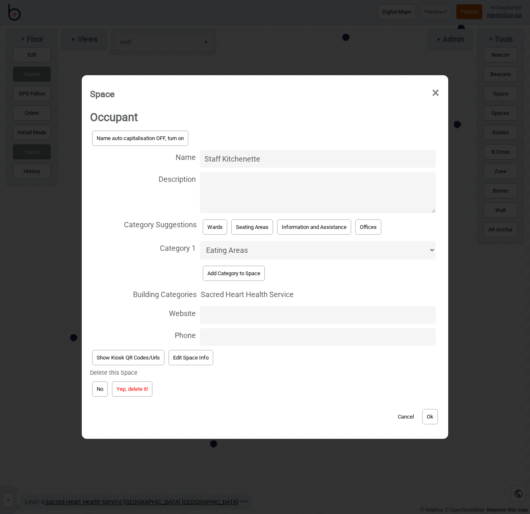
click at [116, 385] on button "Yep, delete it!" at bounding box center [132, 389] width 41 height 15
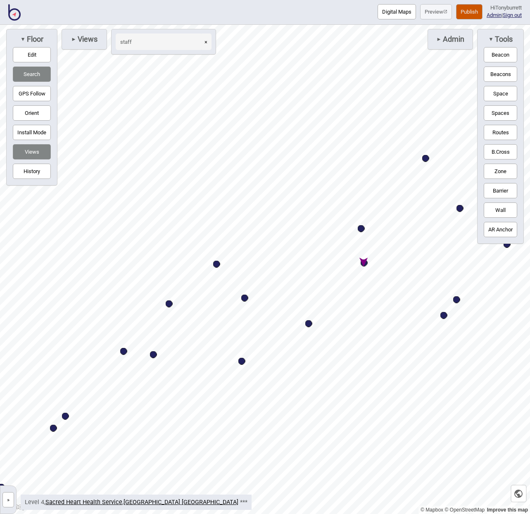
click at [363, 265] on div "Map marker" at bounding box center [364, 263] width 7 height 7
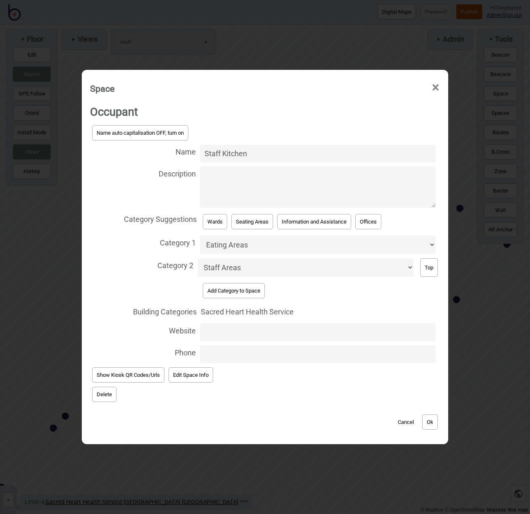
click at [98, 393] on button "Delete" at bounding box center [104, 394] width 24 height 15
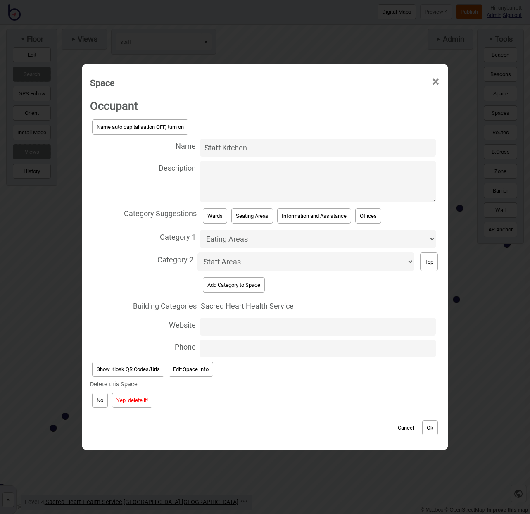
click at [122, 398] on button "Yep, delete it!" at bounding box center [132, 400] width 41 height 15
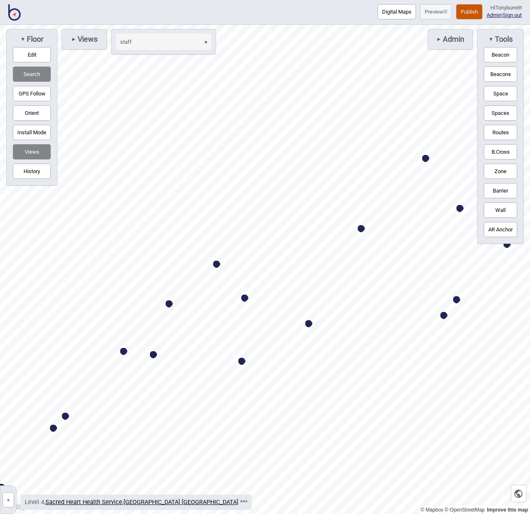
click at [207, 42] on button "×" at bounding box center [205, 41] width 11 height 17
click at [177, 43] on input at bounding box center [159, 41] width 87 height 17
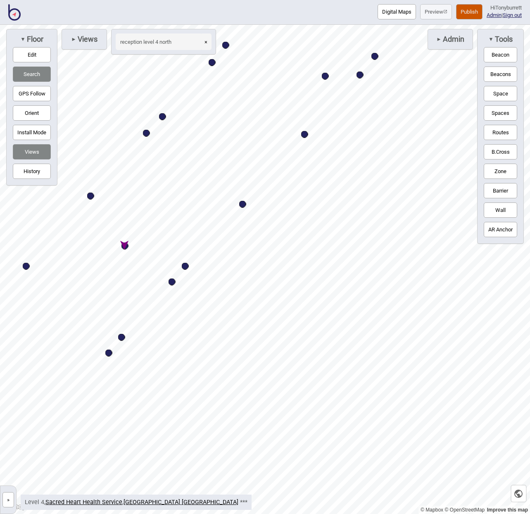
click at [128, 246] on div "Map marker" at bounding box center [125, 246] width 7 height 7
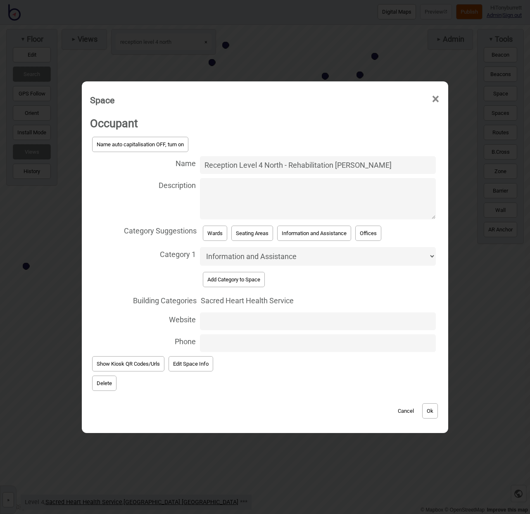
click at [237, 188] on textarea "Description" at bounding box center [318, 198] width 236 height 41
paste textarea "Visiting hours 2 pm to 8 pm"
click at [434, 406] on button "Ok" at bounding box center [430, 410] width 16 height 15
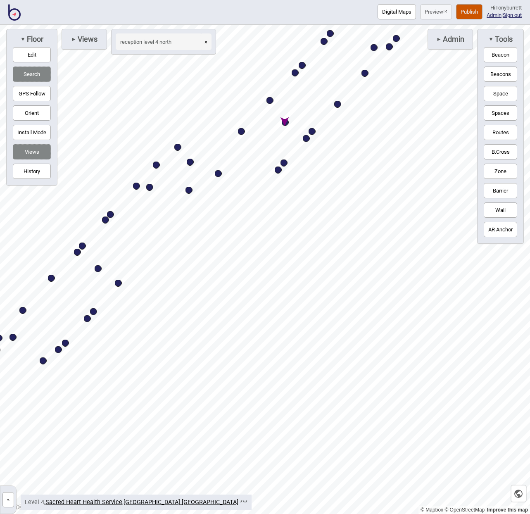
click at [99, 271] on div "Map marker" at bounding box center [98, 268] width 7 height 7
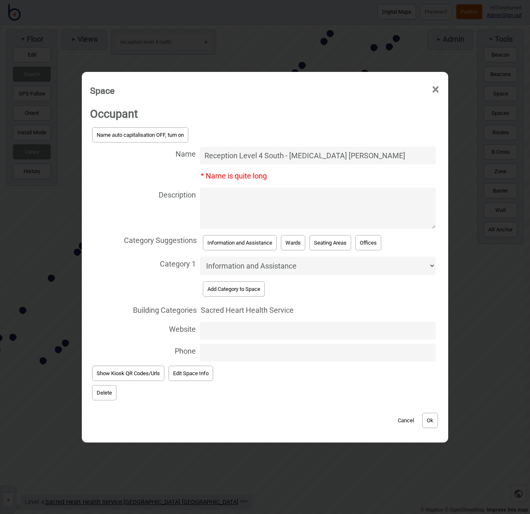
click at [242, 200] on textarea "Description" at bounding box center [318, 208] width 236 height 41
paste textarea "Visiting hours 10 am to 8 pm"
click at [434, 420] on button "Ok" at bounding box center [430, 420] width 16 height 15
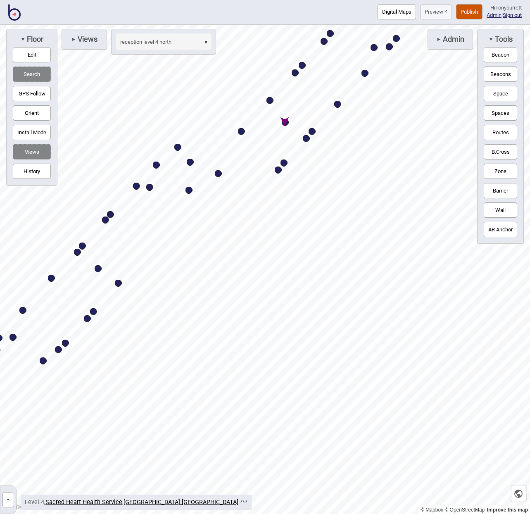
click at [285, 124] on div "Map marker" at bounding box center [285, 122] width 7 height 7
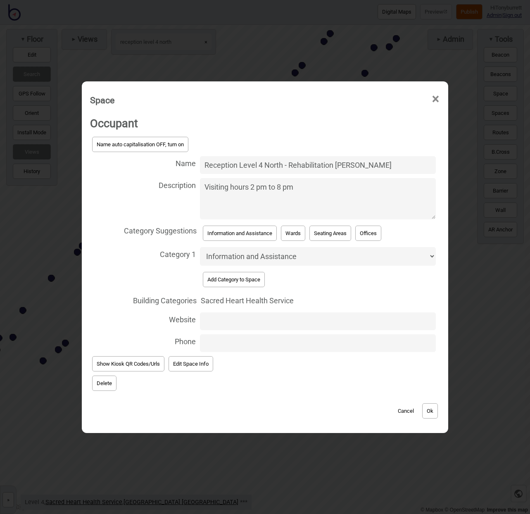
click at [406, 407] on button "Cancel" at bounding box center [406, 410] width 24 height 15
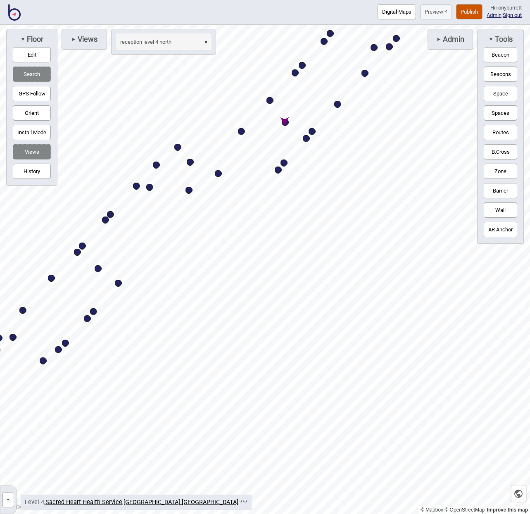
click at [9, 482] on button "»" at bounding box center [8, 499] width 12 height 15
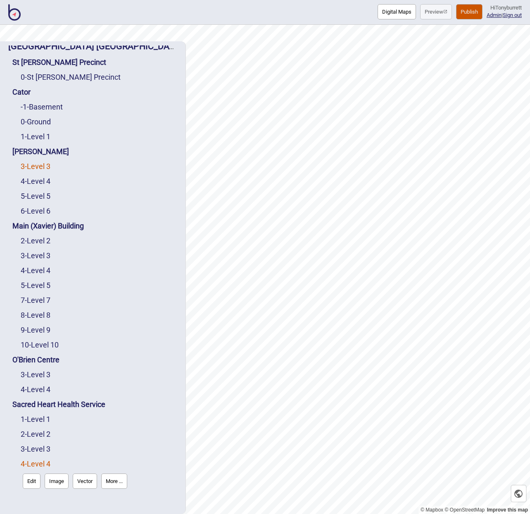
click at [32, 167] on link "3 - Level 3" at bounding box center [36, 166] width 30 height 9
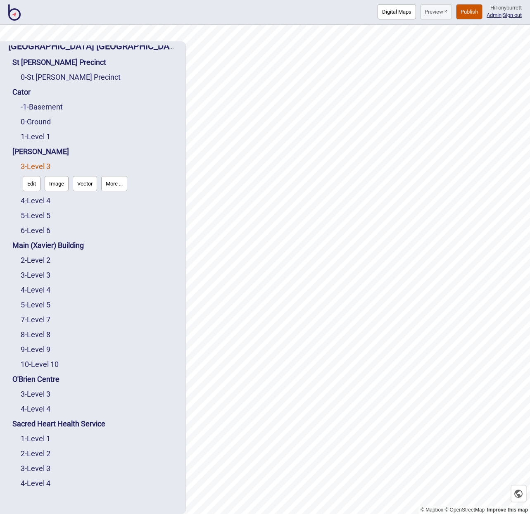
click at [33, 179] on button "Edit" at bounding box center [32, 183] width 18 height 15
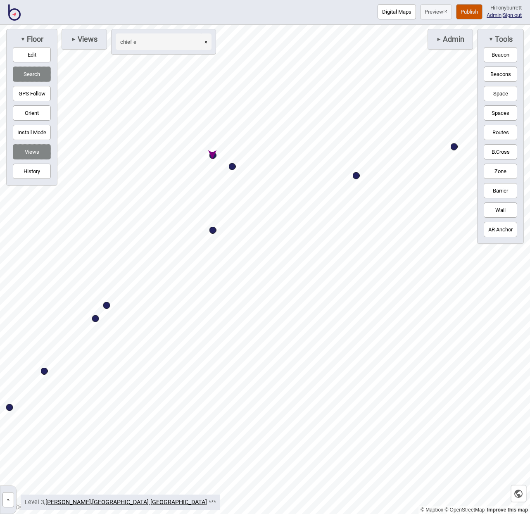
click at [214, 157] on div "Map marker" at bounding box center [213, 155] width 7 height 7
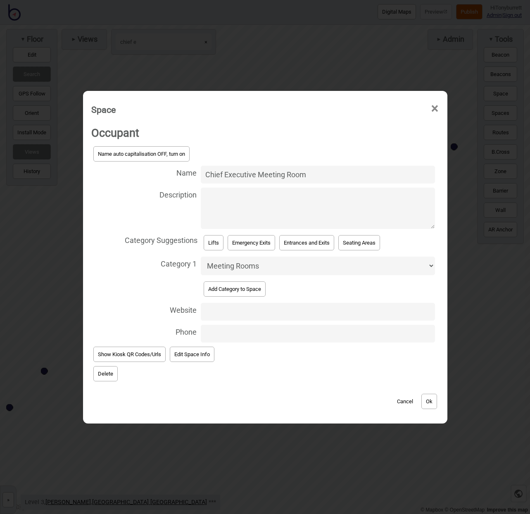
click at [112, 367] on button "Delete" at bounding box center [105, 373] width 24 height 15
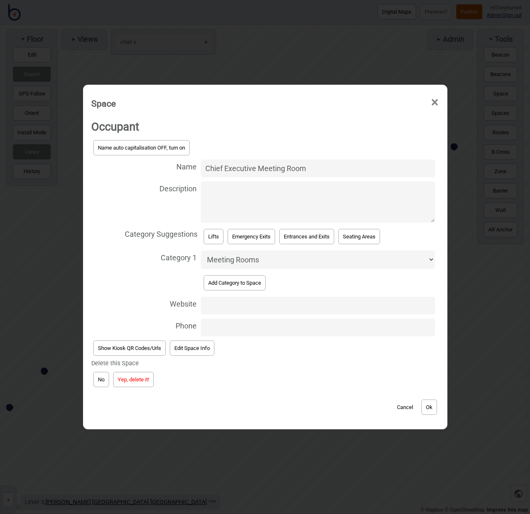
click at [134, 378] on button "Yep, delete it!" at bounding box center [133, 379] width 41 height 15
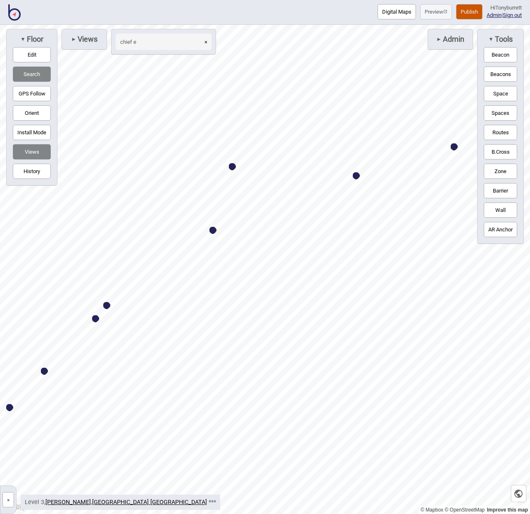
drag, startPoint x: 208, startPoint y: 42, endPoint x: 188, endPoint y: 42, distance: 19.0
click at [208, 42] on button "×" at bounding box center [205, 41] width 11 height 17
click at [184, 42] on input at bounding box center [159, 41] width 87 height 17
click at [361, 148] on div "Map marker" at bounding box center [358, 145] width 7 height 7
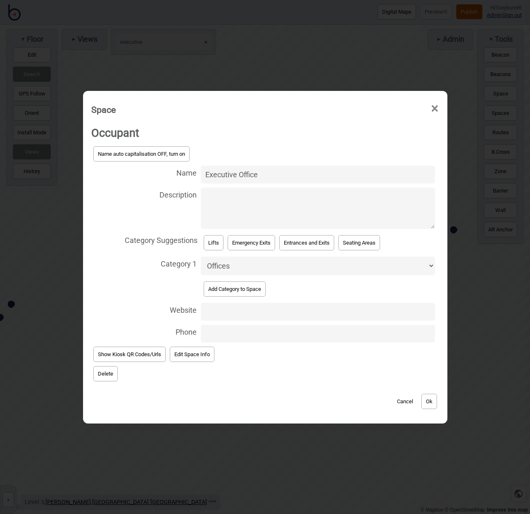
click at [98, 374] on button "Delete" at bounding box center [105, 373] width 24 height 15
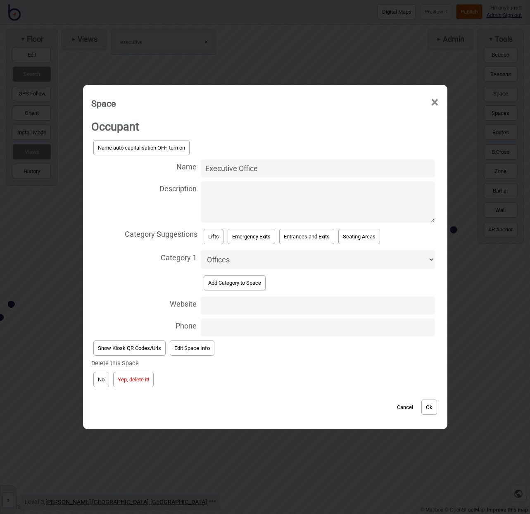
click at [126, 381] on button "Yep, delete it!" at bounding box center [133, 379] width 41 height 15
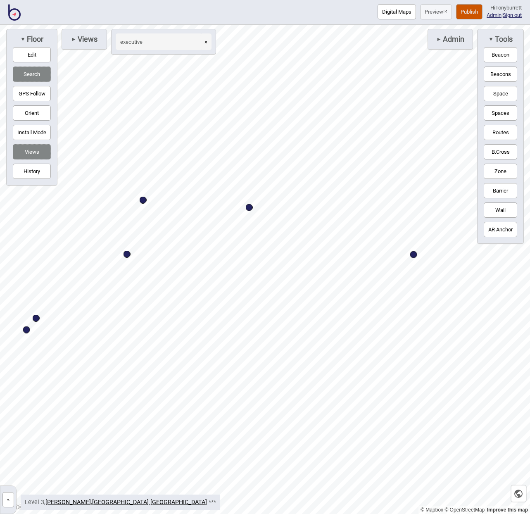
drag, startPoint x: 209, startPoint y: 41, endPoint x: 191, endPoint y: 41, distance: 18.2
click at [209, 41] on button "×" at bounding box center [205, 41] width 11 height 17
click at [177, 41] on input at bounding box center [159, 41] width 87 height 17
